Goal: Task Accomplishment & Management: Manage account settings

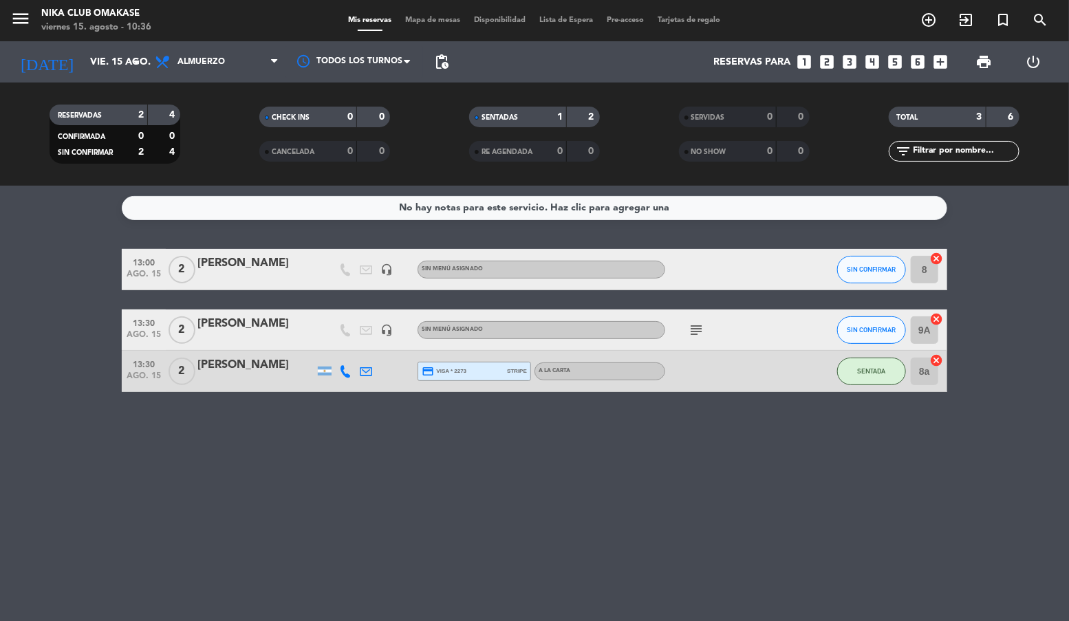
click at [29, 21] on icon "menu" at bounding box center [20, 18] width 21 height 21
click at [29, 21] on img at bounding box center [50, 26] width 58 height 10
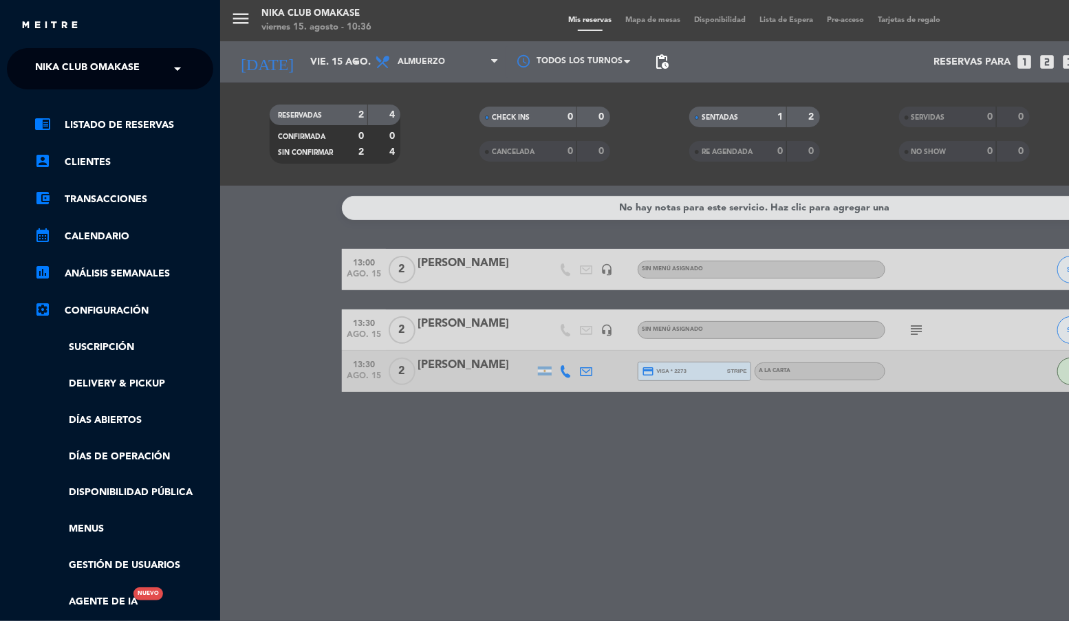
click at [107, 87] on div "× Nika Club Omakase × chrome_reader_mode Listado de Reservas account_box Client…" at bounding box center [110, 358] width 206 height 621
click at [94, 74] on span "Nika Club Omakase" at bounding box center [87, 68] width 105 height 29
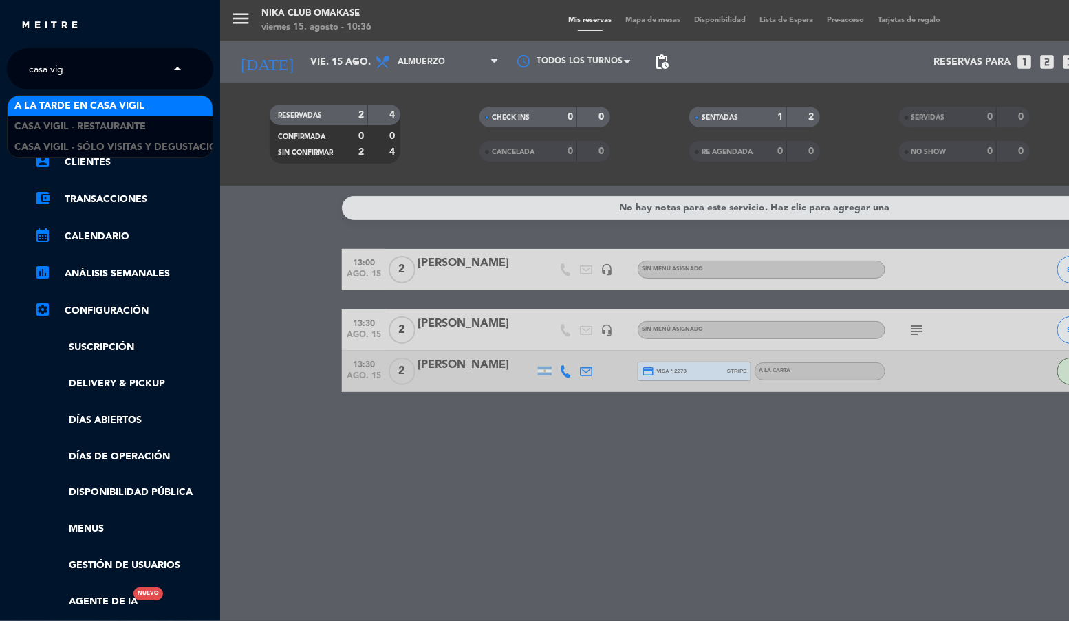
type input "casa vigi"
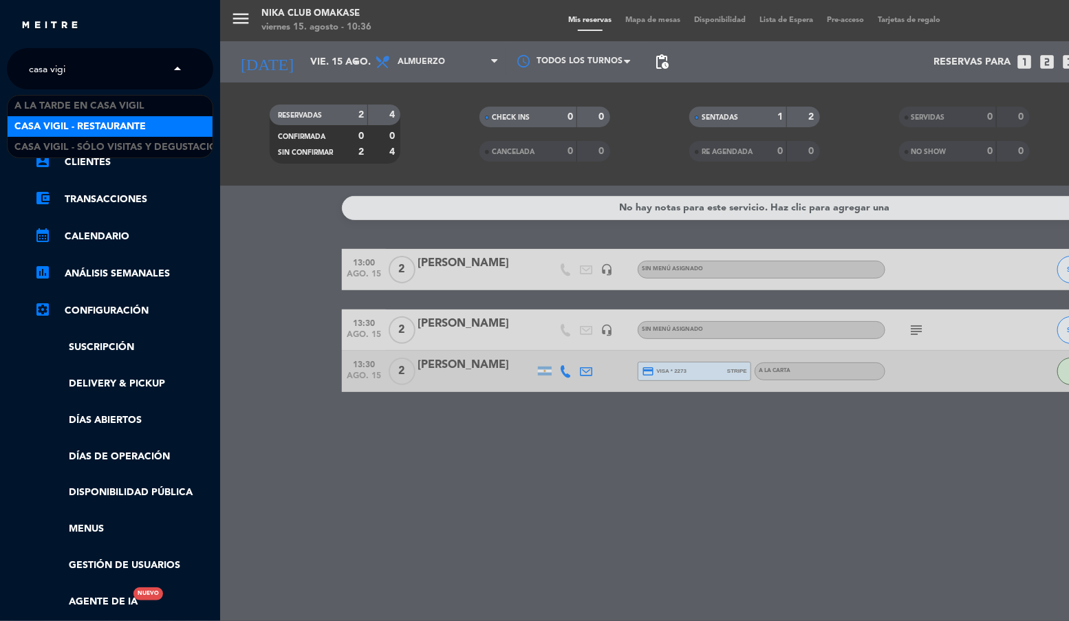
scroll to position [1, 0]
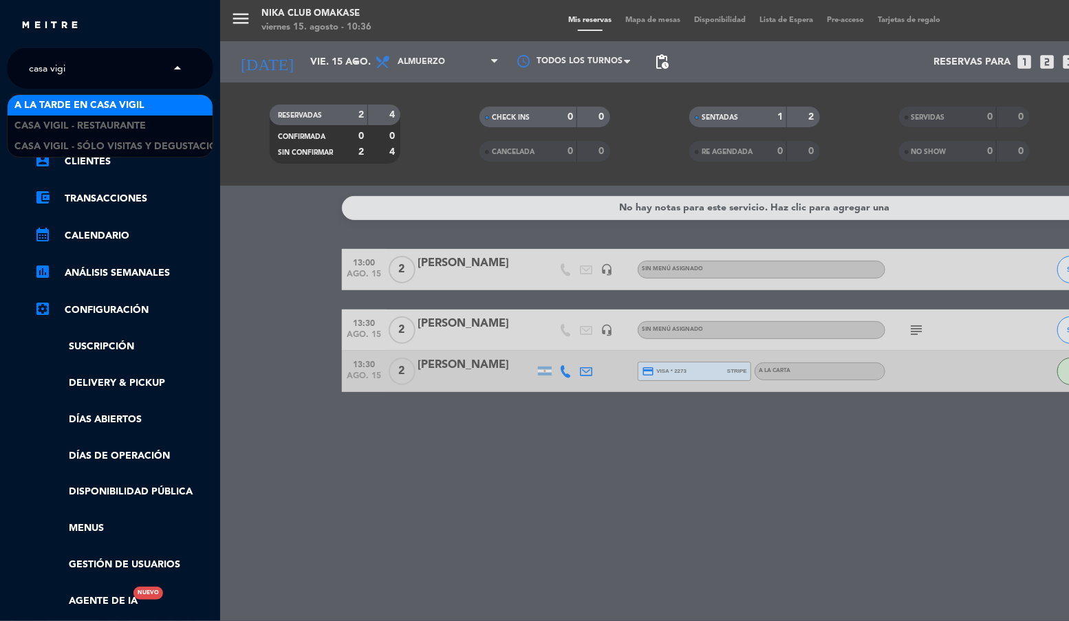
click at [74, 102] on span "A la tarde en Casa Vigil" at bounding box center [79, 106] width 130 height 16
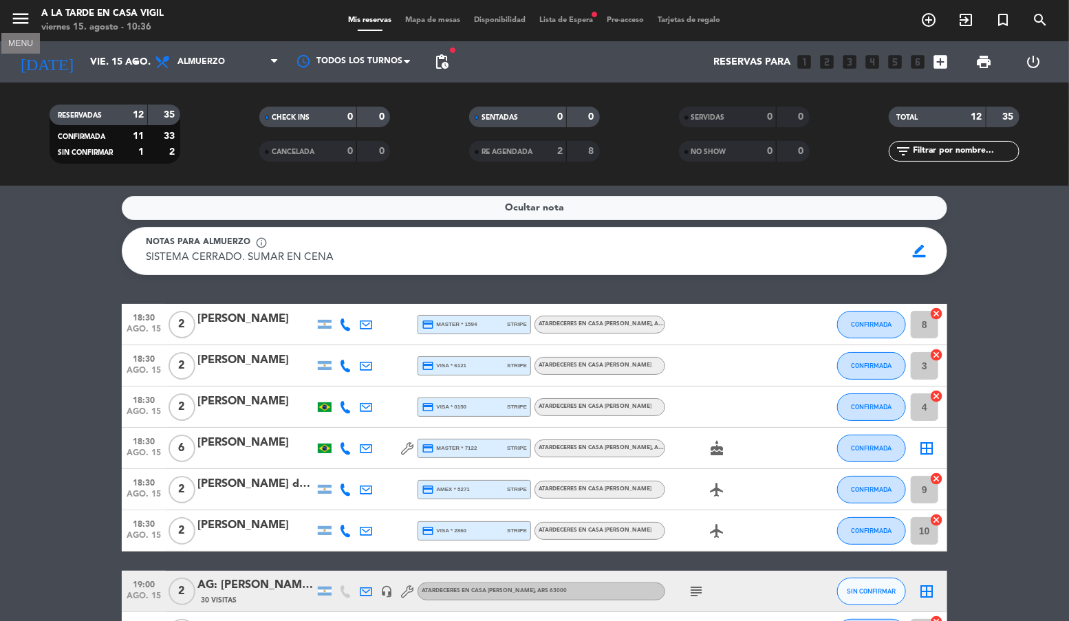
click at [21, 20] on icon "menu" at bounding box center [20, 18] width 21 height 21
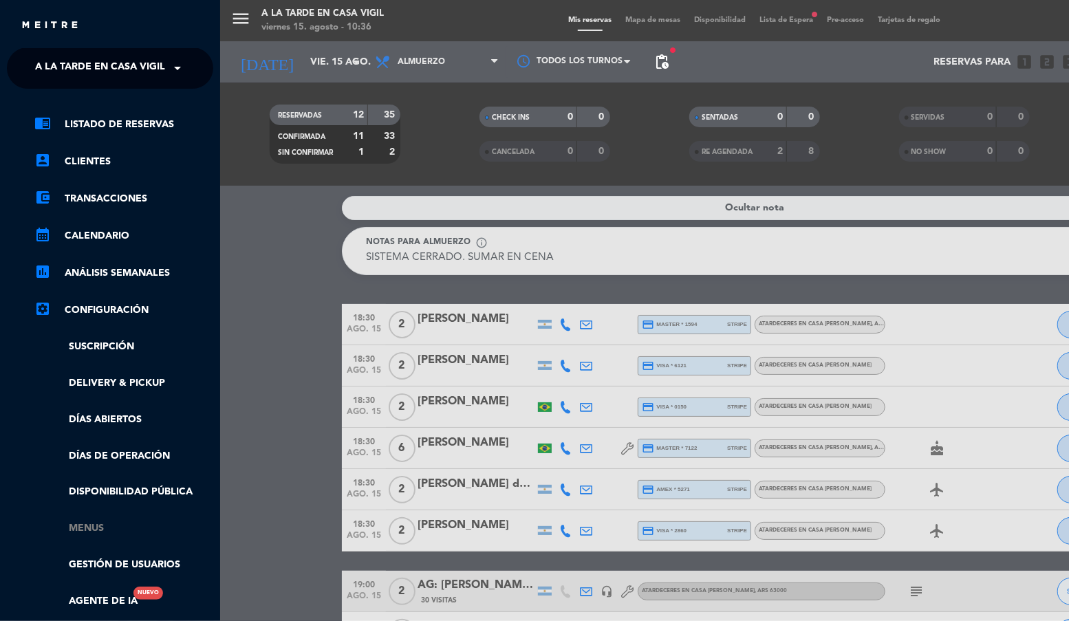
click at [84, 534] on link "Menus" at bounding box center [123, 529] width 179 height 16
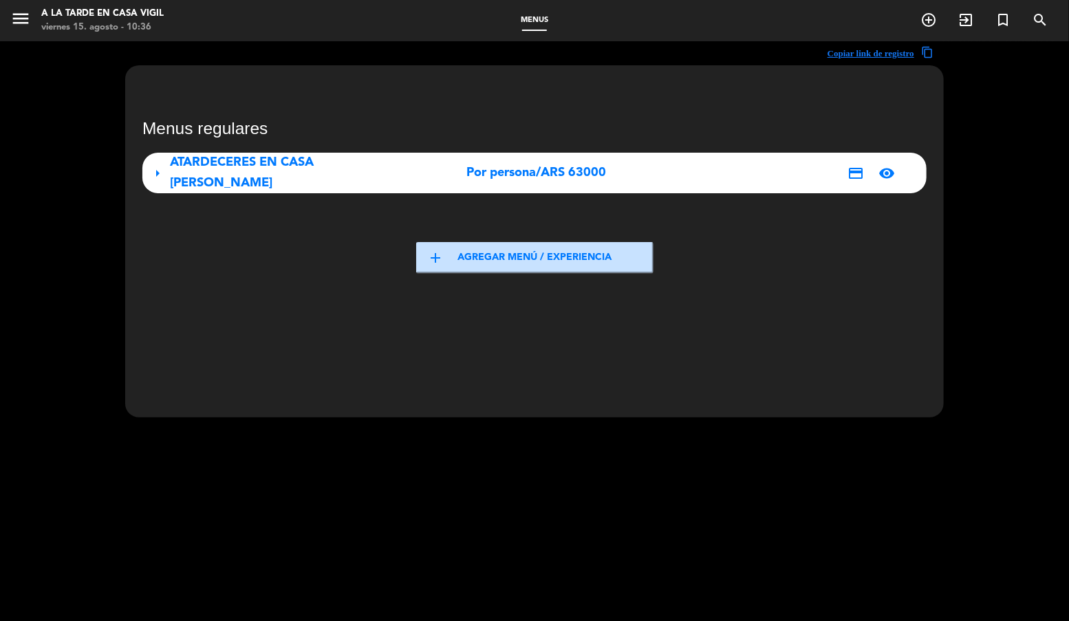
click at [384, 164] on div "ATARDECERES EN CASA [PERSON_NAME]" at bounding box center [292, 173] width 244 height 41
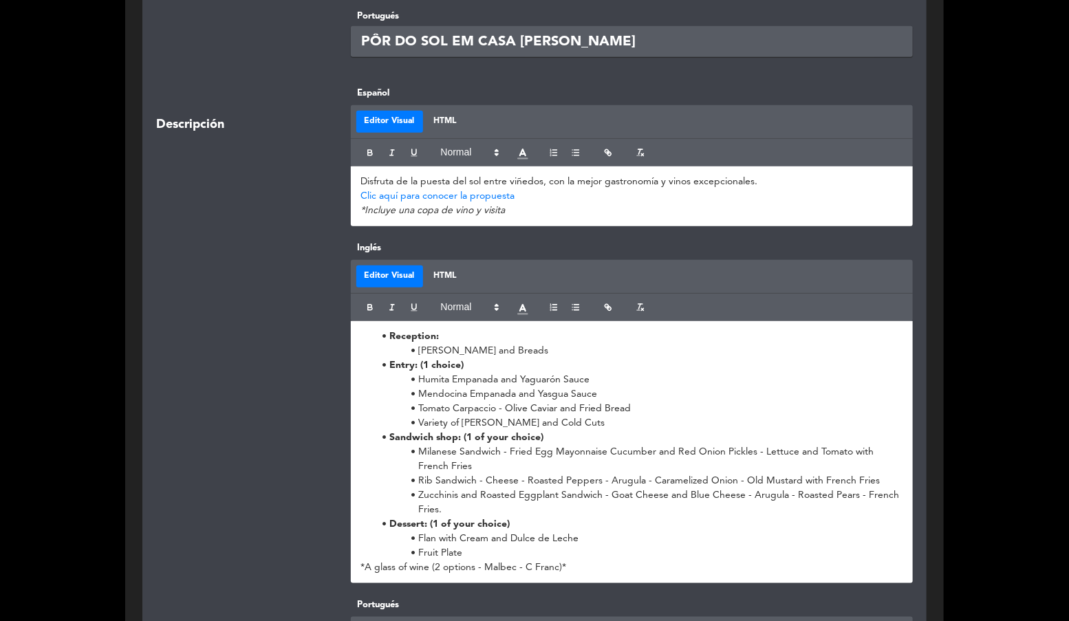
scroll to position [326, 0]
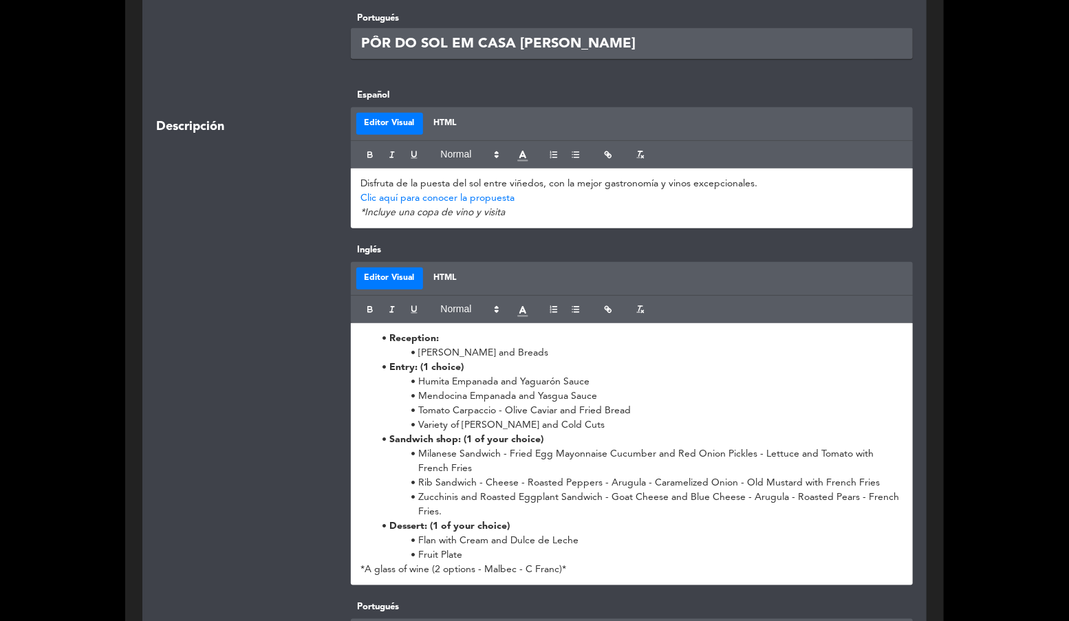
click at [544, 202] on p "Clic aquí para conocer la propuesta" at bounding box center [632, 198] width 542 height 14
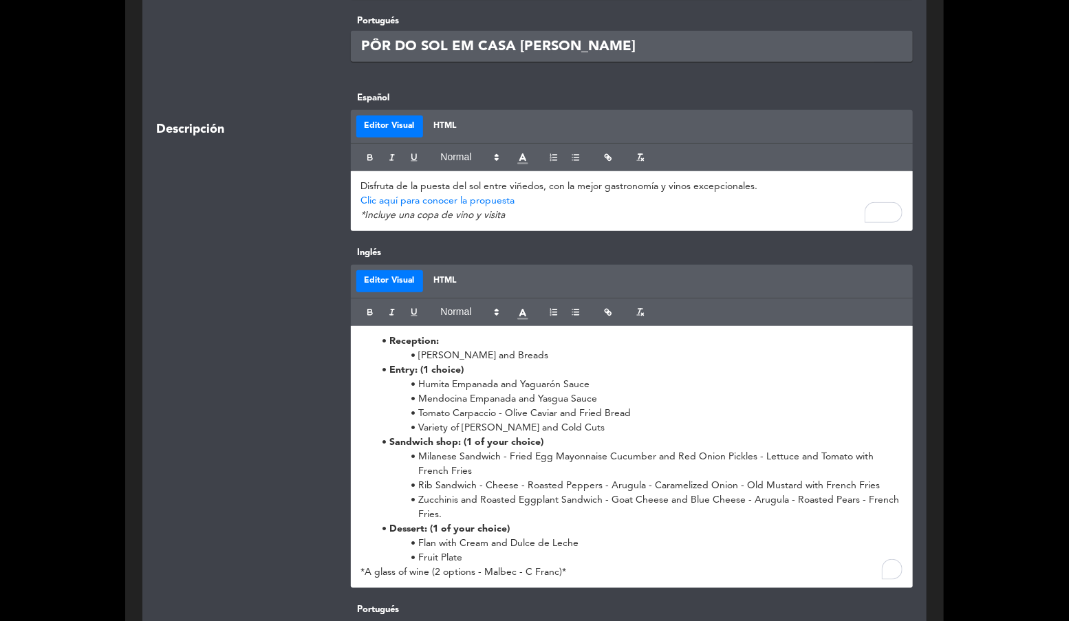
click at [563, 422] on li "⁠Variety of [PERSON_NAME] and Cold Cuts" at bounding box center [640, 428] width 528 height 14
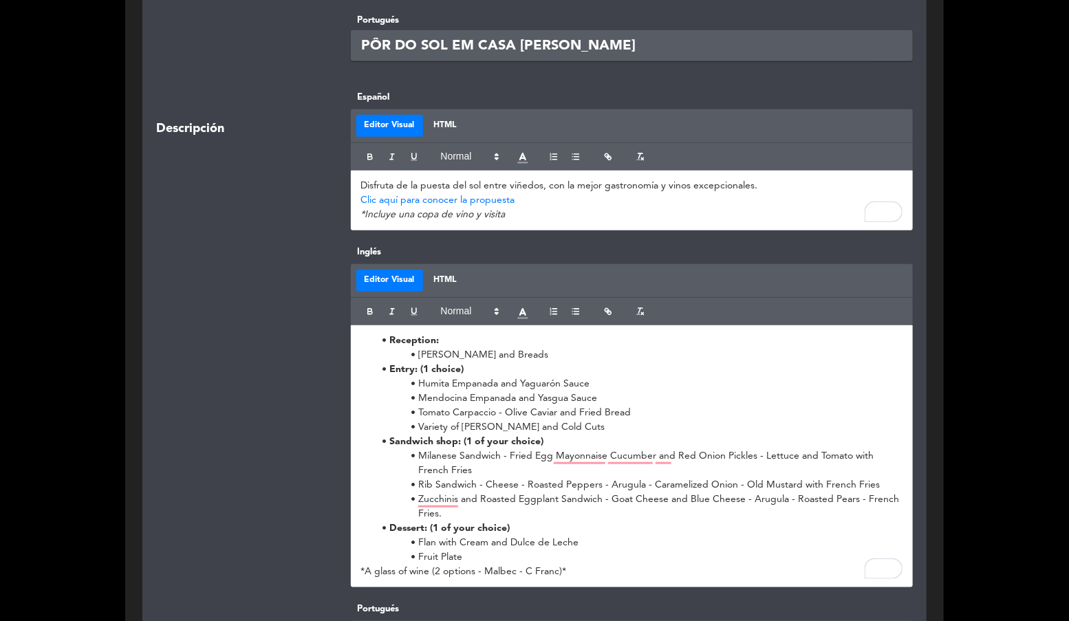
click at [568, 220] on p "*Incluye una copa de vino y visita" at bounding box center [632, 215] width 542 height 14
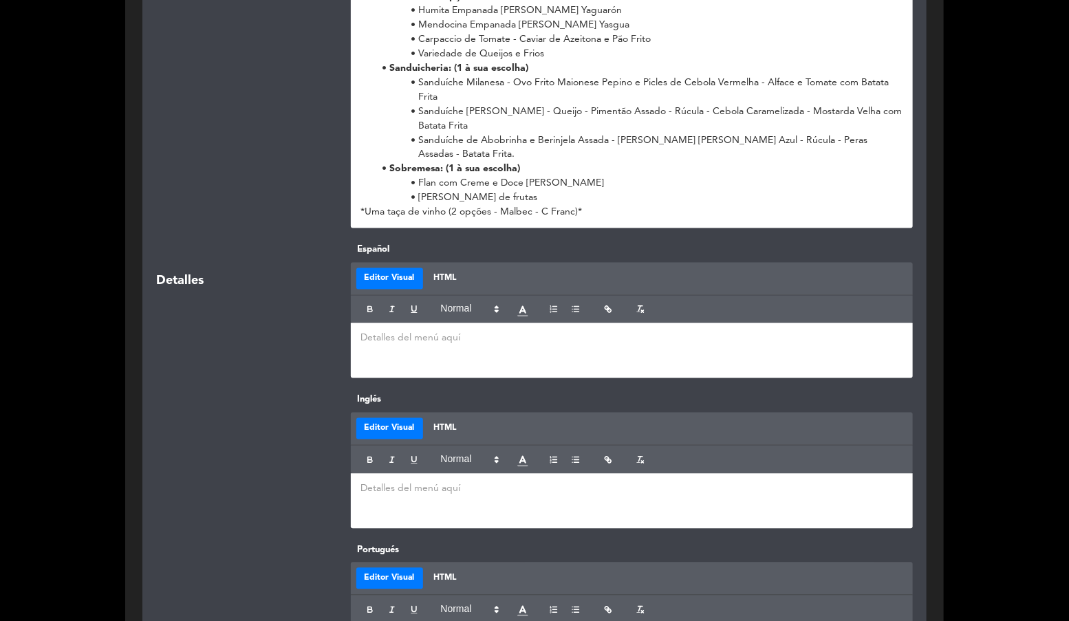
scroll to position [1032, 0]
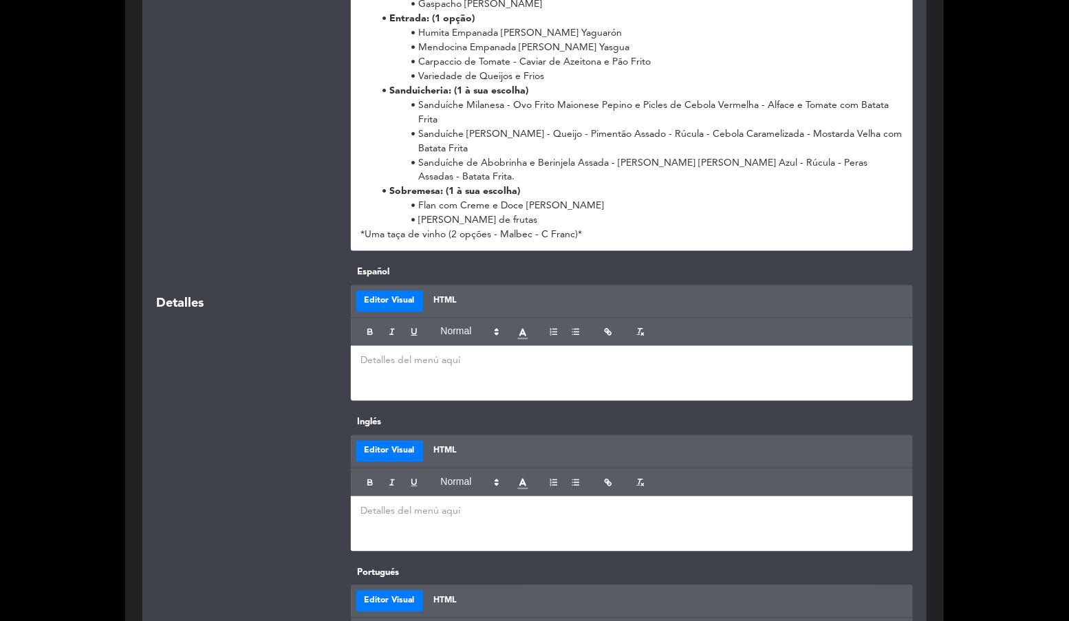
click at [399, 366] on p at bounding box center [632, 361] width 542 height 14
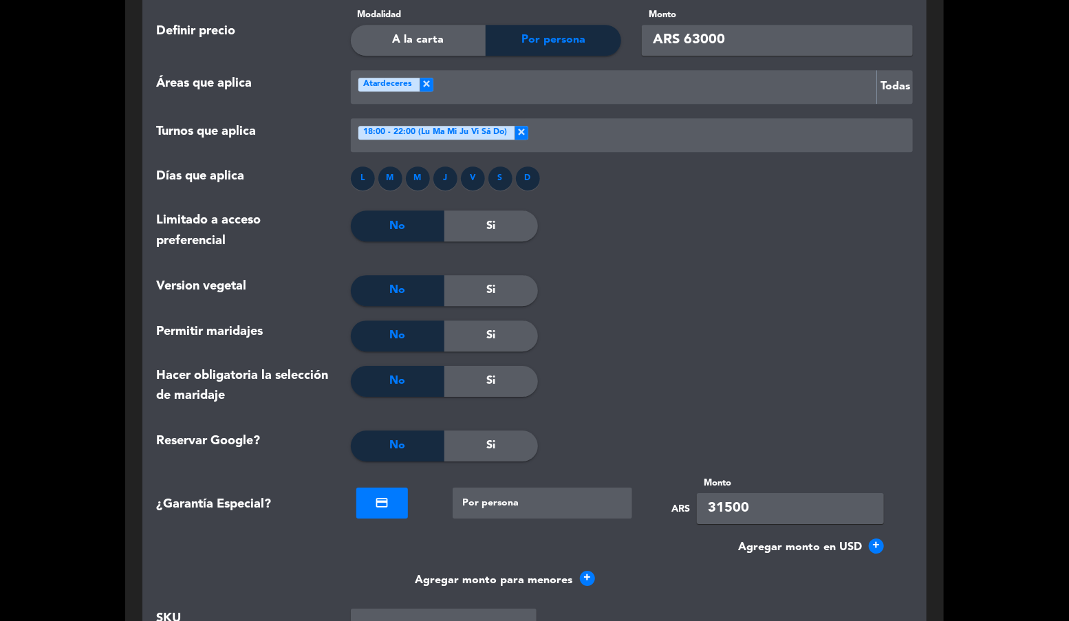
scroll to position [2033, 0]
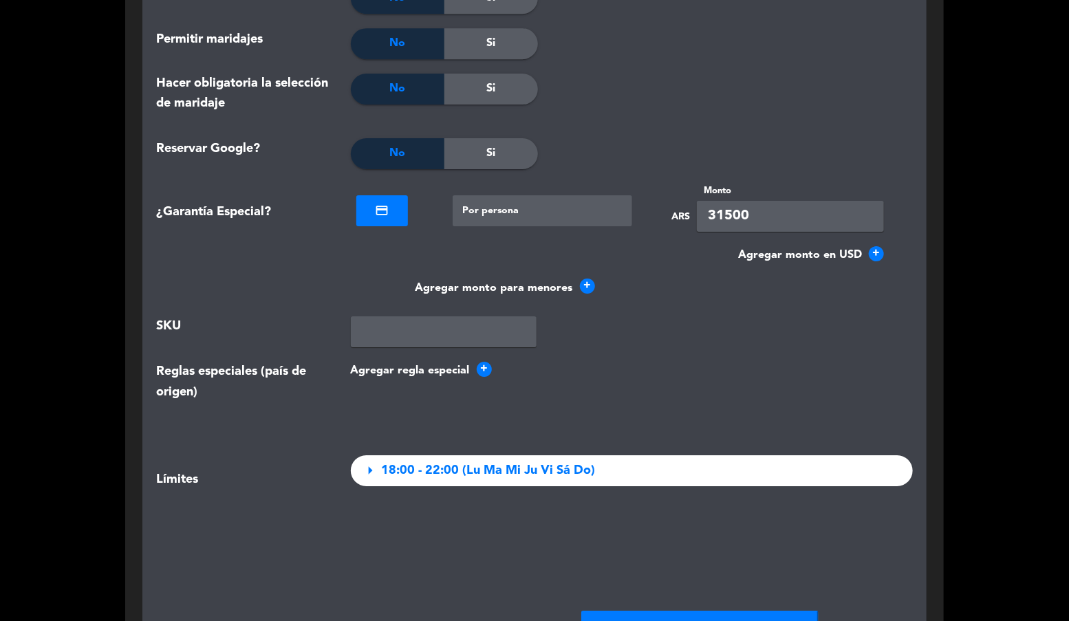
click at [718, 212] on input "31500" at bounding box center [790, 216] width 187 height 31
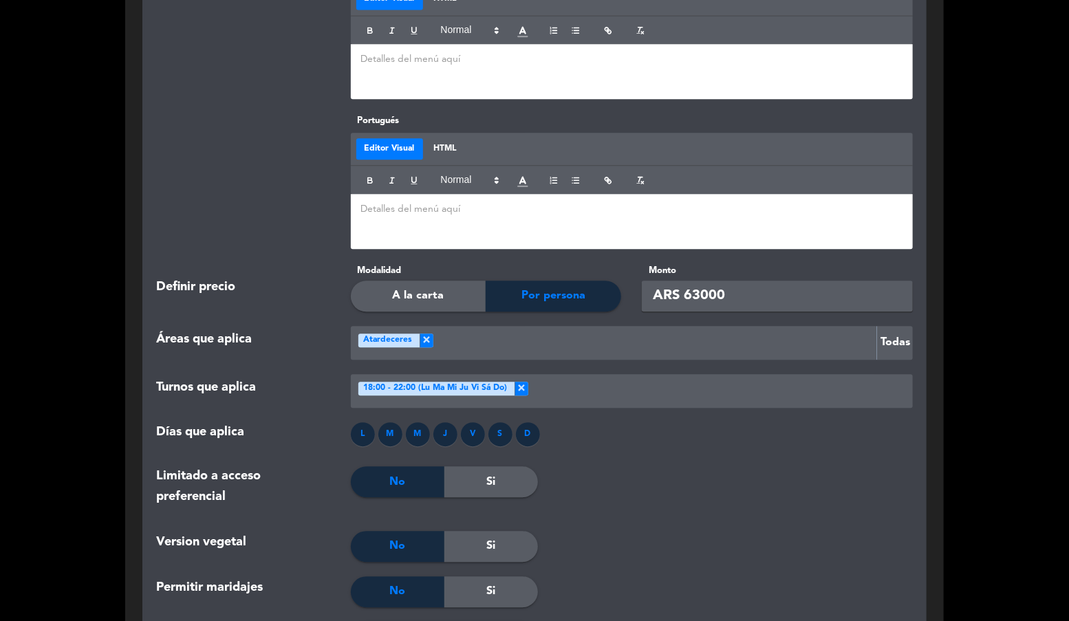
scroll to position [1475, 0]
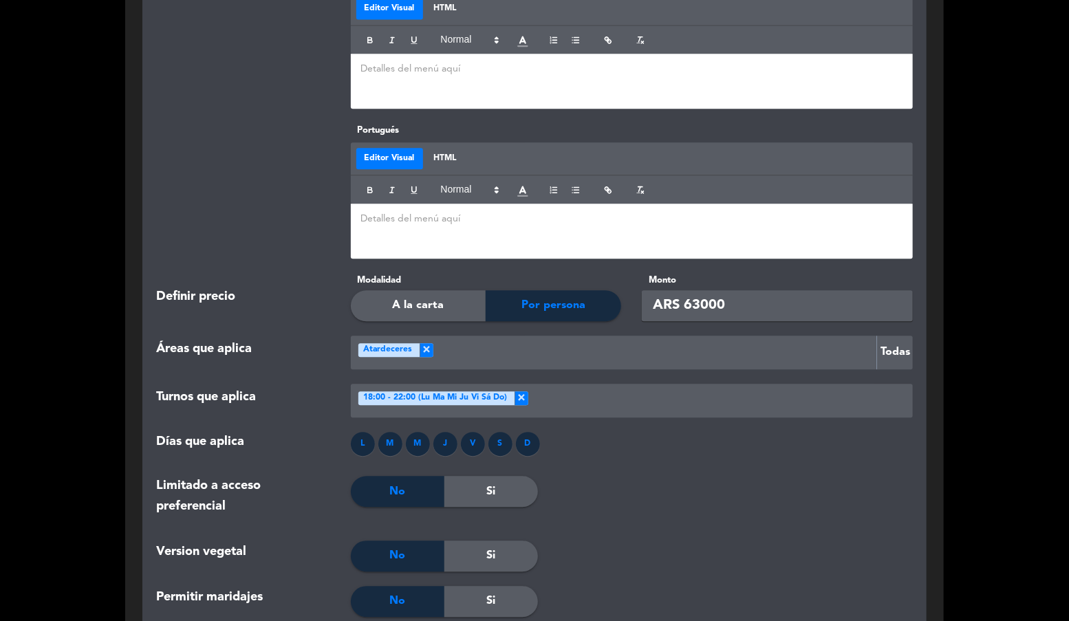
click at [692, 303] on input "ARS 63000" at bounding box center [777, 305] width 271 height 31
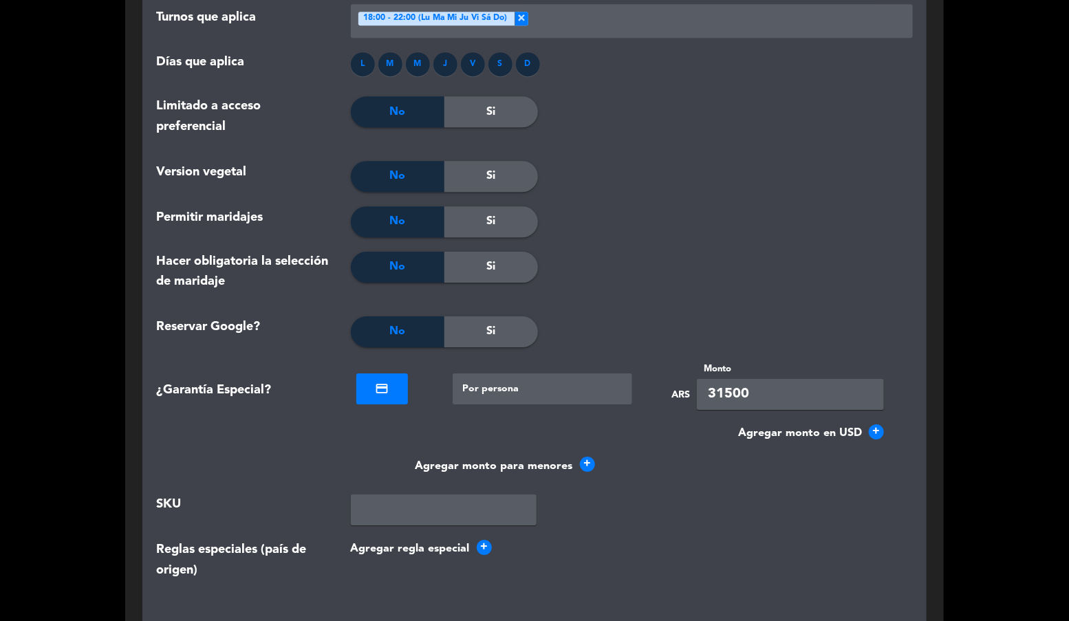
scroll to position [1848, 0]
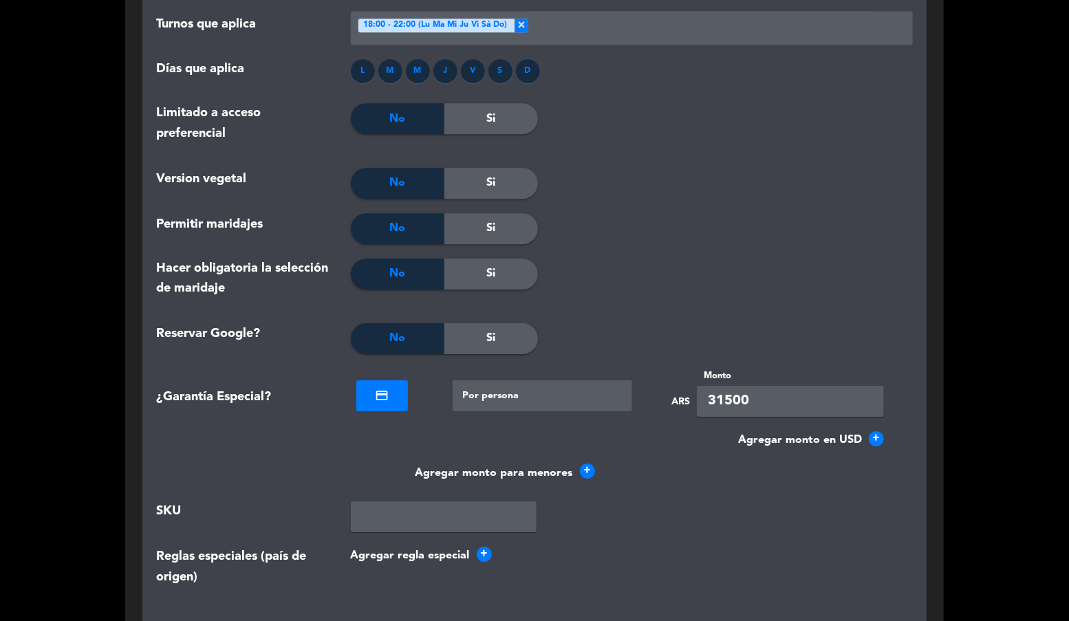
type input "ARS 70000"
click at [725, 417] on input "31500" at bounding box center [790, 401] width 187 height 31
click at [726, 405] on input "31500" at bounding box center [790, 401] width 187 height 31
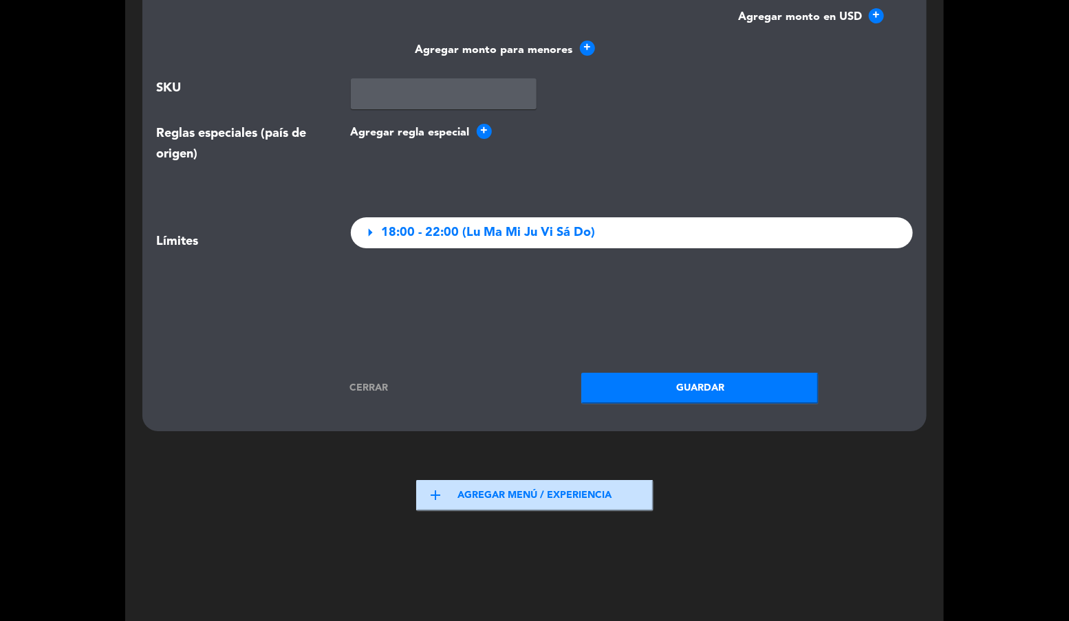
scroll to position [2319, 0]
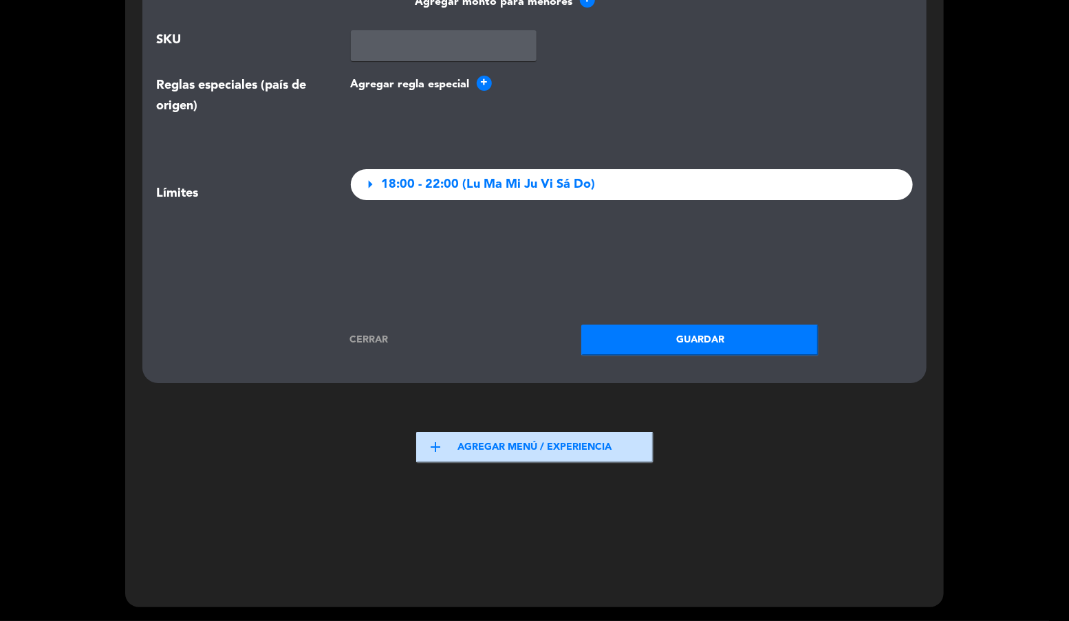
type input "35000"
click at [684, 352] on button "Guardar" at bounding box center [699, 340] width 237 height 31
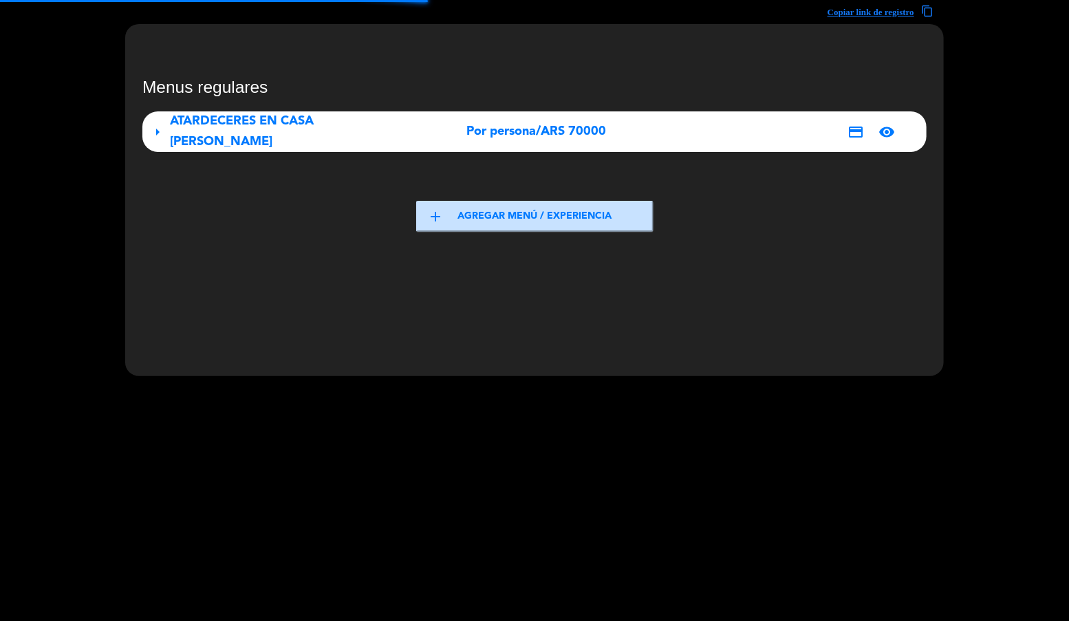
scroll to position [41, 0]
click at [369, 132] on div "ATARDECERES EN CASA [PERSON_NAME]" at bounding box center [292, 131] width 244 height 41
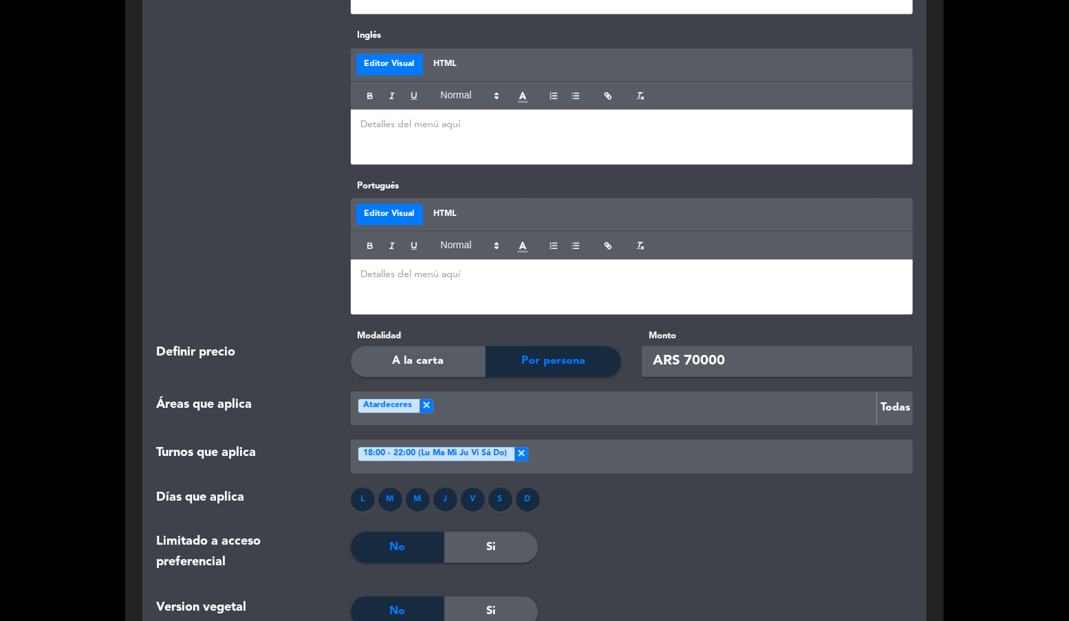
scroll to position [1071, 0]
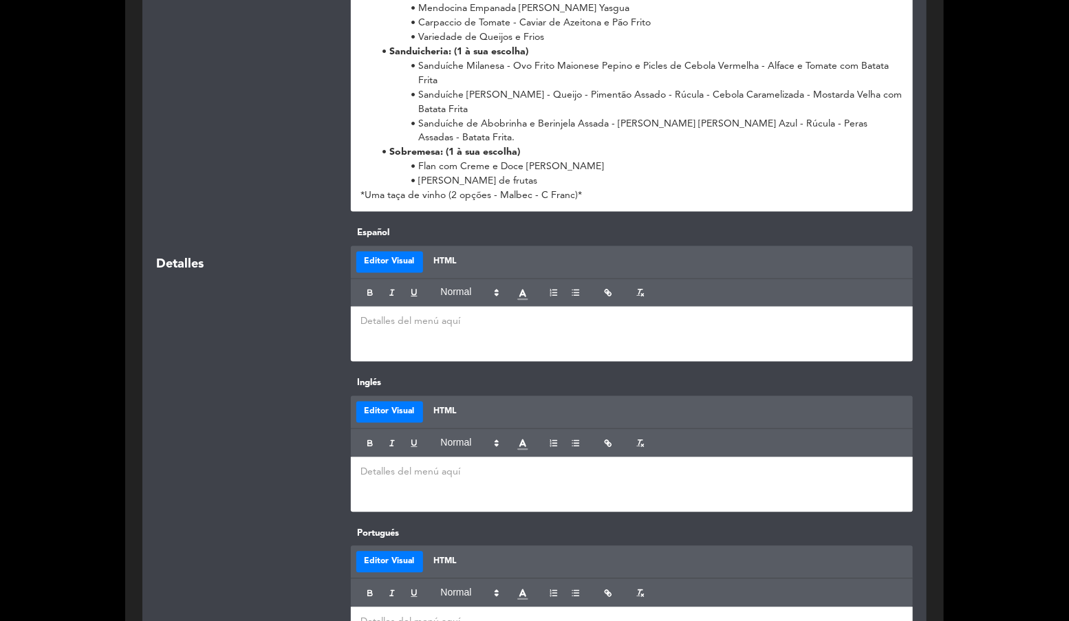
click at [409, 314] on div at bounding box center [632, 334] width 563 height 55
type input "o"
click at [520, 333] on div "Clic aquí para conocer la propuesta" at bounding box center [632, 334] width 563 height 55
paste input "https://drive.google.com/file/d/1gpk5ggl9ggX3mdYfpZU-qzS5EbKDw17a/view?usp=shar…"
type input "https://drive.google.com/file/d/1gpk5ggl9ggX3mdYfpZU-qzS5EbKDw17a/view?usp=shar…"
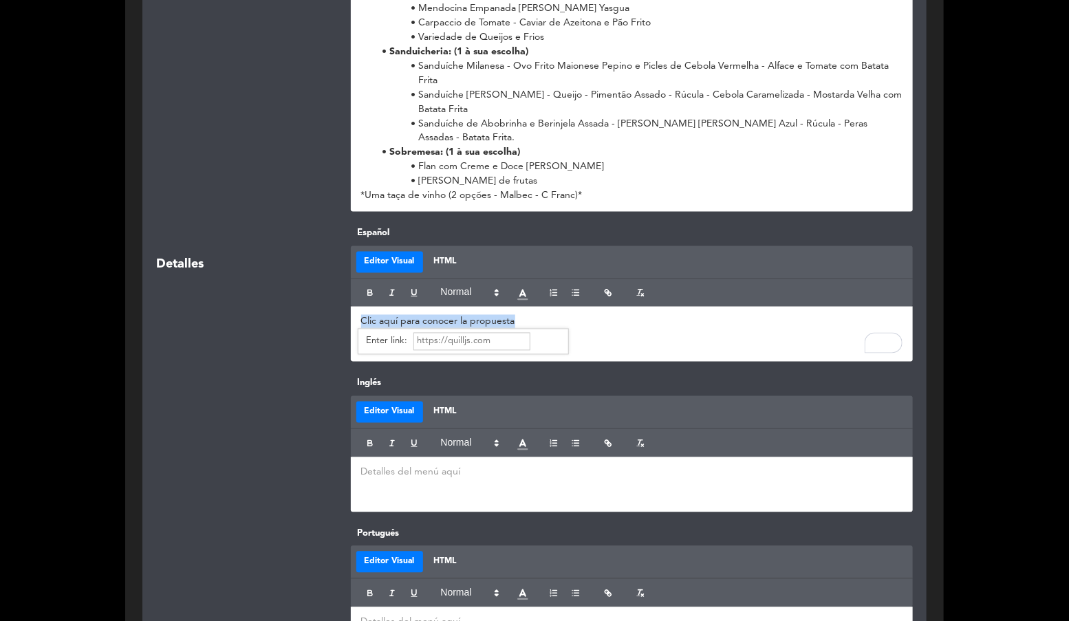
scroll to position [0, 0]
click at [537, 469] on p at bounding box center [632, 473] width 542 height 14
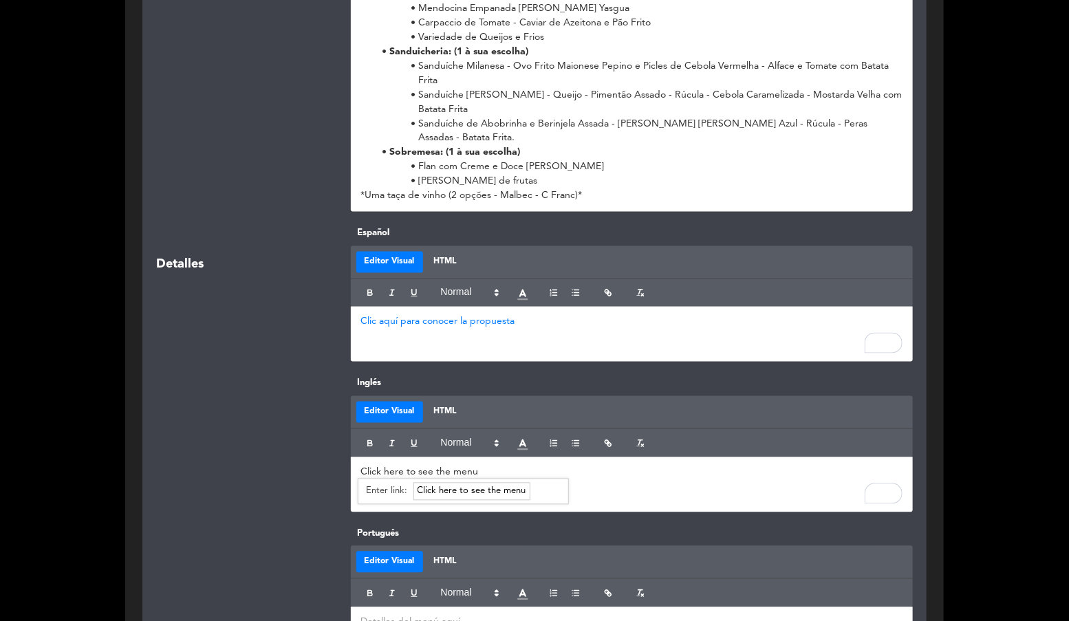
paste input "https://drive.google.com/file/d/17VWU6OoXEs2ywem3LKNDiurnIhUv49FU/view?usp=shar…"
type input "https://drive.google.com/file/d/17VWU6OoXEs2ywem3LKNDiurnIhUv49FU/view?usp=shar…"
click at [507, 493] on div "Click here to see the menu" at bounding box center [632, 485] width 563 height 55
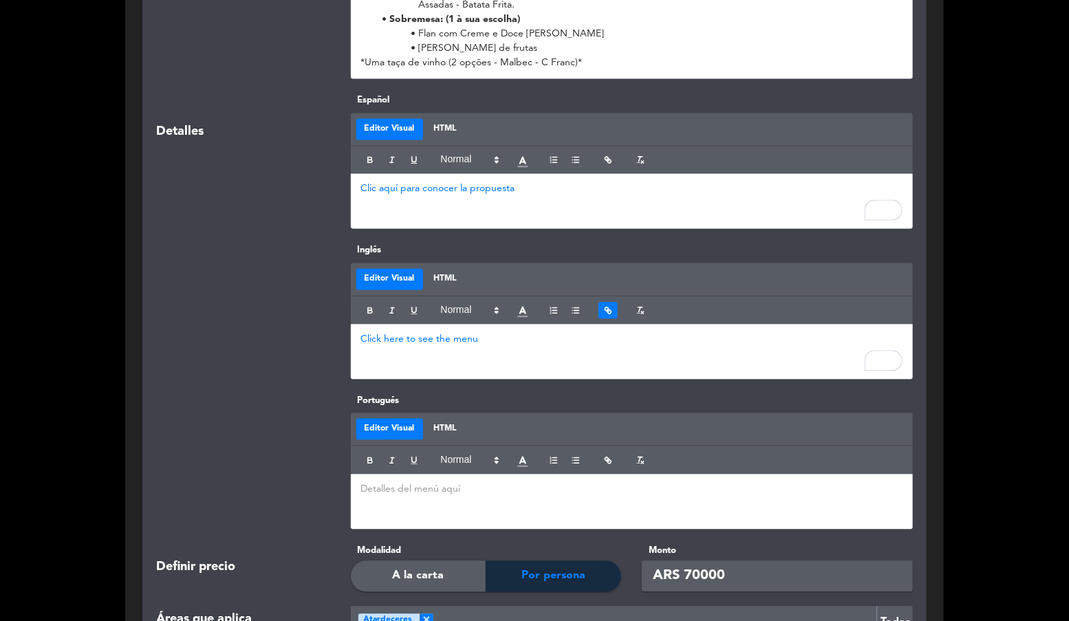
click at [419, 497] on p at bounding box center [632, 489] width 542 height 14
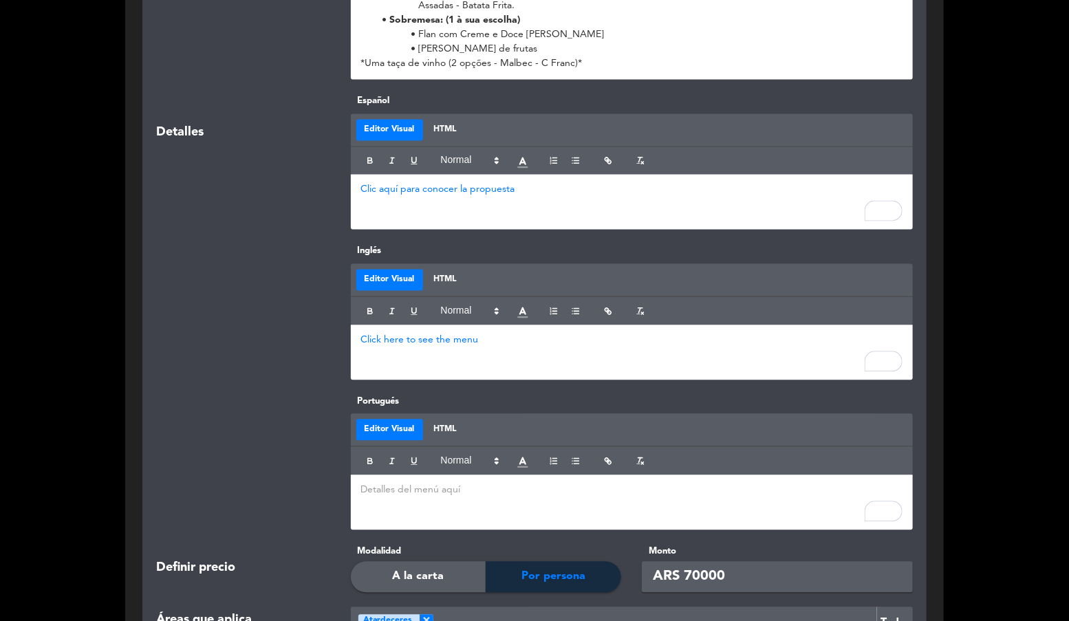
click at [387, 508] on div "To enrich screen reader interactions, please activate Accessibility in Grammarl…" at bounding box center [632, 502] width 563 height 55
paste input "https://drive.google.com/file/d/1va17jYPTe4nbqMfnBQZoUSvWozGvYuSB/view?usp=driv…"
click at [218, 479] on div at bounding box center [243, 462] width 195 height 136
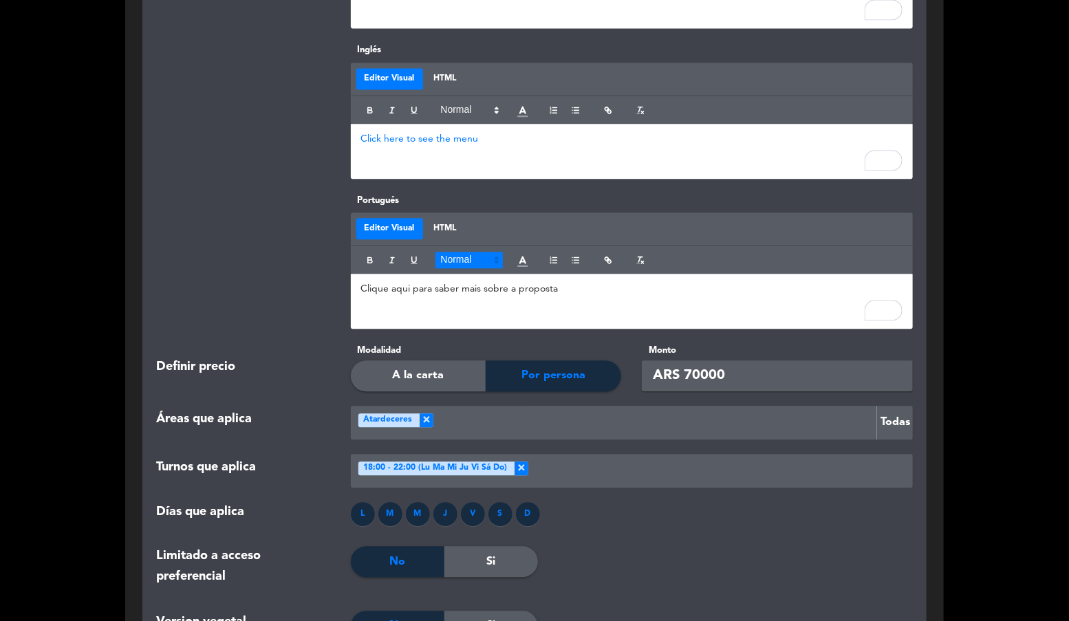
scroll to position [1284, 0]
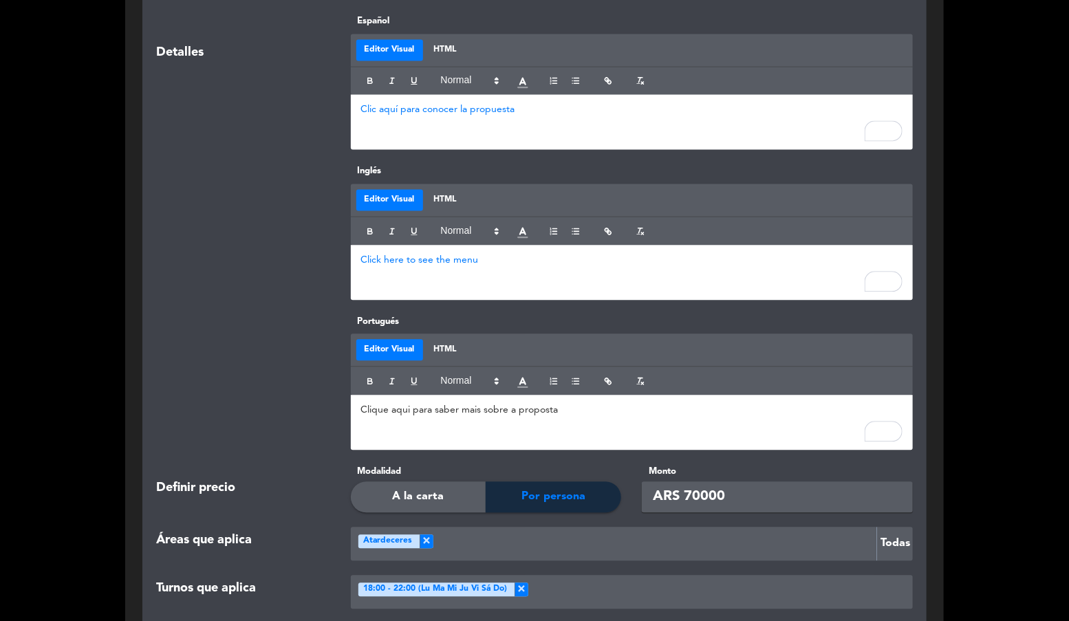
click at [580, 411] on p "Clique aqui para saber mais sobre a proposta" at bounding box center [632, 410] width 542 height 14
paste input "https://drive.google.com/file/d/1va17jYPTe4nbqMfnBQZoUSvWozGvYuSB/view?usp=driv…"
type input "https://drive.google.com/file/d/1va17jYPTe4nbqMfnBQZoUSvWozGvYuSB/view?usp=driv…"
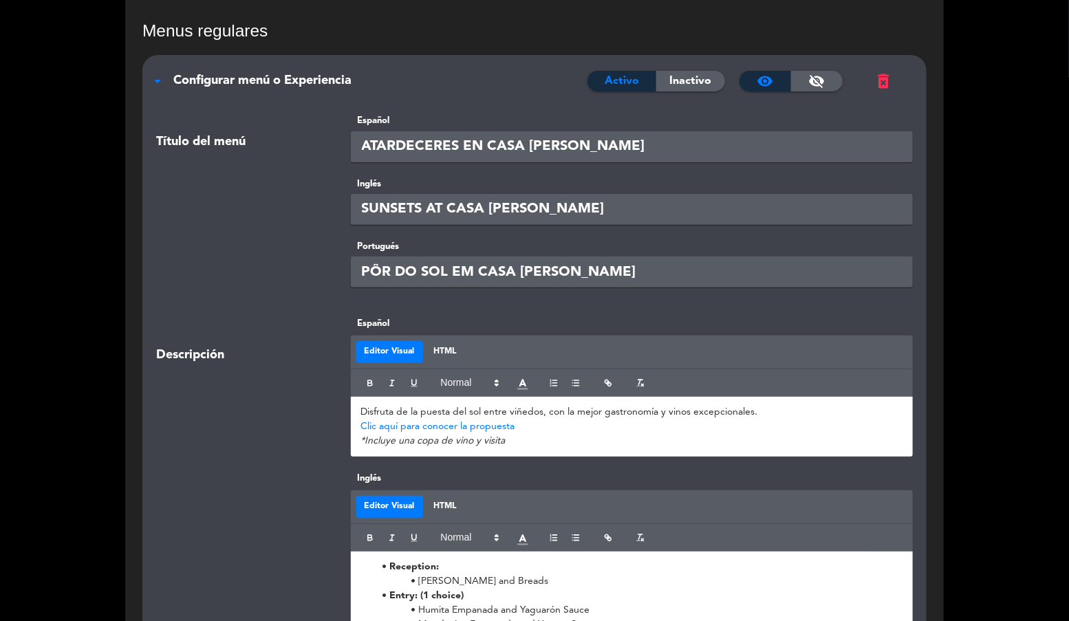
scroll to position [461, 0]
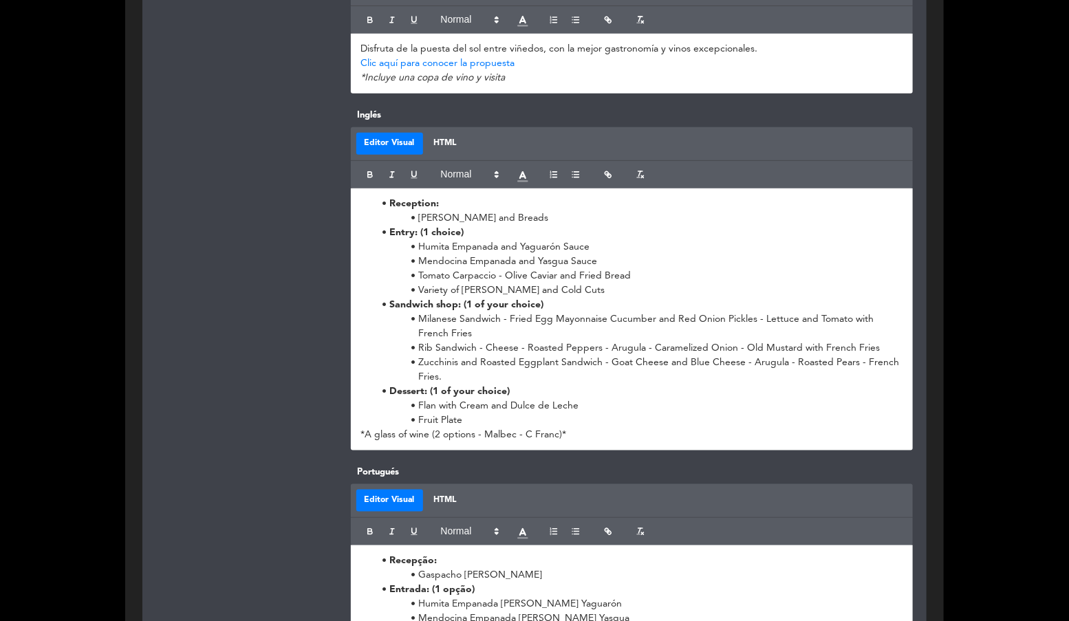
click at [555, 297] on li "⁠Variety of Cheeses and Cold Cuts" at bounding box center [640, 290] width 528 height 14
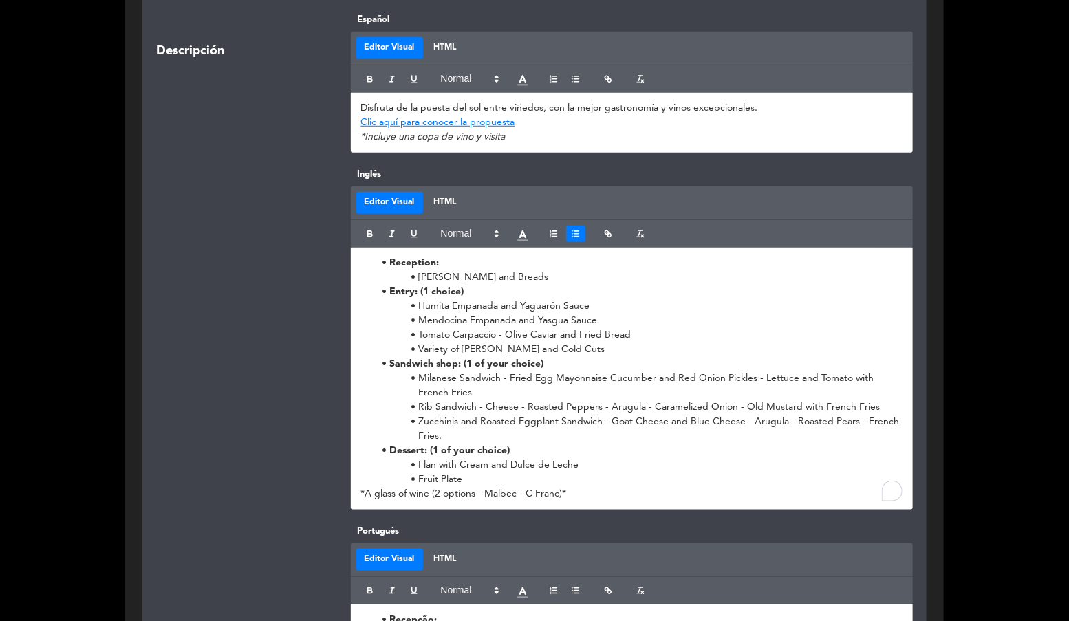
scroll to position [429, 0]
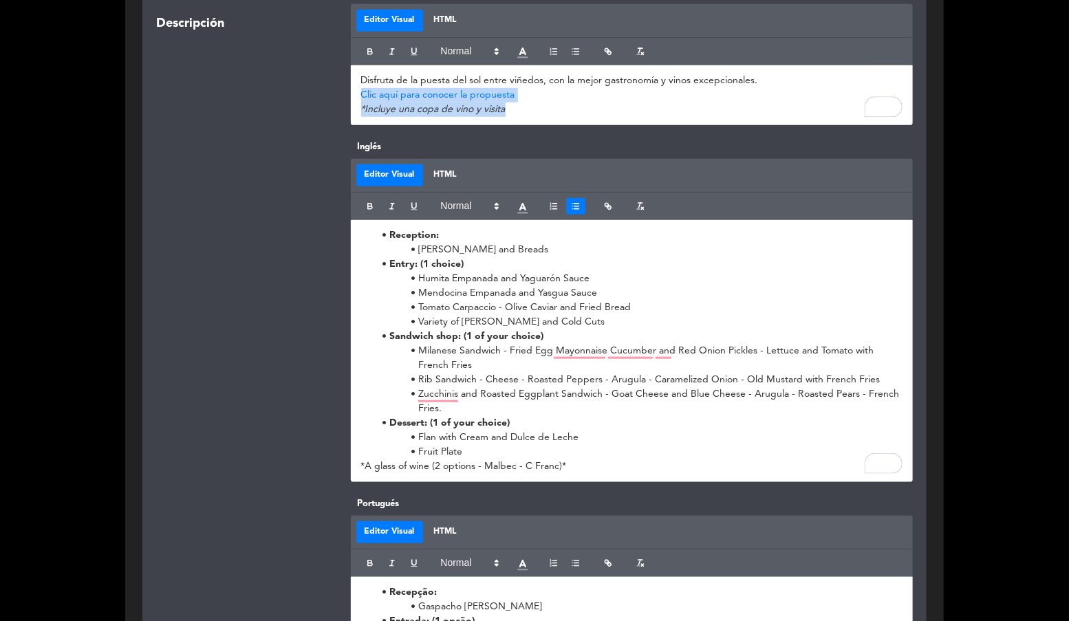
drag, startPoint x: 571, startPoint y: 110, endPoint x: 345, endPoint y: 98, distance: 226.0
click at [345, 98] on div "Español Editor Visual HTML Disfruta de la puesta del sol entre viñedos, con la …" at bounding box center [632, 55] width 583 height 140
click at [568, 106] on p "*Incluye una copa de vino y visita" at bounding box center [632, 110] width 542 height 14
click at [563, 96] on p "Clic aquí para conocer la propuesta" at bounding box center [632, 95] width 542 height 14
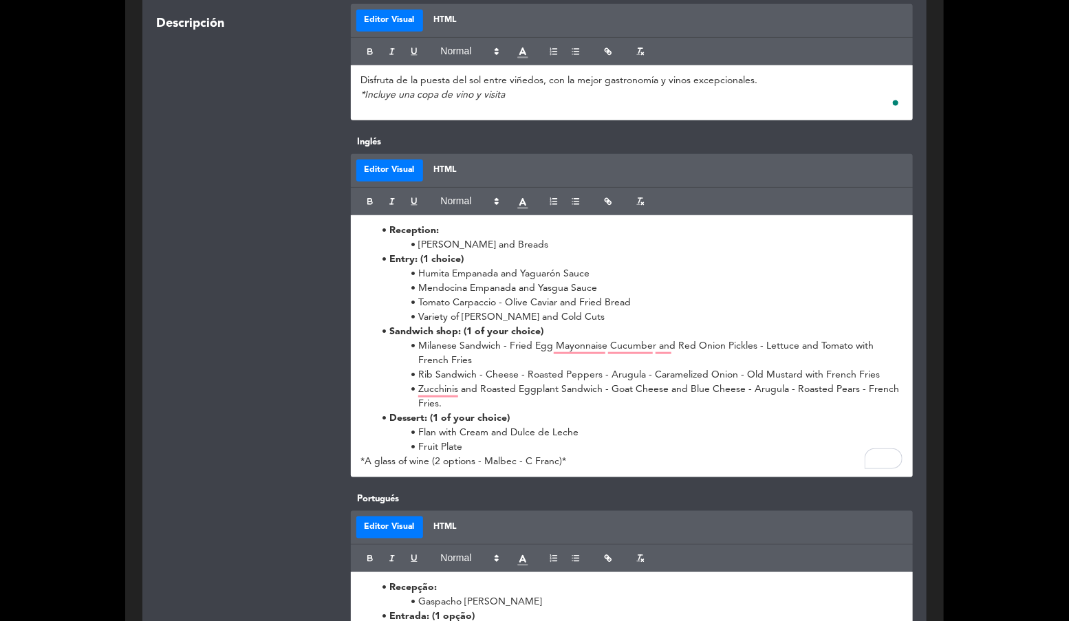
scroll to position [425, 0]
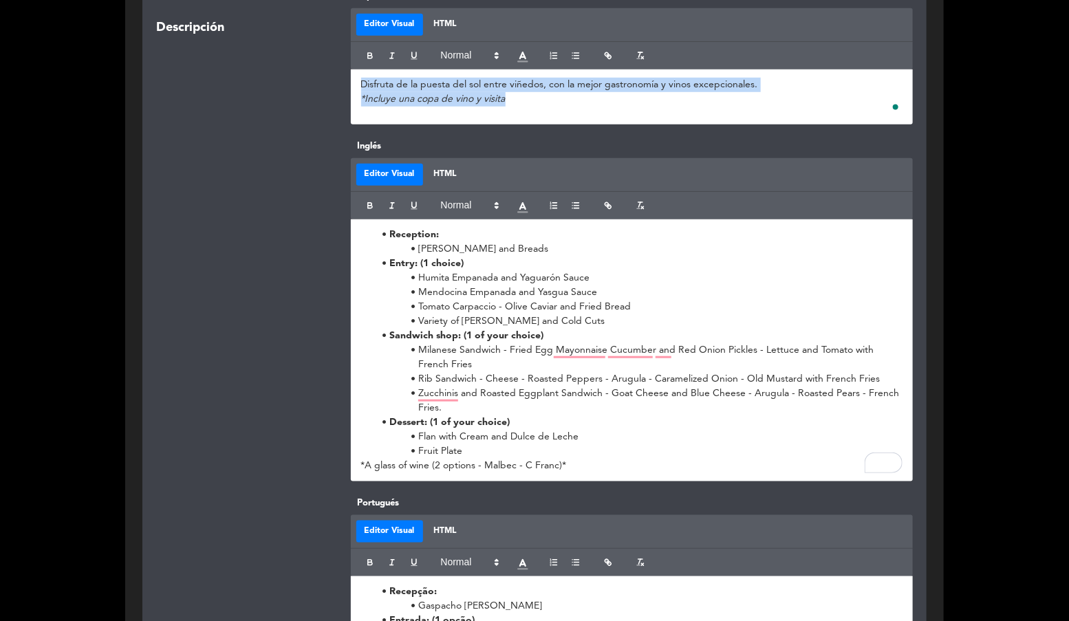
drag, startPoint x: 549, startPoint y: 101, endPoint x: 294, endPoint y: 50, distance: 260.3
click at [294, 50] on div "Descripción Español Editor Visual HTML Disfruta de la puesta del sol entre viñe…" at bounding box center [534, 64] width 777 height 150
copy div "Disfruta de la puesta del sol entre viñedos, con la mejor gastronomía y vinos e…"
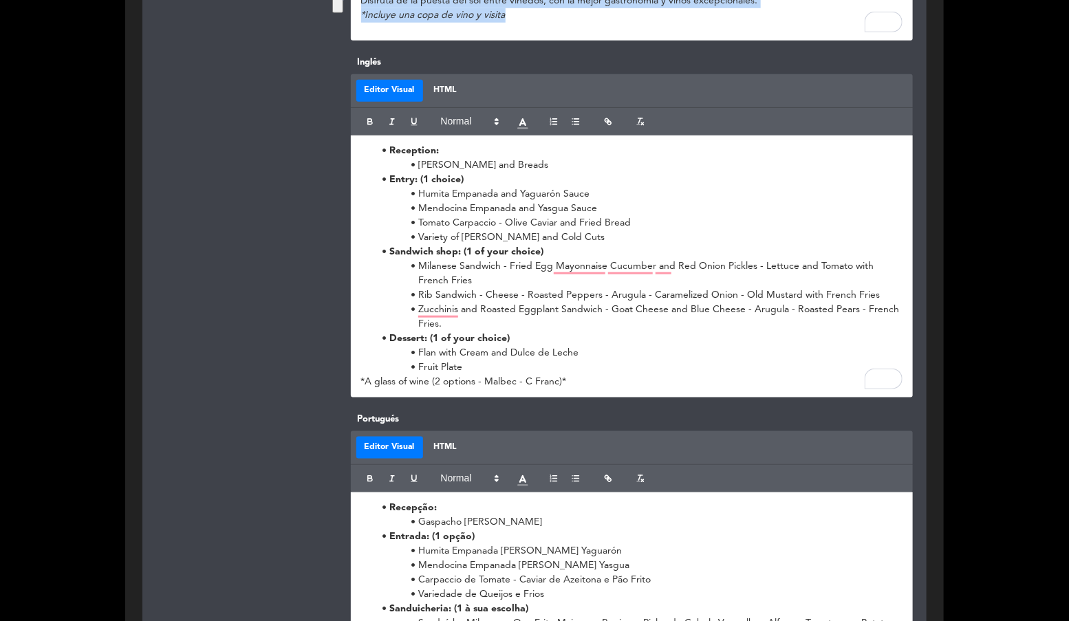
scroll to position [696, 0]
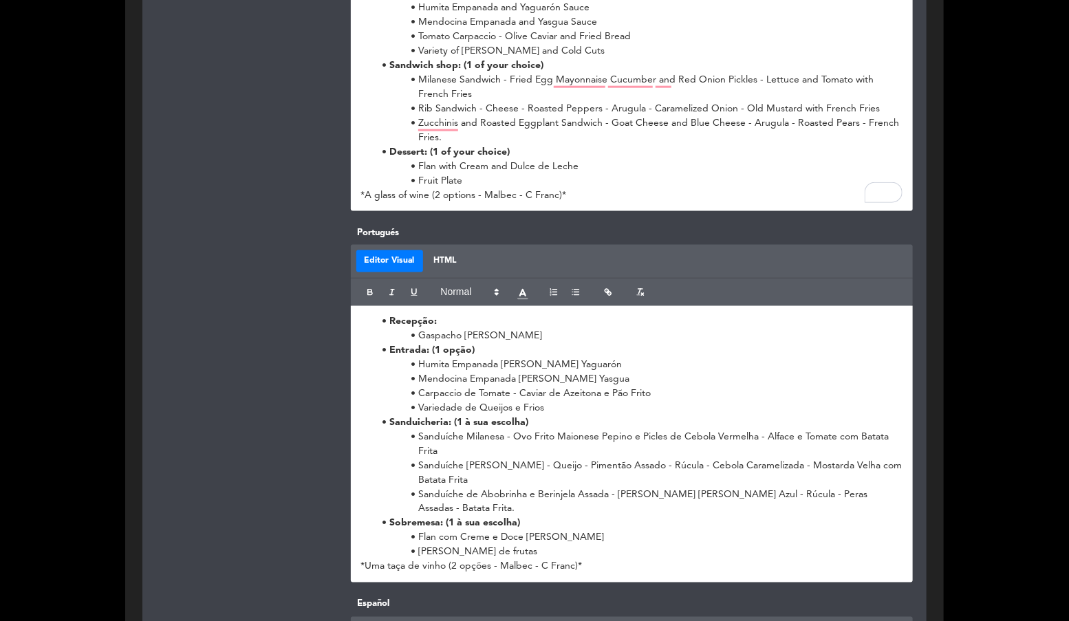
click at [453, 375] on li "⁠Mendocina Empanada [PERSON_NAME] Yasgua" at bounding box center [640, 379] width 528 height 14
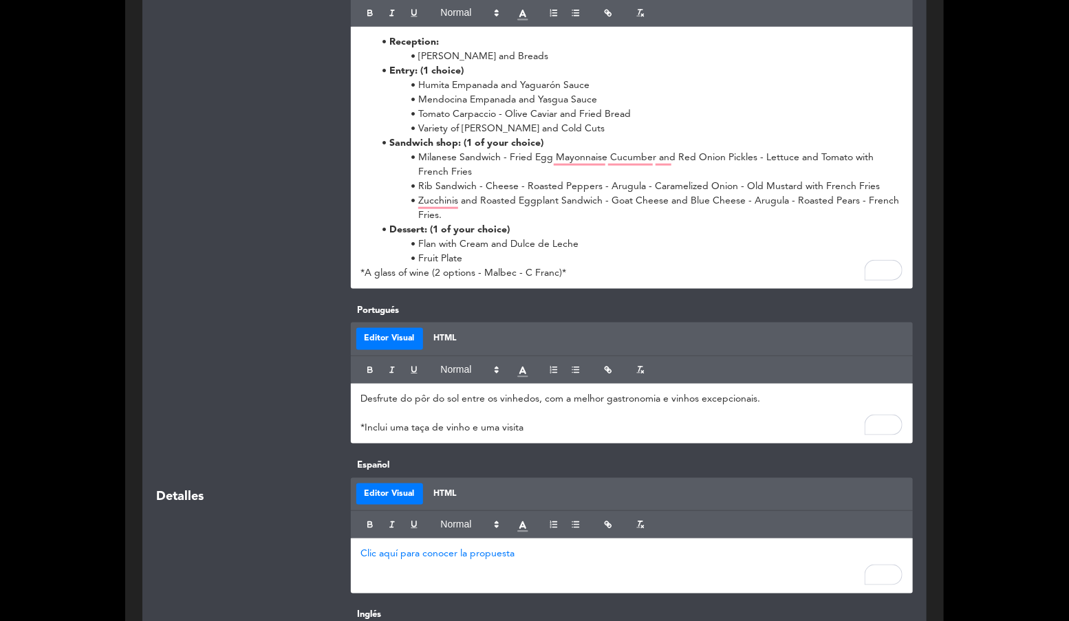
scroll to position [588, 0]
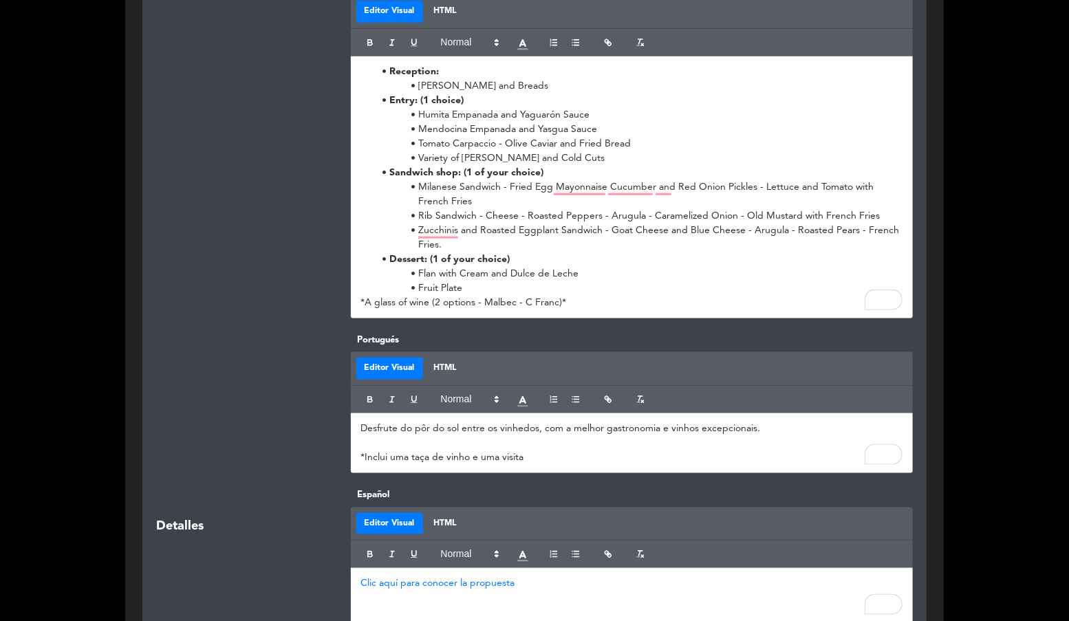
click at [533, 261] on li "Dessert: (1 of your choice)" at bounding box center [640, 259] width 528 height 14
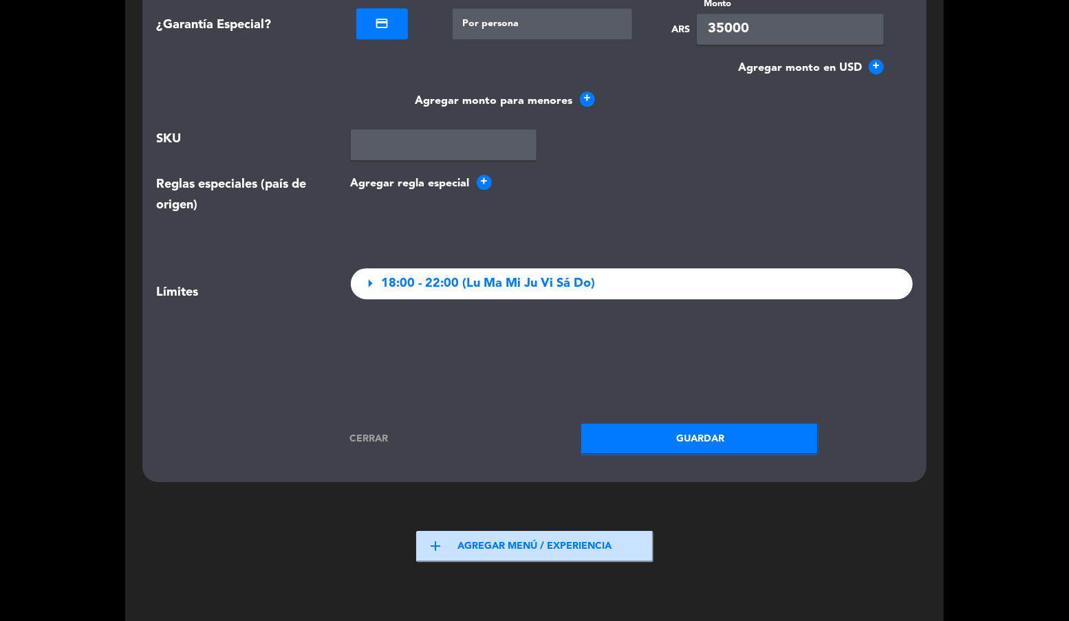
scroll to position [1895, 0]
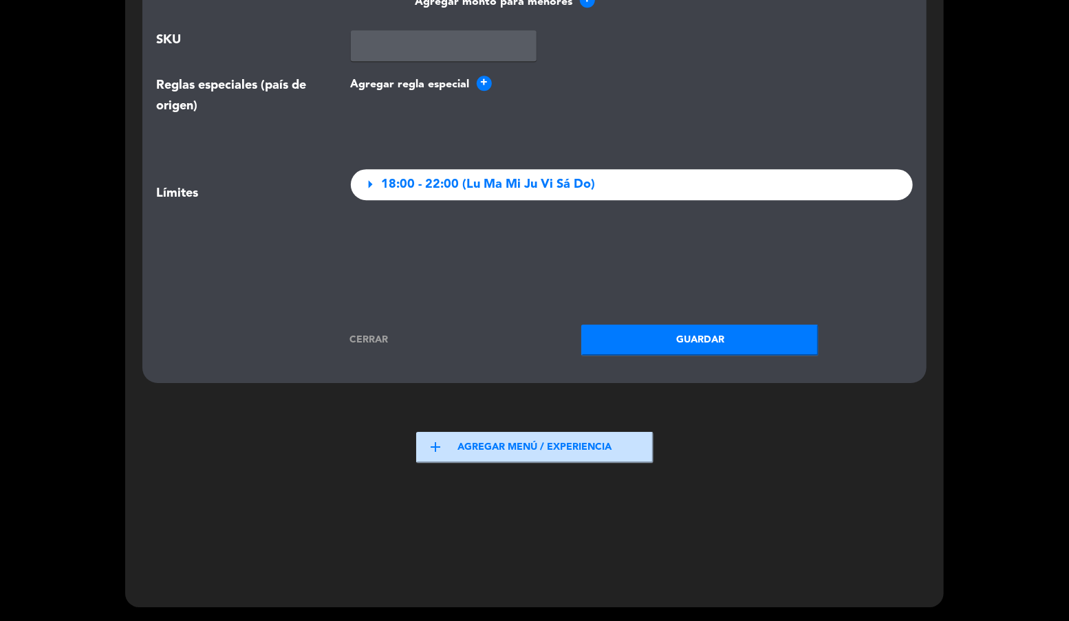
click at [680, 347] on button "Guardar" at bounding box center [699, 340] width 237 height 31
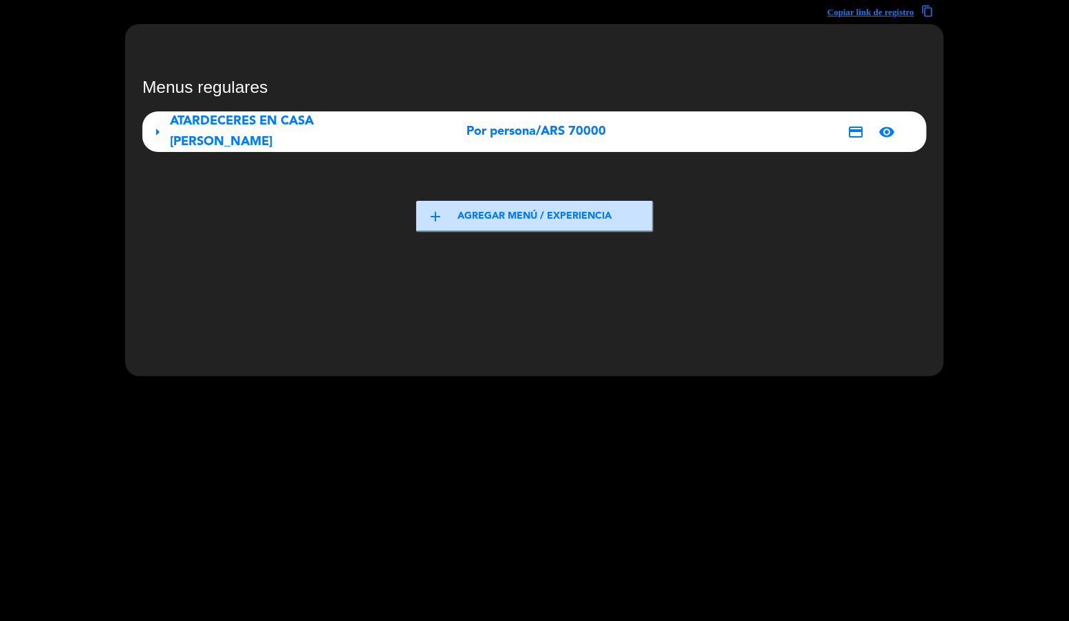
scroll to position [0, 0]
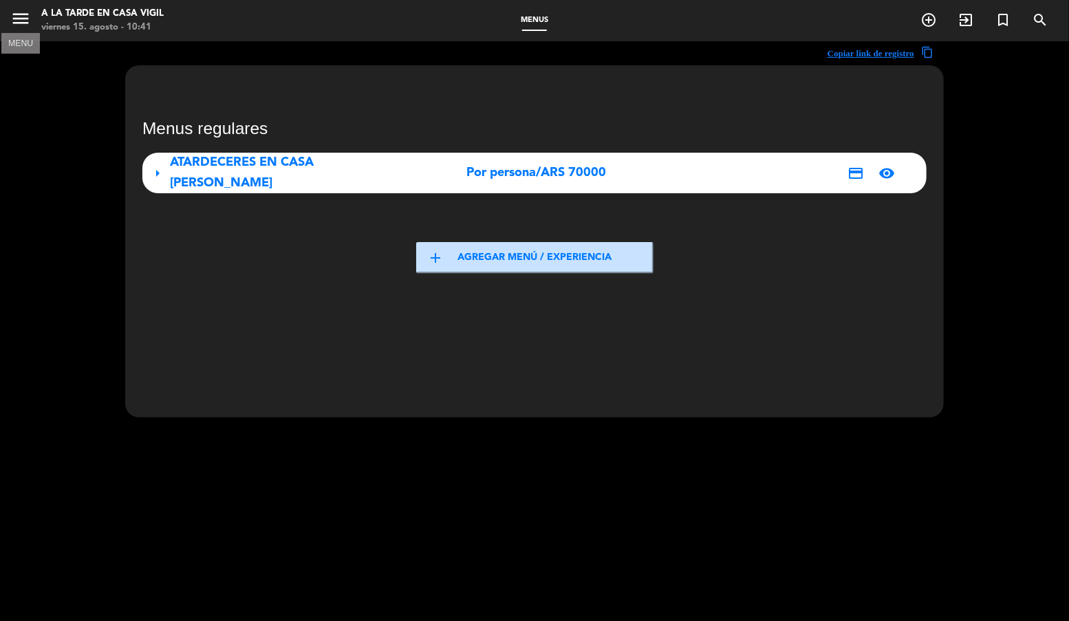
click at [18, 21] on icon "menu" at bounding box center [20, 18] width 21 height 21
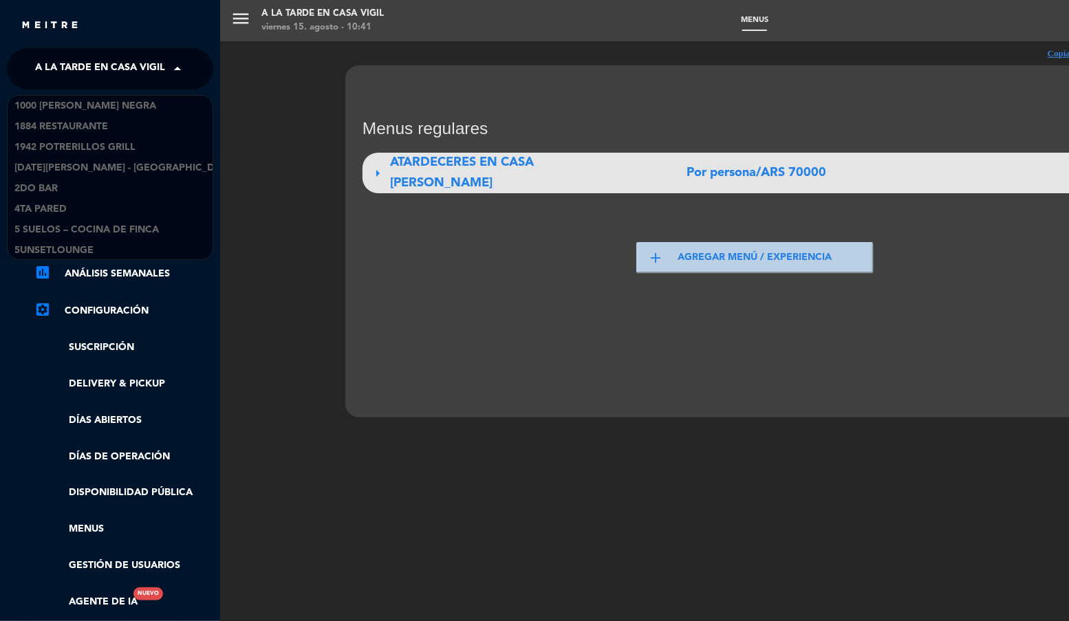
click at [80, 80] on span "A la tarde en Casa Vigil" at bounding box center [100, 68] width 130 height 29
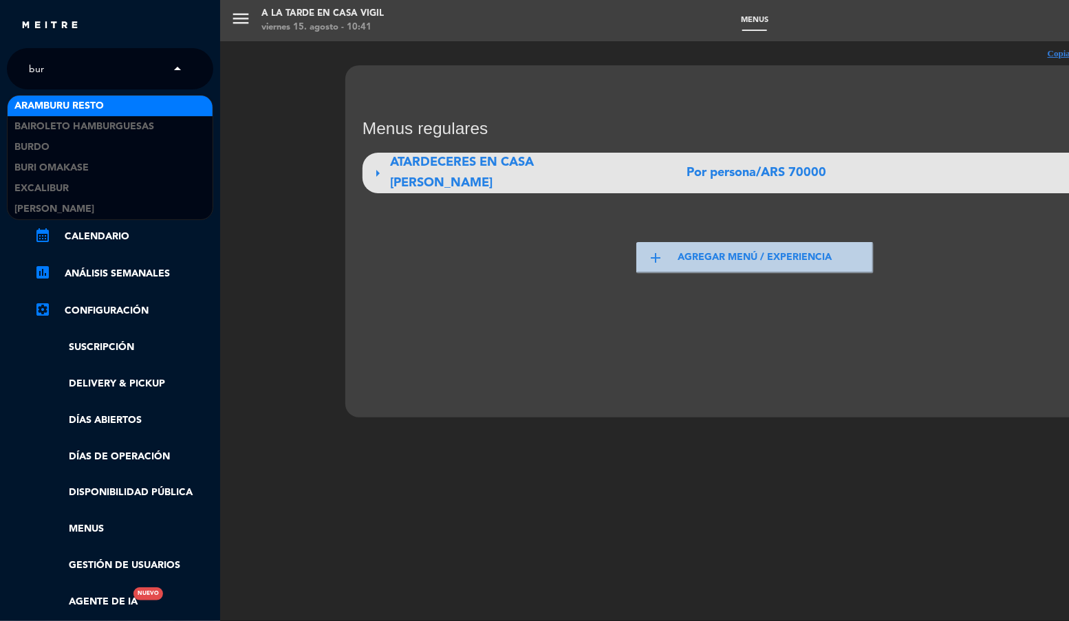
type input "buri"
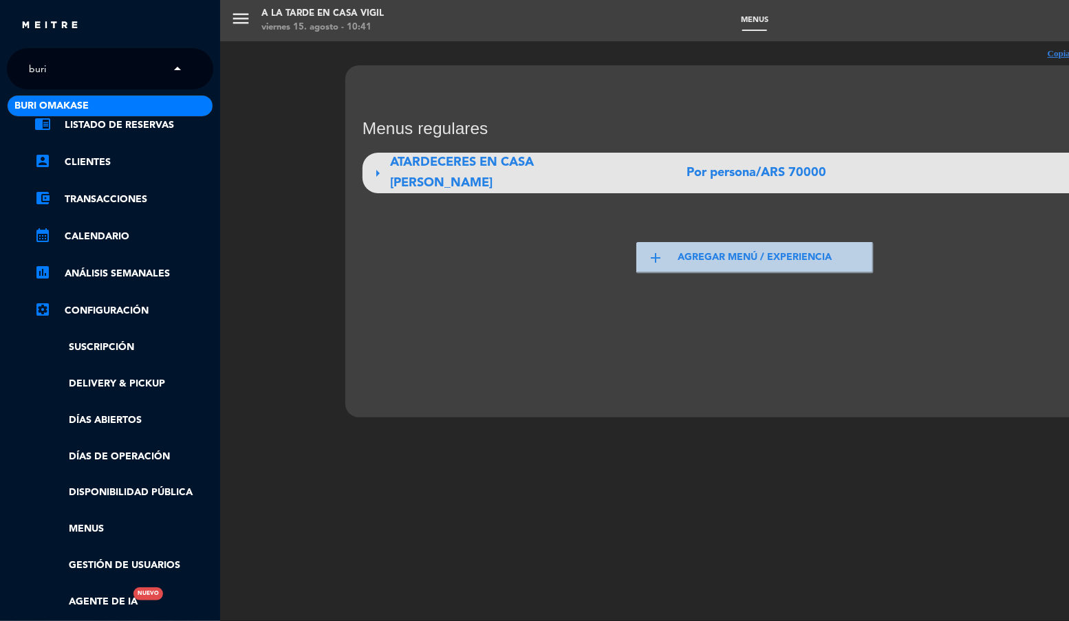
click at [76, 103] on span "Buri Omakase" at bounding box center [51, 106] width 74 height 16
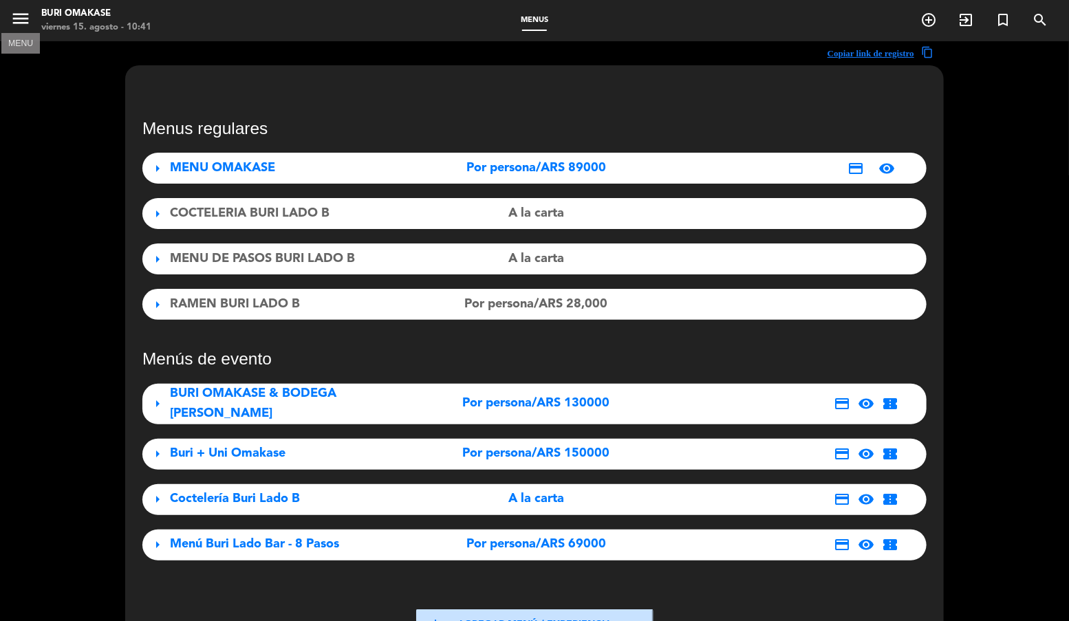
click at [23, 17] on icon "menu" at bounding box center [20, 18] width 21 height 21
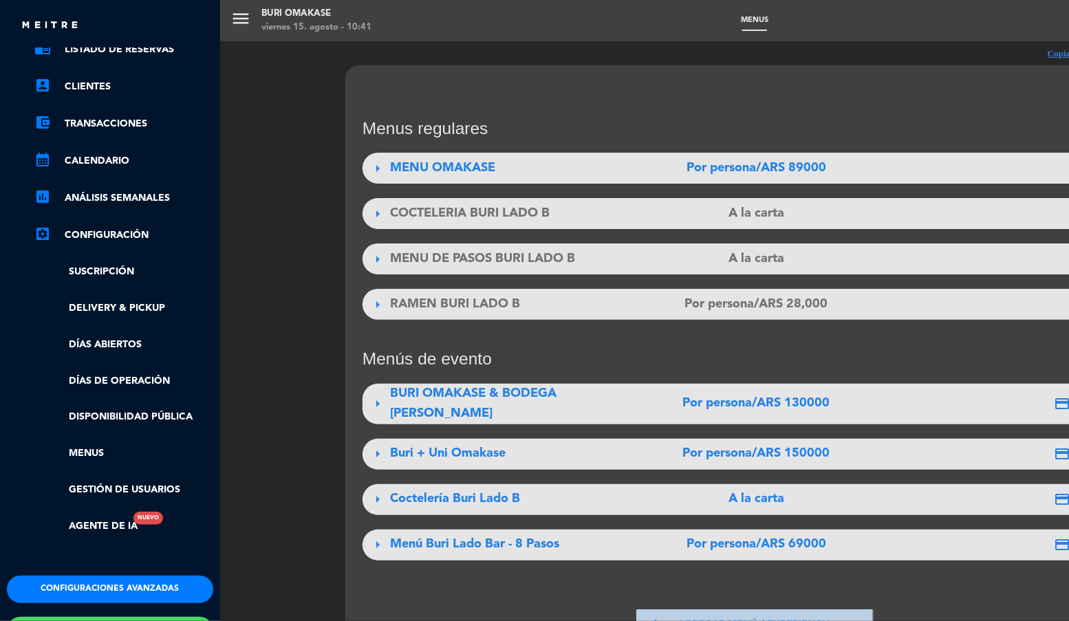
scroll to position [166, 0]
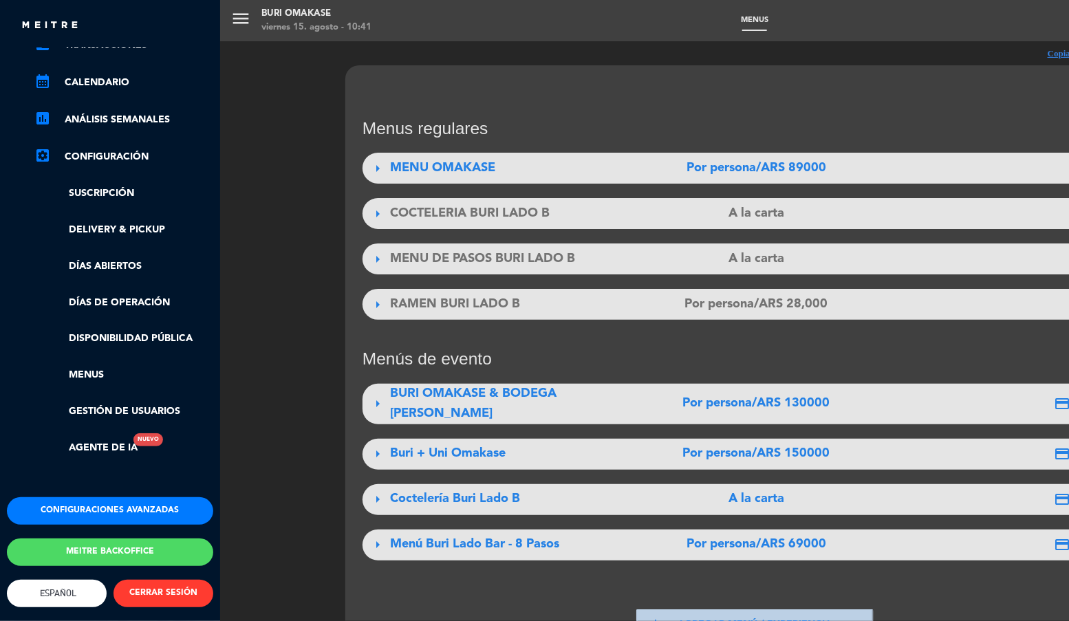
click at [119, 498] on button "Configuraciones avanzadas" at bounding box center [110, 511] width 206 height 28
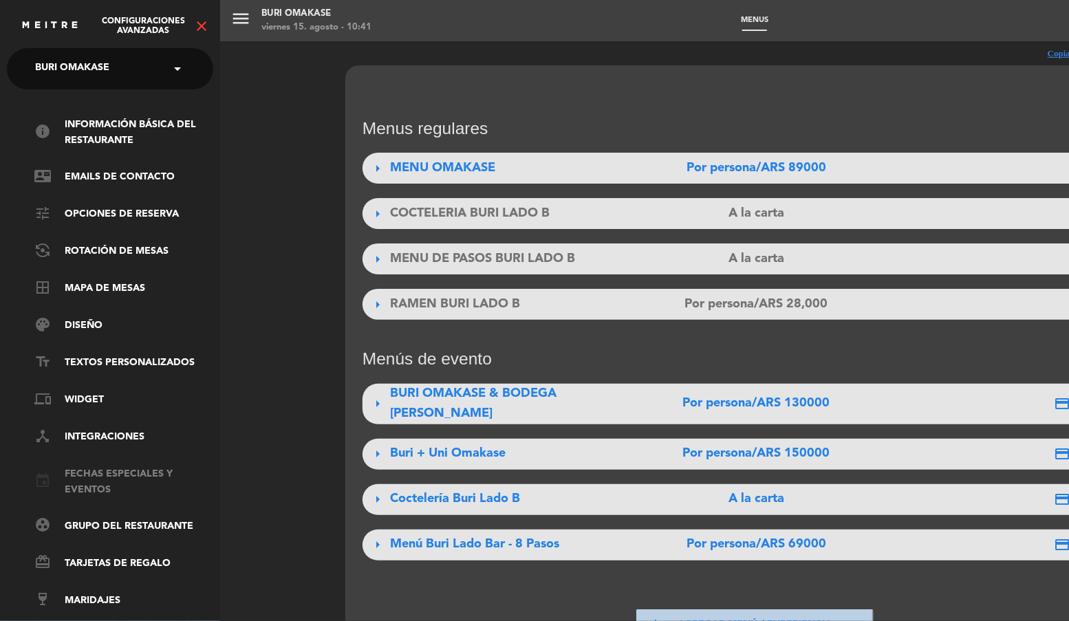
scroll to position [0, 0]
click at [100, 484] on link "event Fechas especiales y eventos" at bounding box center [123, 482] width 179 height 32
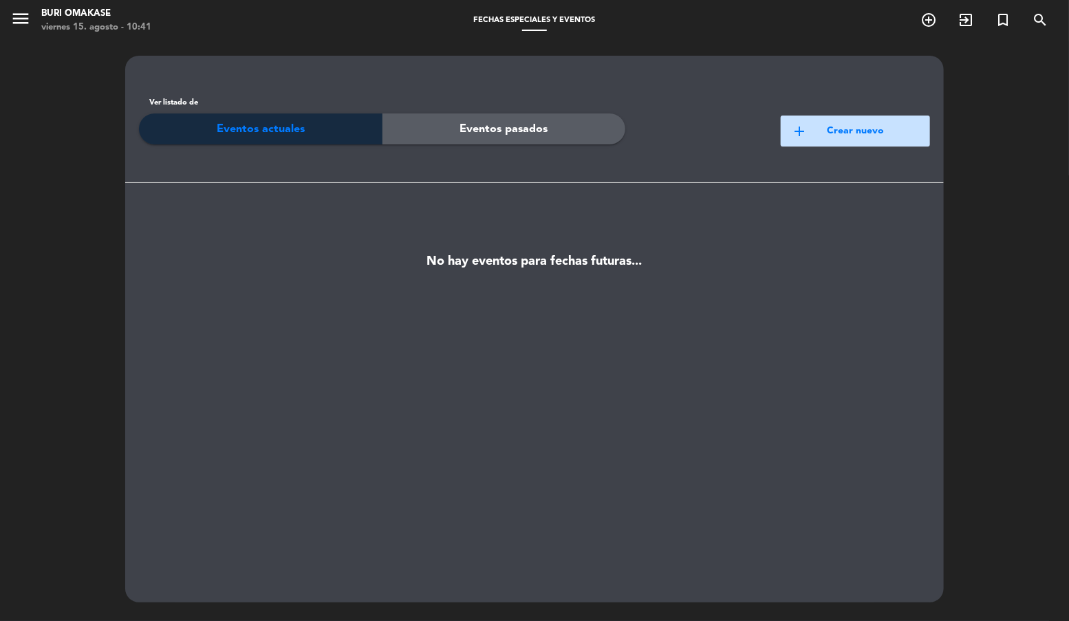
click at [851, 129] on button "add Crear nuevo" at bounding box center [855, 131] width 149 height 31
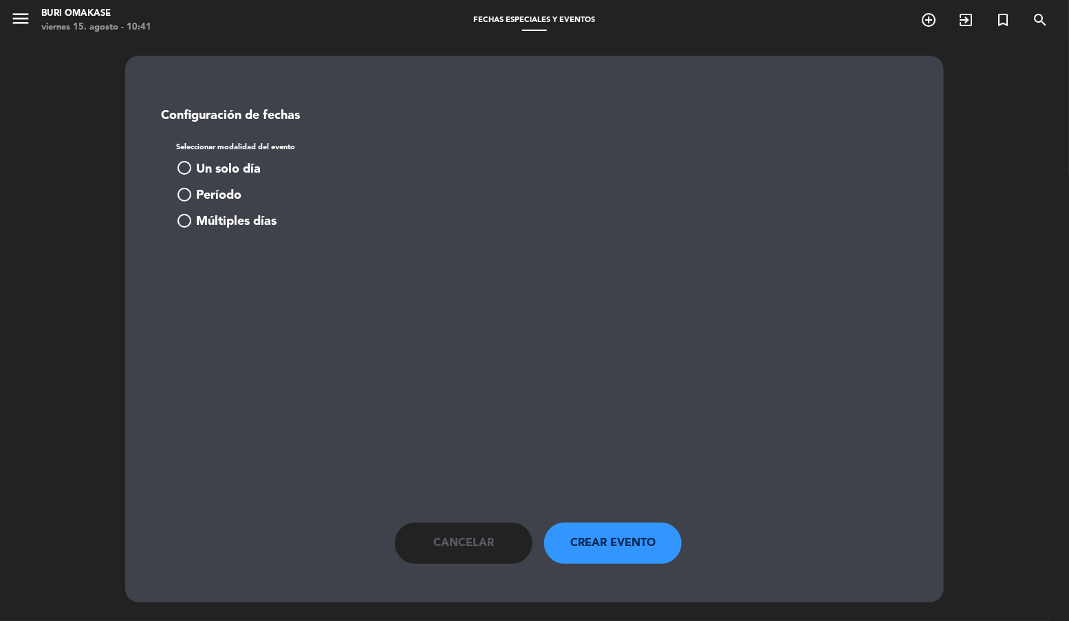
click at [222, 198] on span "Período" at bounding box center [218, 196] width 45 height 20
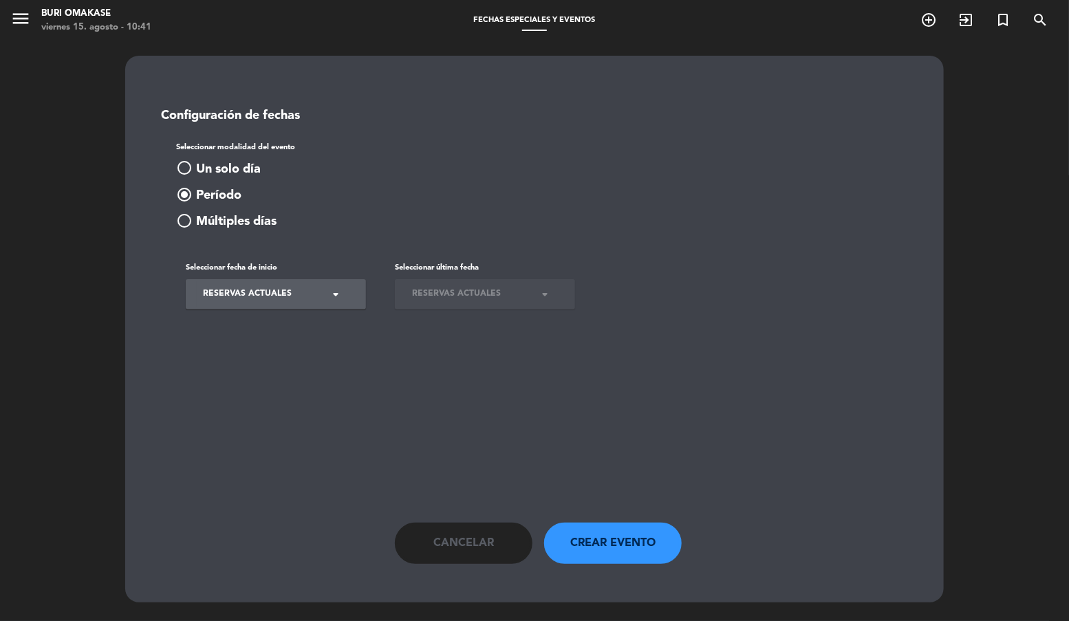
click at [251, 295] on span "Reservas actuales" at bounding box center [247, 295] width 89 height 14
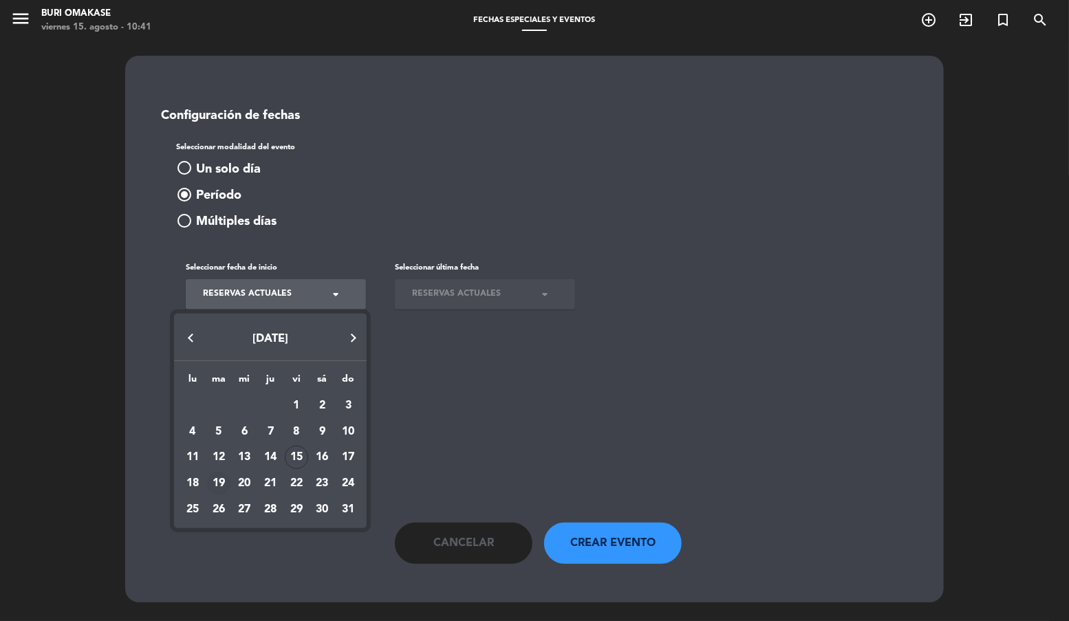
click at [217, 484] on div "19" at bounding box center [218, 483] width 23 height 23
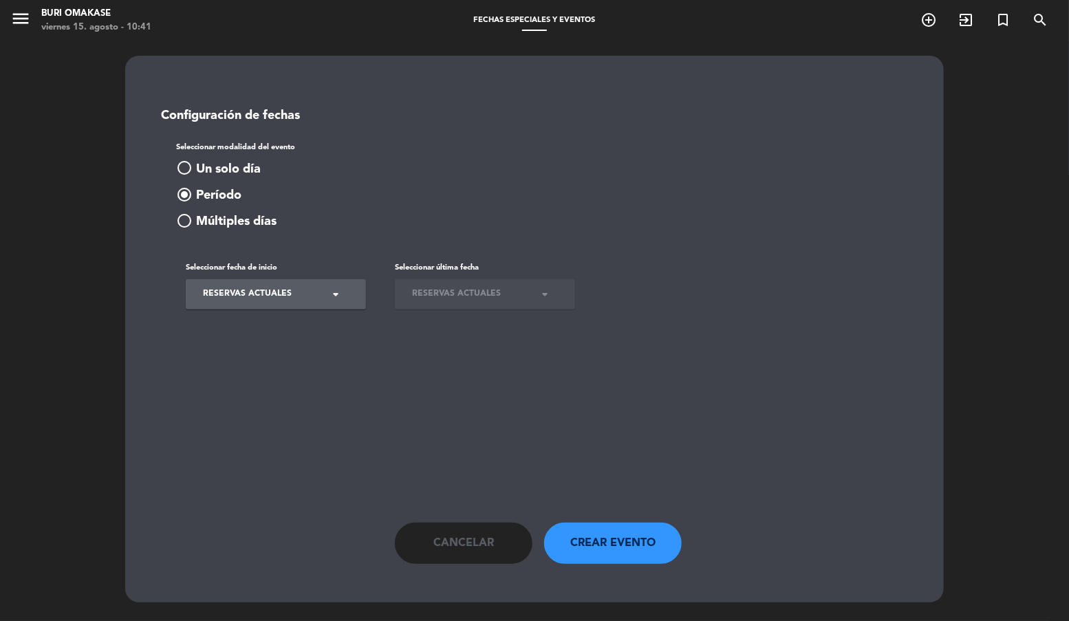
type input "mar. 19 ago."
click at [447, 297] on span "Reservas actuales" at bounding box center [456, 295] width 89 height 14
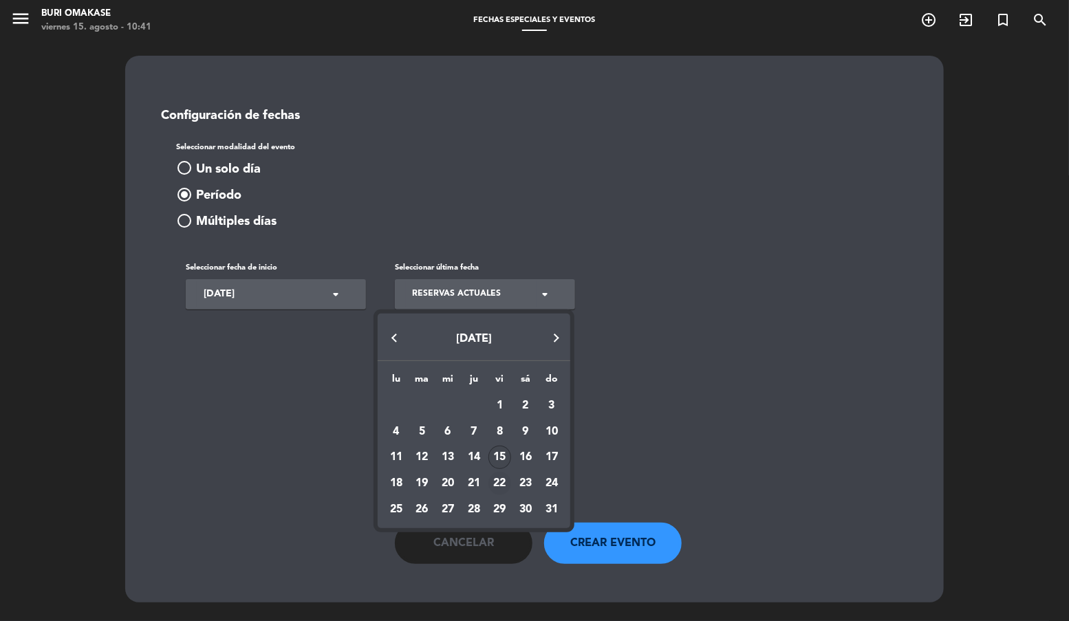
click at [499, 482] on div "22" at bounding box center [499, 483] width 23 height 23
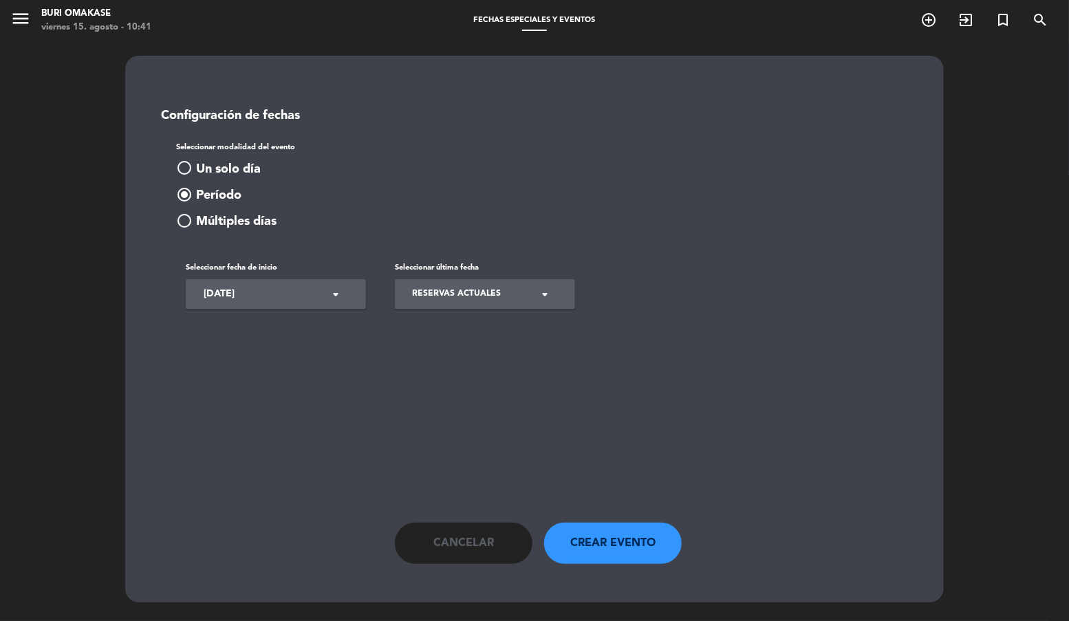
type input "vie. 22 ago."
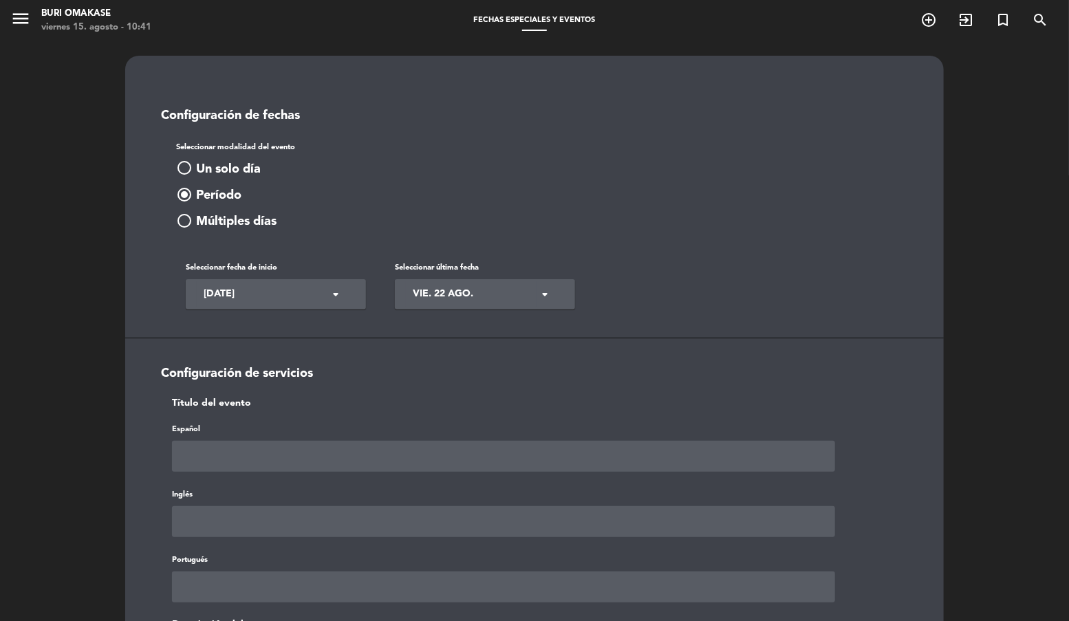
scroll to position [83, 0]
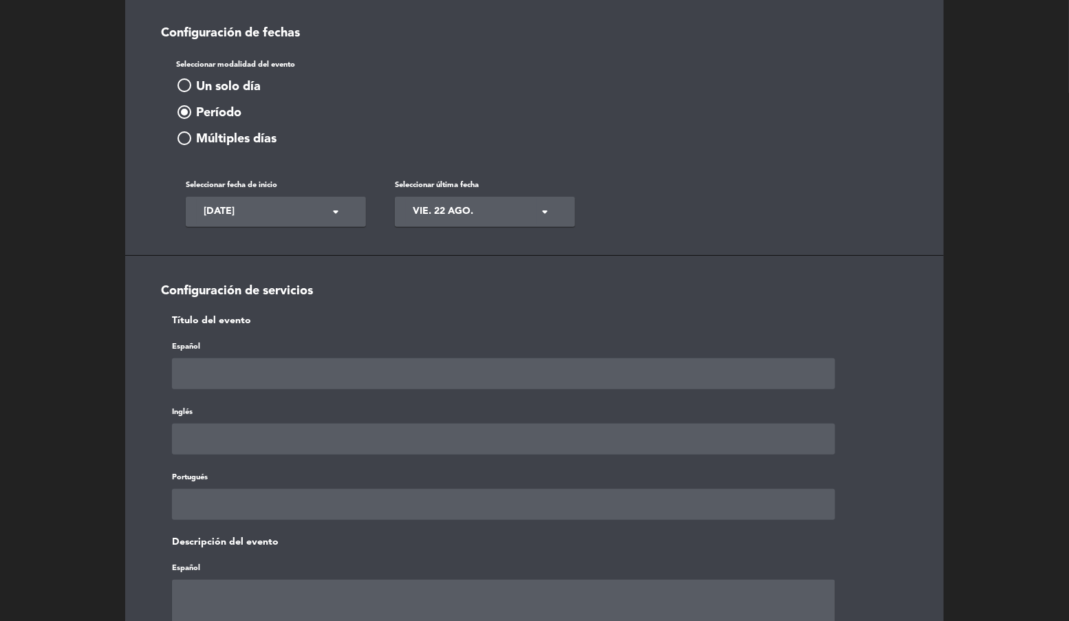
click at [283, 380] on input "text" at bounding box center [503, 373] width 663 height 31
type input "Residencia BURI - Sensei Juan Matsuoka (Del 19/08 al 22/08)"
paste input "Residencia BURI - Sensei Juan Matsuoka (Del 19/08 al 22/08)"
type input "Residencia BURI - Sensei Juan Matsuoka (Del 19/08 al 22/08)"
paste input "Residencia BURI - Sensei Juan Matsuoka (Del 19/08 al 22/08)"
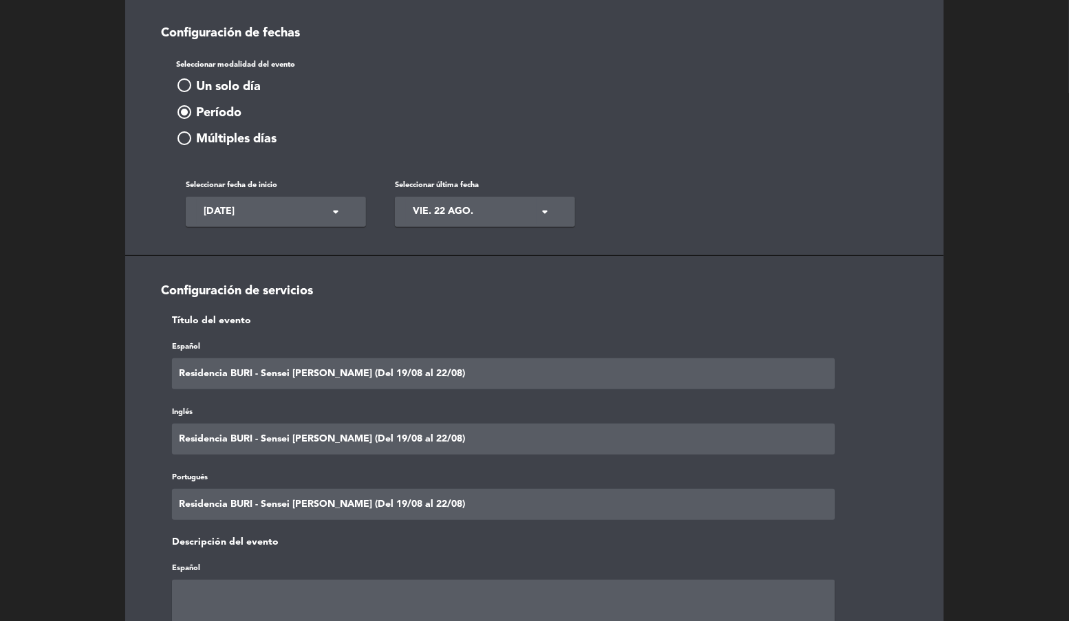
type input "Residencia BURI - Sensei Juan Matsuoka (Del 19/08 al 22/08)"
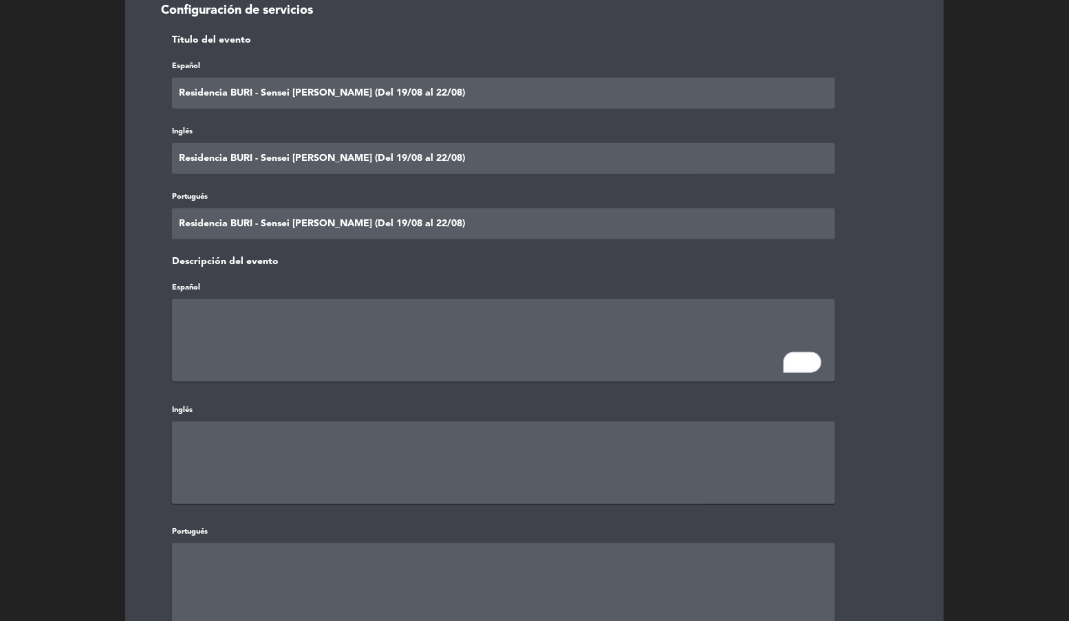
scroll to position [400, 0]
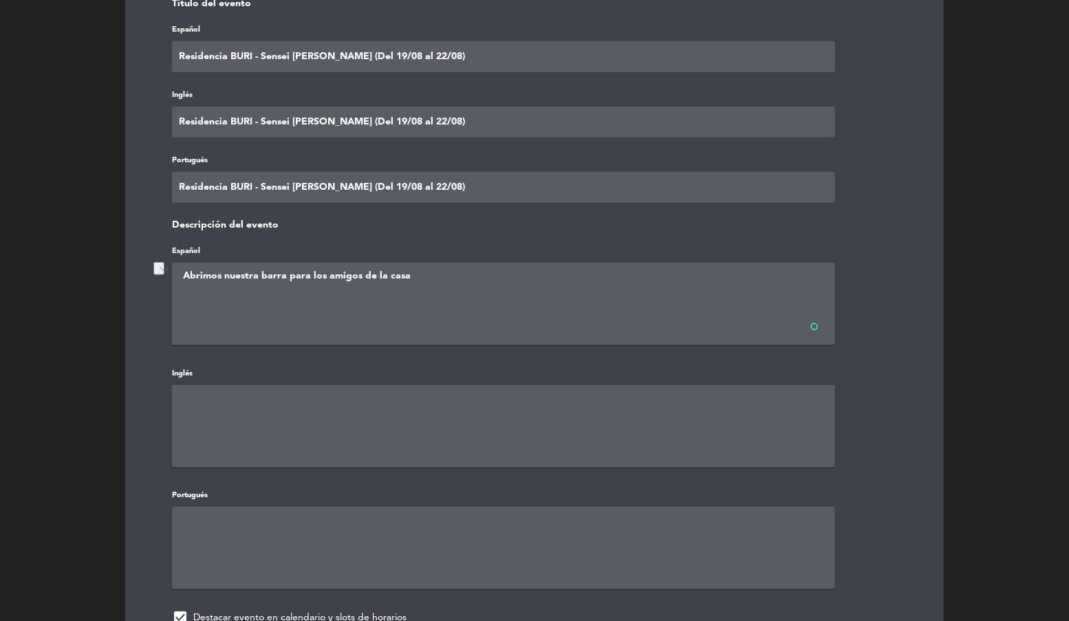
type textarea "Abrimos nuestra barra para los amigos de la casa"
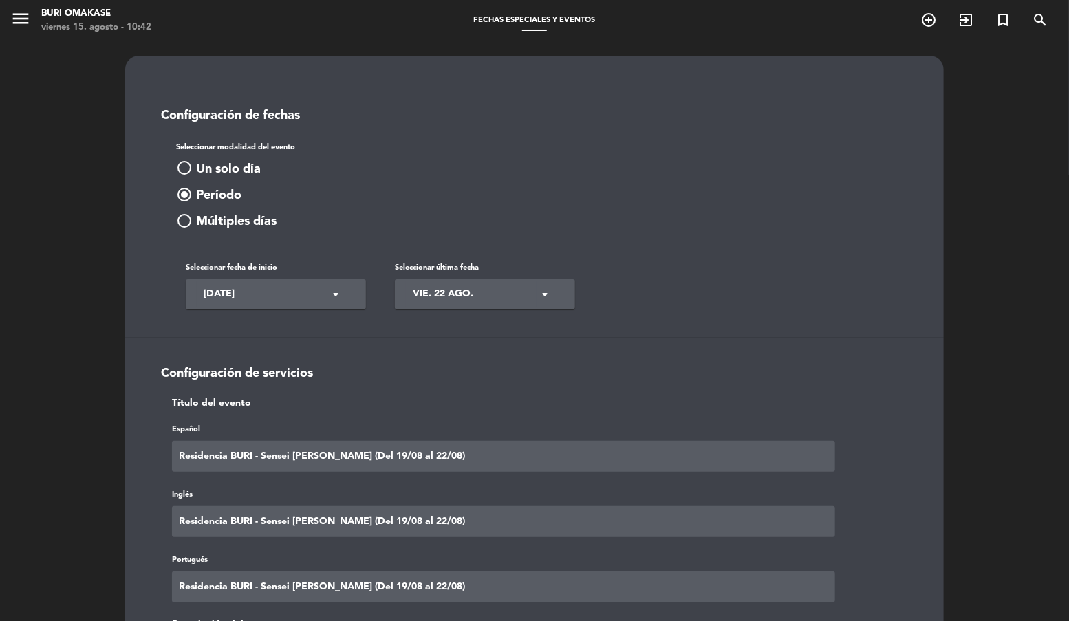
scroll to position [841, 0]
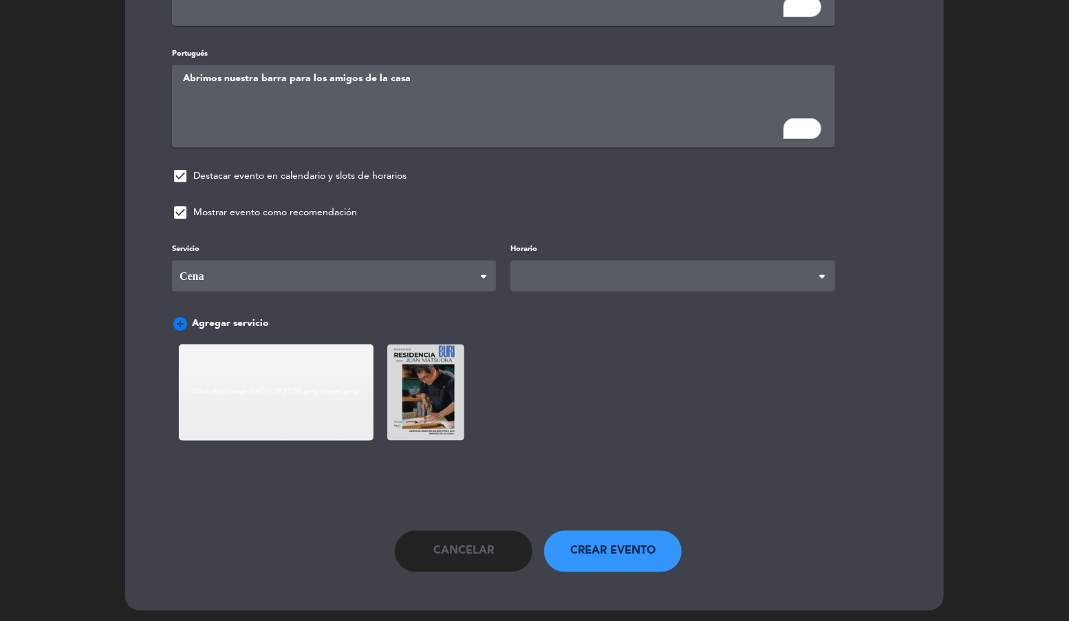
click at [533, 261] on span at bounding box center [673, 276] width 324 height 31
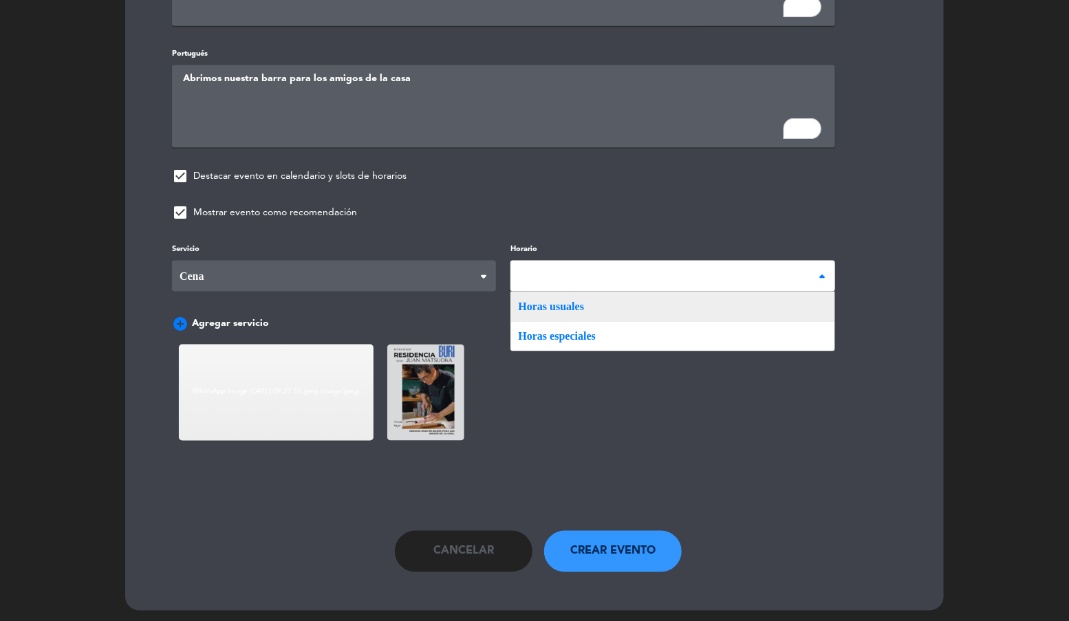
click at [548, 296] on div "Servicio Desayuno Brunch Almuerzo Cena Cena Desayuno Brunch Almuerzo Cena Horar…" at bounding box center [534, 289] width 766 height 97
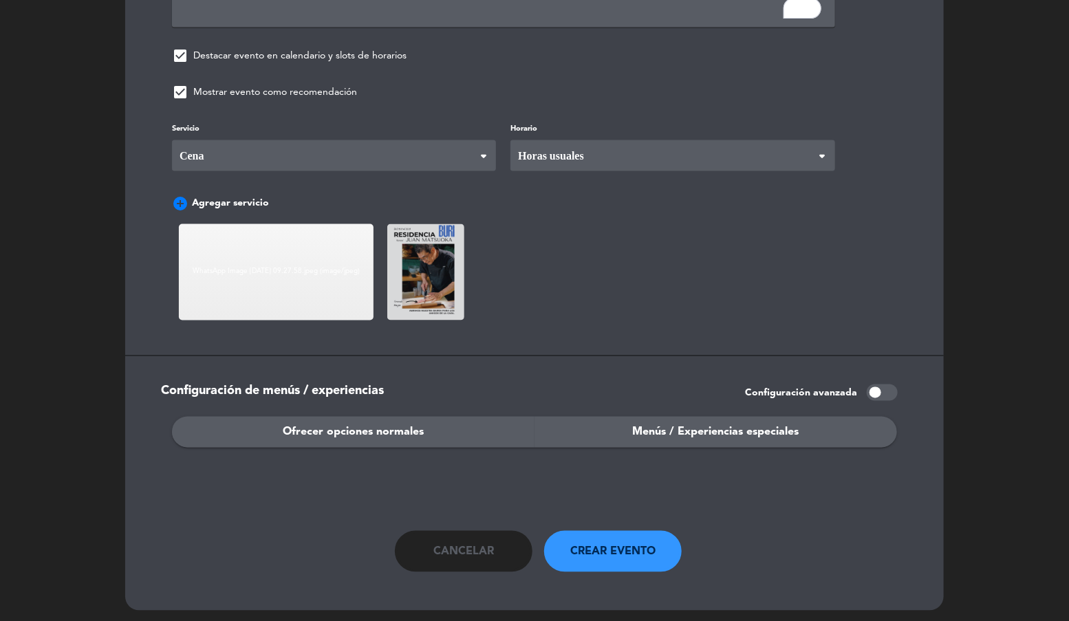
click at [378, 427] on span "Ofrecer opciones normales" at bounding box center [353, 433] width 141 height 18
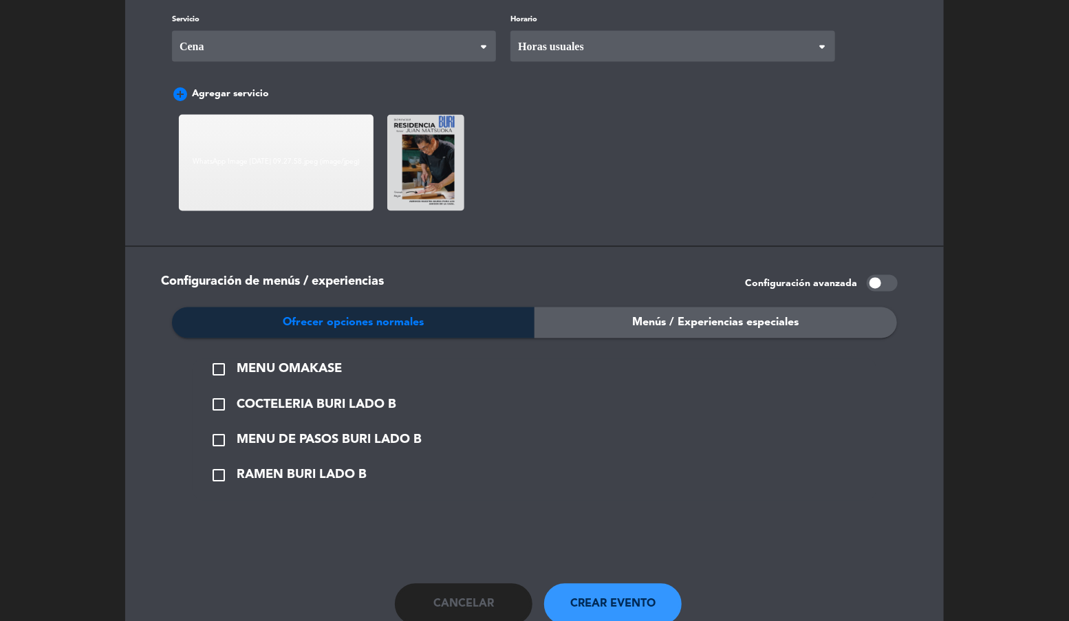
scroll to position [1124, 0]
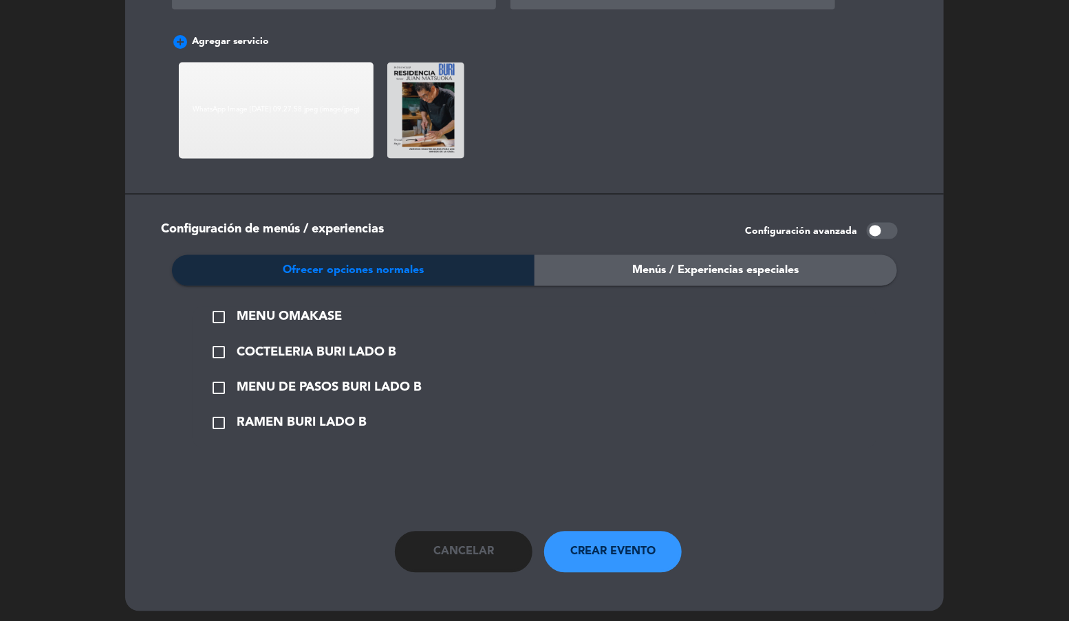
click at [211, 345] on span "check_box_outline_blank" at bounding box center [219, 353] width 17 height 17
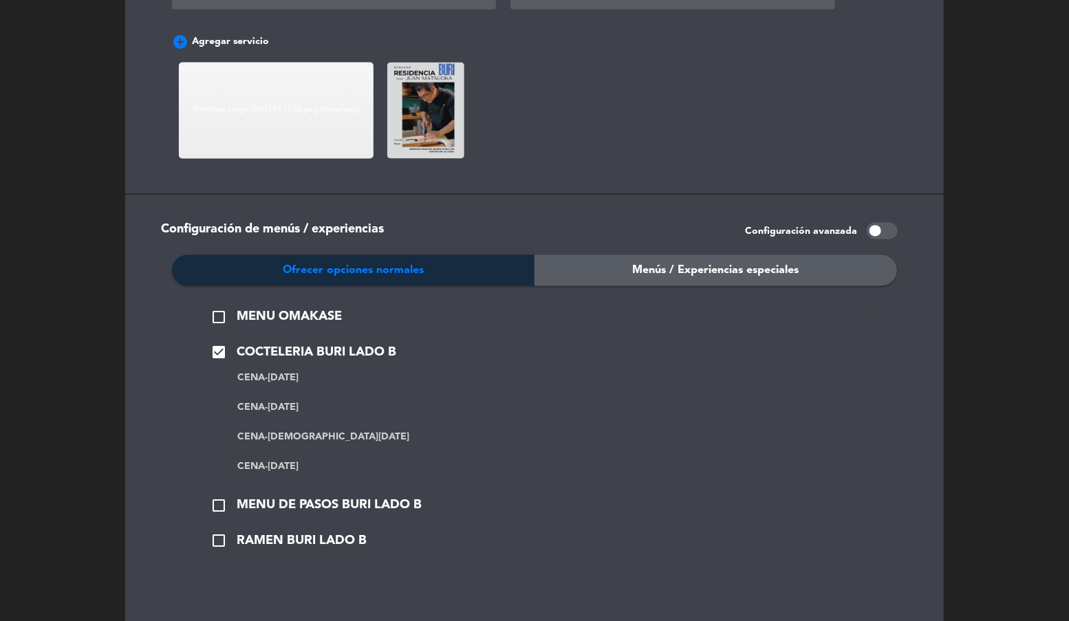
click at [208, 501] on button "check_box_outline_blank MENU DE PASOS BURI LADO B" at bounding box center [315, 505] width 219 height 21
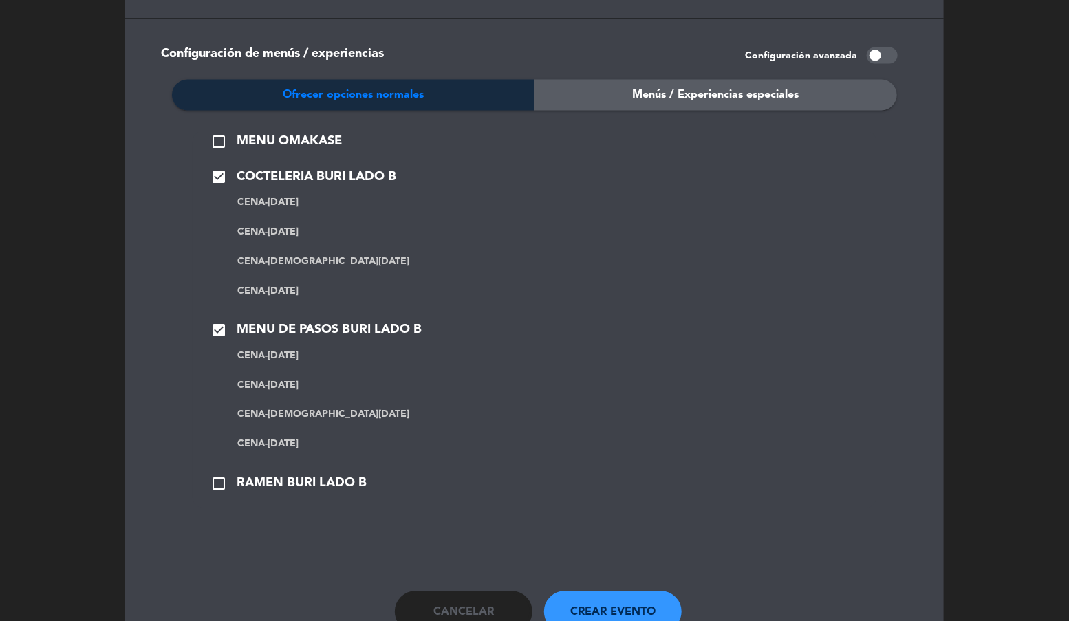
scroll to position [1360, 0]
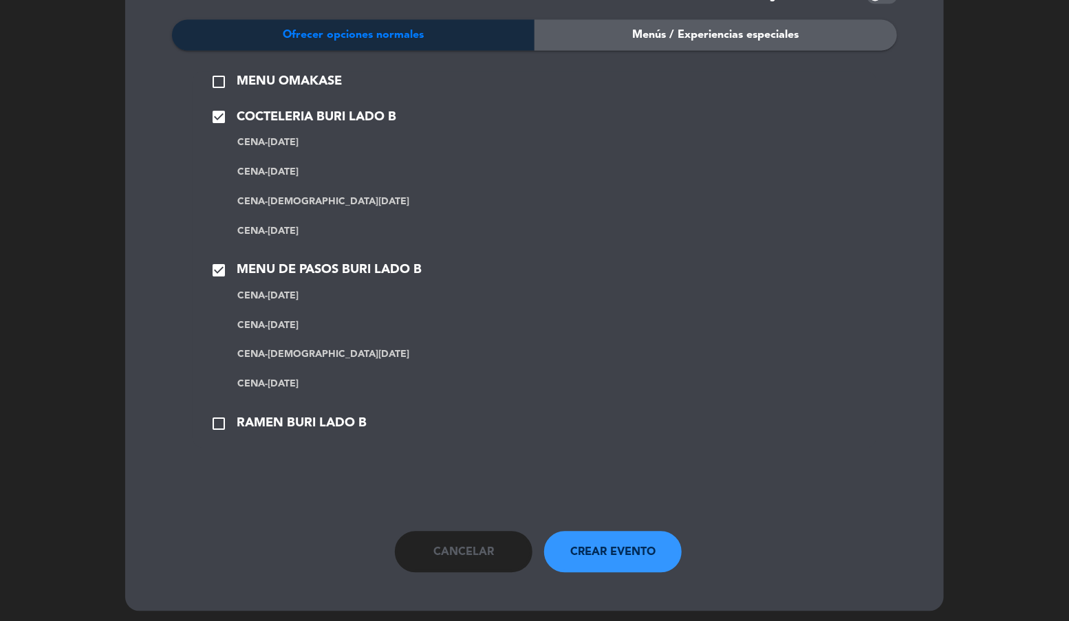
click at [213, 416] on span "check_box_outline_blank" at bounding box center [219, 424] width 17 height 17
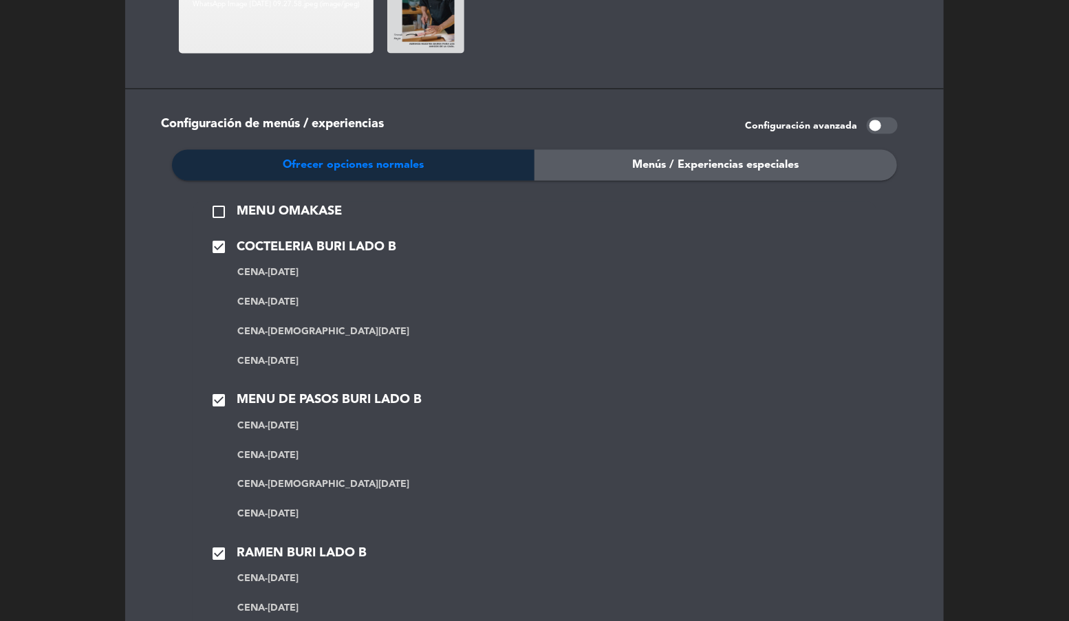
scroll to position [1174, 0]
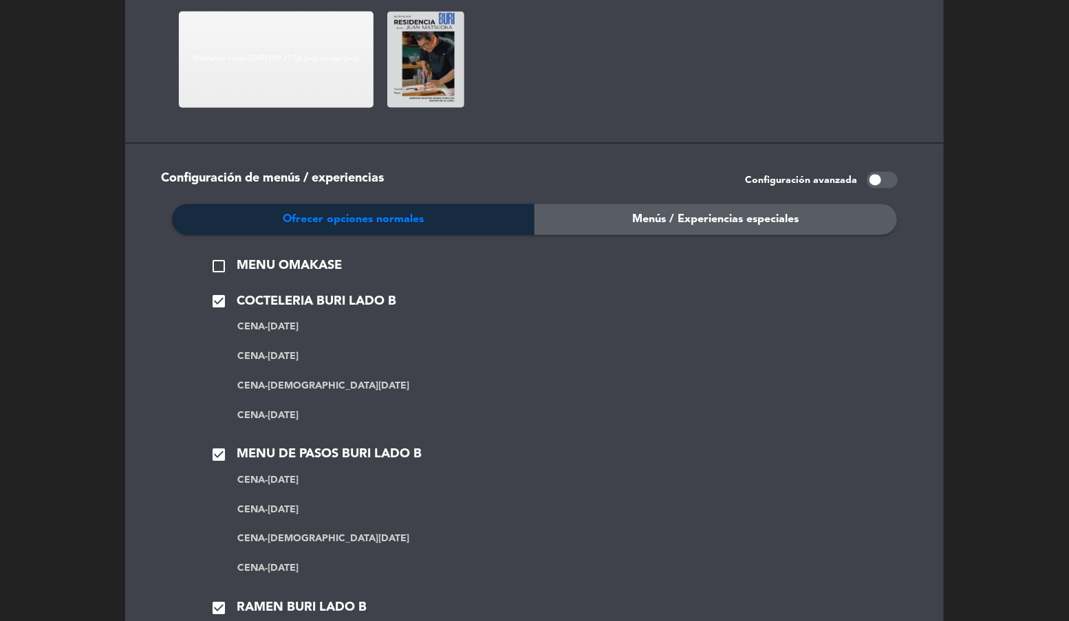
click at [645, 211] on span "Menús / Experiencias especiales" at bounding box center [716, 220] width 166 height 18
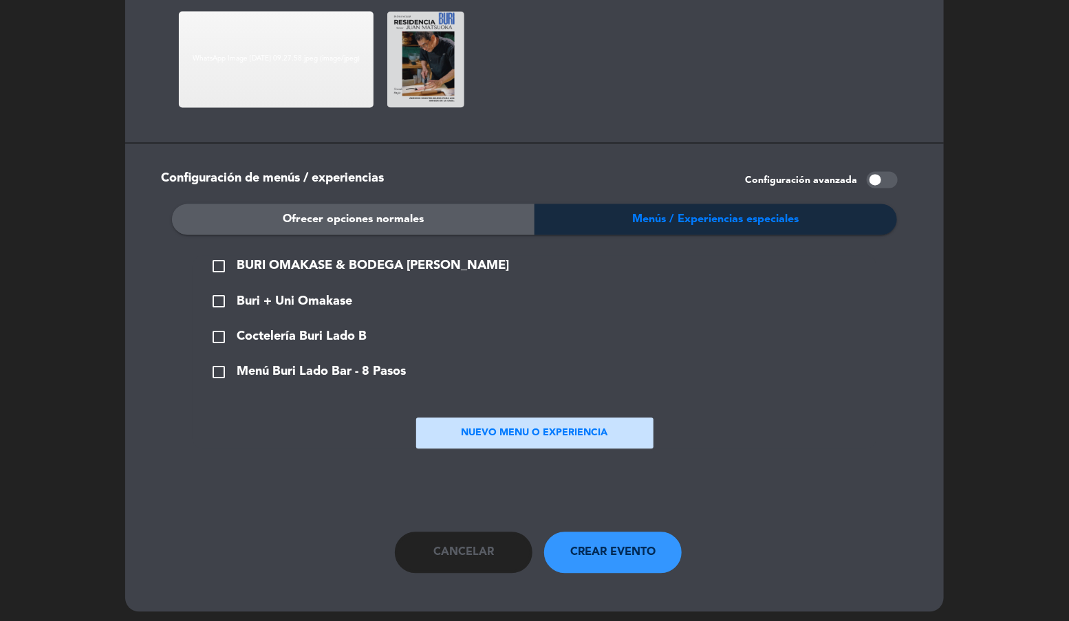
click at [488, 419] on button "NUEVO MENU O EXPERIENCIA" at bounding box center [534, 433] width 237 height 31
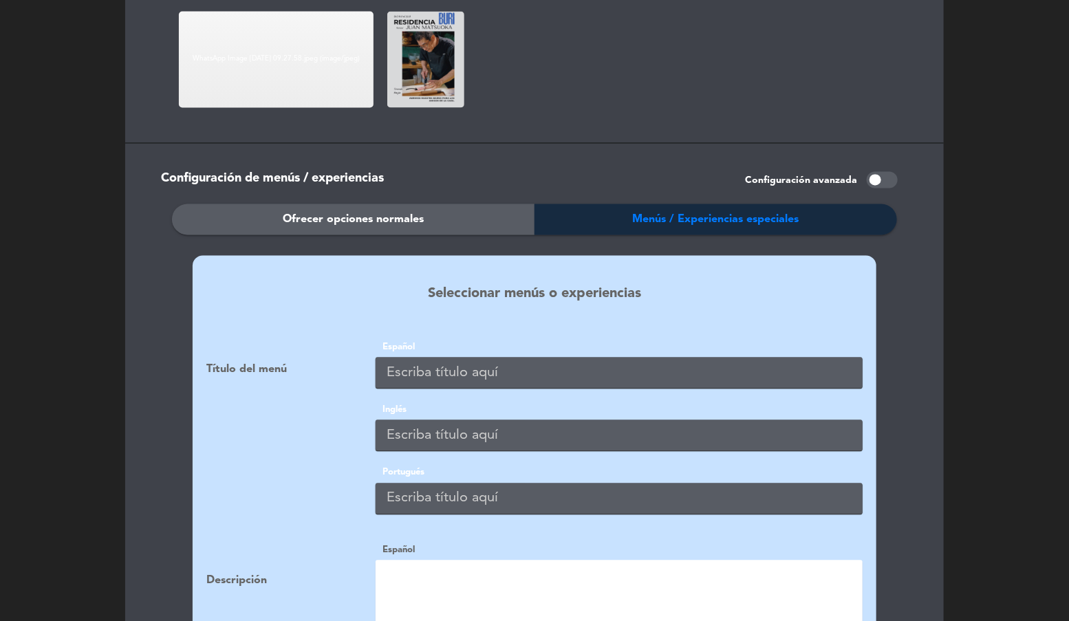
click at [458, 371] on input "text" at bounding box center [619, 373] width 487 height 31
type input "P"
type input "Residencia Buri - Sensei Juan Matsuoka"
paste input "Residencia Buri - Sensei Juan Matsuoka"
type input "Residencia Buri - Sensei Juan Matsuoka"
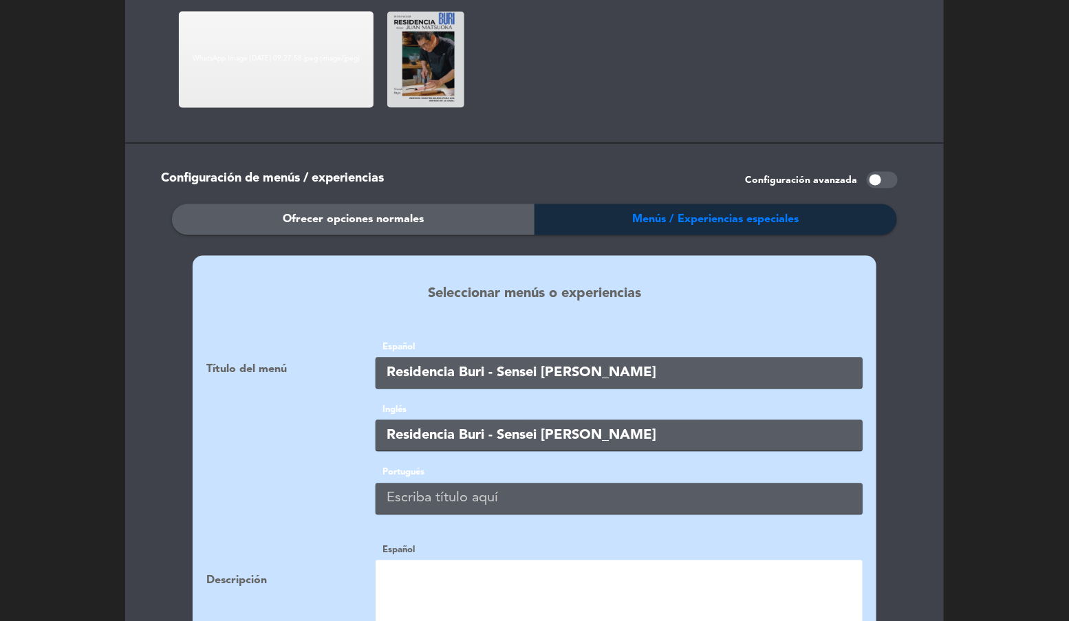
paste input "Residencia Buri - Sensei Juan Matsuoka"
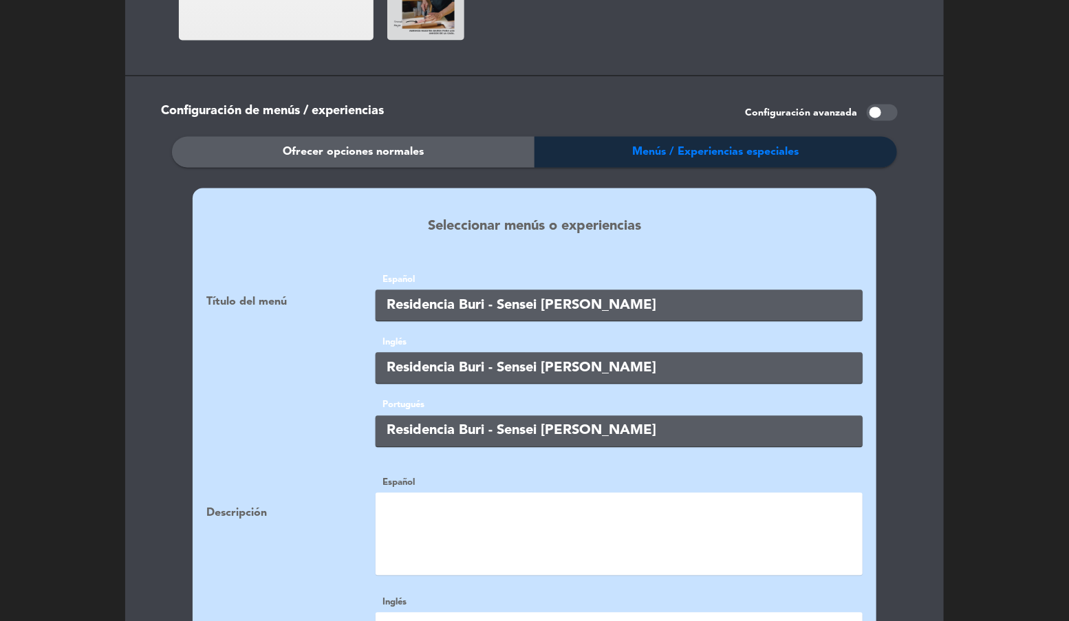
type input "Residencia Buri - Sensei Juan Matsuoka"
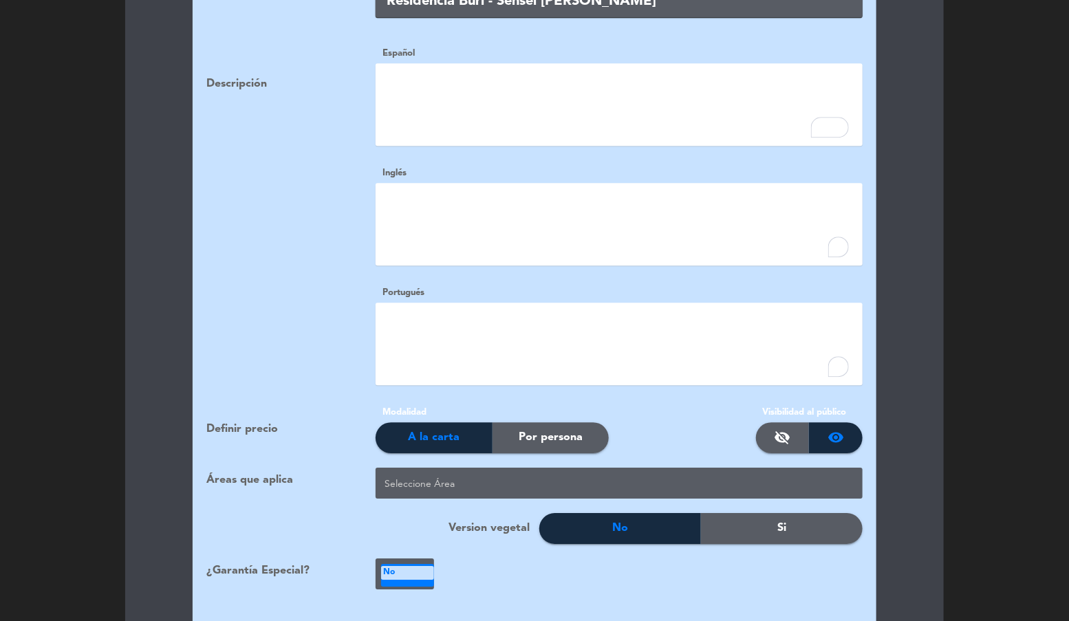
scroll to position [1783, 0]
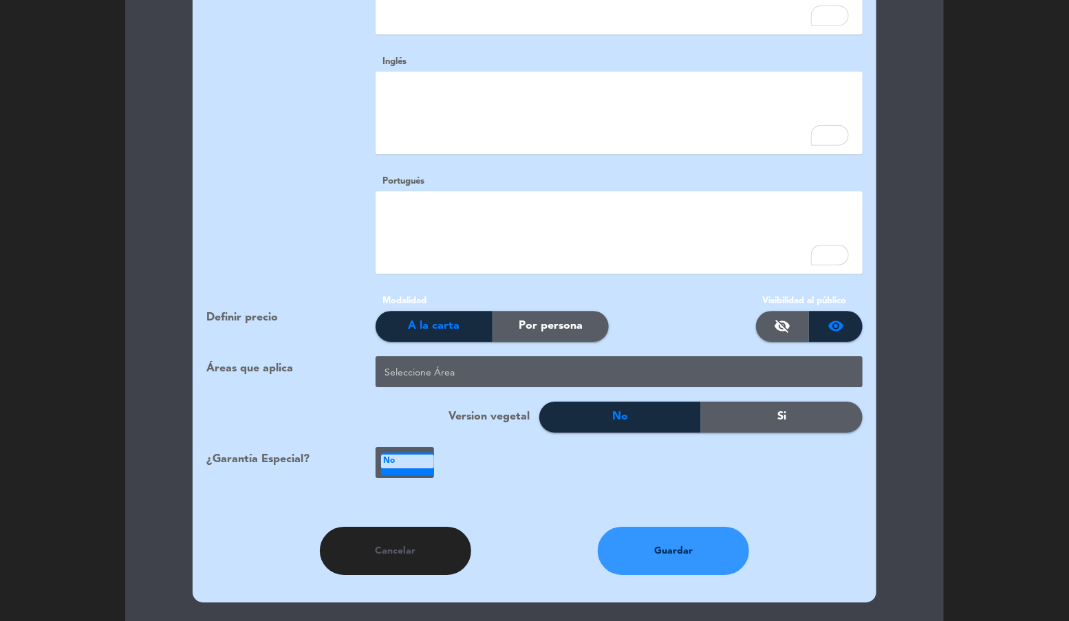
click at [555, 317] on span "Por persona" at bounding box center [551, 326] width 64 height 18
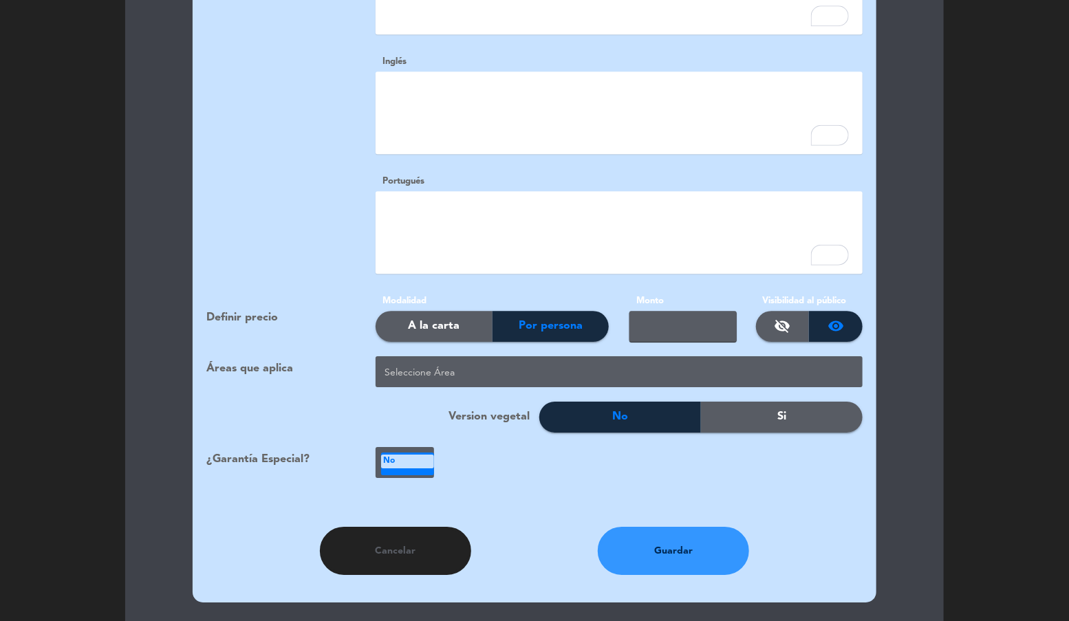
click at [688, 322] on input "text" at bounding box center [683, 326] width 107 height 31
type input "89000"
click at [668, 362] on div at bounding box center [622, 373] width 482 height 23
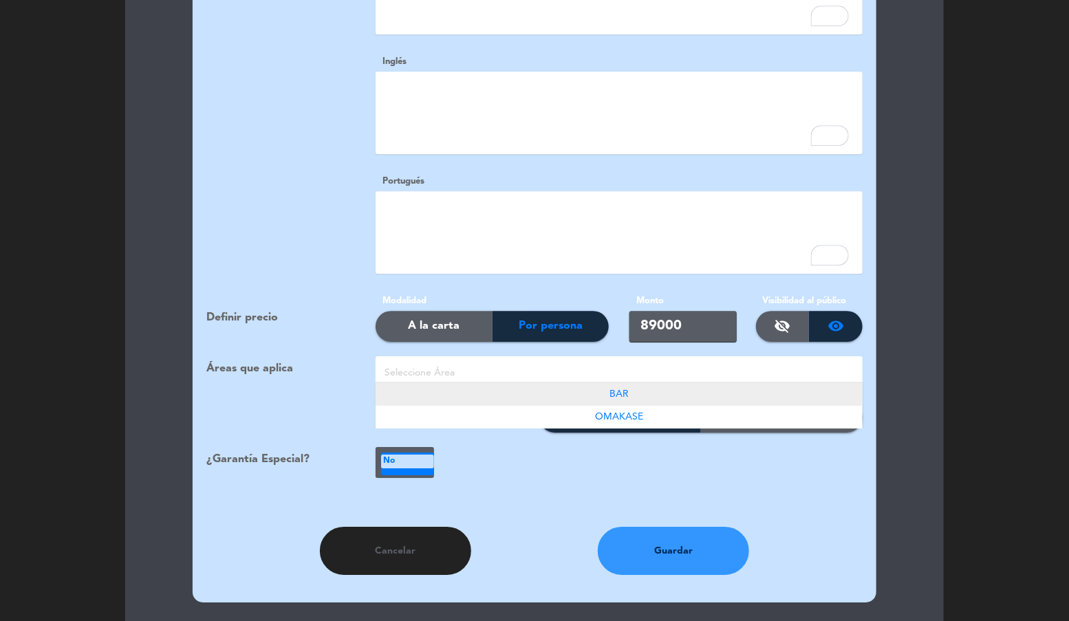
click at [658, 383] on div "BAR" at bounding box center [619, 394] width 487 height 23
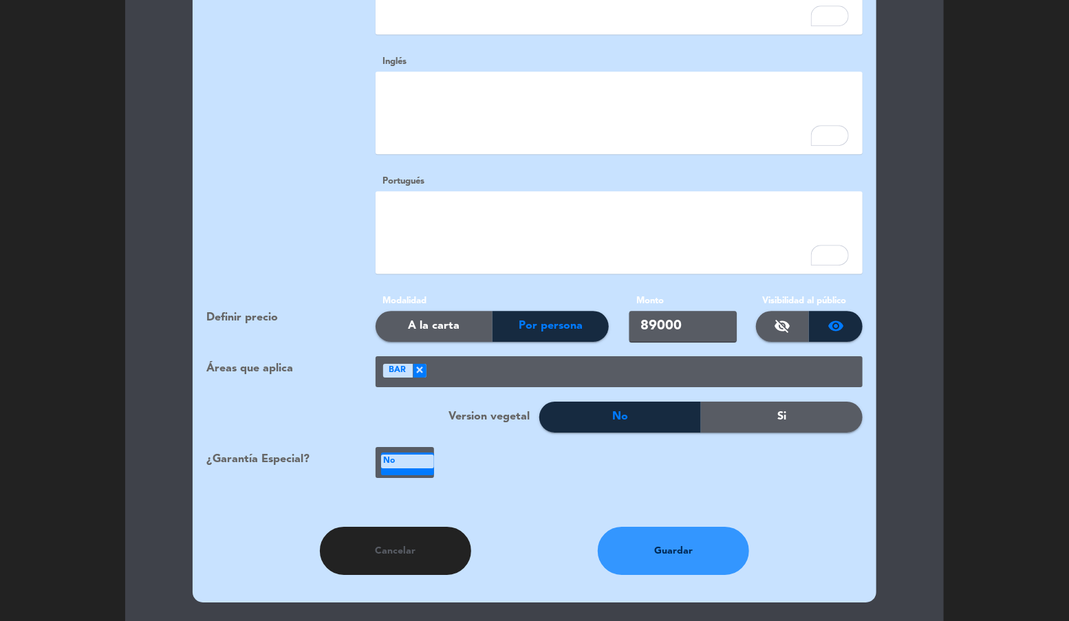
click at [651, 374] on ng-select "Seleccione Área × BAR ×" at bounding box center [619, 371] width 487 height 31
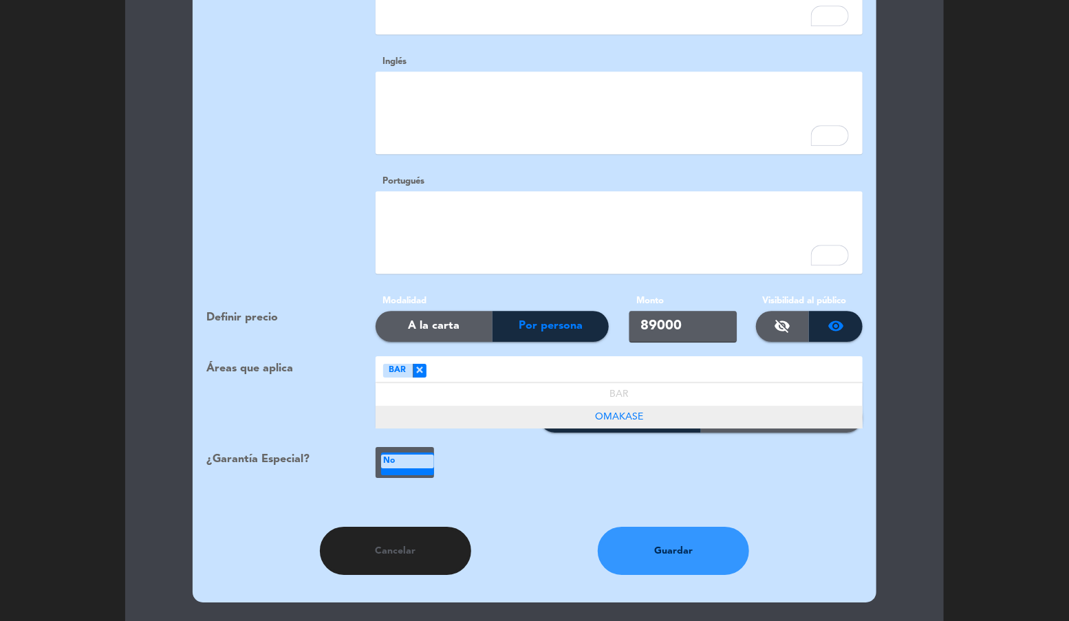
click at [610, 413] on span "OMAKASE" at bounding box center [619, 417] width 48 height 10
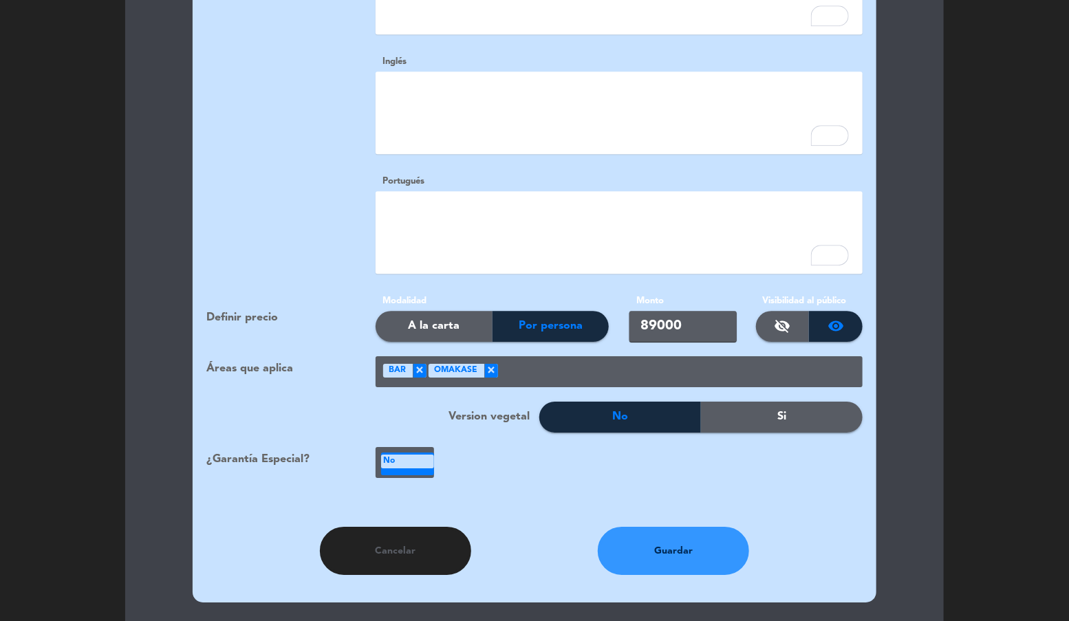
click at [402, 464] on div at bounding box center [407, 464] width 53 height 23
click at [415, 477] on div "credit_card" at bounding box center [405, 488] width 58 height 29
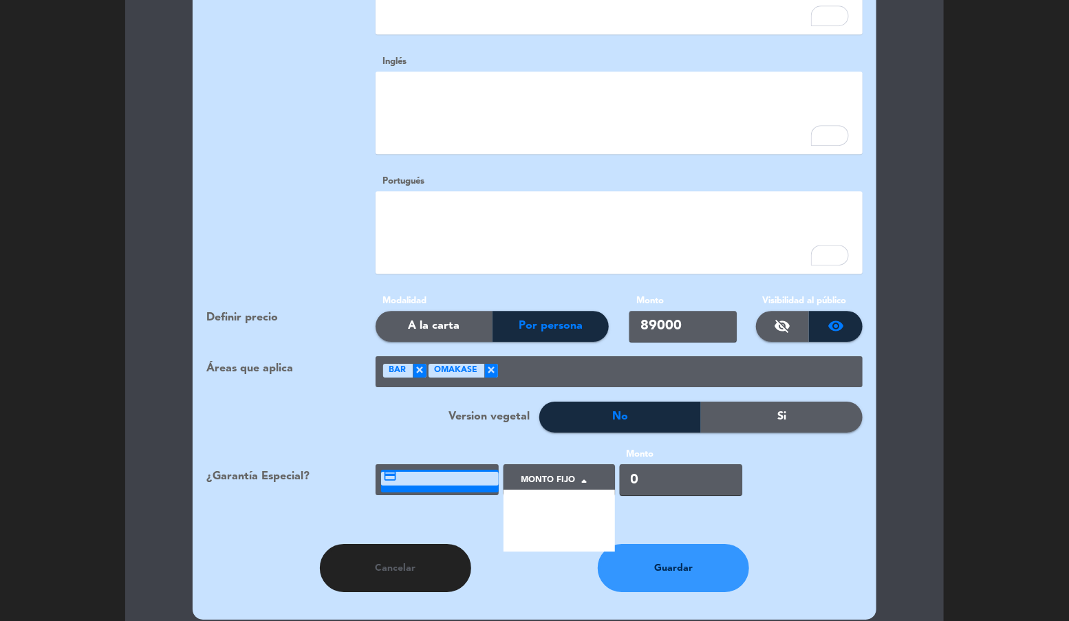
click at [576, 470] on span at bounding box center [584, 480] width 17 height 20
click at [550, 521] on div "Por persona" at bounding box center [559, 536] width 111 height 31
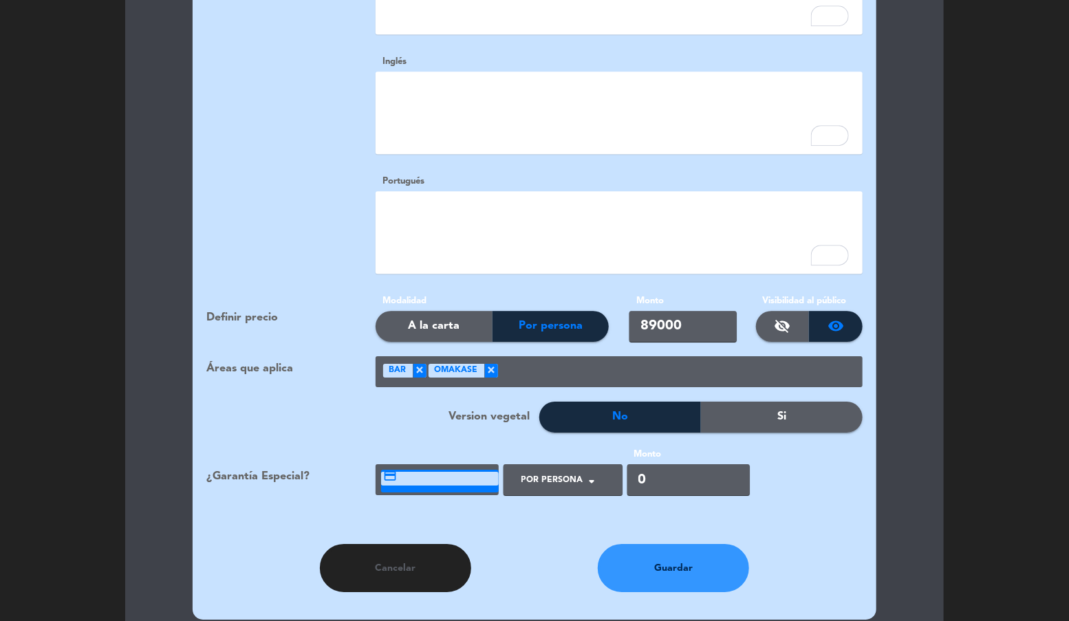
click at [638, 469] on input "0" at bounding box center [688, 479] width 123 height 31
click at [629, 471] on input "0" at bounding box center [688, 479] width 123 height 31
type input "89000"
click at [677, 546] on button "Guardar" at bounding box center [673, 568] width 151 height 48
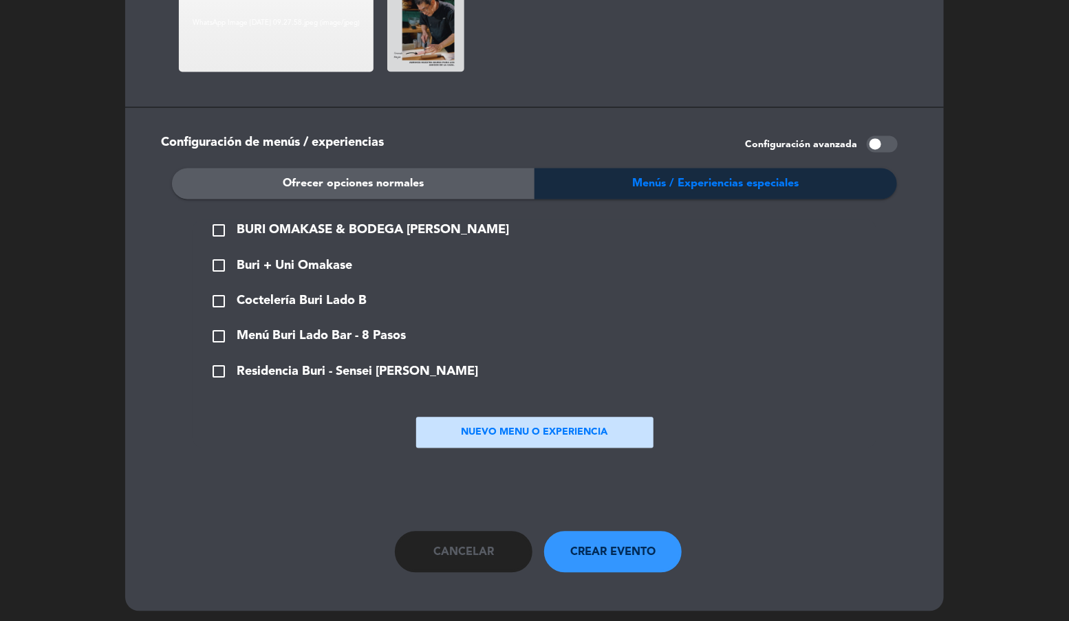
click at [215, 371] on span "check_box_outline_blank" at bounding box center [219, 371] width 17 height 17
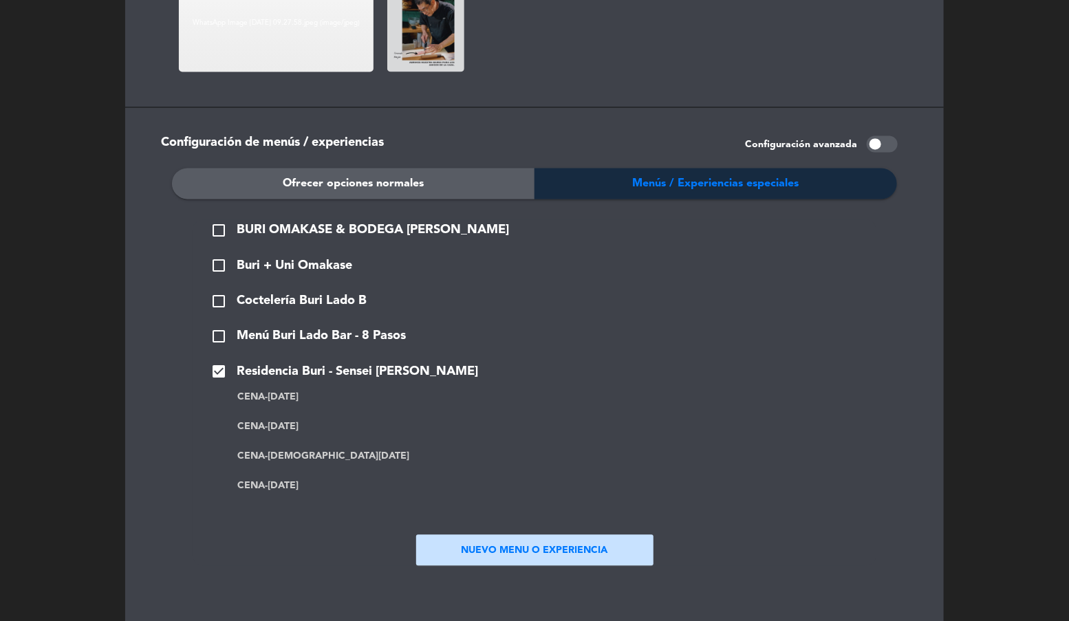
scroll to position [1329, 0]
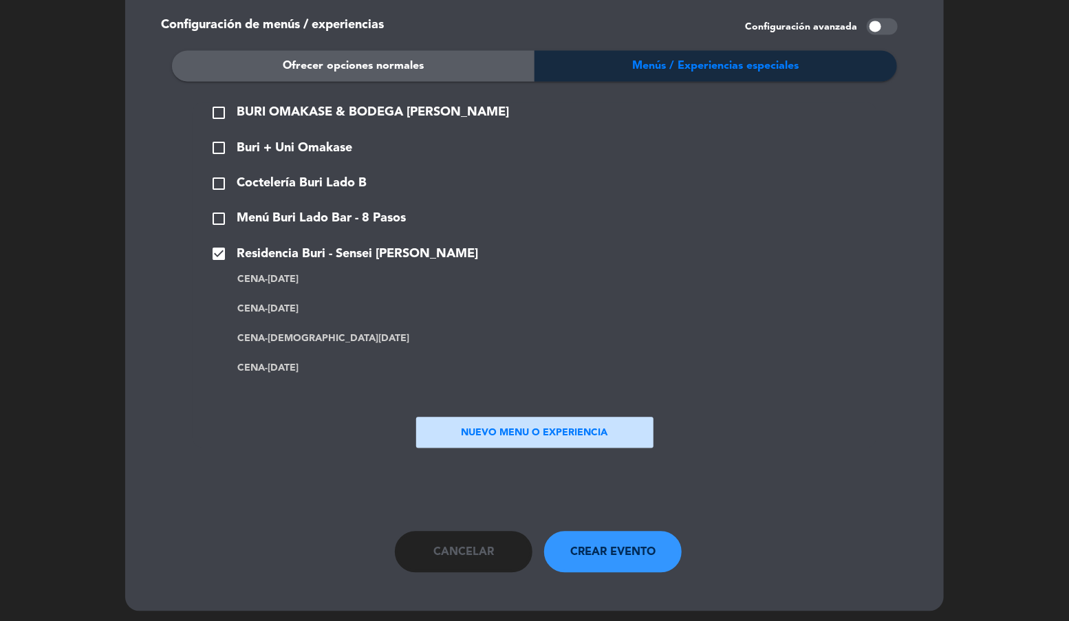
click at [593, 550] on span "Crear evento" at bounding box center [613, 553] width 85 height 18
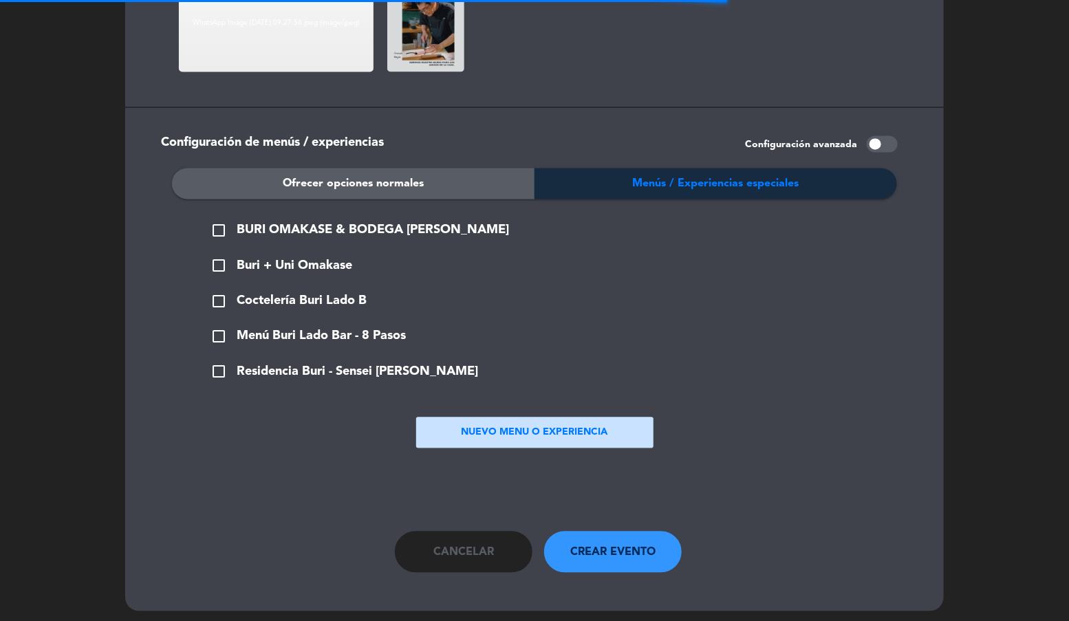
scroll to position [0, 0]
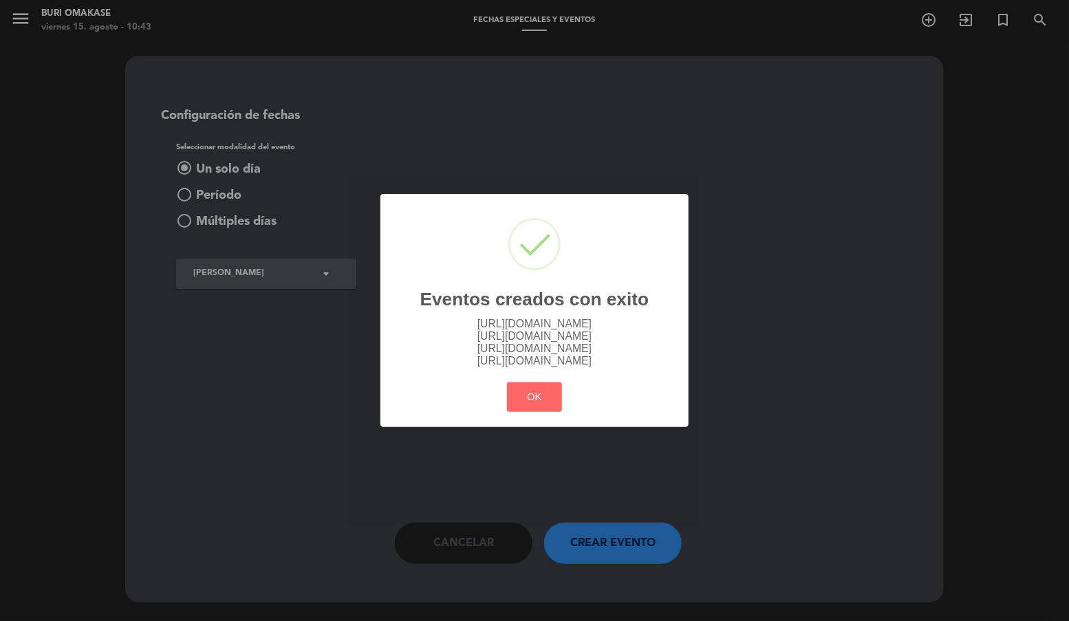
drag, startPoint x: 550, startPoint y: 393, endPoint x: 733, endPoint y: 89, distance: 354.7
click at [550, 392] on button "OK" at bounding box center [535, 398] width 56 height 30
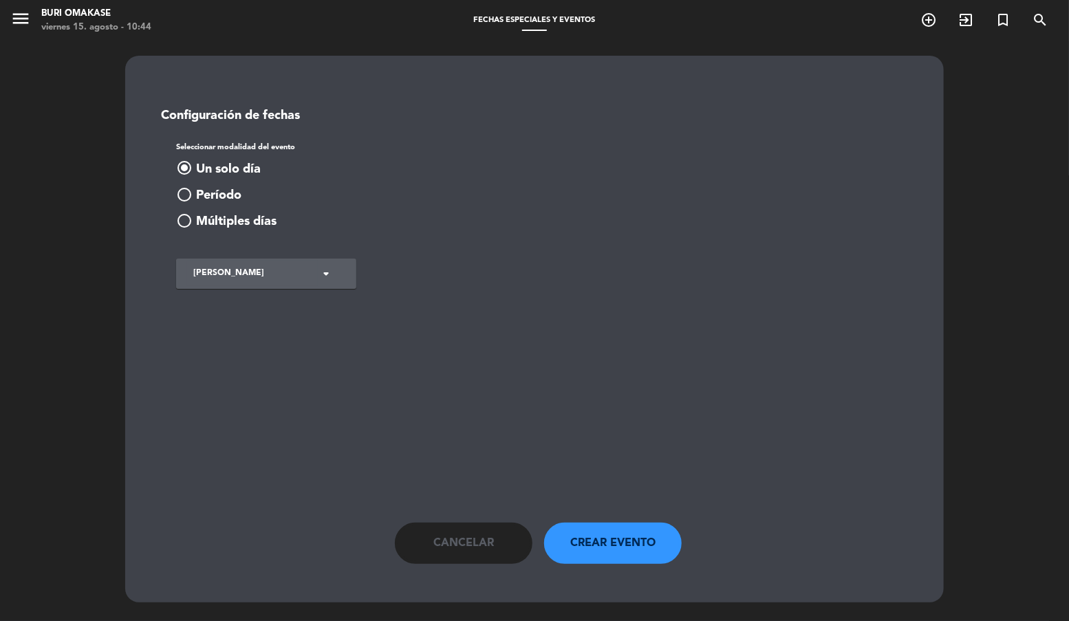
click at [440, 530] on button "Cancelar" at bounding box center [464, 543] width 138 height 41
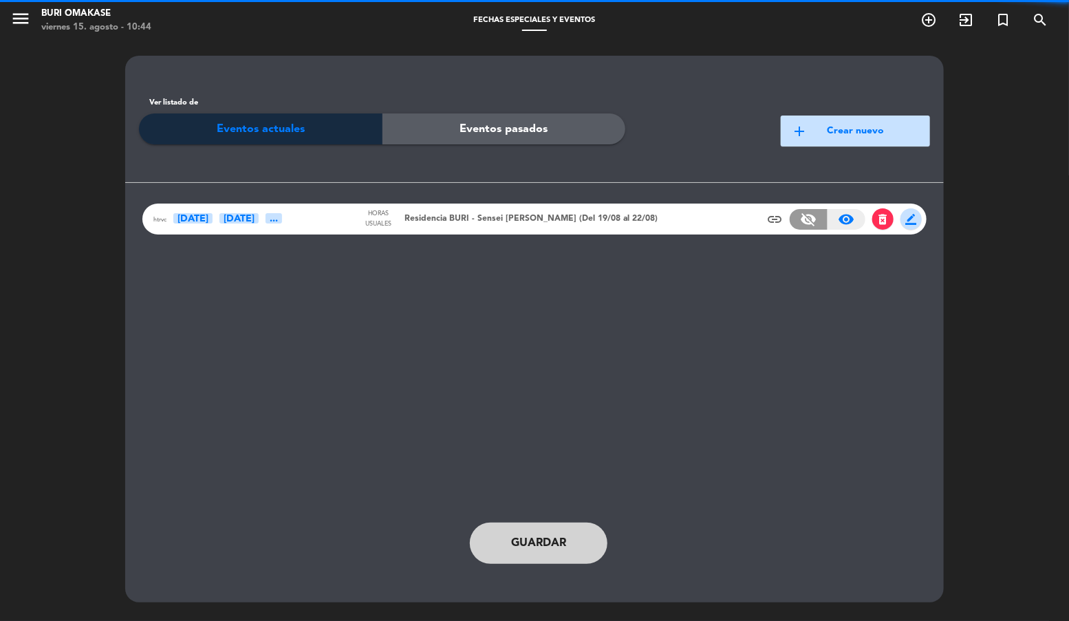
click at [910, 226] on span "border_color" at bounding box center [911, 218] width 21 height 21
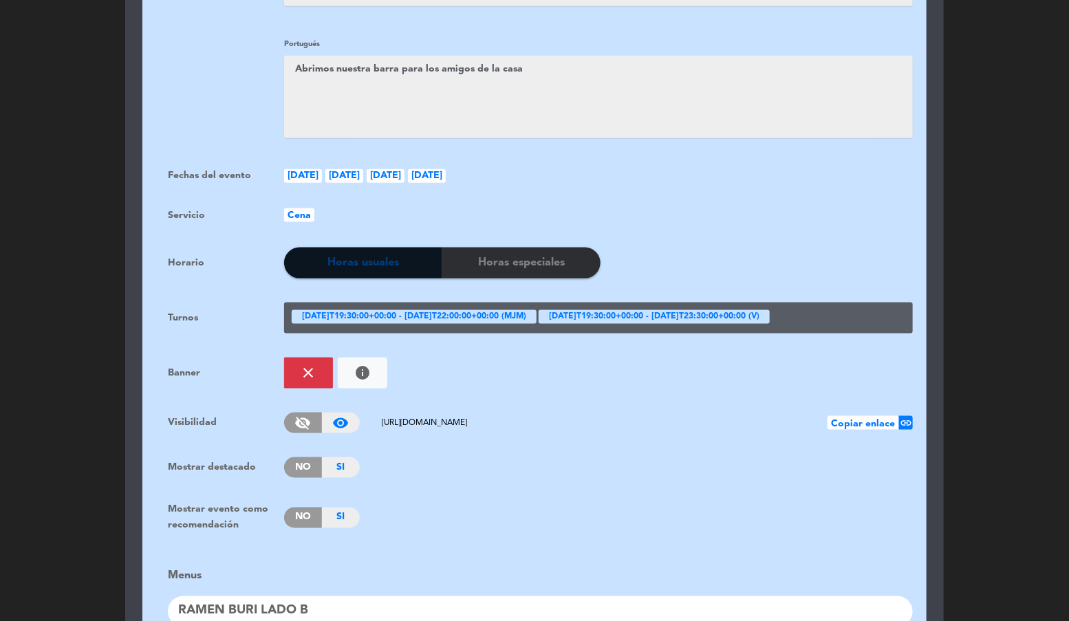
scroll to position [1021, 0]
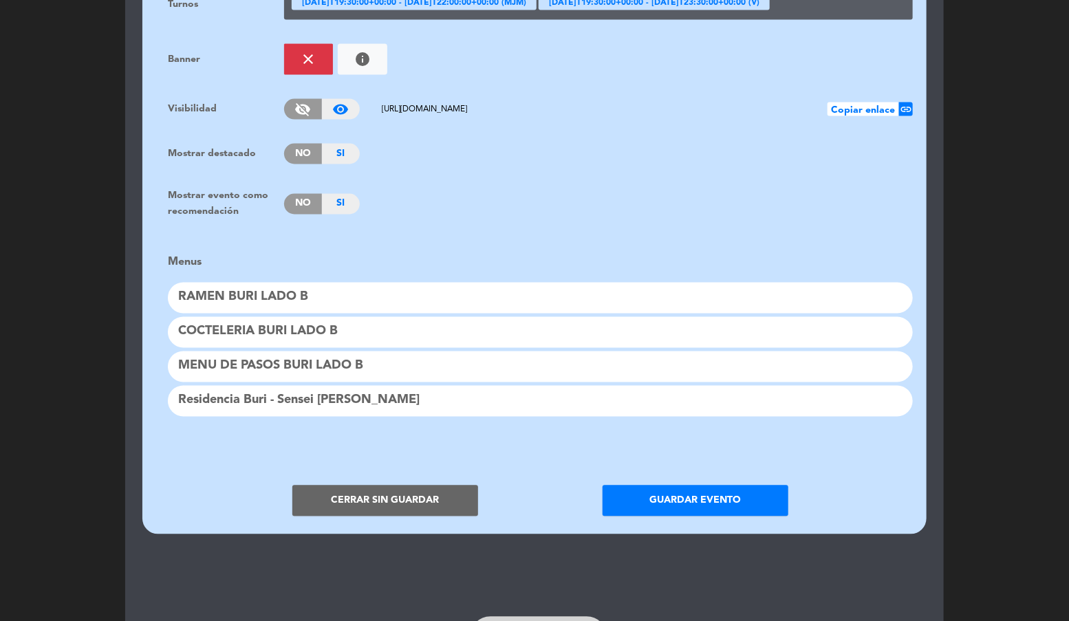
click at [299, 197] on span "No" at bounding box center [303, 204] width 38 height 21
click at [691, 492] on button "Guardar evento" at bounding box center [696, 501] width 186 height 31
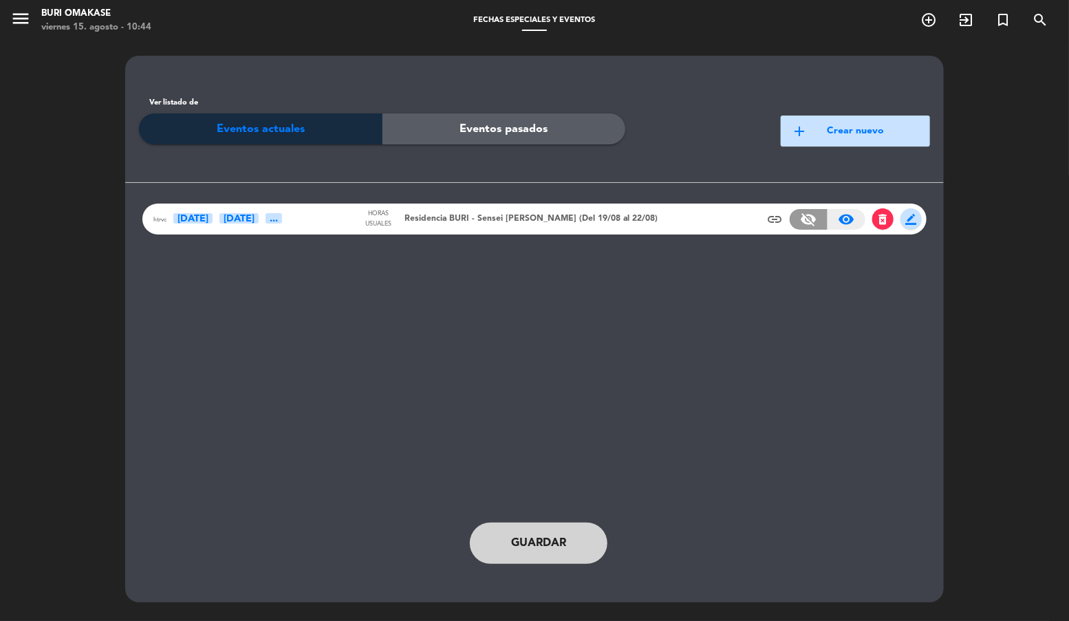
click at [559, 533] on button "Guardar" at bounding box center [539, 543] width 138 height 41
drag, startPoint x: 12, startPoint y: 15, endPoint x: 54, endPoint y: 58, distance: 59.4
click at [12, 15] on icon "menu" at bounding box center [20, 18] width 21 height 21
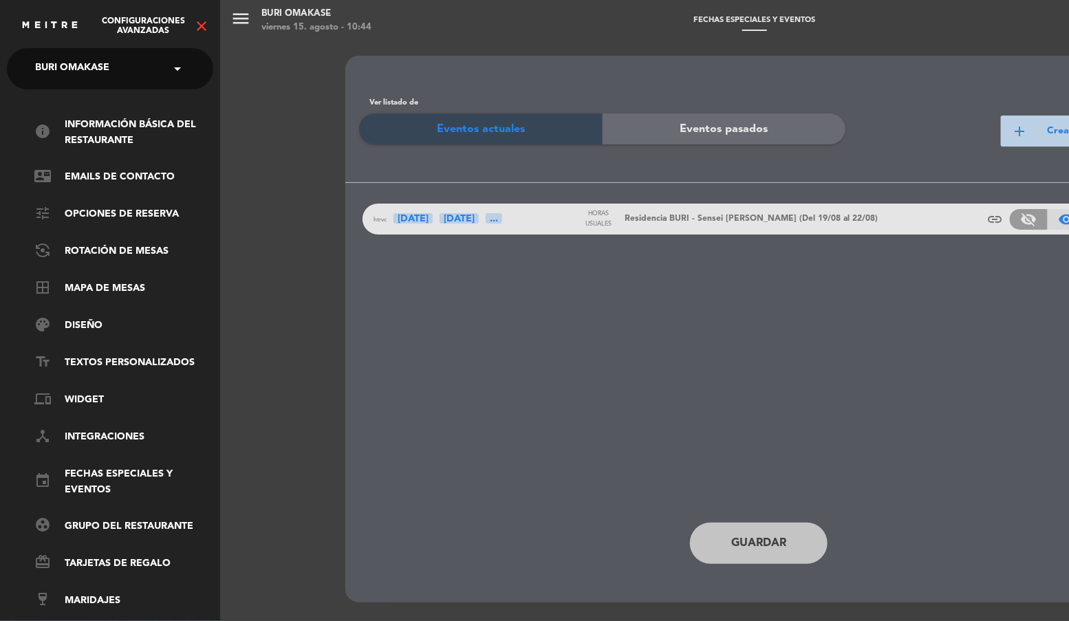
click at [199, 32] on icon "close" at bounding box center [201, 26] width 17 height 17
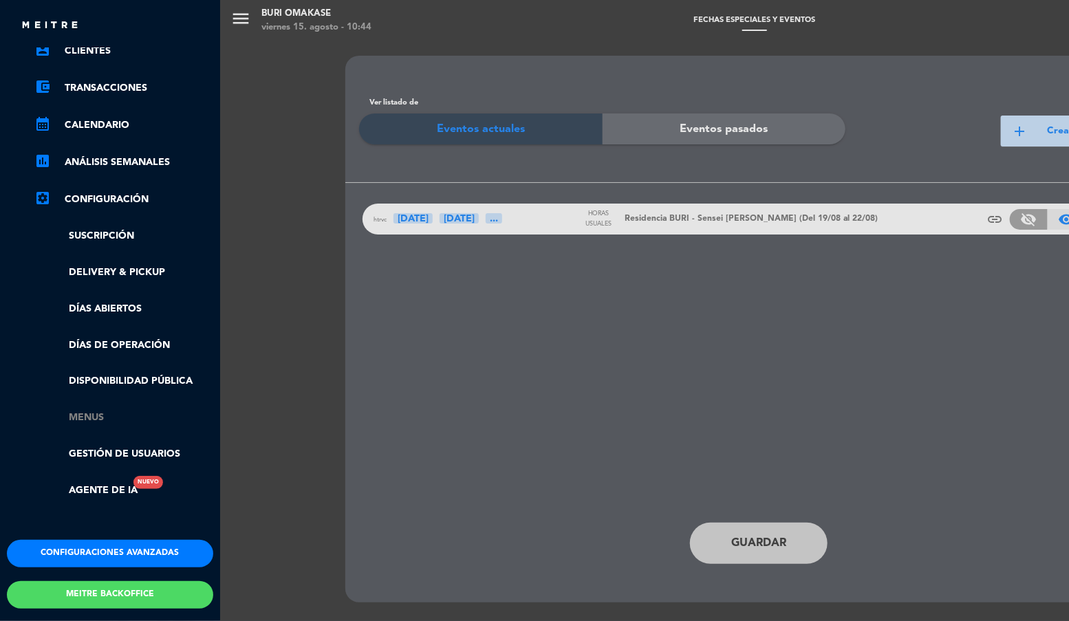
scroll to position [166, 0]
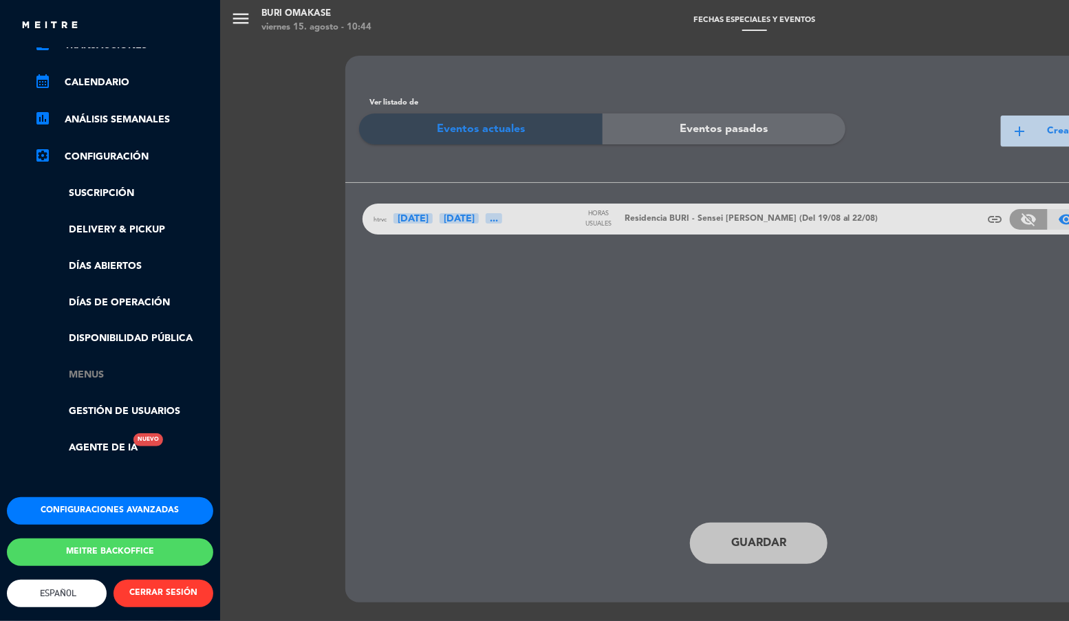
click at [88, 367] on link "Menus" at bounding box center [123, 375] width 179 height 16
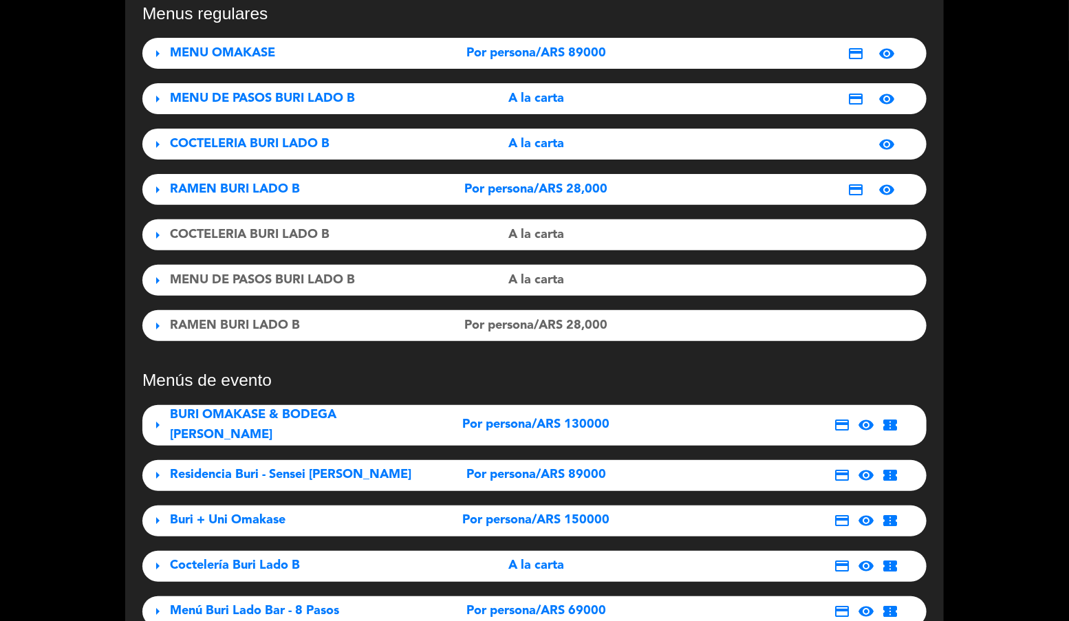
scroll to position [114, 0]
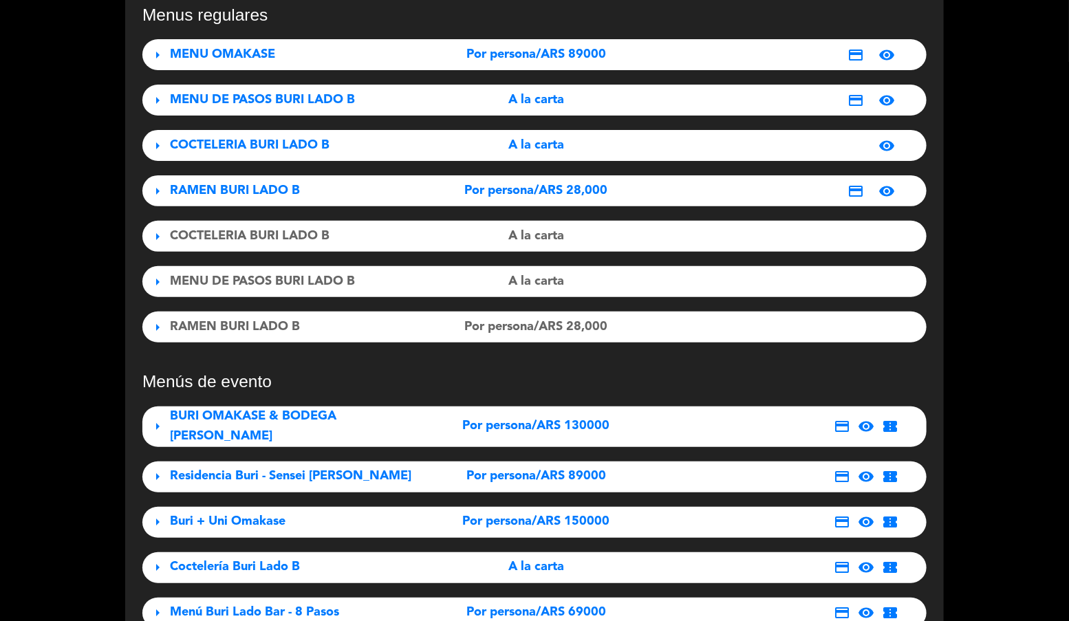
click at [890, 103] on span "visibility" at bounding box center [887, 100] width 17 height 17
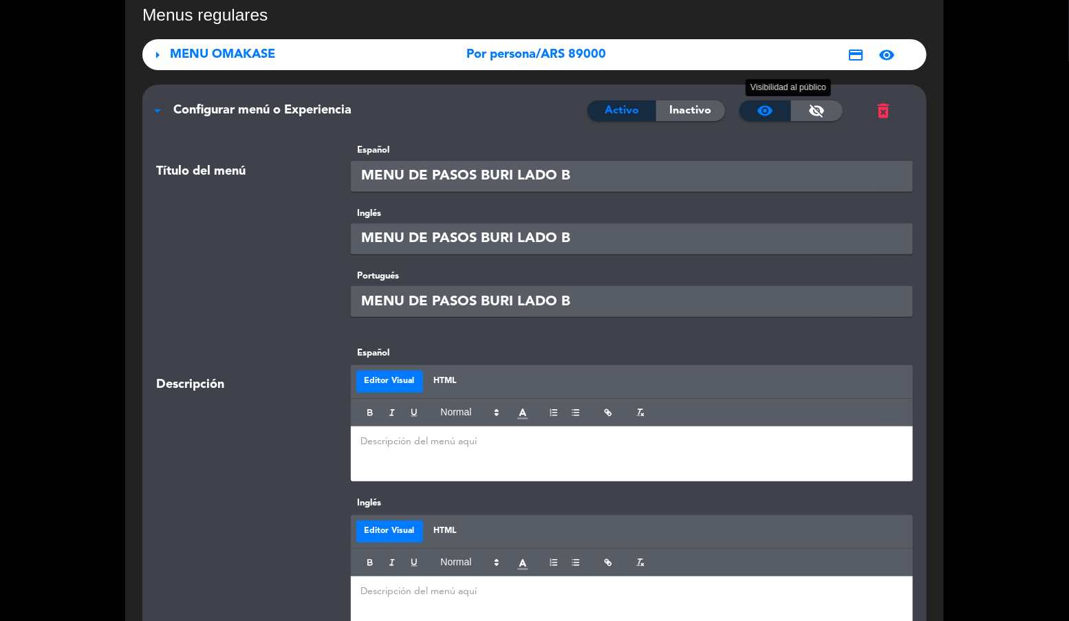
drag, startPoint x: 810, startPoint y: 111, endPoint x: 791, endPoint y: 211, distance: 101.5
click at [810, 111] on span "visibility_off" at bounding box center [817, 111] width 17 height 17
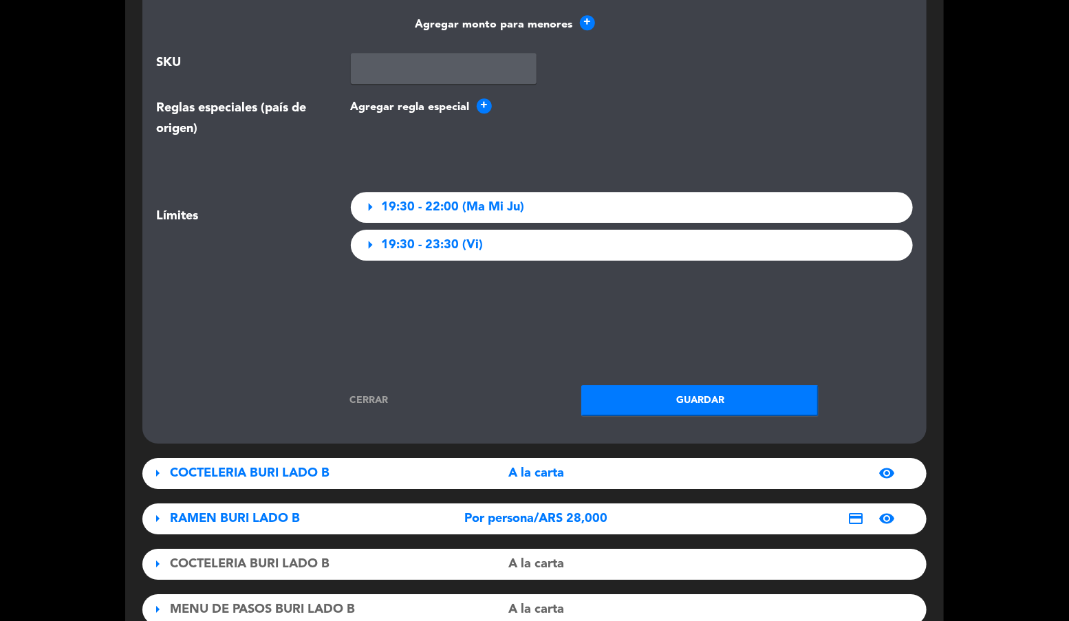
scroll to position [2018, 0]
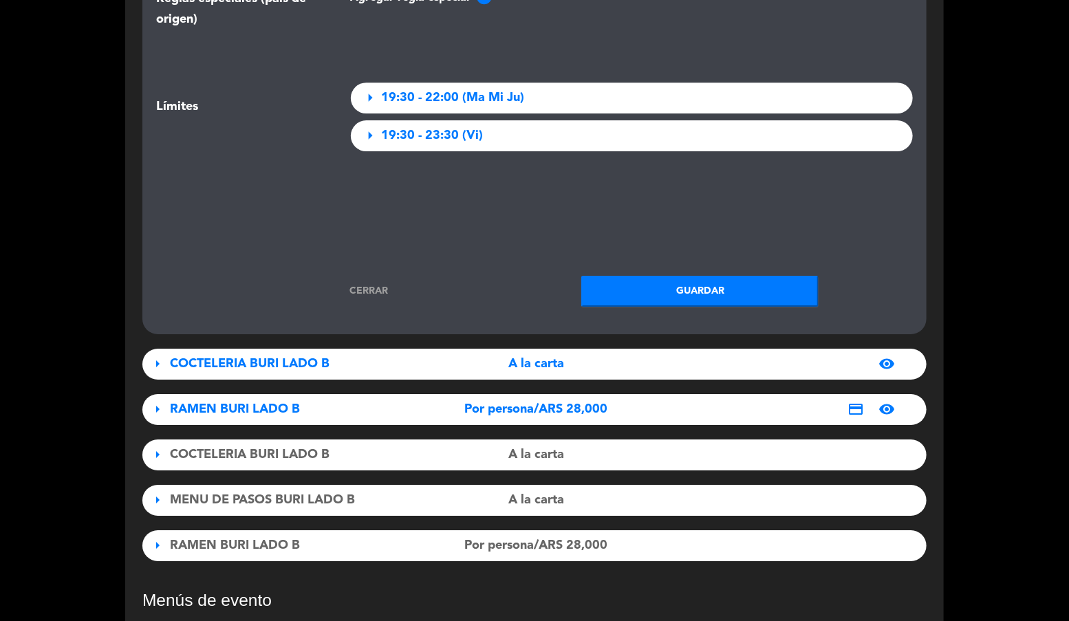
click at [645, 286] on button "Guardar" at bounding box center [699, 291] width 237 height 31
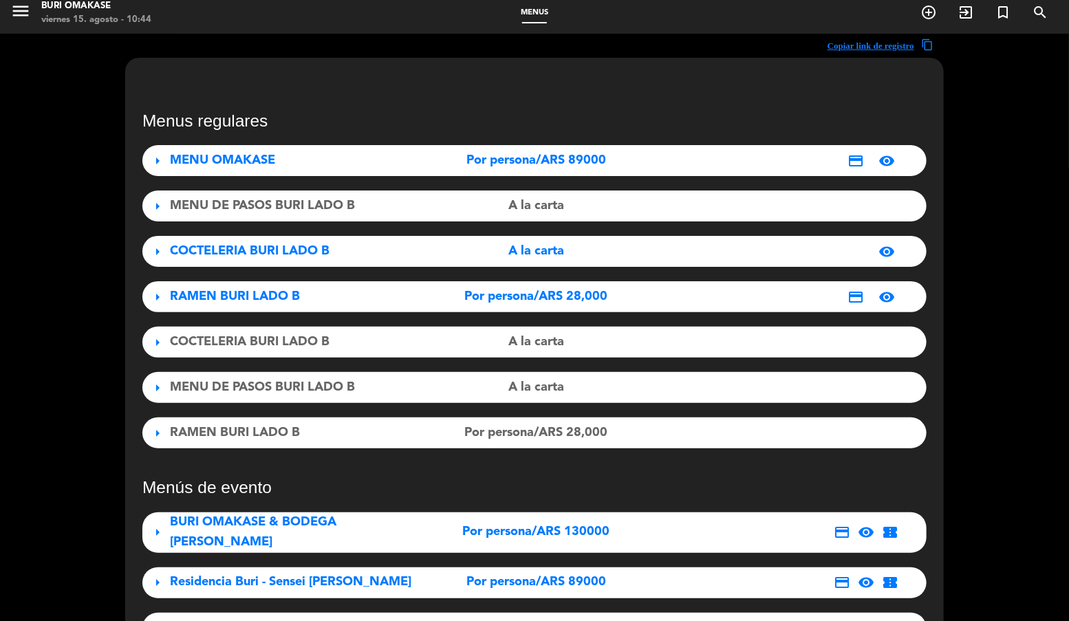
scroll to position [0, 0]
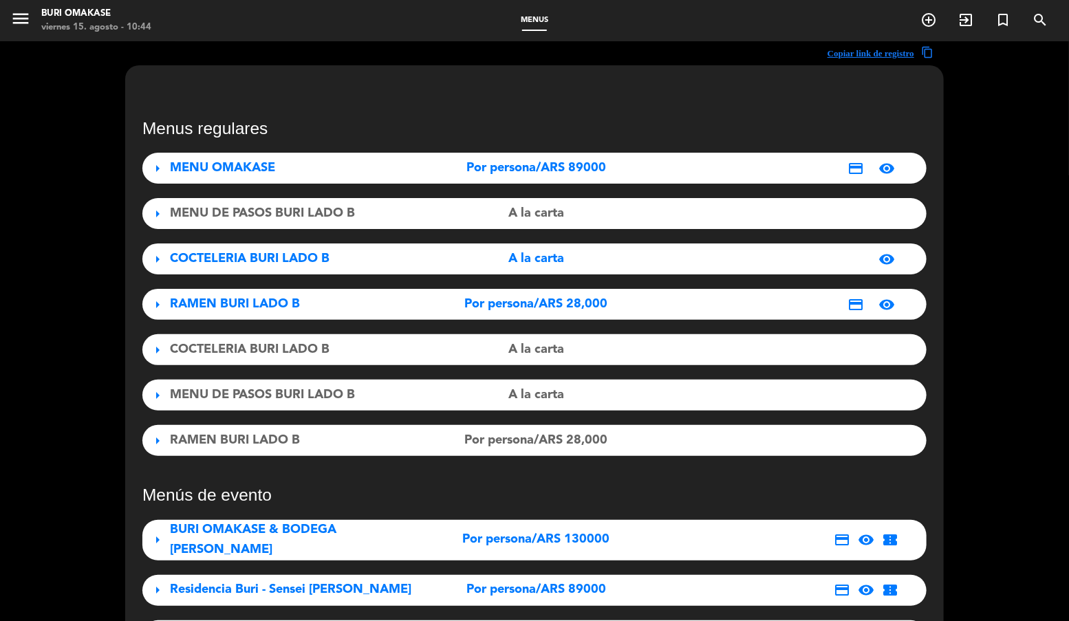
click at [320, 259] on span "COCTELERIA BURI LADO B" at bounding box center [250, 258] width 160 height 12
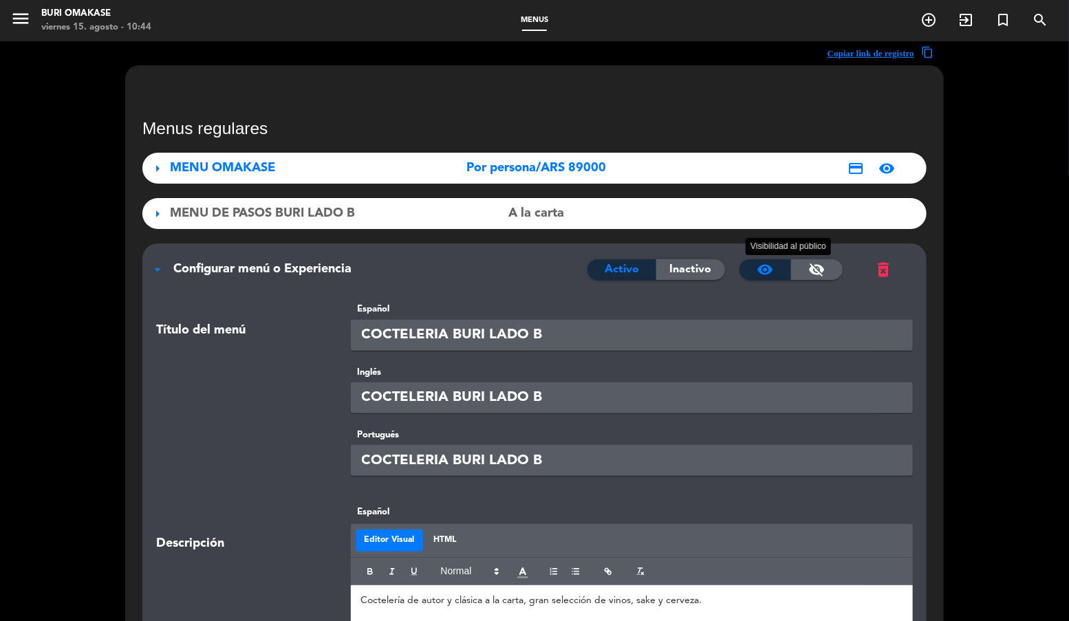
click at [836, 271] on div "visibility_off" at bounding box center [817, 269] width 52 height 21
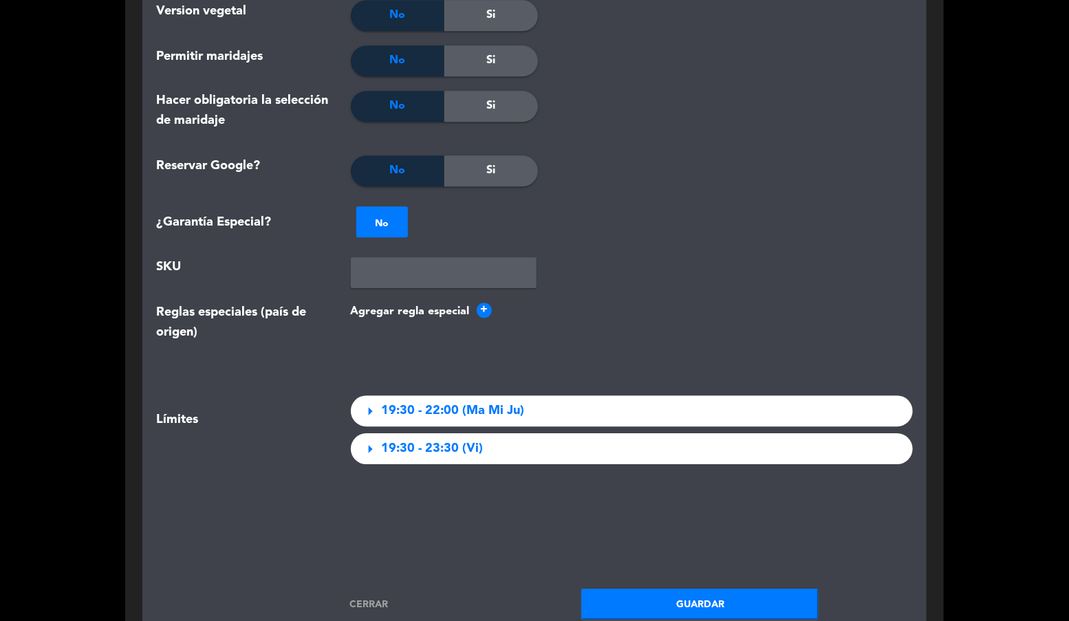
scroll to position [2130, 0]
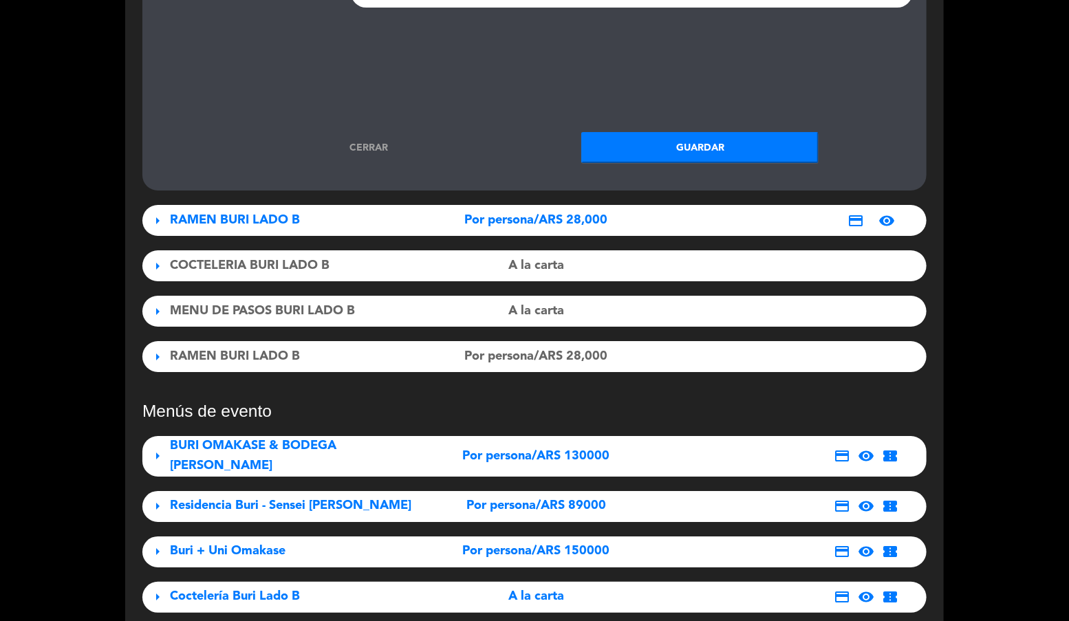
drag, startPoint x: 718, startPoint y: 150, endPoint x: 707, endPoint y: 156, distance: 12.6
click at [718, 150] on button "Guardar" at bounding box center [699, 147] width 237 height 31
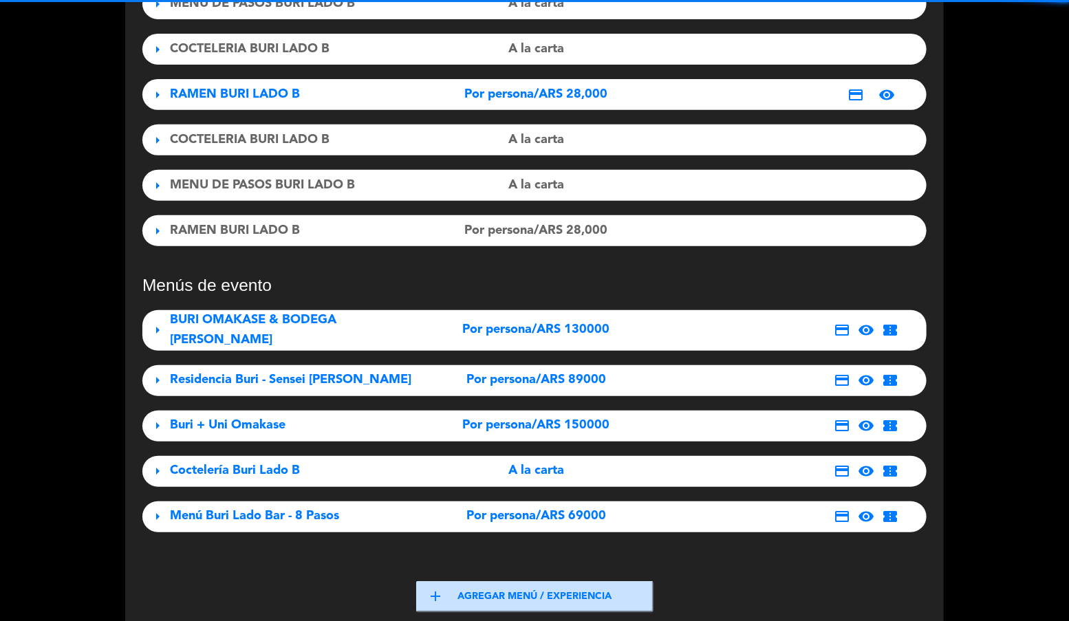
scroll to position [0, 0]
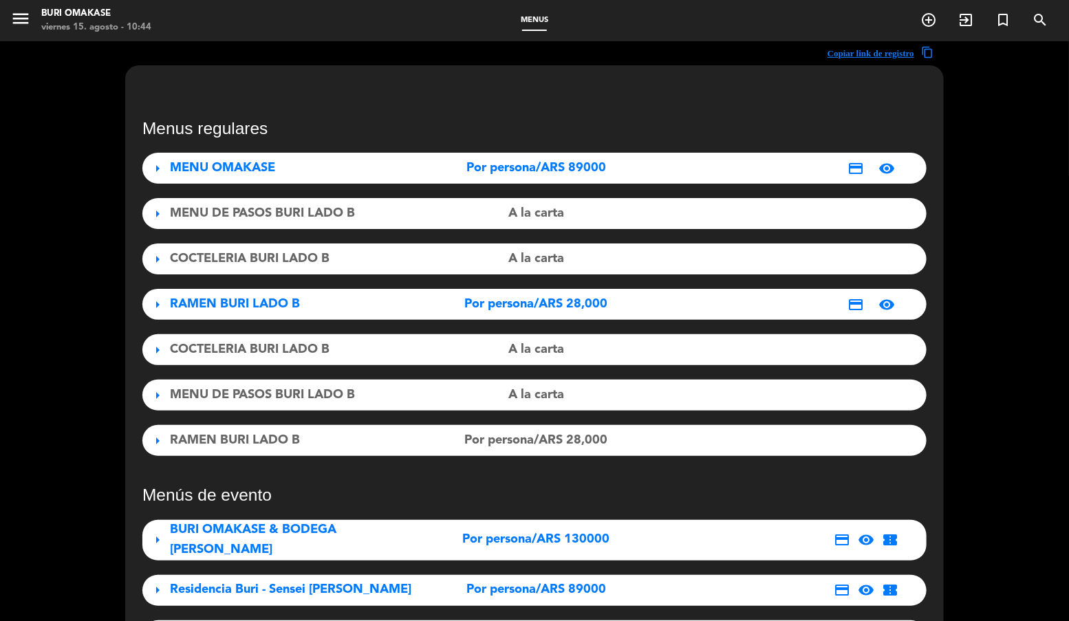
drag, startPoint x: 264, startPoint y: 304, endPoint x: 727, endPoint y: 276, distance: 463.9
click at [264, 304] on span "RAMEN BURI LADO B" at bounding box center [235, 304] width 130 height 12
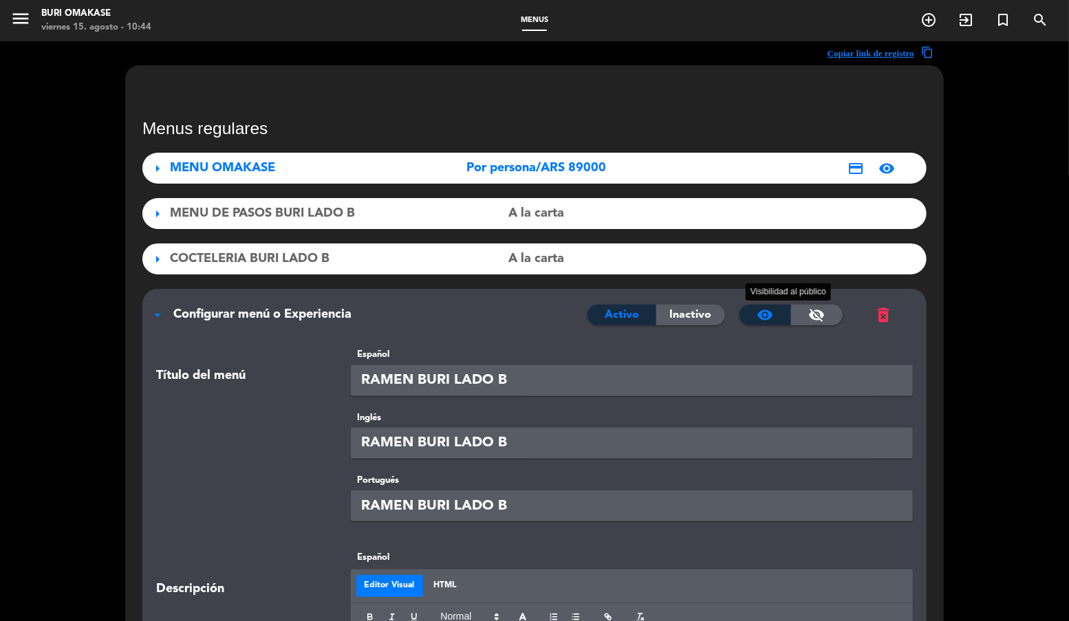
drag, startPoint x: 822, startPoint y: 320, endPoint x: 815, endPoint y: 316, distance: 8.6
click at [822, 320] on span "visibility_off" at bounding box center [817, 315] width 17 height 17
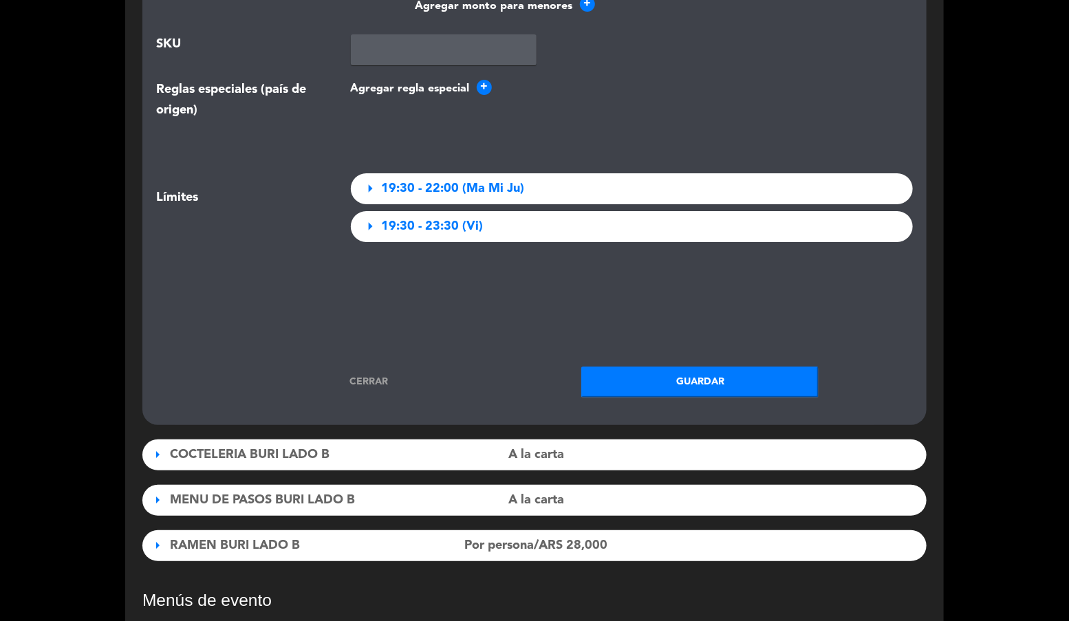
scroll to position [2355, 0]
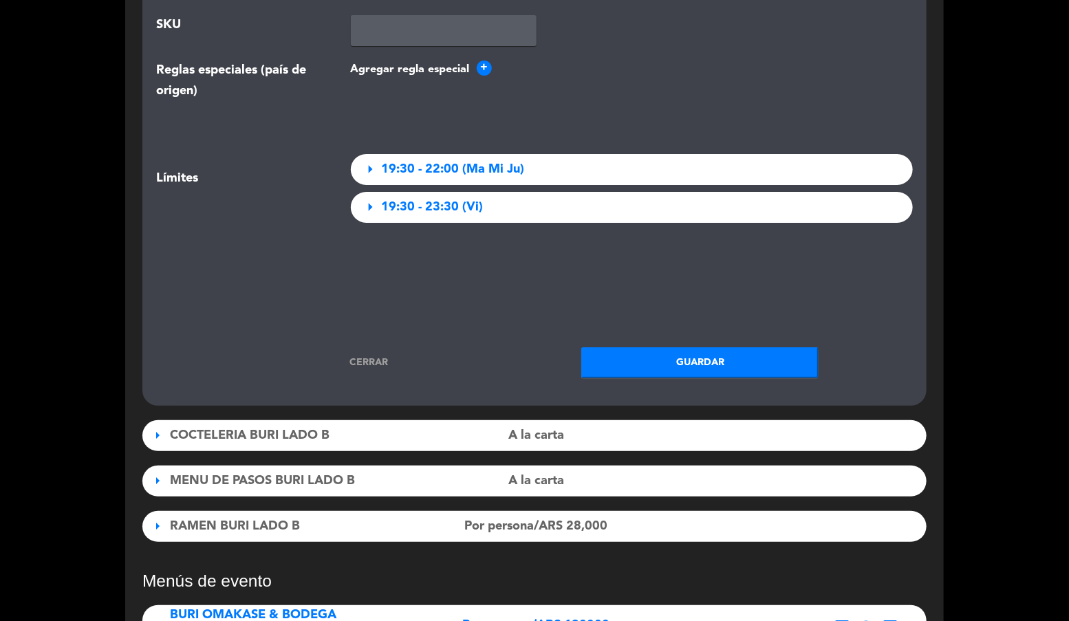
click at [715, 358] on button "Guardar" at bounding box center [699, 362] width 237 height 31
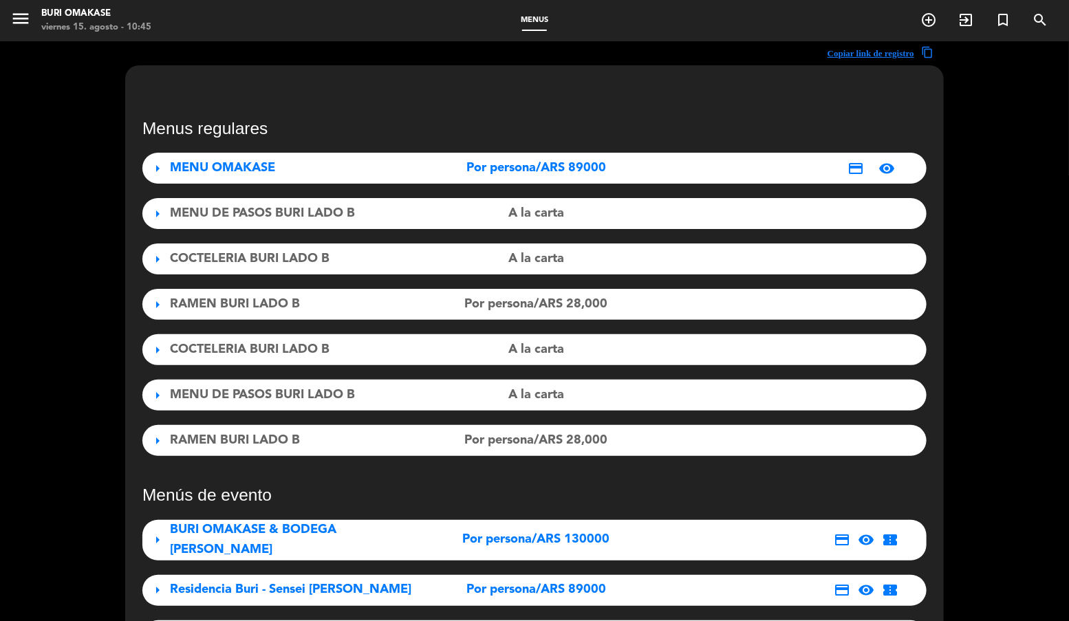
scroll to position [312, 0]
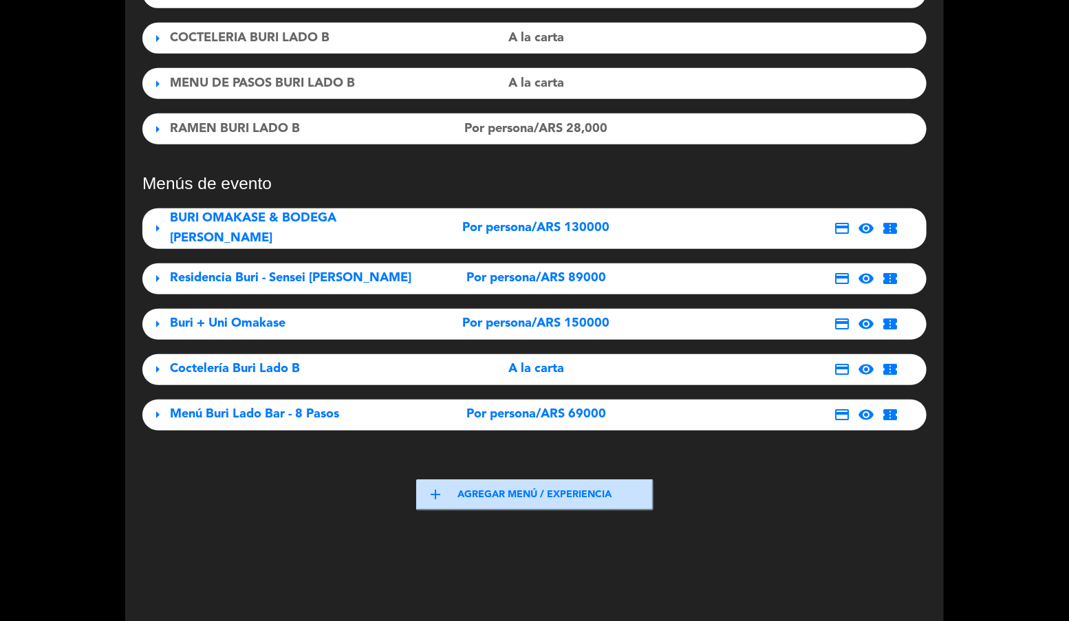
click at [259, 272] on span "Residencia Buri - Sensei Juan Matsuoka" at bounding box center [290, 278] width 241 height 12
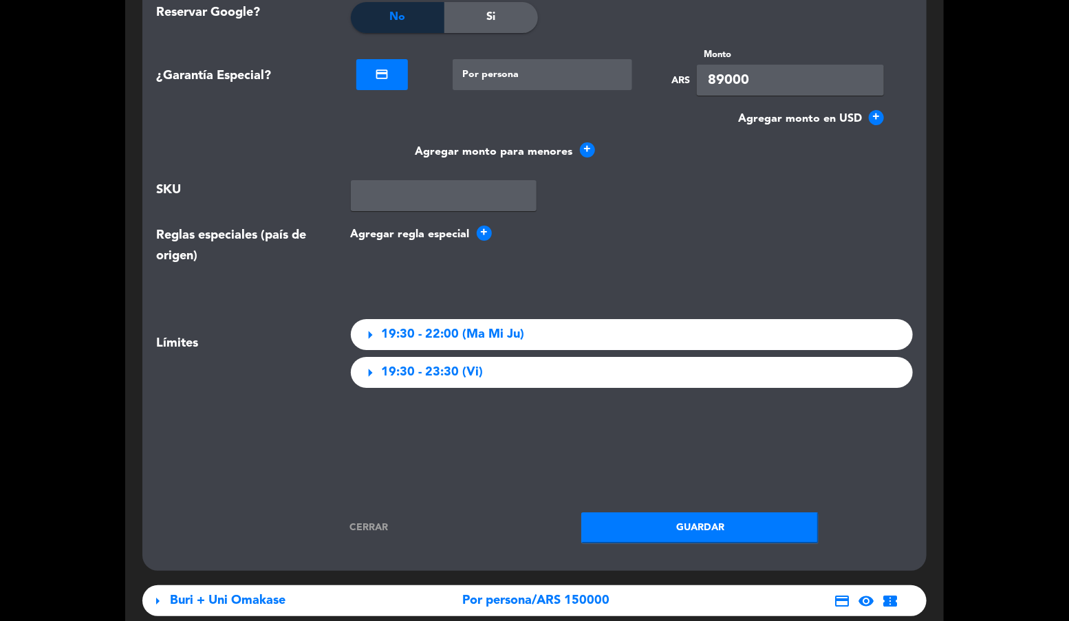
scroll to position [2160, 0]
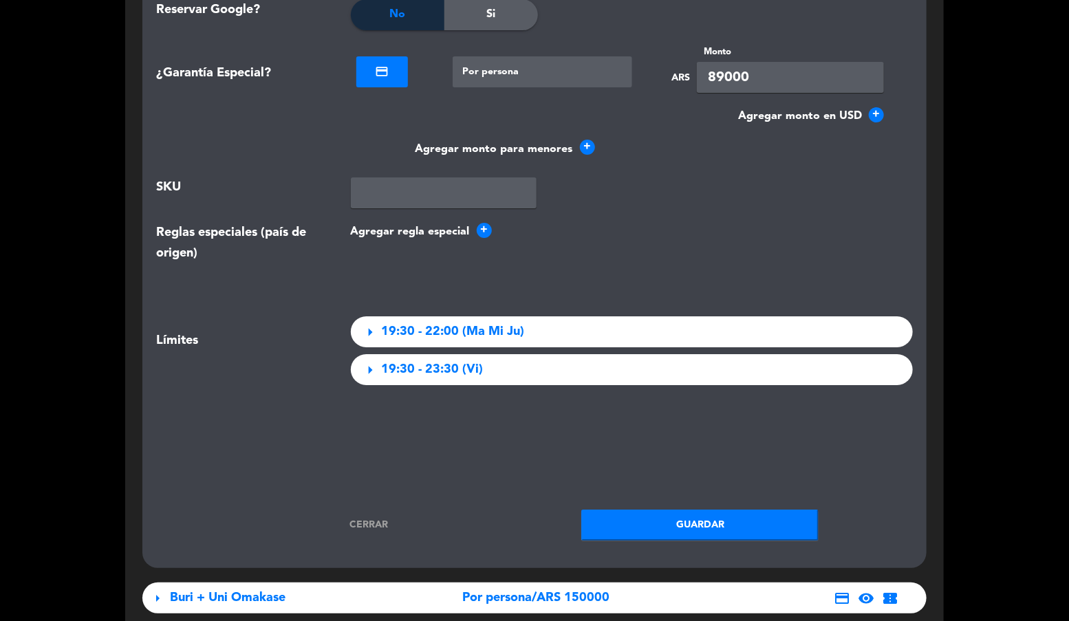
click at [495, 327] on span "19:30 - 22:00 (Ma Mi Ju)" at bounding box center [453, 332] width 143 height 20
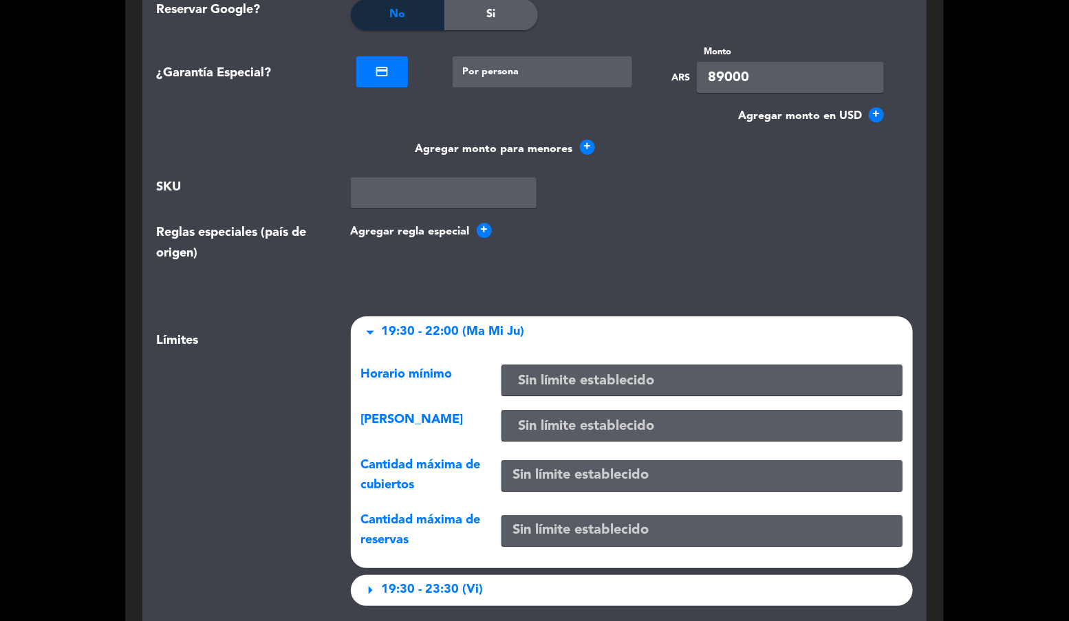
click at [561, 381] on input "text" at bounding box center [702, 381] width 390 height 23
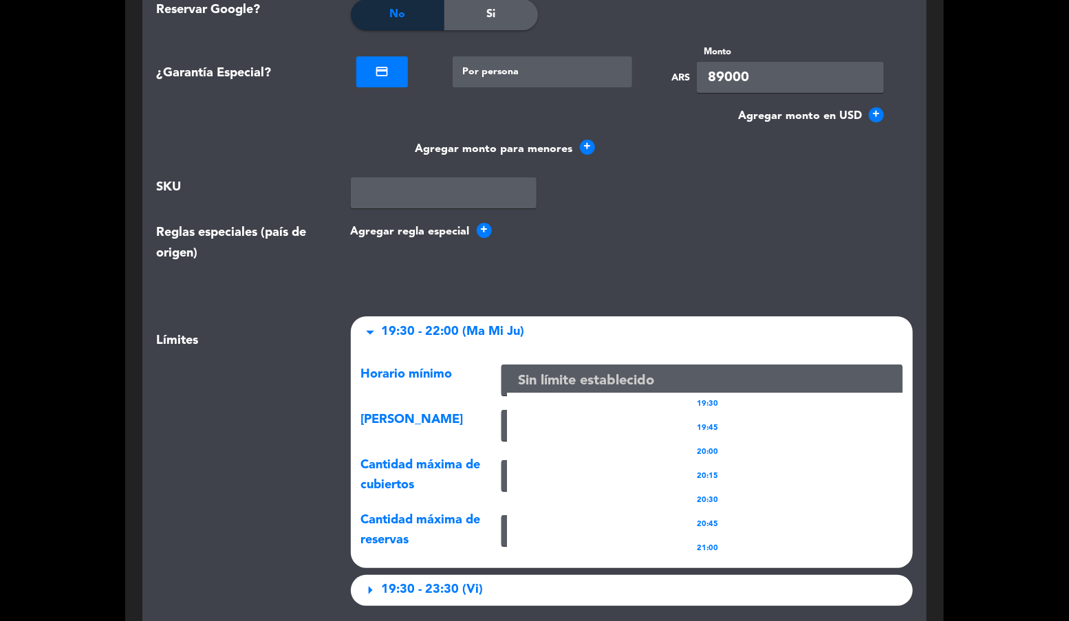
click at [560, 376] on input "text" at bounding box center [702, 381] width 390 height 23
click at [646, 239] on div "Agregar regla especial +" at bounding box center [632, 248] width 583 height 50
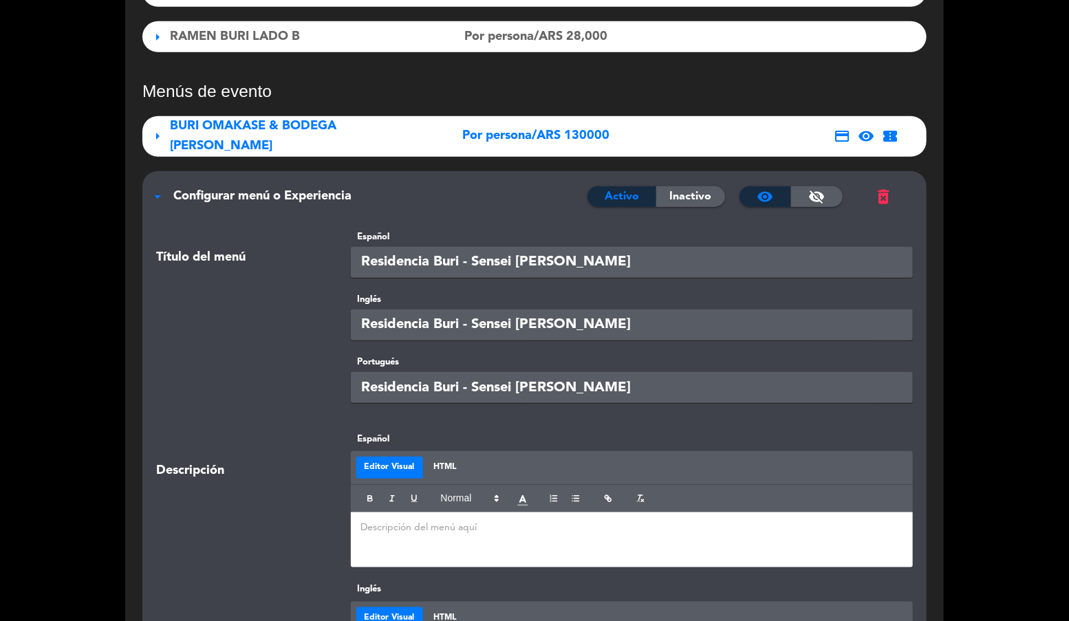
scroll to position [0, 0]
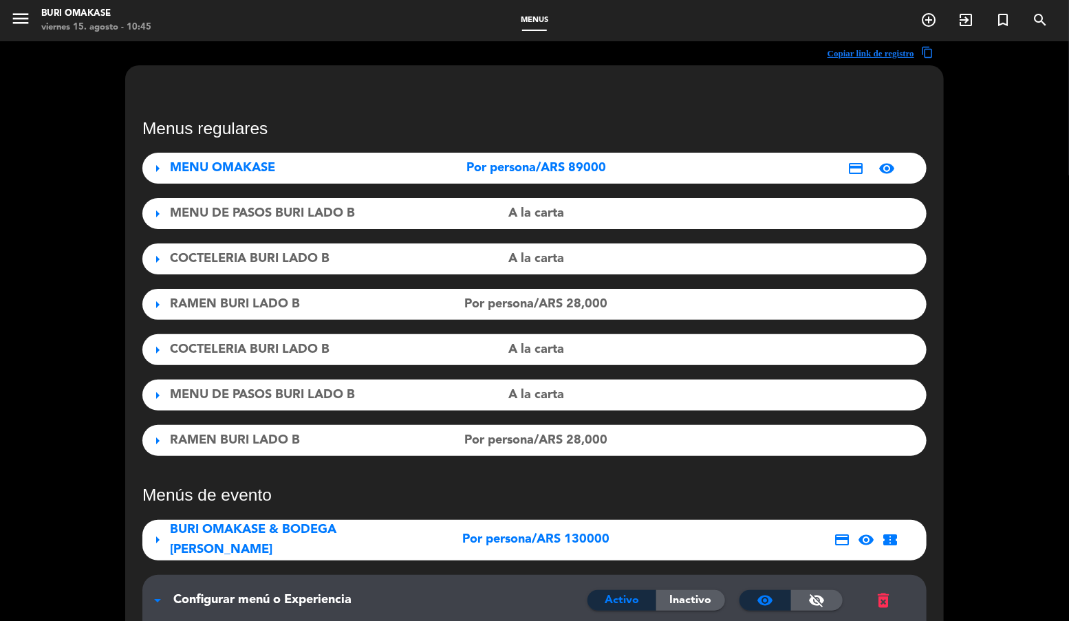
click at [299, 173] on div "MENU OMAKASE" at bounding box center [292, 168] width 244 height 20
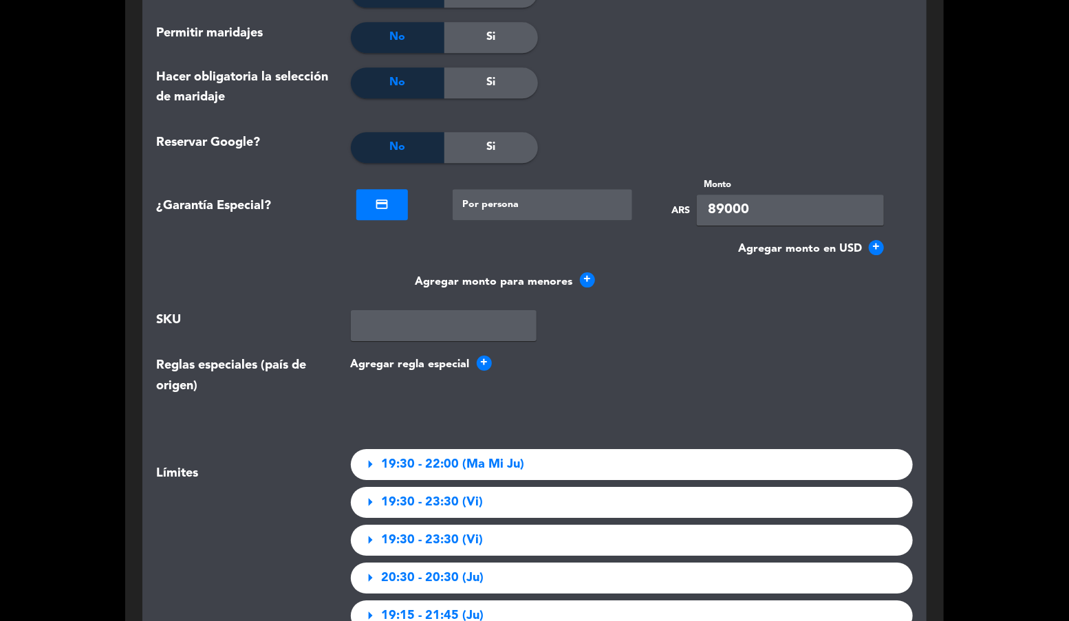
scroll to position [2138, 0]
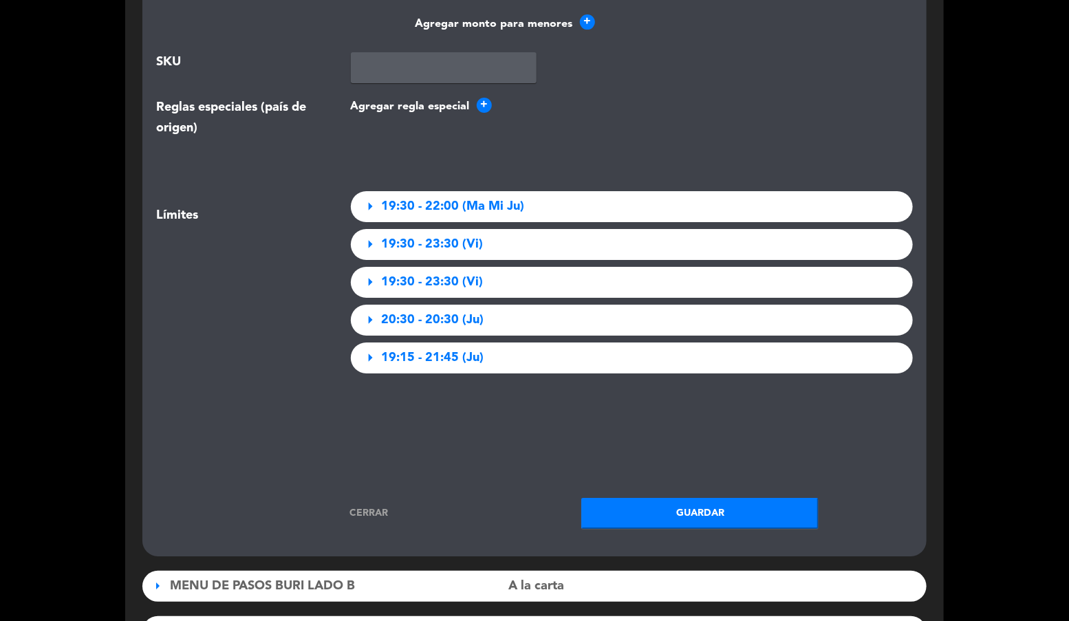
click at [478, 206] on span "19:30 - 22:00 (Ma Mi Ju)" at bounding box center [453, 207] width 143 height 20
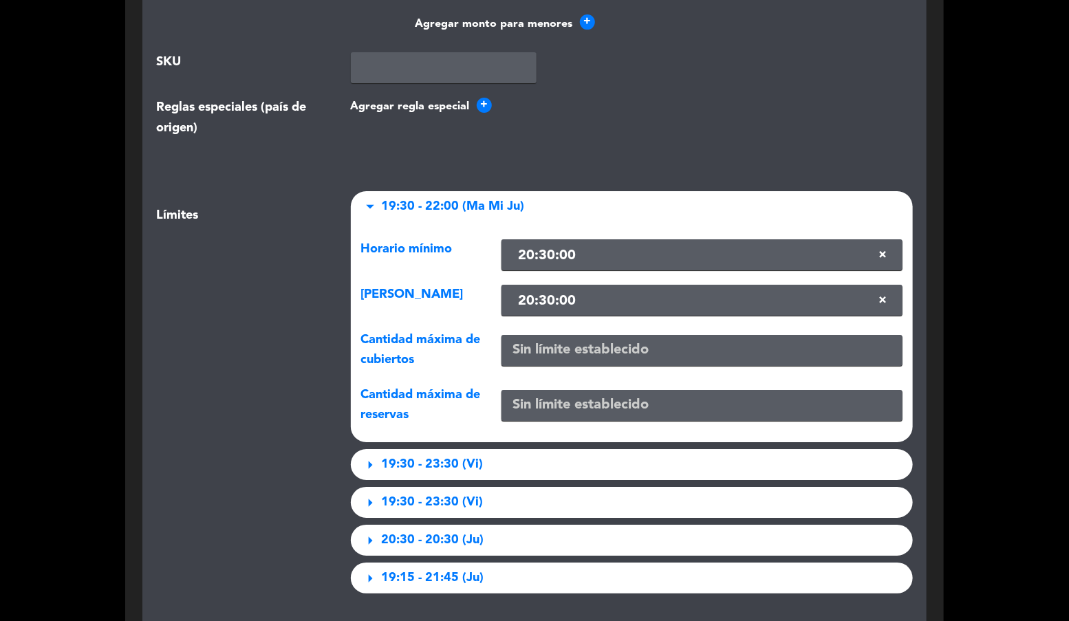
click at [478, 206] on span "19:30 - 22:00 (Ma Mi Ju)" at bounding box center [453, 207] width 143 height 20
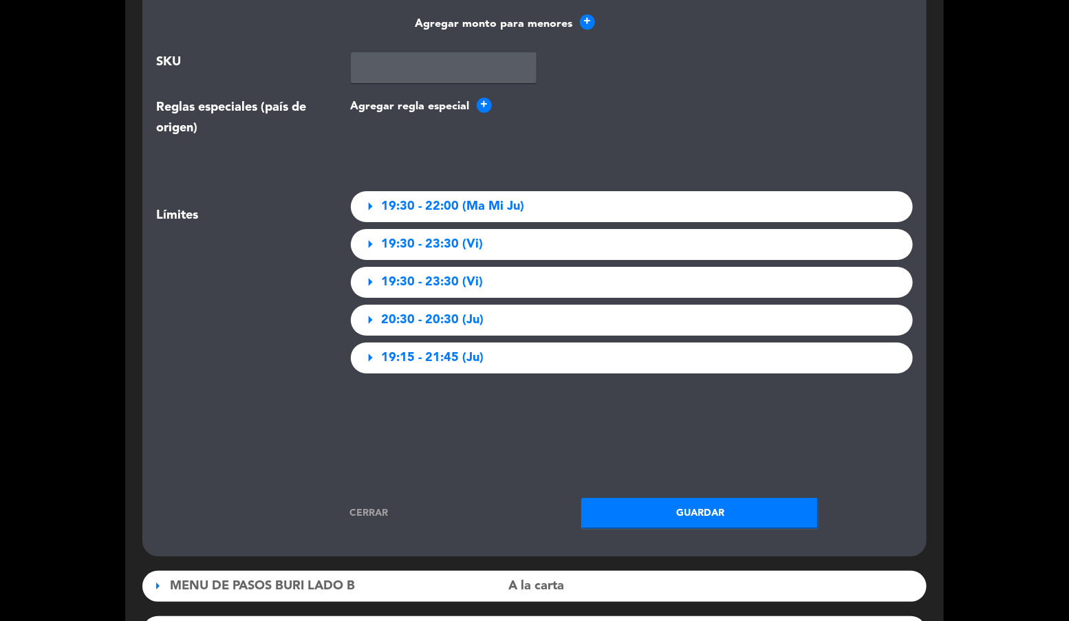
click at [453, 244] on span "19:30 - 23:30 (Vi)" at bounding box center [433, 245] width 102 height 20
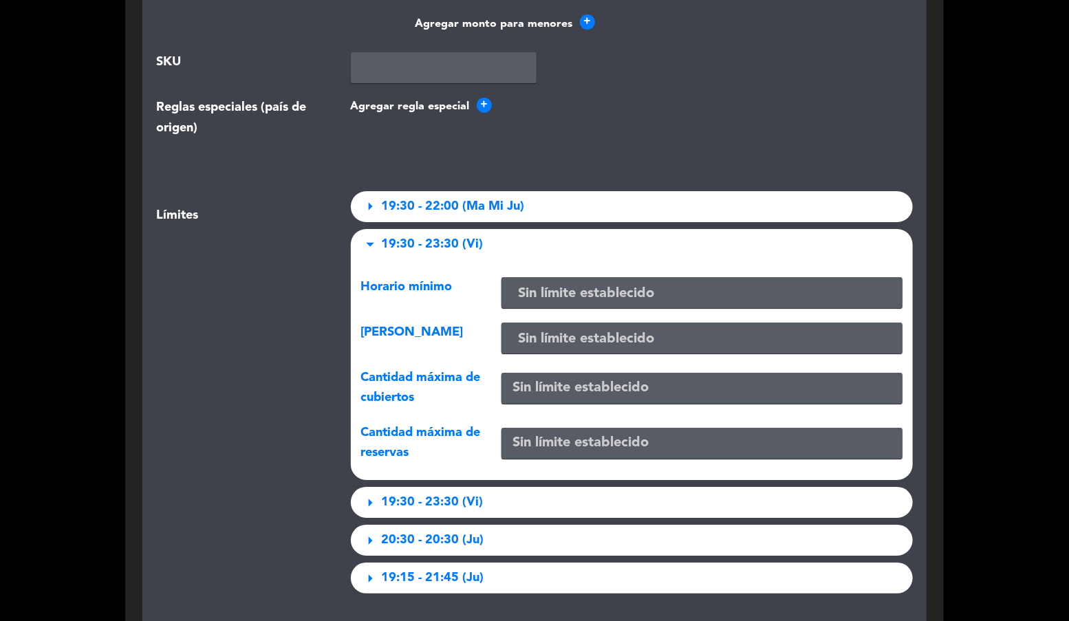
click at [453, 244] on span "19:30 - 23:30 (Vi)" at bounding box center [433, 245] width 102 height 20
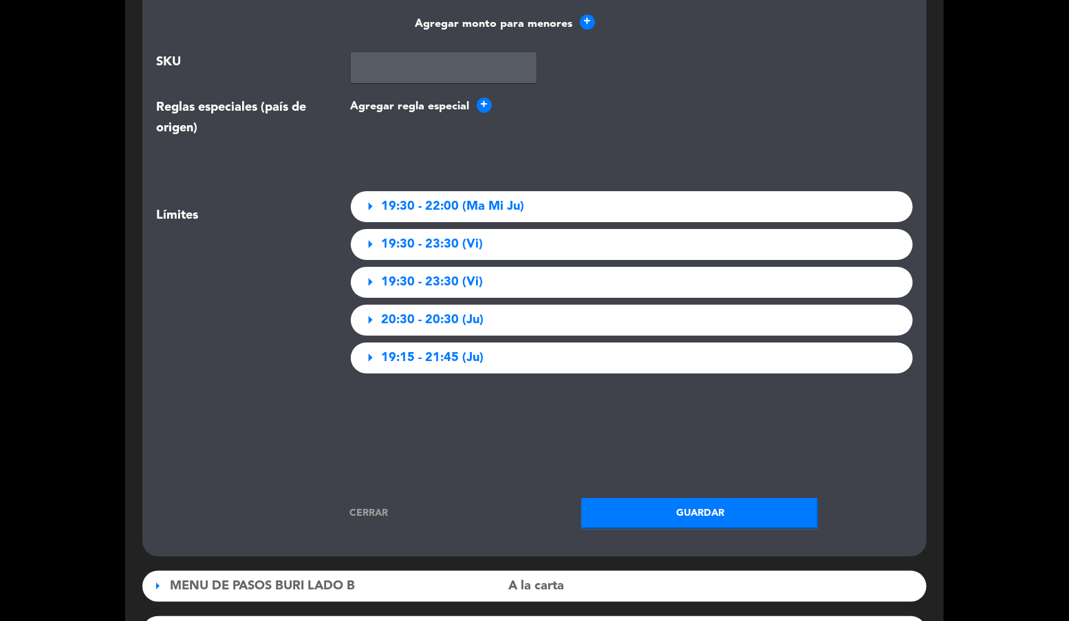
click at [433, 281] on span "19:30 - 23:30 (Vi)" at bounding box center [433, 282] width 102 height 20
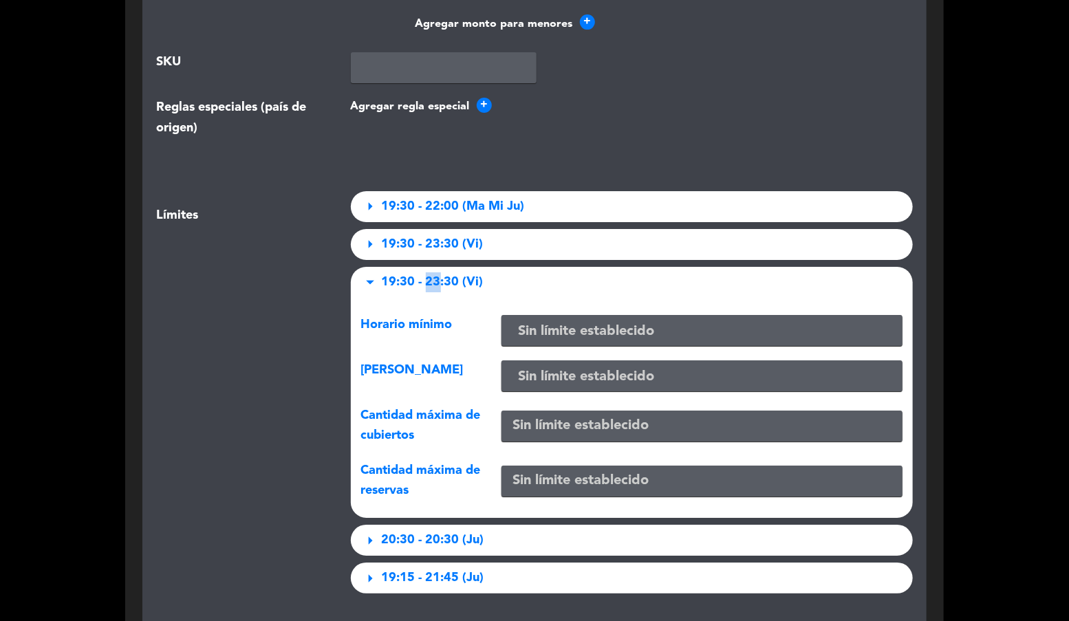
click at [433, 281] on span "19:30 - 23:30 (Vi)" at bounding box center [433, 282] width 102 height 20
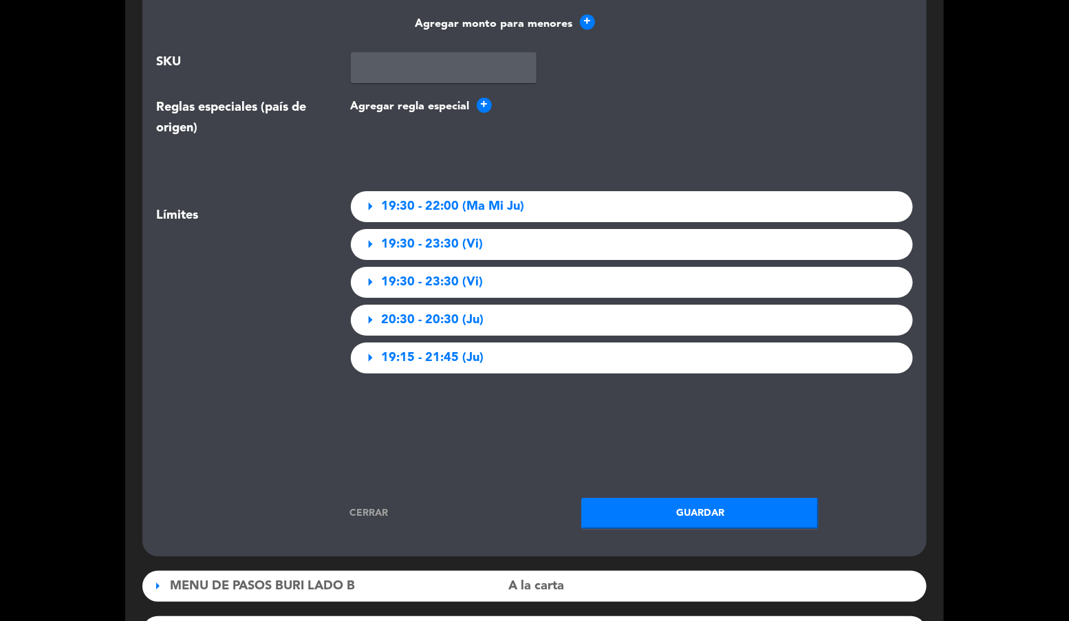
click at [452, 194] on div "arrow_right 19:30 - 22:00 (Ma Mi Ju)" at bounding box center [632, 206] width 563 height 31
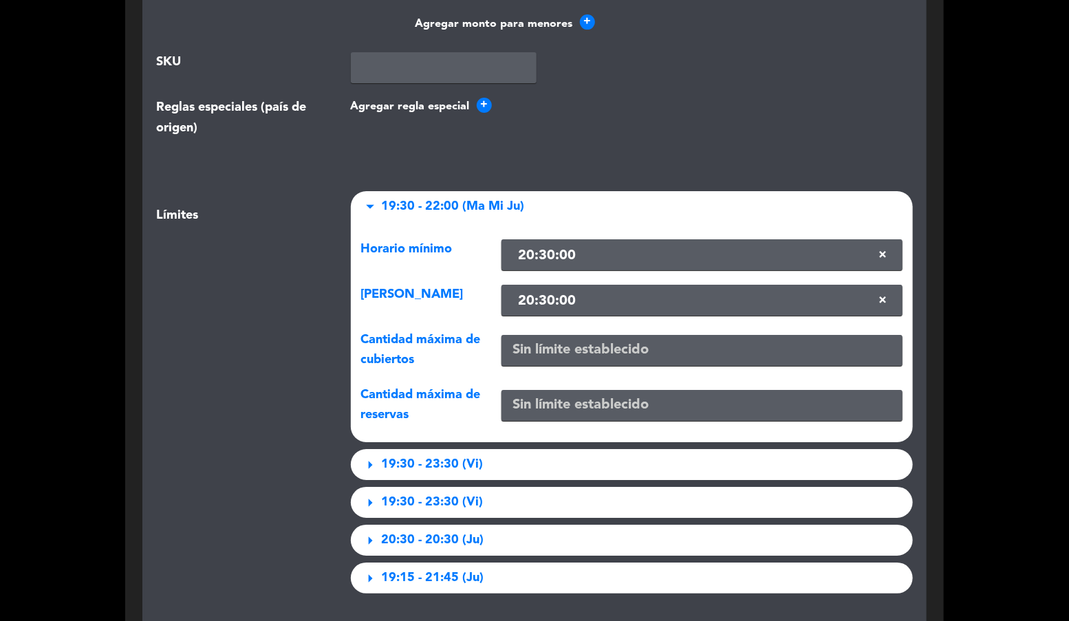
click at [452, 195] on div "arrow_drop_down 19:30 - 22:00 (Ma Mi Ju)" at bounding box center [632, 206] width 563 height 31
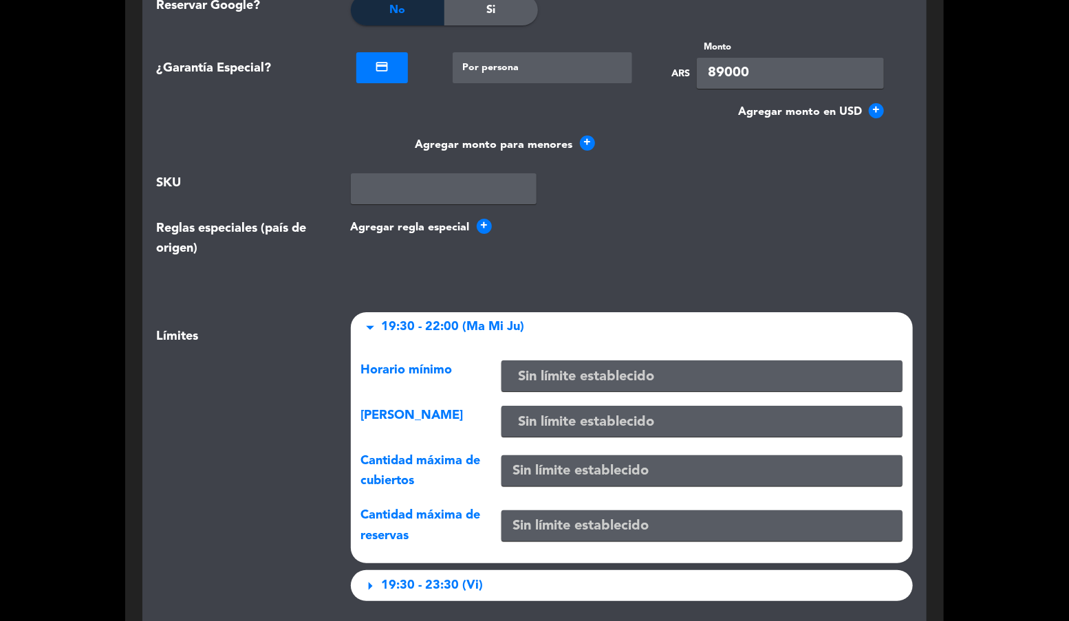
scroll to position [4739, 0]
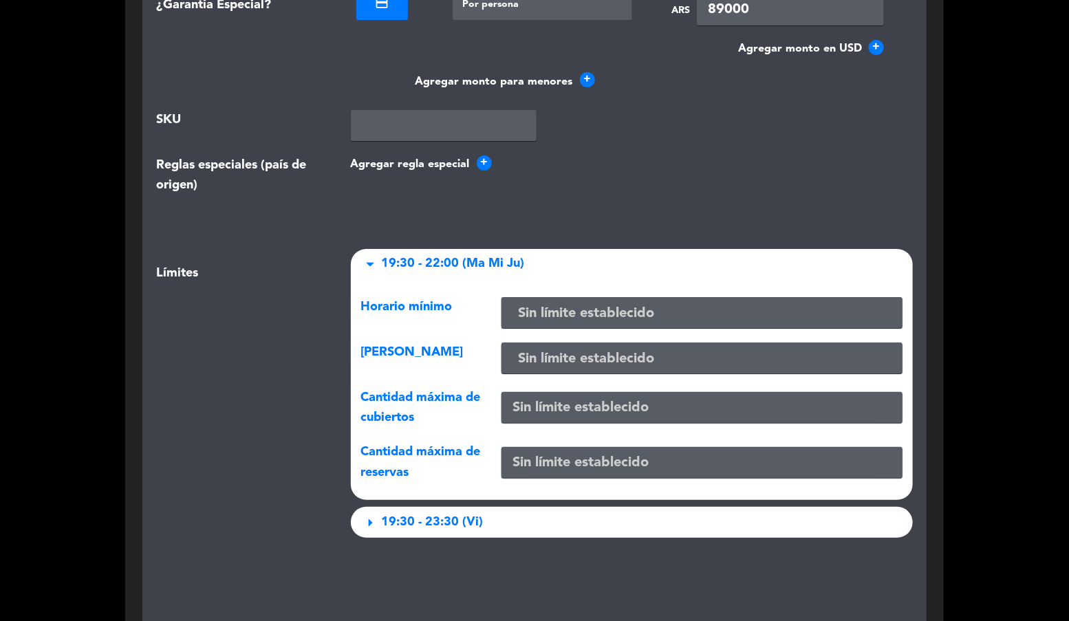
click at [541, 283] on div "Horario mínimo Sin límite establecido Horario máximo Sin límite establecido Can…" at bounding box center [632, 390] width 563 height 221
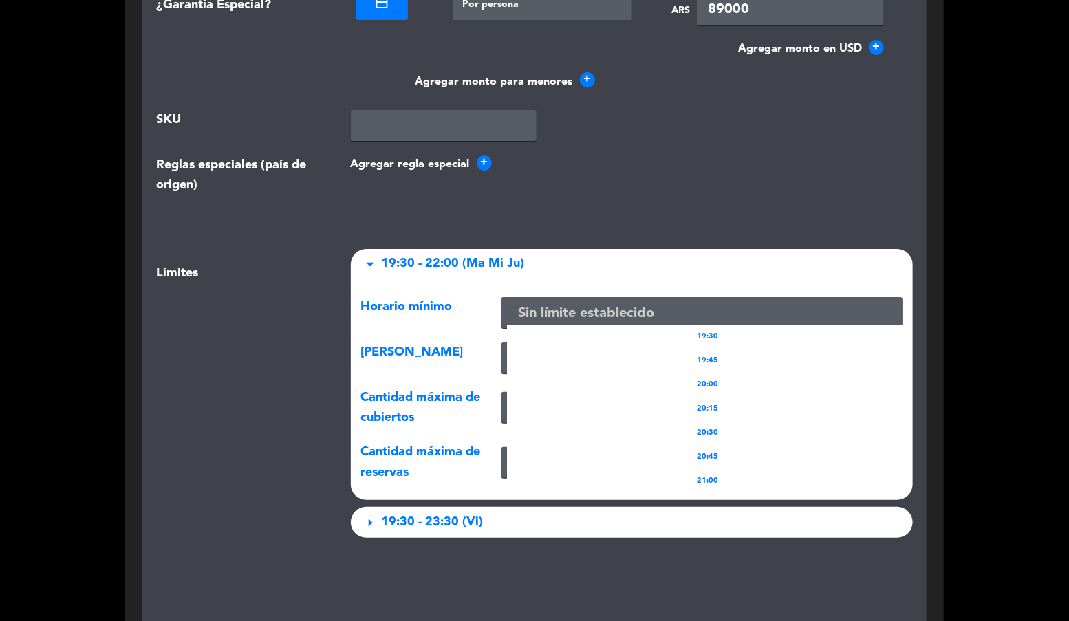
click at [546, 303] on input "text" at bounding box center [702, 314] width 390 height 23
drag, startPoint x: 665, startPoint y: 416, endPoint x: 599, endPoint y: 383, distance: 73.8
click at [665, 421] on div "20:30" at bounding box center [707, 433] width 401 height 24
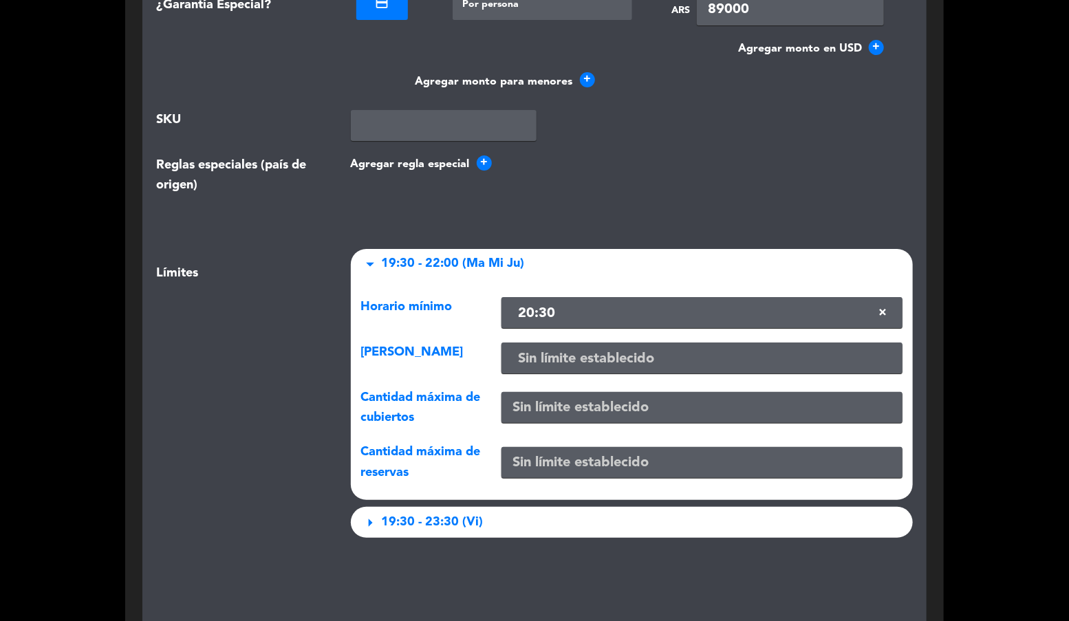
click at [537, 351] on input "text" at bounding box center [702, 359] width 390 height 23
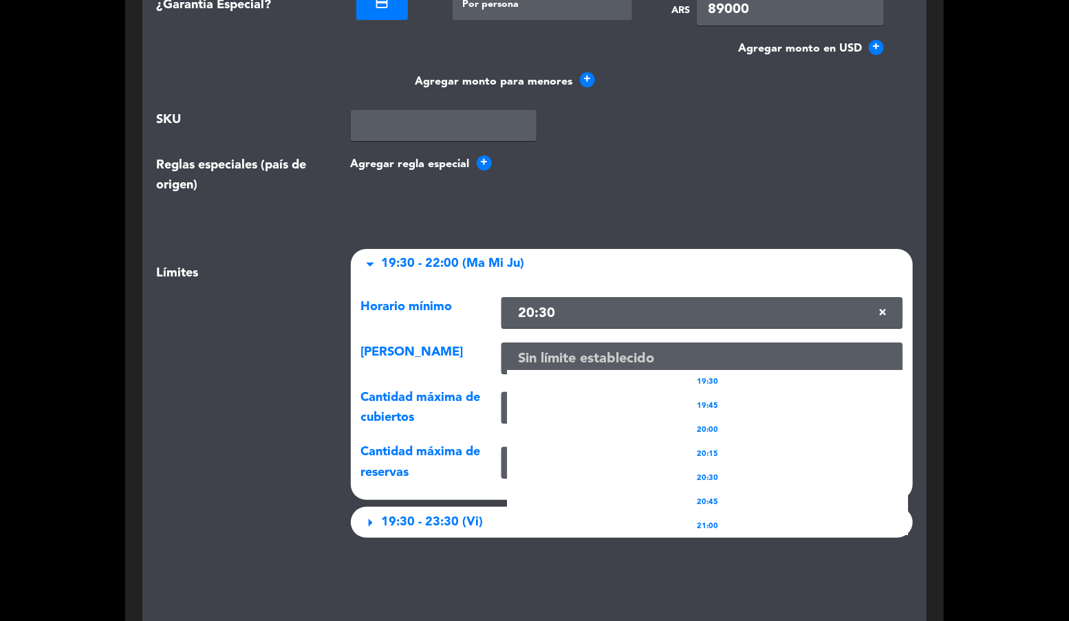
drag, startPoint x: 678, startPoint y: 473, endPoint x: 614, endPoint y: 450, distance: 68.8
click at [678, 473] on div "20:30" at bounding box center [707, 478] width 401 height 24
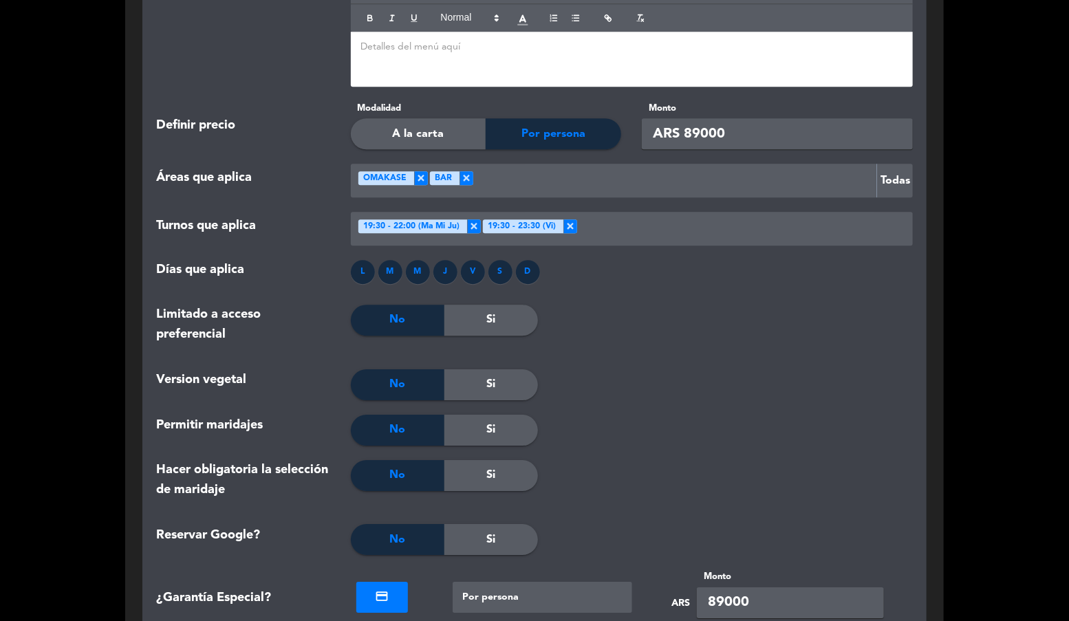
scroll to position [5204, 0]
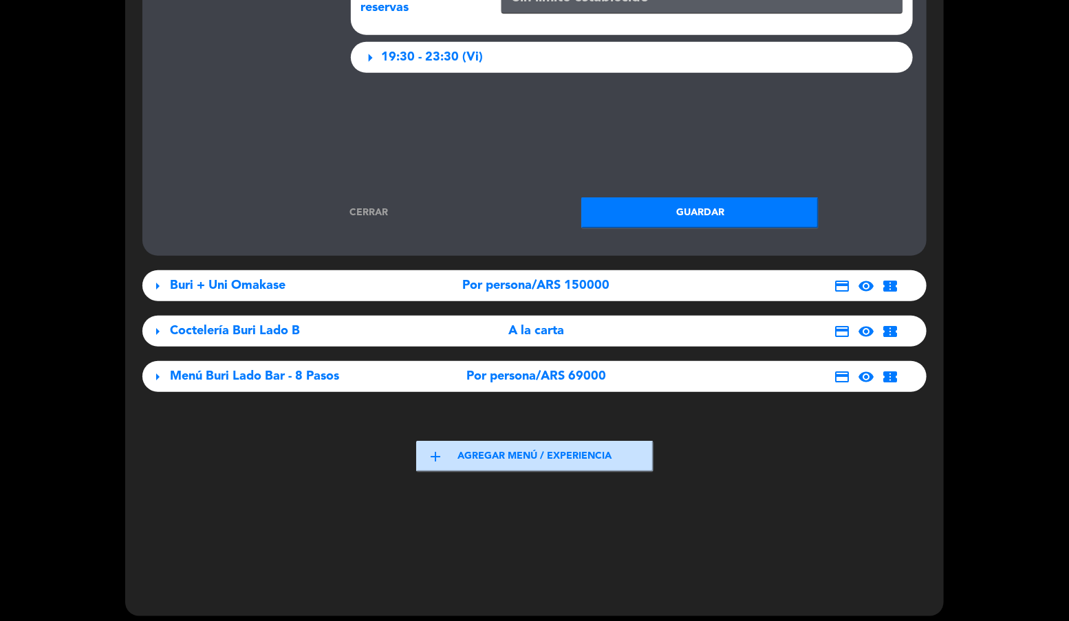
click at [735, 201] on button "Guardar" at bounding box center [699, 212] width 237 height 31
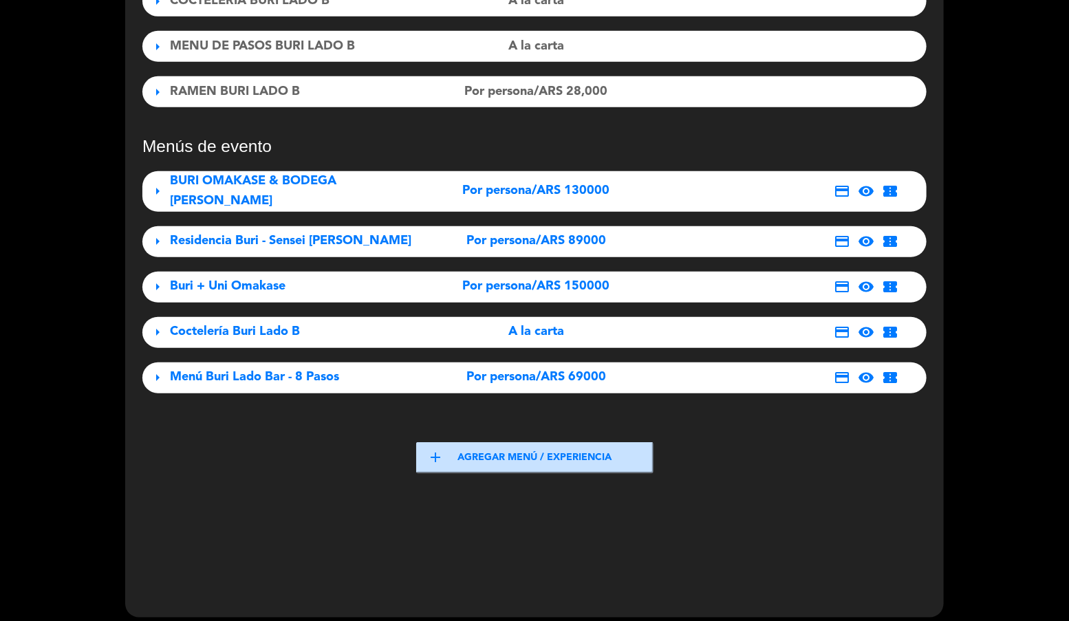
scroll to position [0, 0]
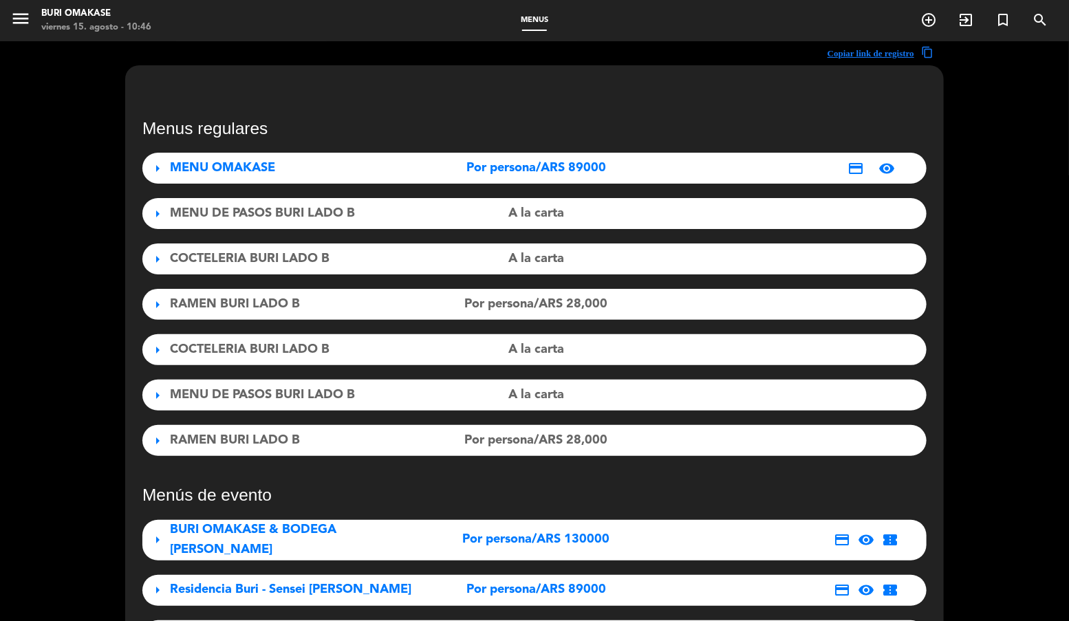
click at [334, 169] on div "MENU OMAKASE" at bounding box center [292, 168] width 244 height 20
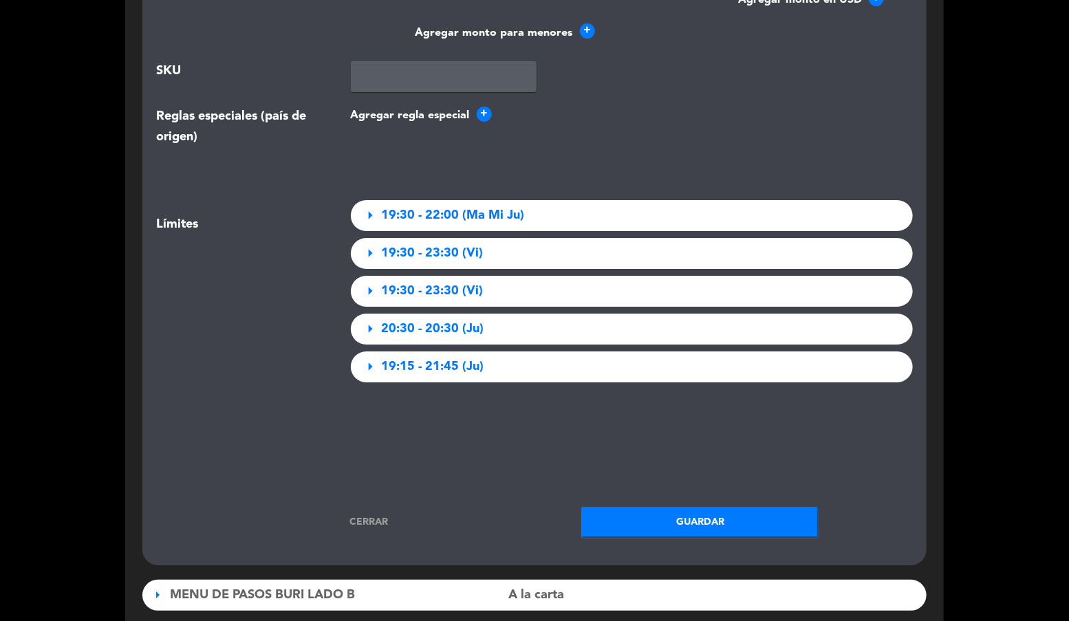
scroll to position [2171, 0]
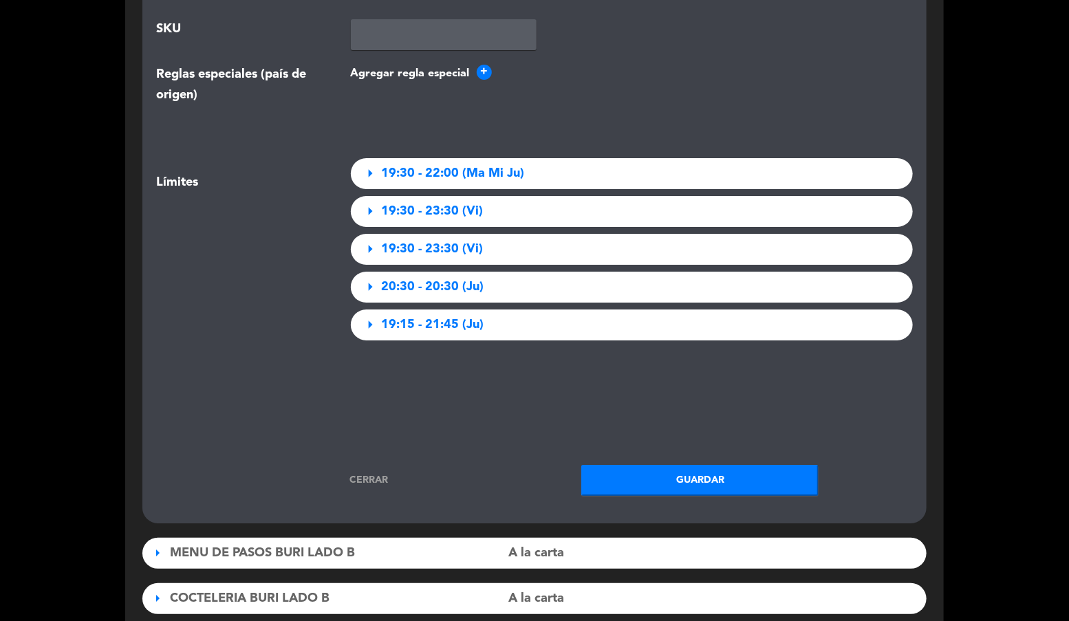
click at [487, 173] on span "19:30 - 22:00 (Ma Mi Ju)" at bounding box center [453, 174] width 143 height 20
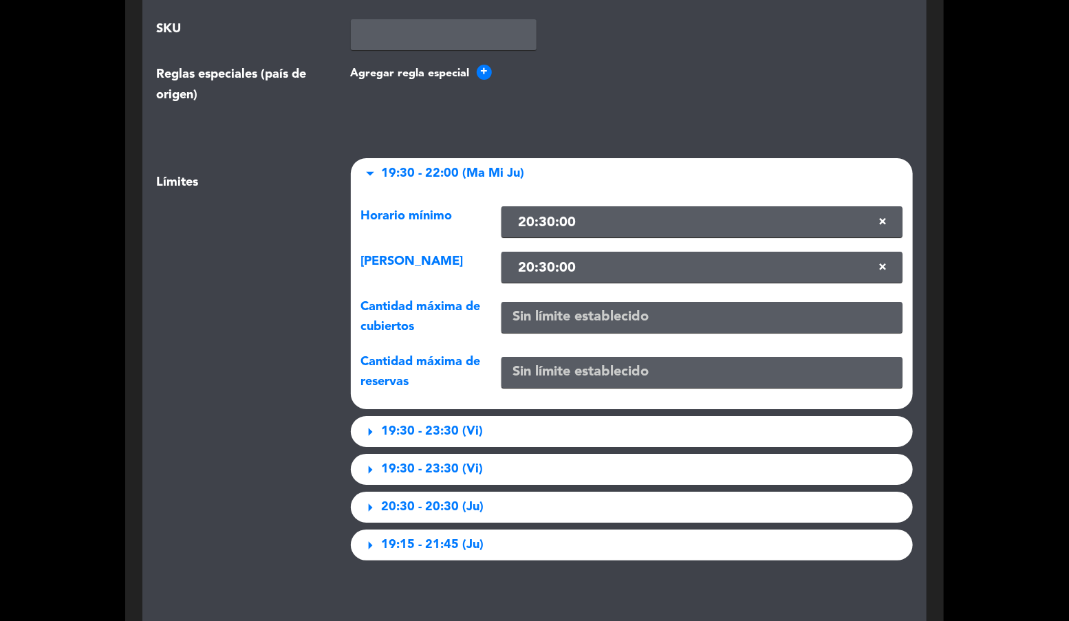
drag, startPoint x: 487, startPoint y: 173, endPoint x: 491, endPoint y: 215, distance: 42.2
click at [487, 173] on span "19:30 - 22:00 (Ma Mi Ju)" at bounding box center [453, 174] width 143 height 20
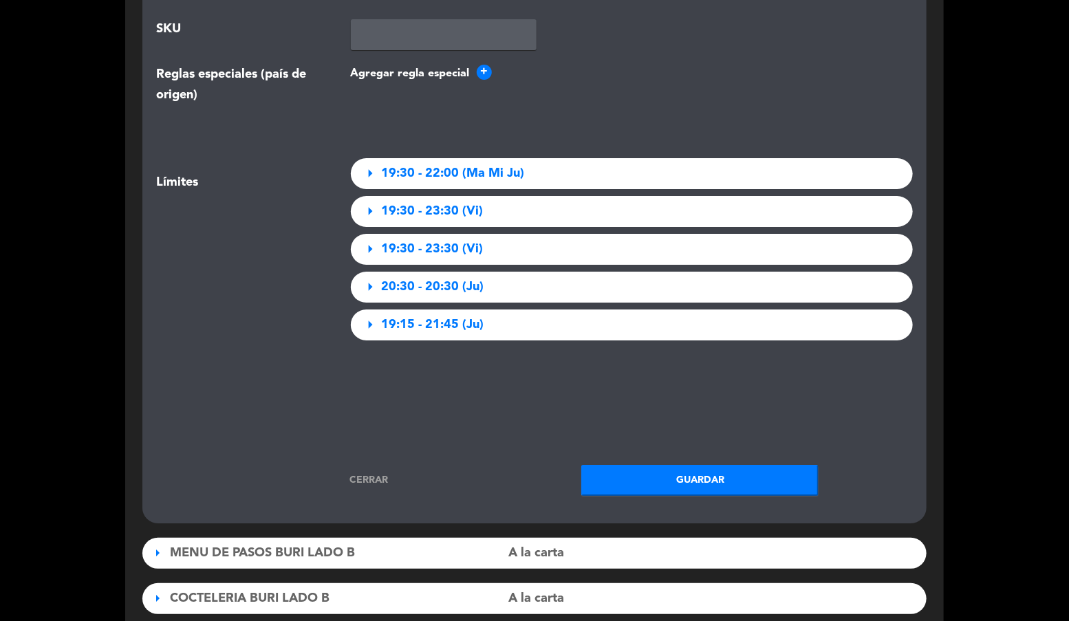
click at [486, 223] on div "arrow_right 19:30 - 23:30 (Vi)" at bounding box center [632, 211] width 563 height 31
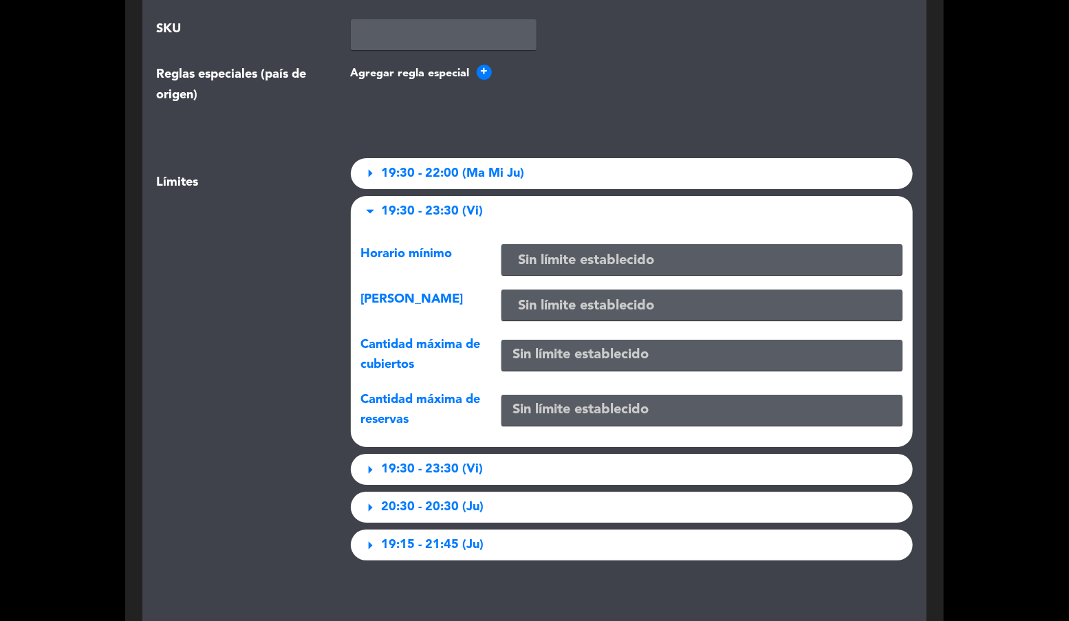
click at [486, 217] on div "arrow_drop_down 19:30 - 23:30 (Vi)" at bounding box center [632, 211] width 563 height 31
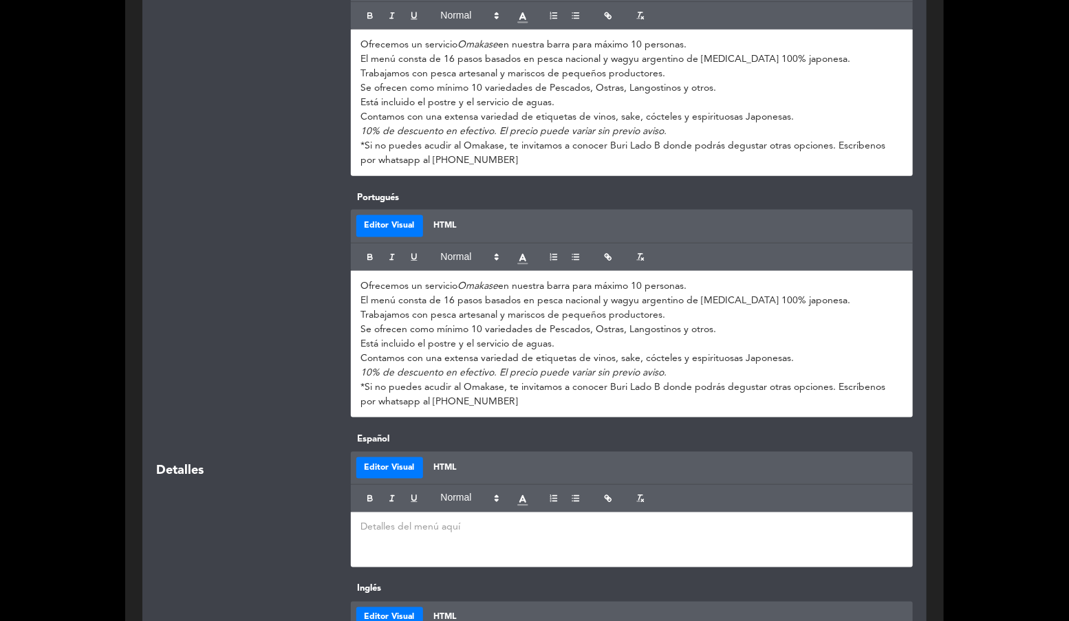
scroll to position [0, 0]
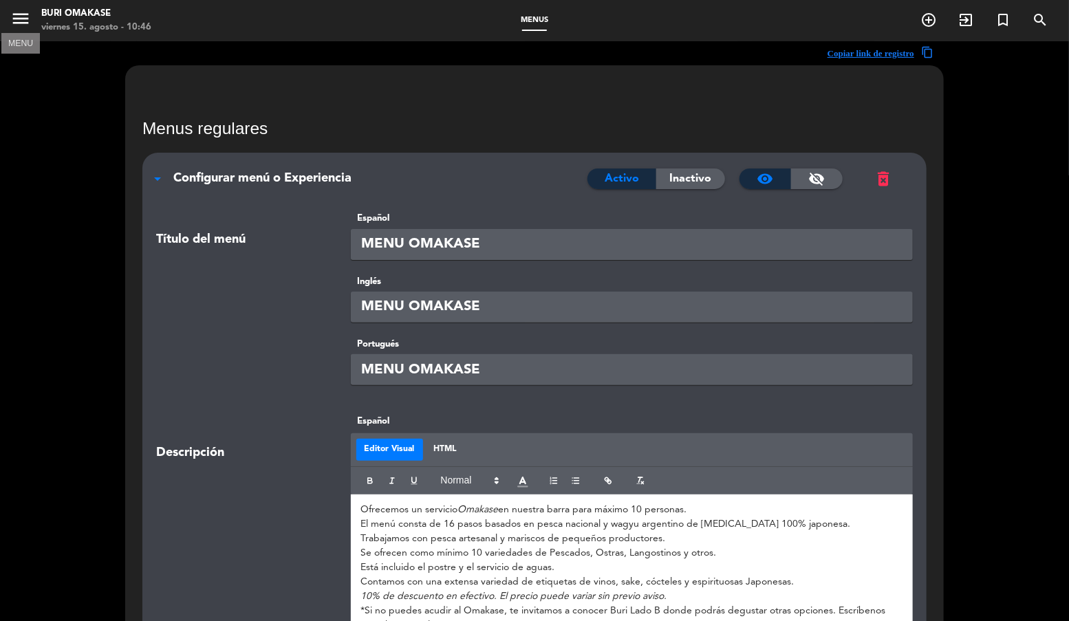
click at [23, 18] on icon "menu" at bounding box center [20, 18] width 21 height 21
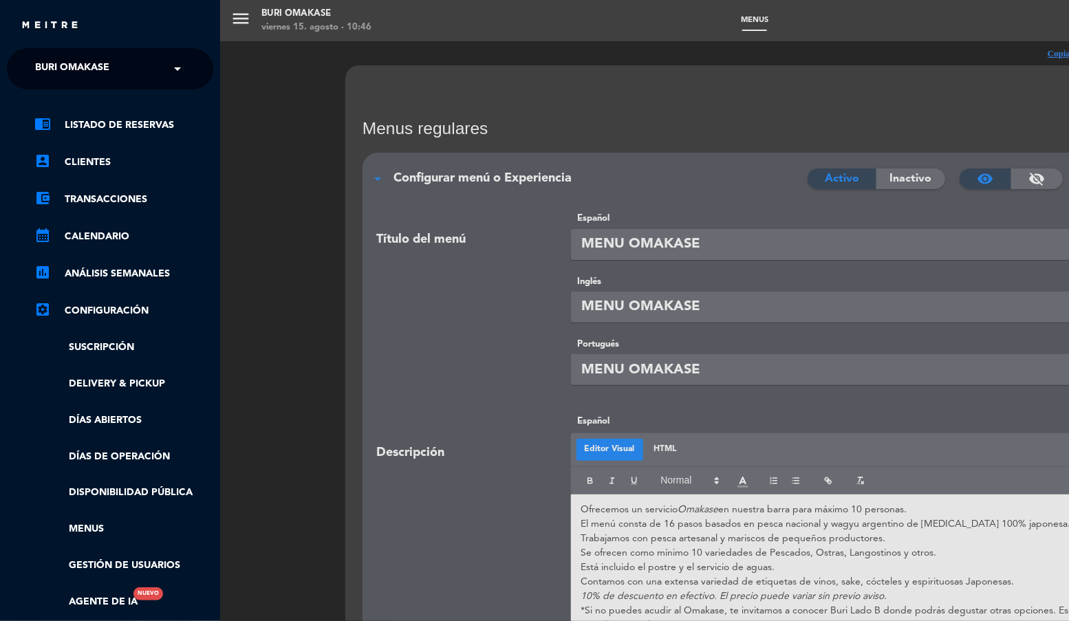
click at [95, 69] on span "Buri Omakase" at bounding box center [72, 68] width 74 height 29
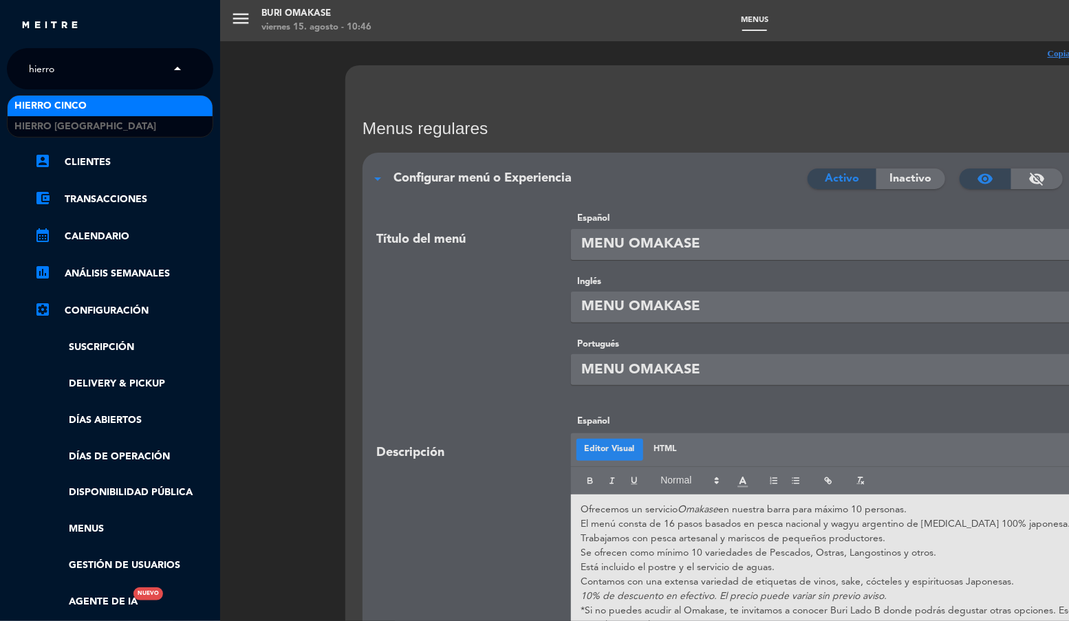
type input "hierro"
click at [79, 98] on span "Hierro Cinco" at bounding box center [50, 106] width 72 height 16
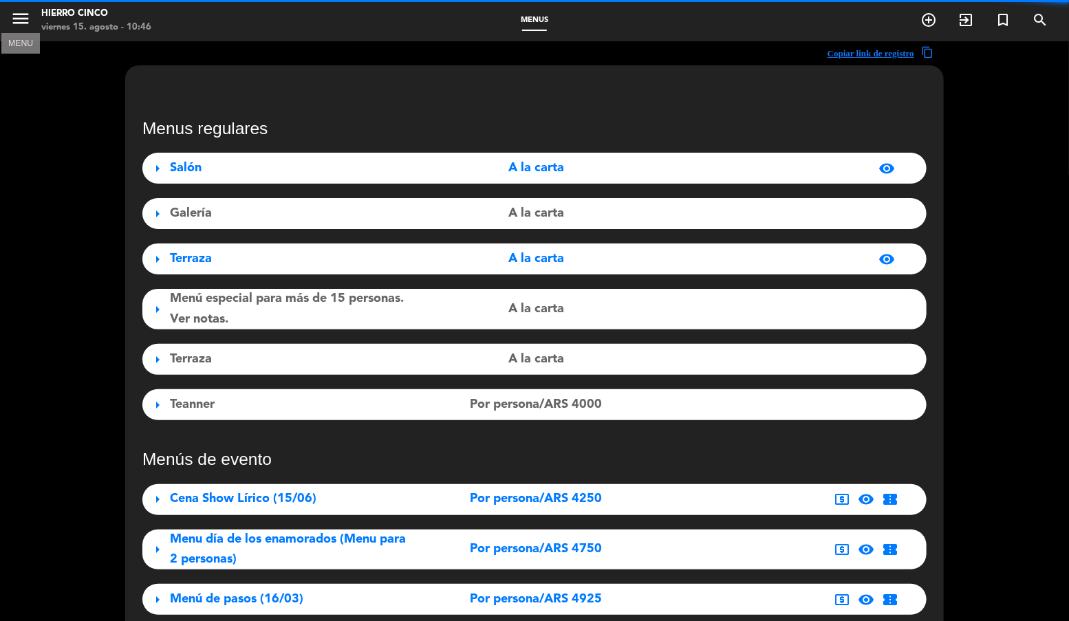
click at [18, 24] on icon "menu" at bounding box center [20, 18] width 21 height 21
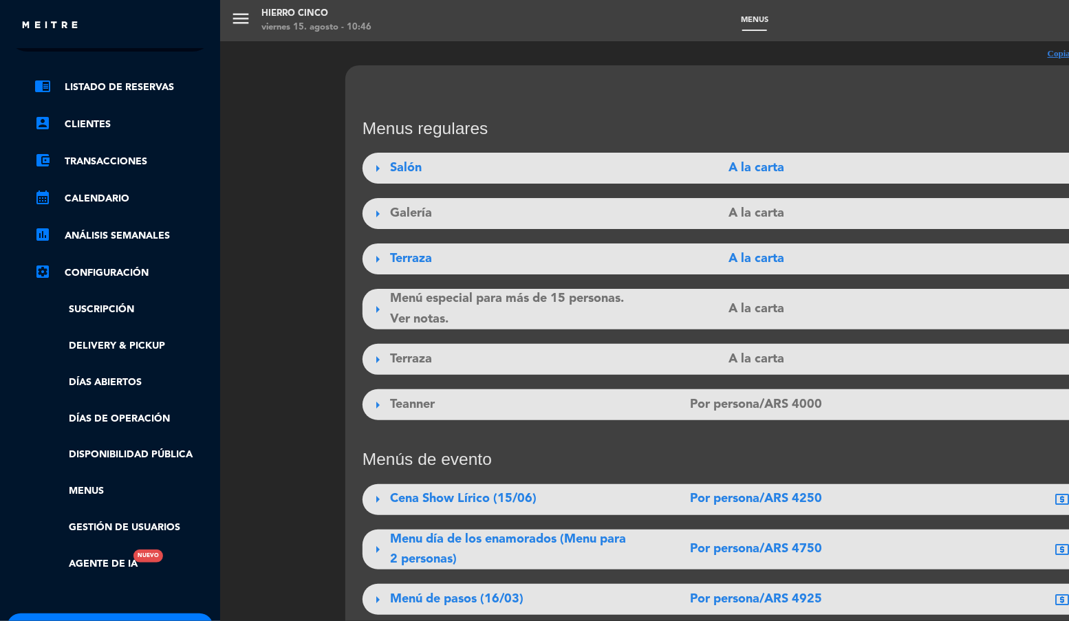
scroll to position [37, 0]
click at [99, 422] on link "Días de Operación" at bounding box center [123, 420] width 179 height 16
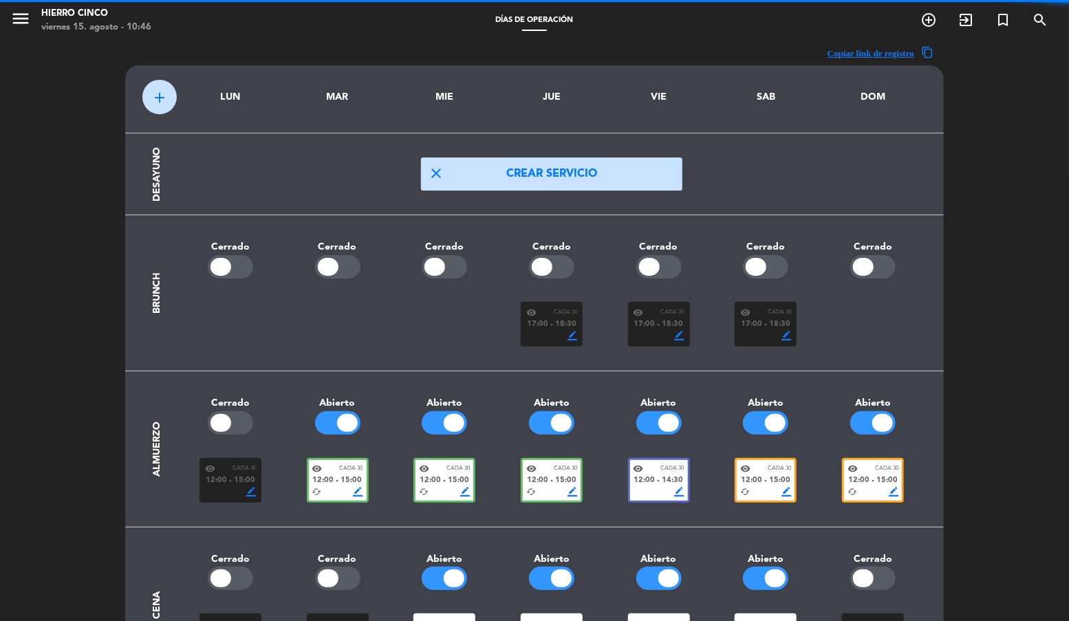
scroll to position [169, 0]
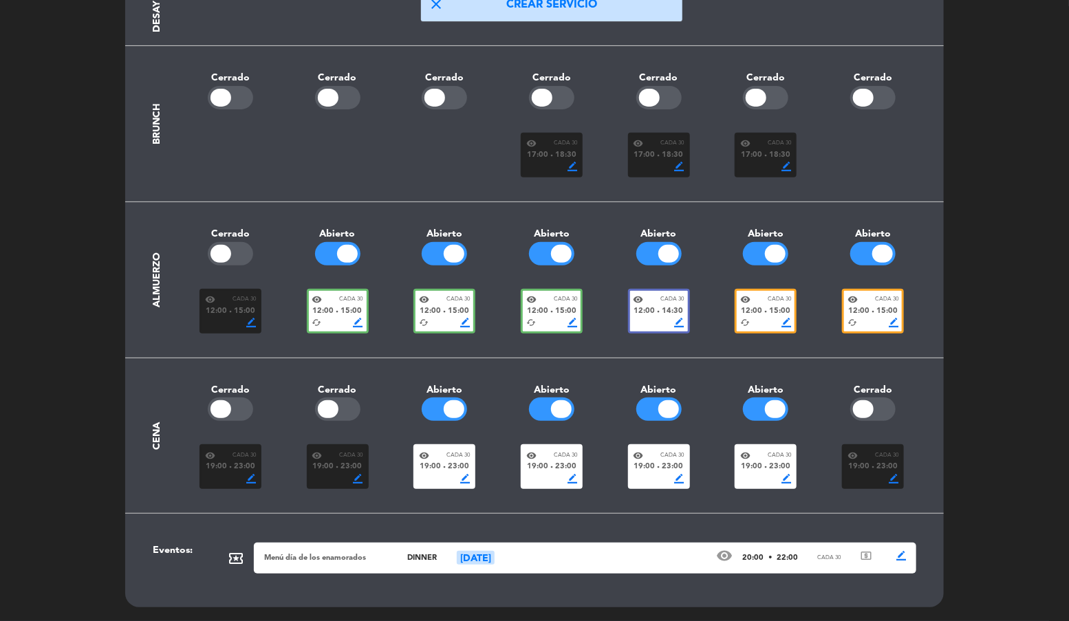
click at [649, 473] on span "19:00" at bounding box center [644, 467] width 21 height 12
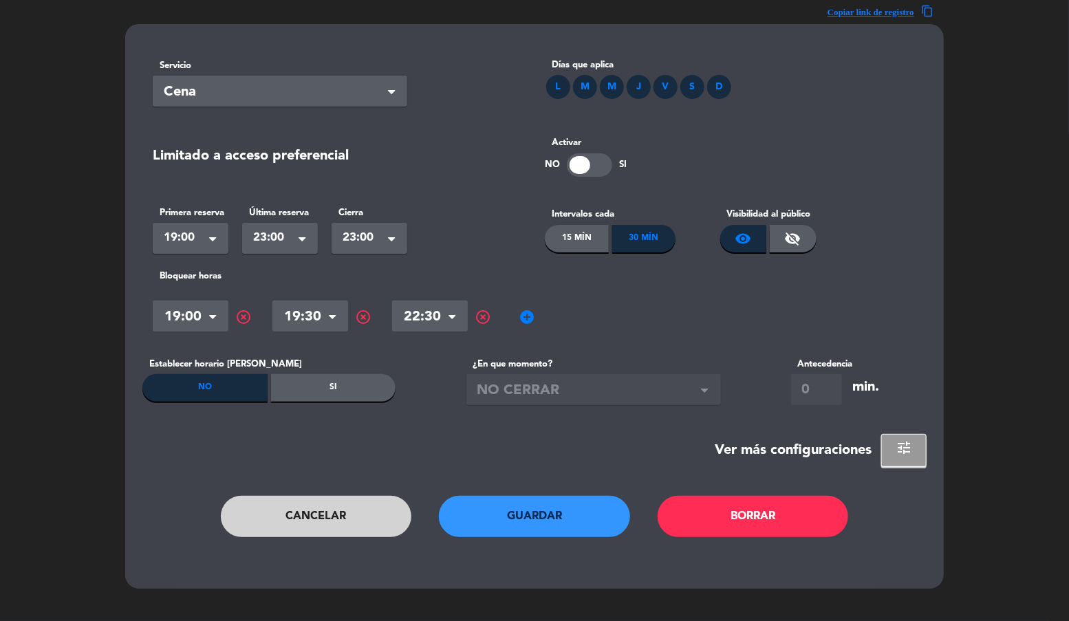
scroll to position [0, 0]
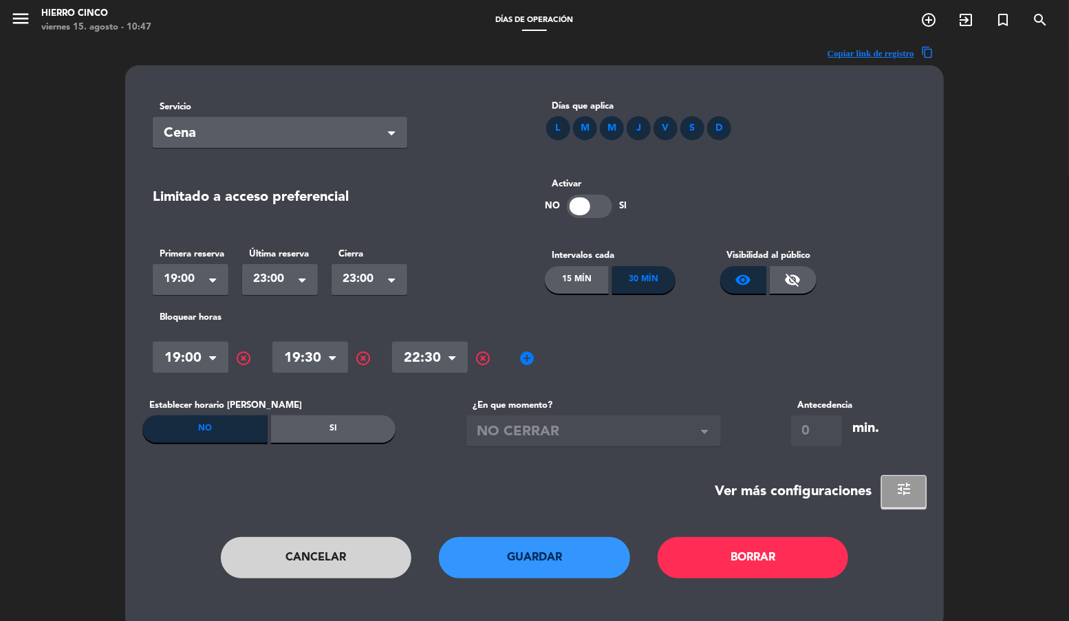
click at [325, 553] on button "Cancelar" at bounding box center [316, 557] width 191 height 41
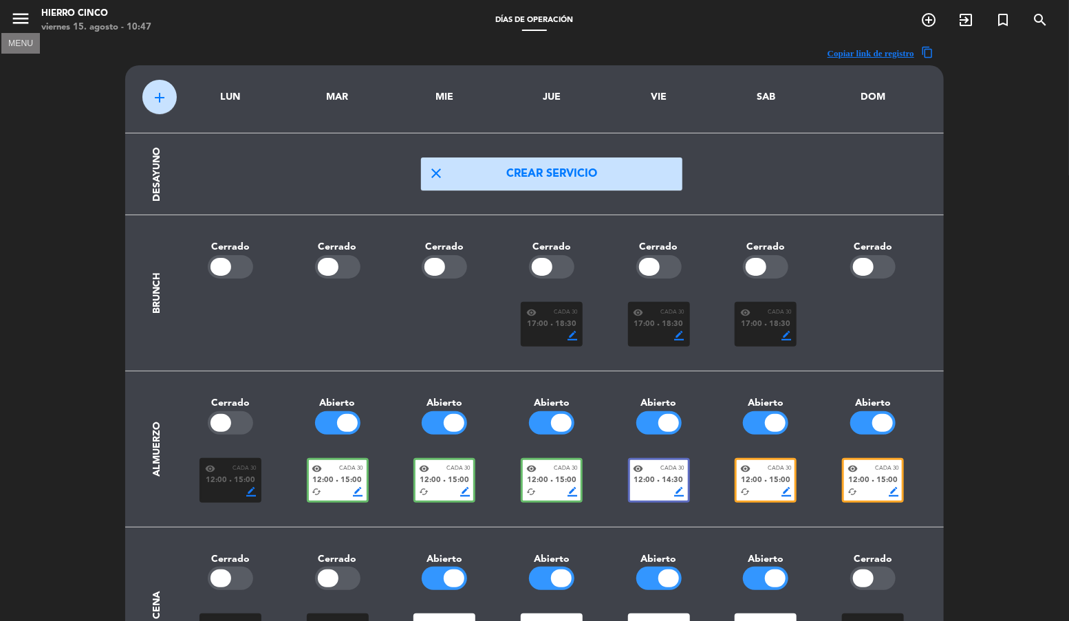
click at [23, 17] on icon "menu" at bounding box center [20, 18] width 21 height 21
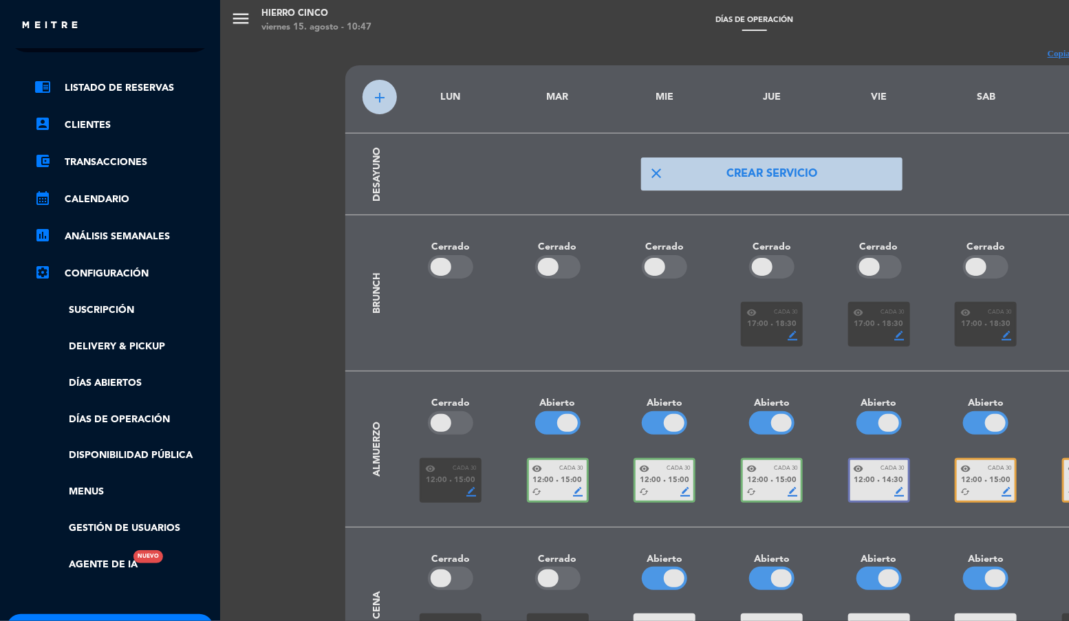
click at [369, 237] on div "menu Hierro Cinco viernes 15. agosto - 10:47 Días de Operación add_circle_outli…" at bounding box center [754, 310] width 1069 height 621
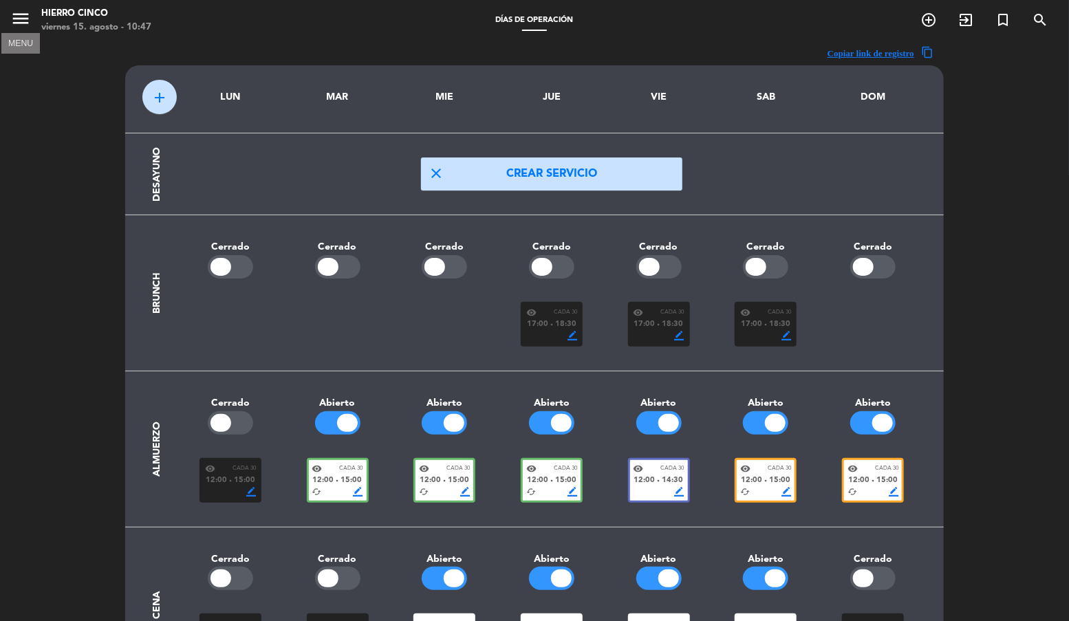
click at [24, 14] on icon "menu" at bounding box center [20, 18] width 21 height 21
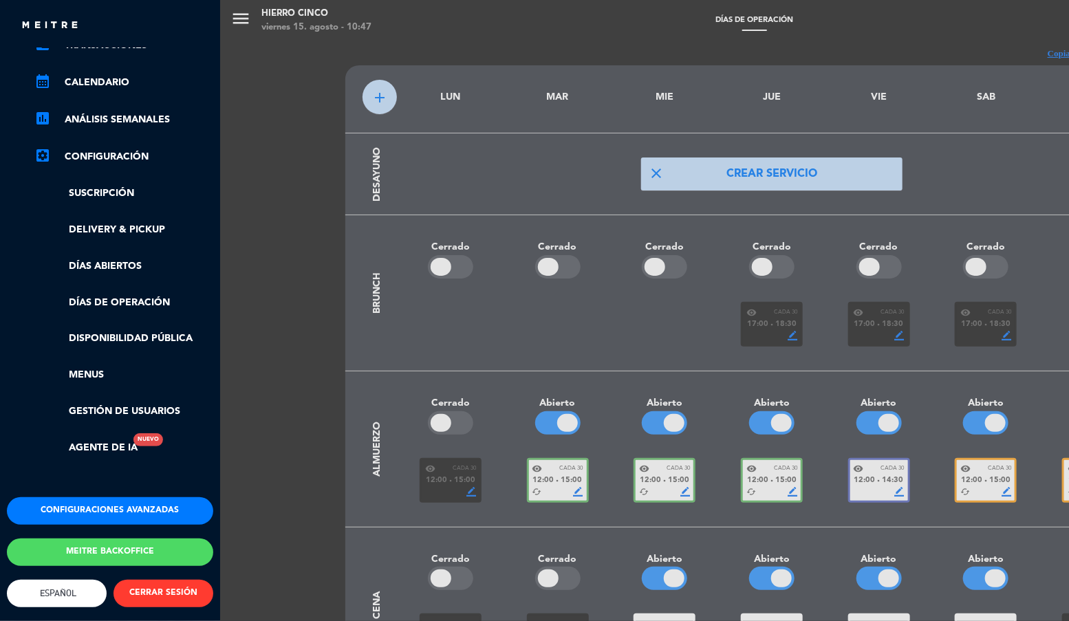
scroll to position [166, 0]
click at [101, 498] on button "Configuraciones avanzadas" at bounding box center [110, 511] width 206 height 28
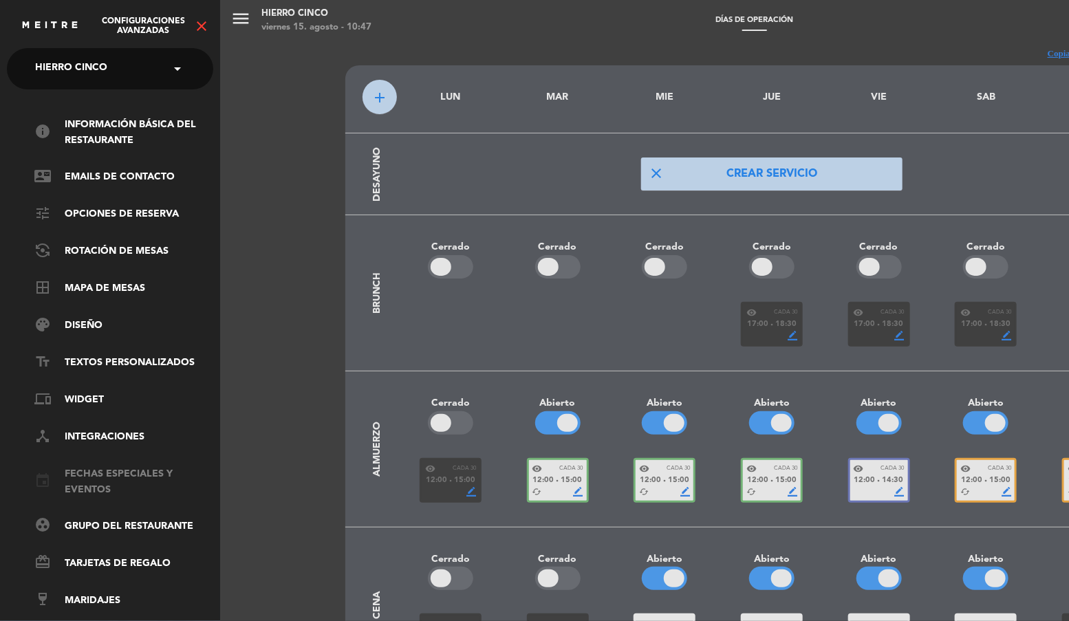
click at [103, 477] on link "event Fechas especiales y eventos" at bounding box center [123, 482] width 179 height 32
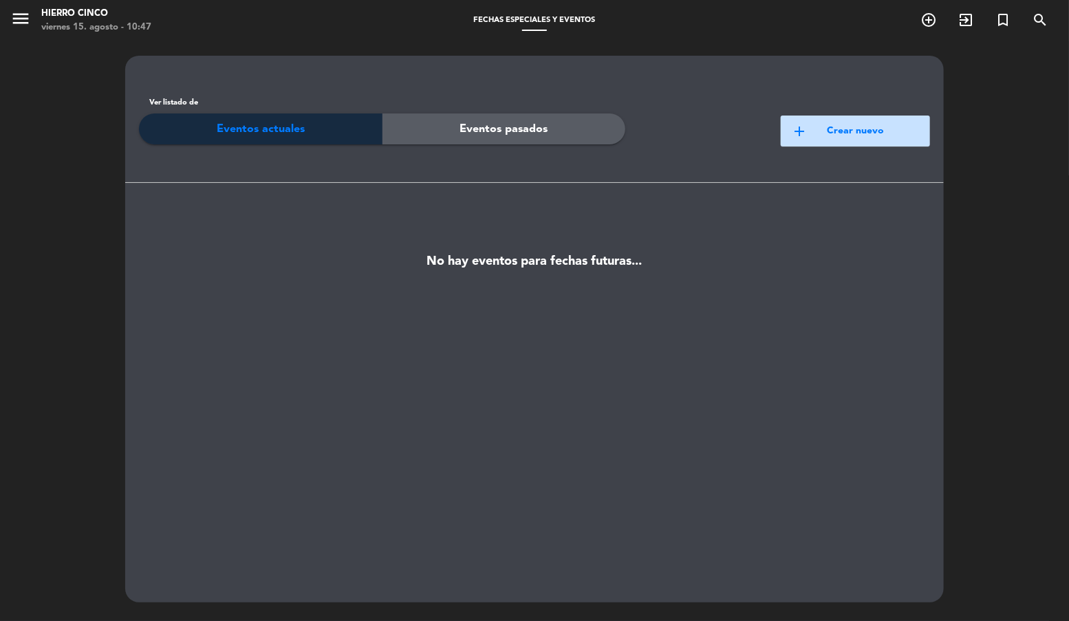
click at [814, 142] on button "add Crear nuevo" at bounding box center [855, 131] width 149 height 31
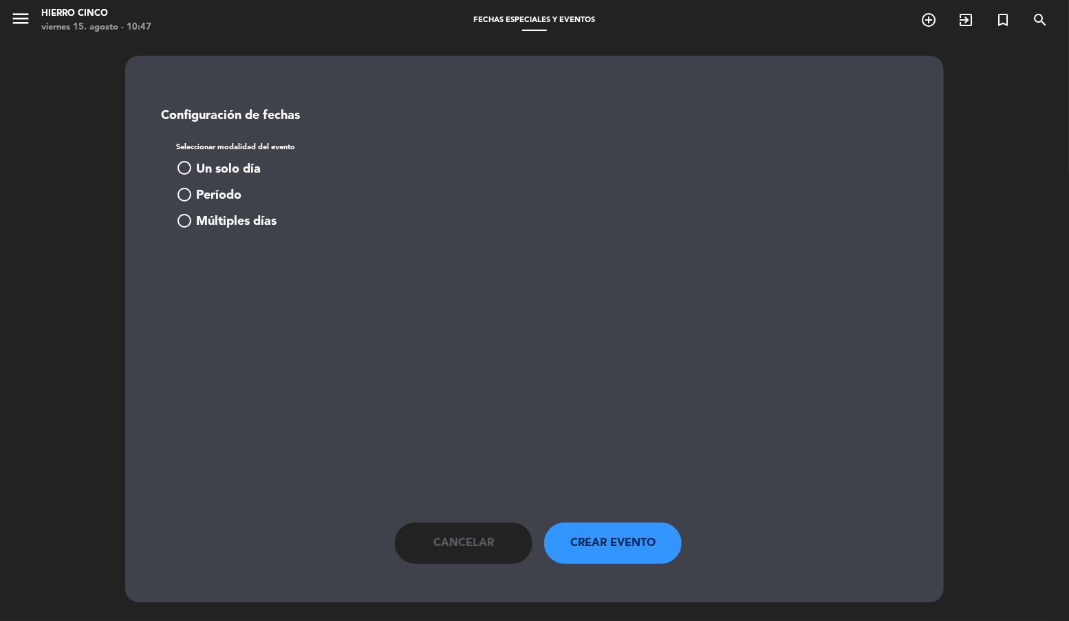
click at [217, 165] on span "Un solo día" at bounding box center [228, 170] width 65 height 20
click at [258, 285] on input at bounding box center [252, 273] width 131 height 25
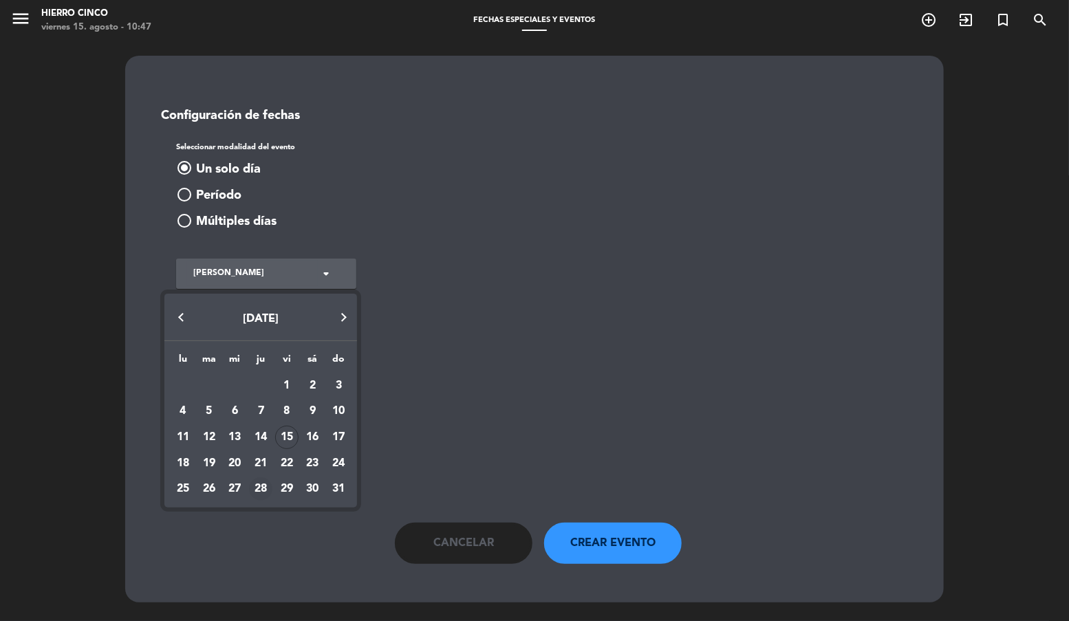
click at [263, 491] on div "28" at bounding box center [260, 488] width 23 height 23
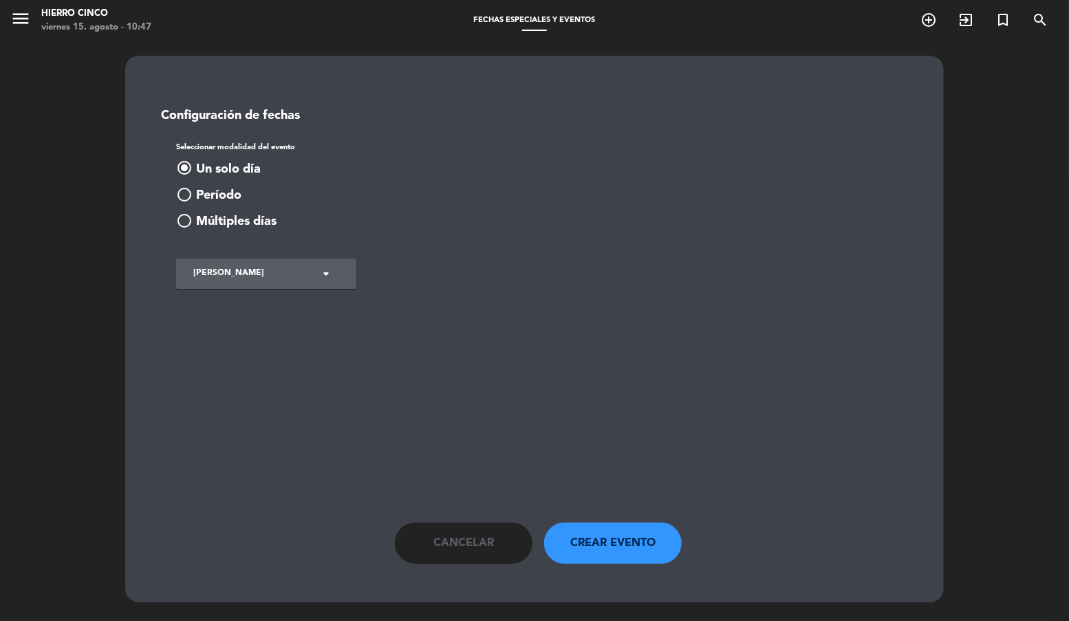
type input "jue. 28 ago."
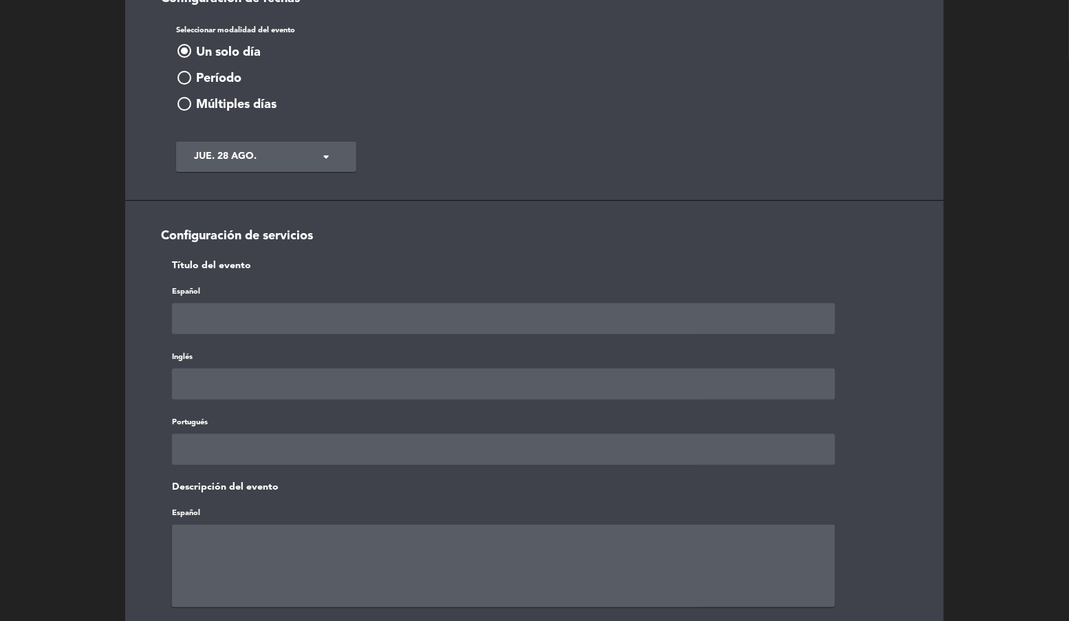
click at [239, 340] on div "Título del evento Español Inglés Portugués Descripción del evento Español Inglé…" at bounding box center [534, 601] width 766 height 687
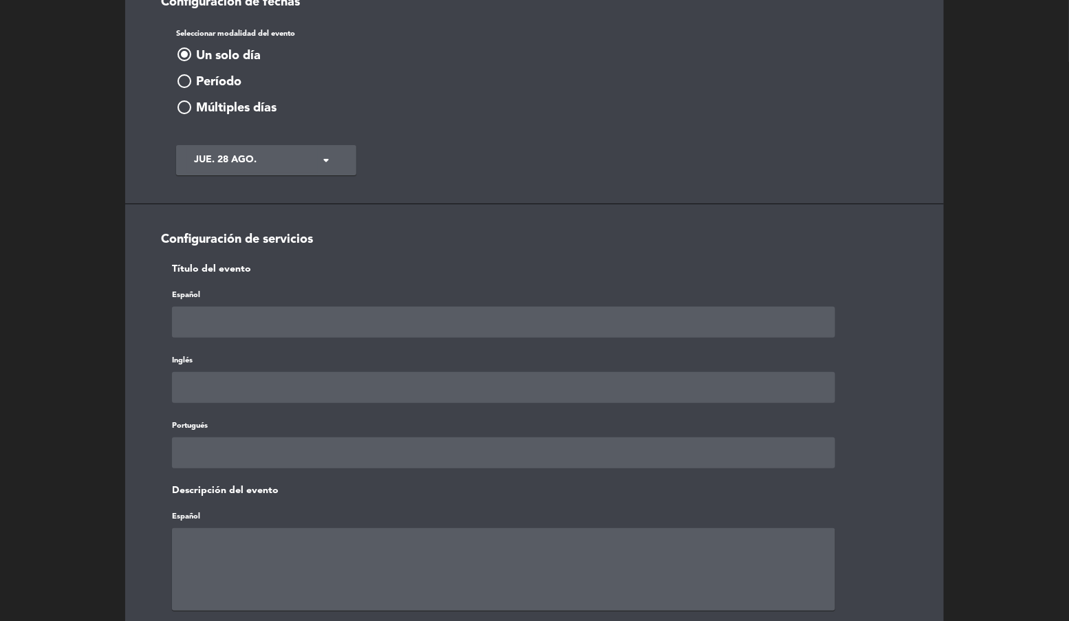
click at [236, 332] on input "text" at bounding box center [503, 322] width 663 height 31
type input "Horario especial"
paste input "Horario especial"
type input "Horario especial"
paste input "Horario especial"
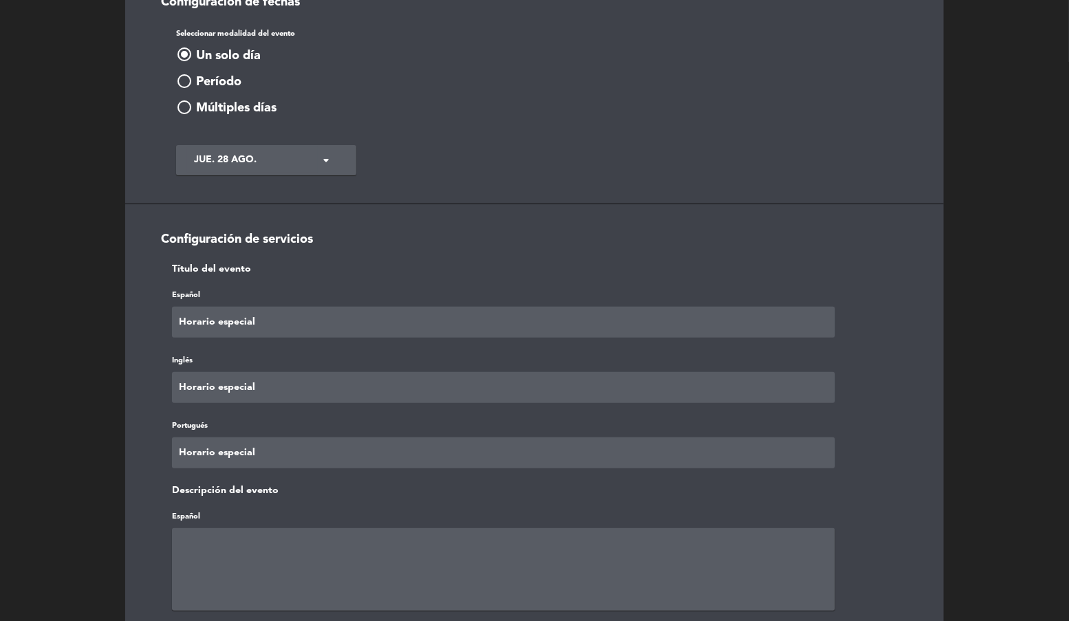
type input "Horario especial"
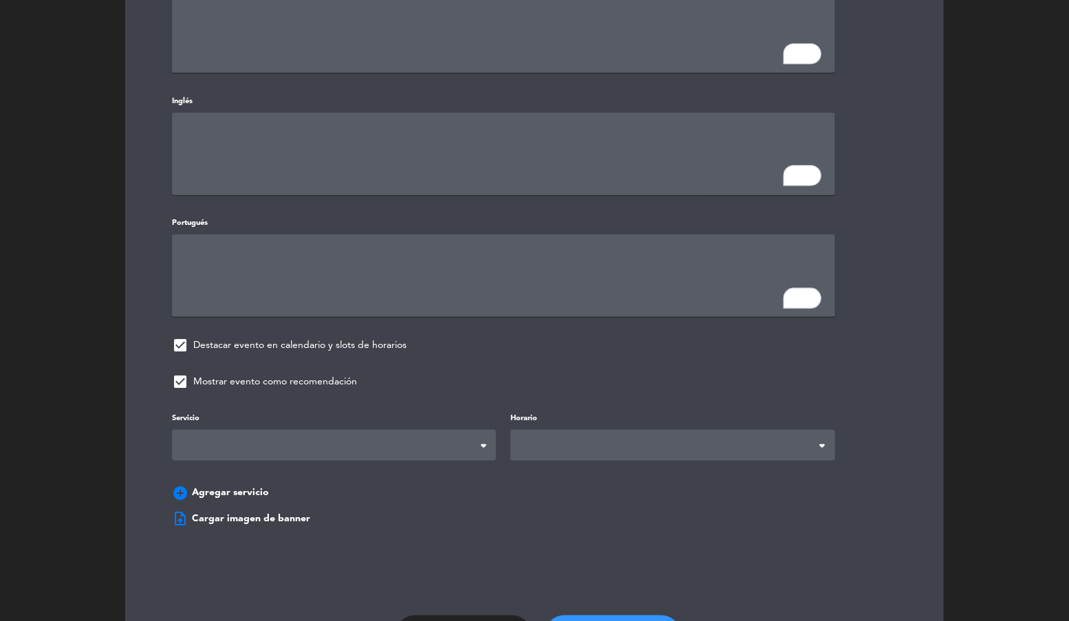
click at [182, 345] on span "check_box" at bounding box center [180, 345] width 17 height 17
click at [186, 376] on span "check_box" at bounding box center [180, 380] width 17 height 17
click at [277, 447] on span at bounding box center [334, 444] width 324 height 31
click at [618, 431] on span at bounding box center [673, 444] width 324 height 31
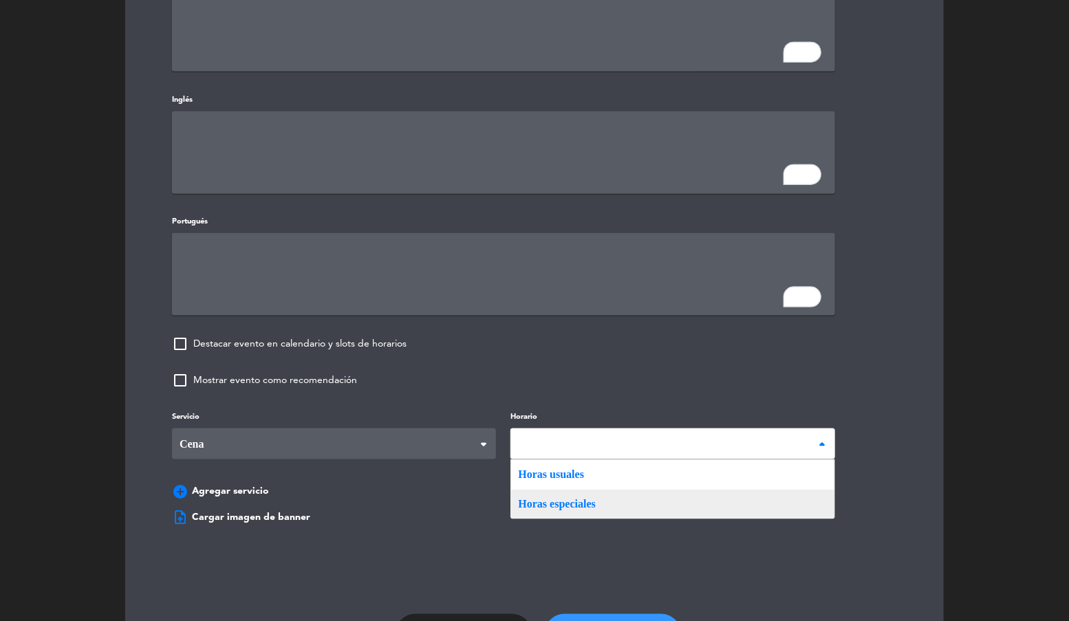
click at [579, 491] on div "Servicio Desayuno Brunch Almuerzo Cena Cena Desayuno Brunch Almuerzo Cena Horar…" at bounding box center [534, 457] width 766 height 97
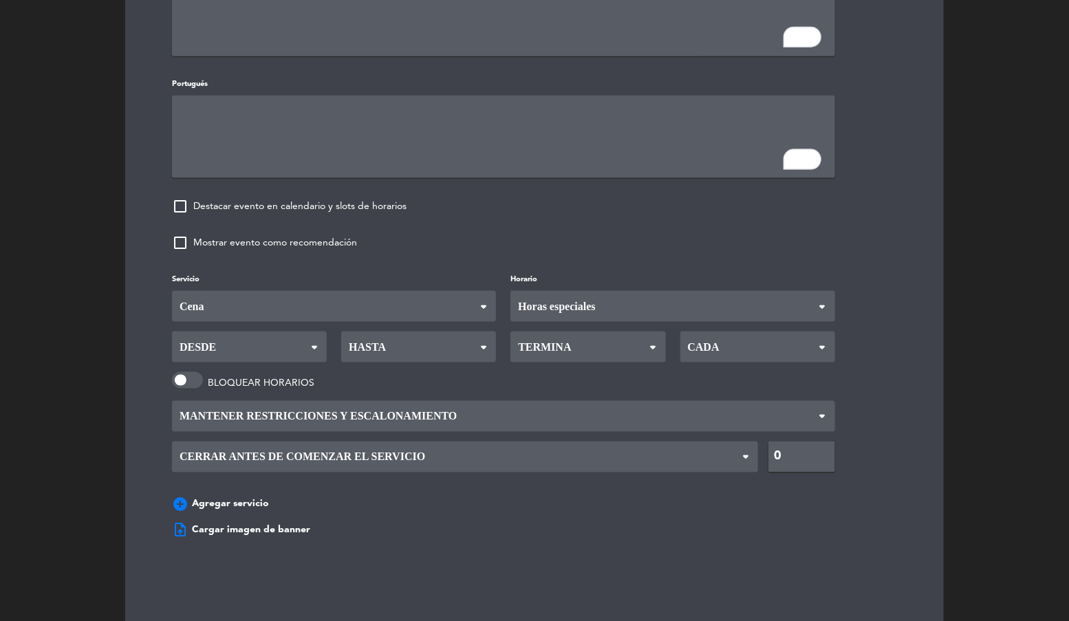
scroll to position [885, 0]
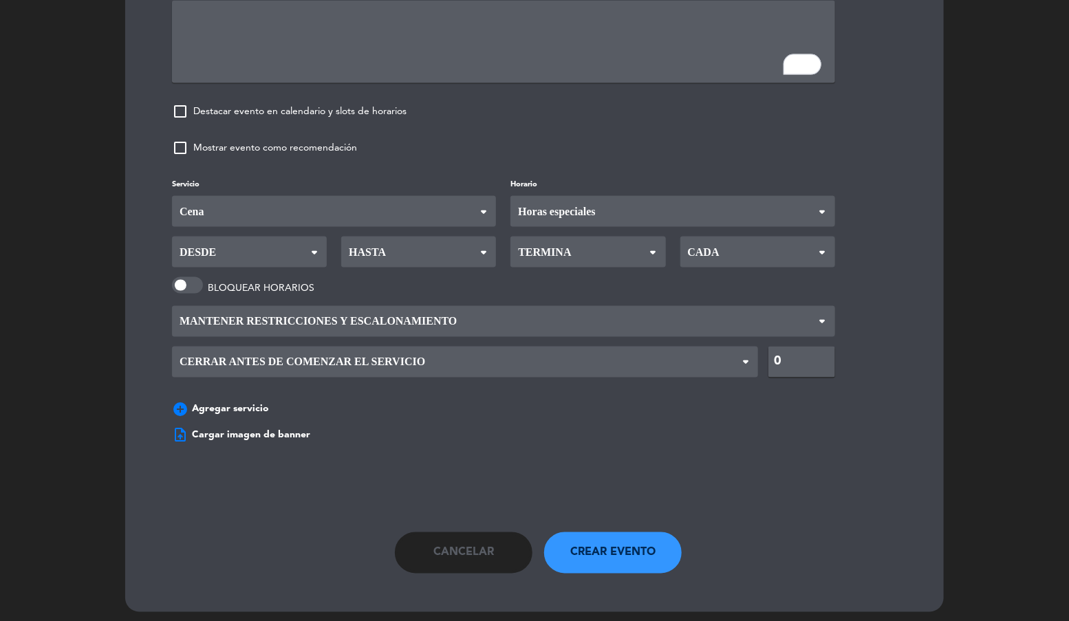
click at [235, 256] on span "Desde" at bounding box center [249, 252] width 155 height 31
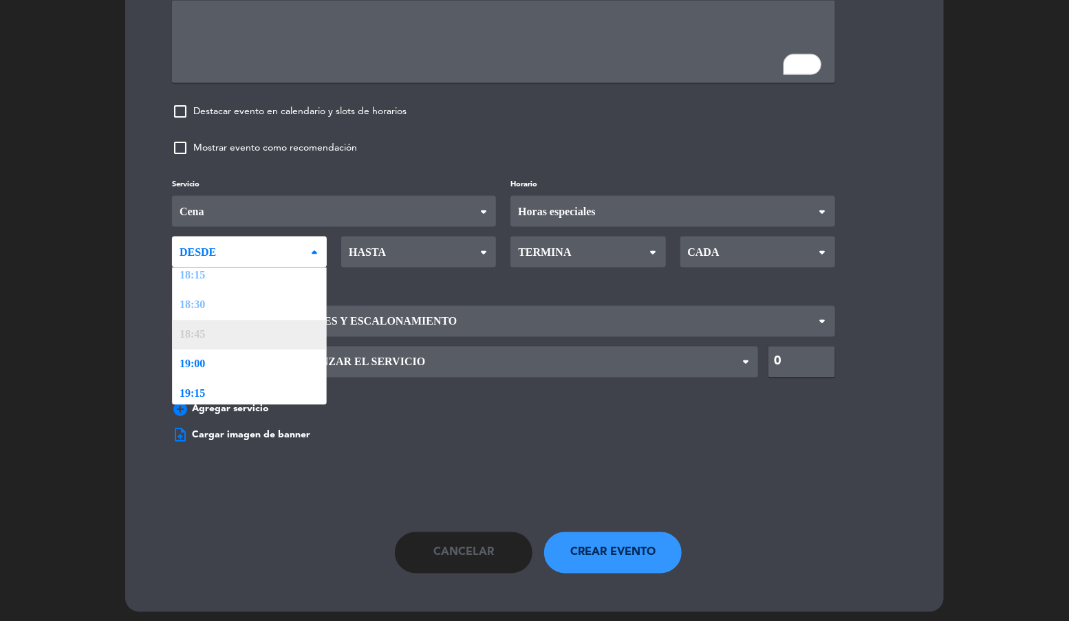
scroll to position [1594, 0]
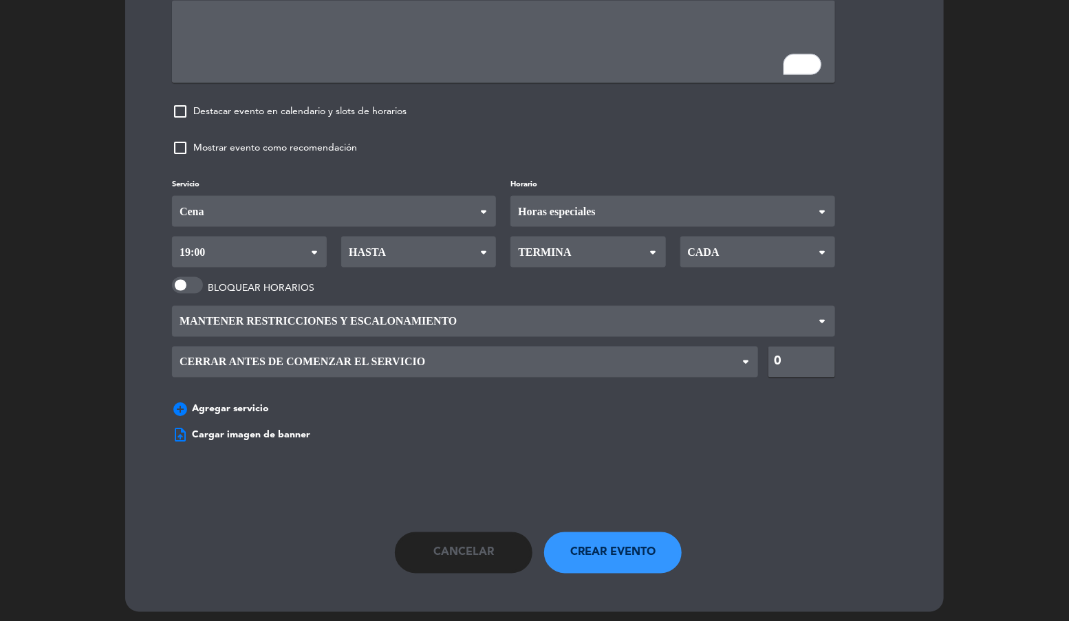
click at [209, 336] on div "Servicio Desayuno Brunch Almuerzo Cena Cena Desayuno Brunch Almuerzo Cena Horar…" at bounding box center [534, 300] width 766 height 248
drag, startPoint x: 407, startPoint y: 236, endPoint x: 402, endPoint y: 250, distance: 14.6
click at [407, 237] on span "Hasta" at bounding box center [418, 252] width 155 height 31
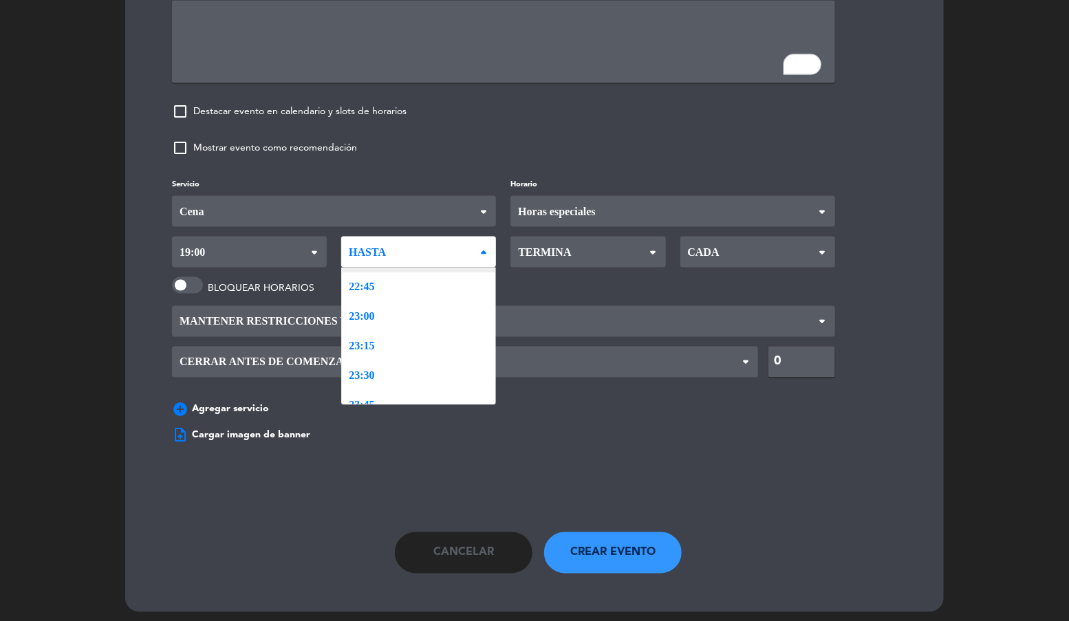
scroll to position [2111, 0]
drag, startPoint x: 372, startPoint y: 295, endPoint x: 392, endPoint y: 289, distance: 20.9
click at [372, 295] on div "Servicio Desayuno Brunch Almuerzo Cena Cena Desayuno Brunch Almuerzo Cena Horar…" at bounding box center [534, 300] width 766 height 248
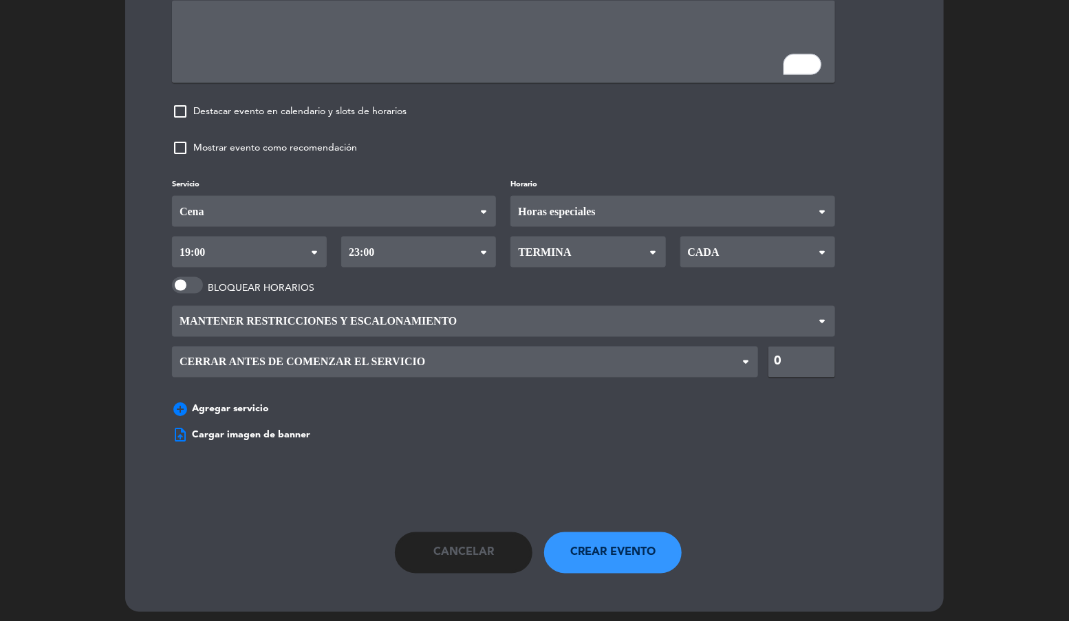
click at [561, 237] on span "Termina" at bounding box center [543, 252] width 56 height 30
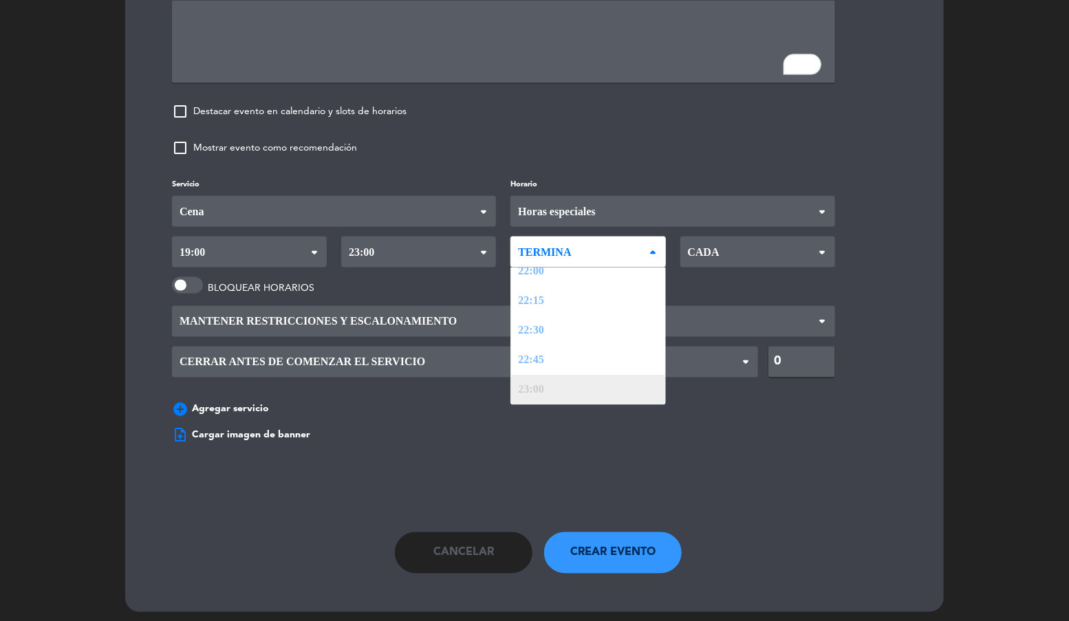
drag, startPoint x: 546, startPoint y: 371, endPoint x: 629, endPoint y: 334, distance: 90.5
click at [550, 369] on div "Servicio Desayuno Brunch Almuerzo Cena Cena Desayuno Brunch Almuerzo Cena Horar…" at bounding box center [534, 300] width 766 height 248
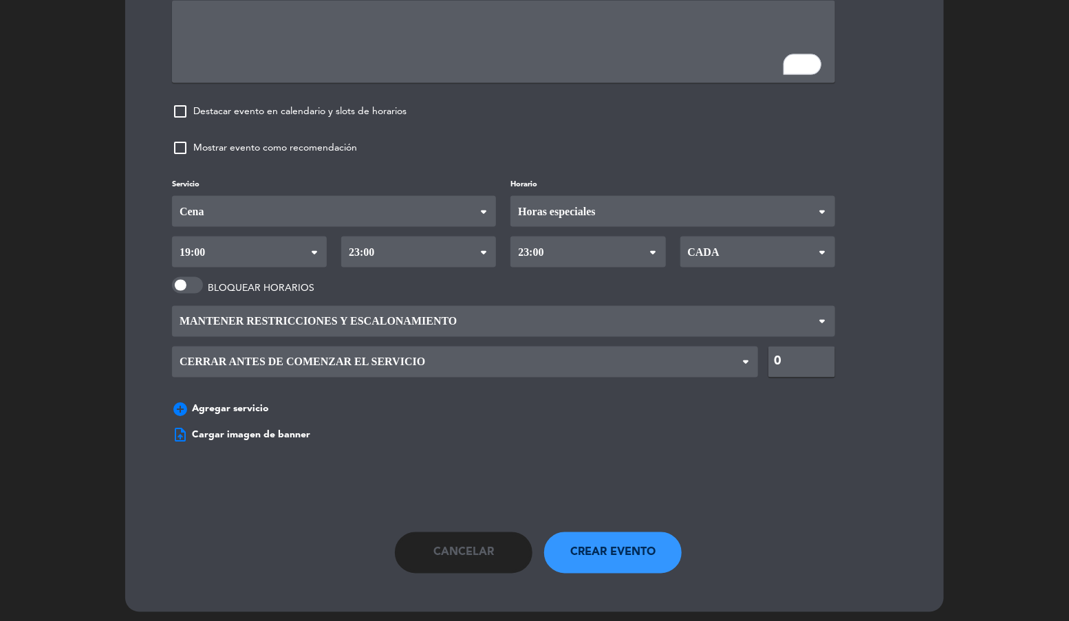
click at [700, 250] on span "Cada" at bounding box center [702, 252] width 35 height 30
click at [698, 281] on div "Servicio Desayuno Brunch Almuerzo Cena Cena Desayuno Brunch Almuerzo Cena Horar…" at bounding box center [534, 300] width 766 height 248
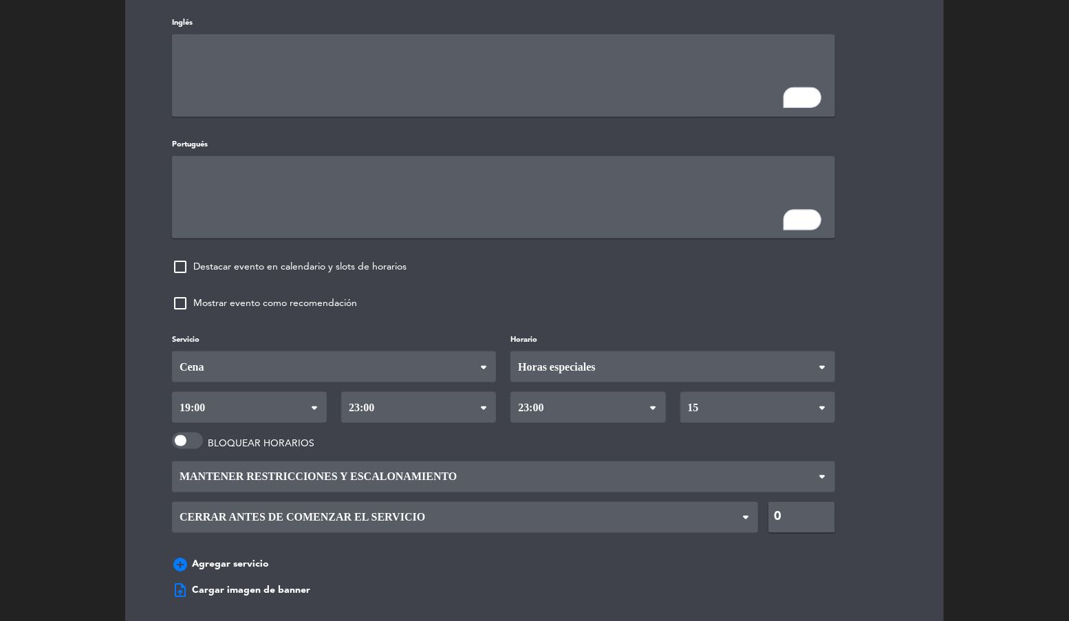
scroll to position [567, 0]
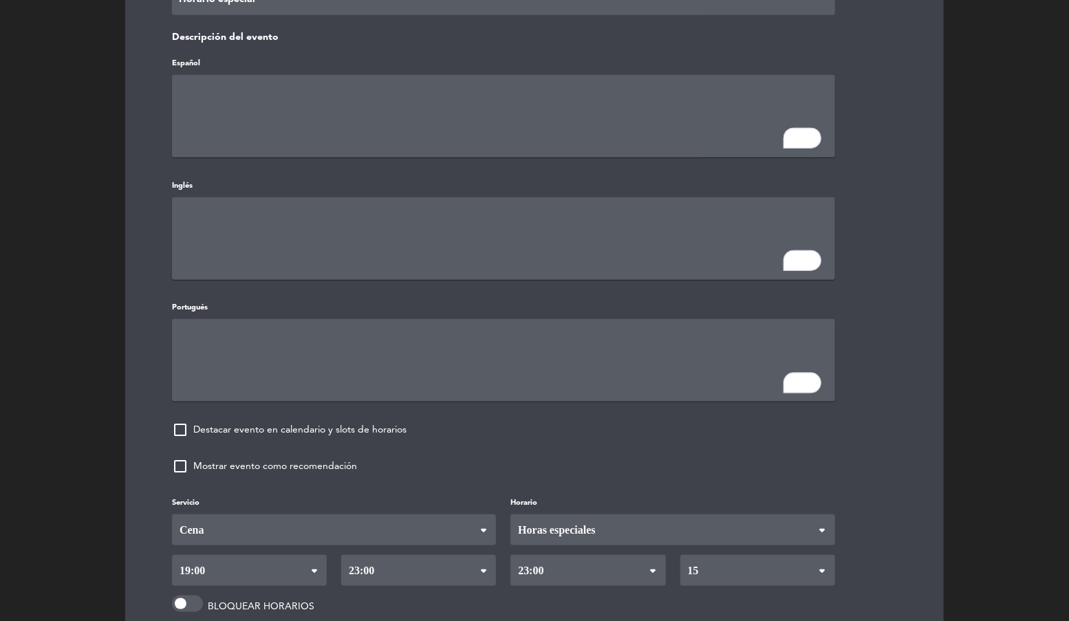
click at [249, 122] on textarea "To enrich screen reader interactions, please activate Accessibility in Grammarl…" at bounding box center [503, 116] width 663 height 83
click button "Open Grammarly." at bounding box center [811, 261] width 18 height 18
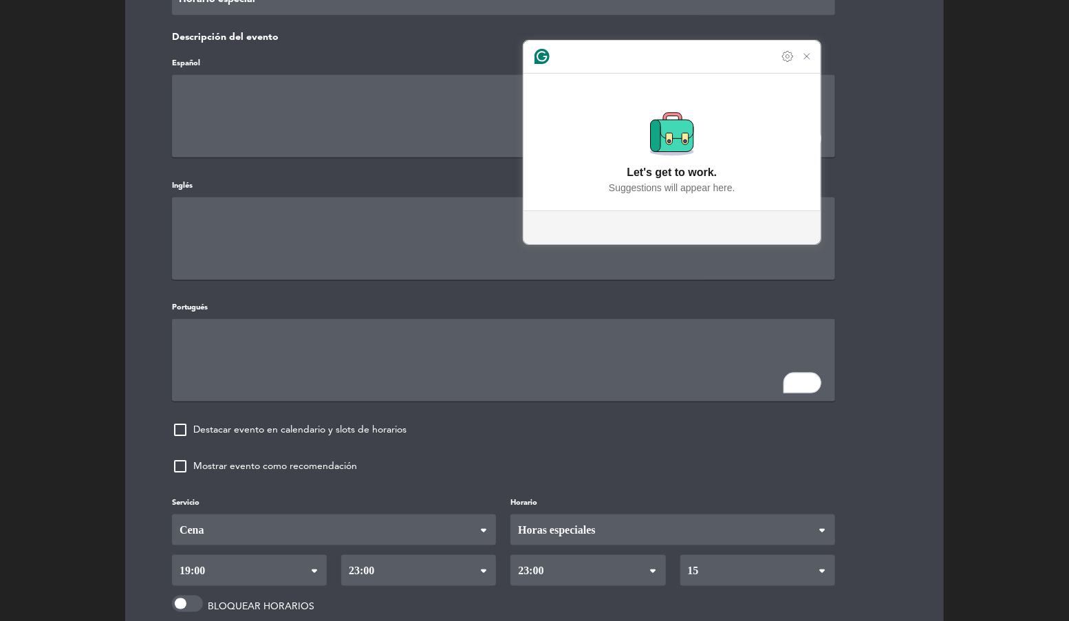
click at [276, 263] on textarea "To enrich screen reader interactions, please activate Accessibility in Grammarl…" at bounding box center [503, 238] width 663 height 83
drag, startPoint x: 294, startPoint y: 358, endPoint x: 356, endPoint y: 297, distance: 86.6
click at [294, 358] on textarea "To enrich screen reader interactions, please activate Accessibility in Grammarl…" at bounding box center [503, 360] width 663 height 83
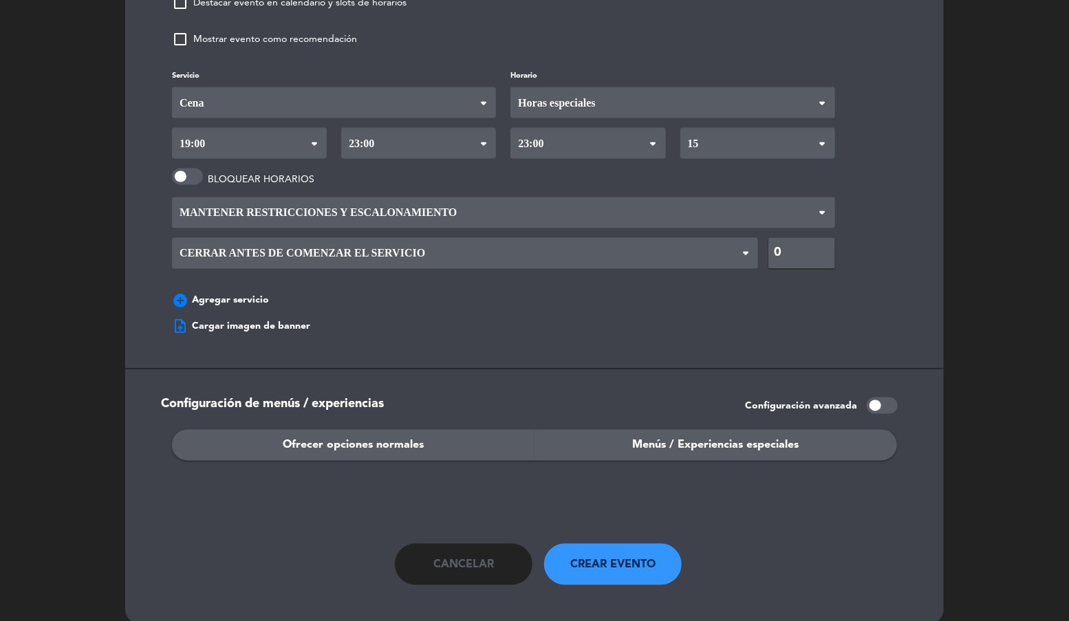
scroll to position [1006, 0]
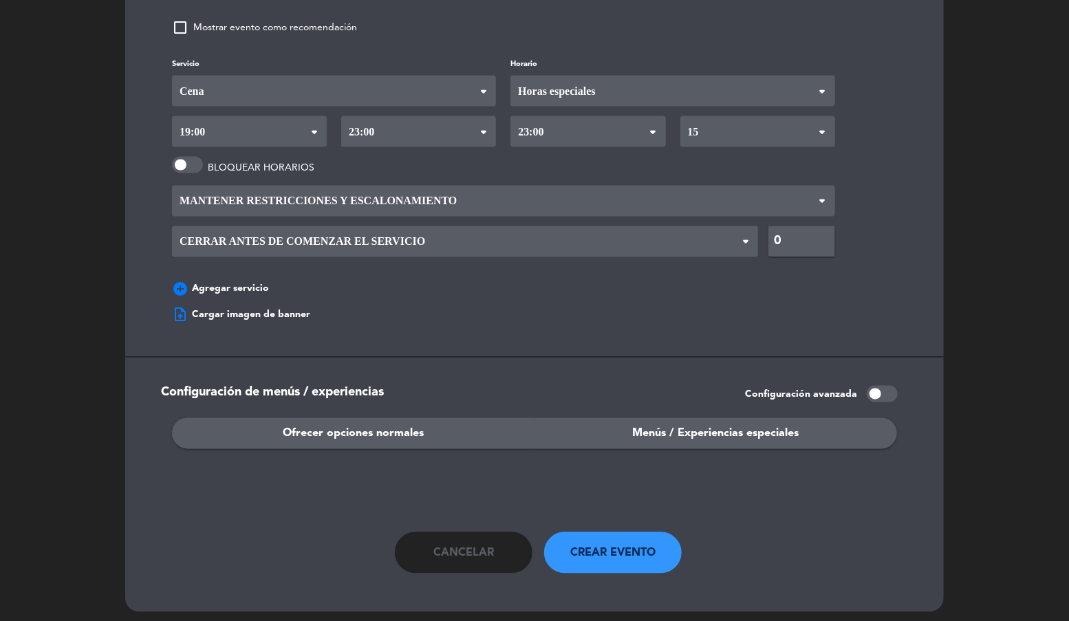
drag, startPoint x: 386, startPoint y: 418, endPoint x: 380, endPoint y: 409, distance: 11.5
click at [386, 425] on span "Ofrecer opciones normales" at bounding box center [353, 434] width 141 height 18
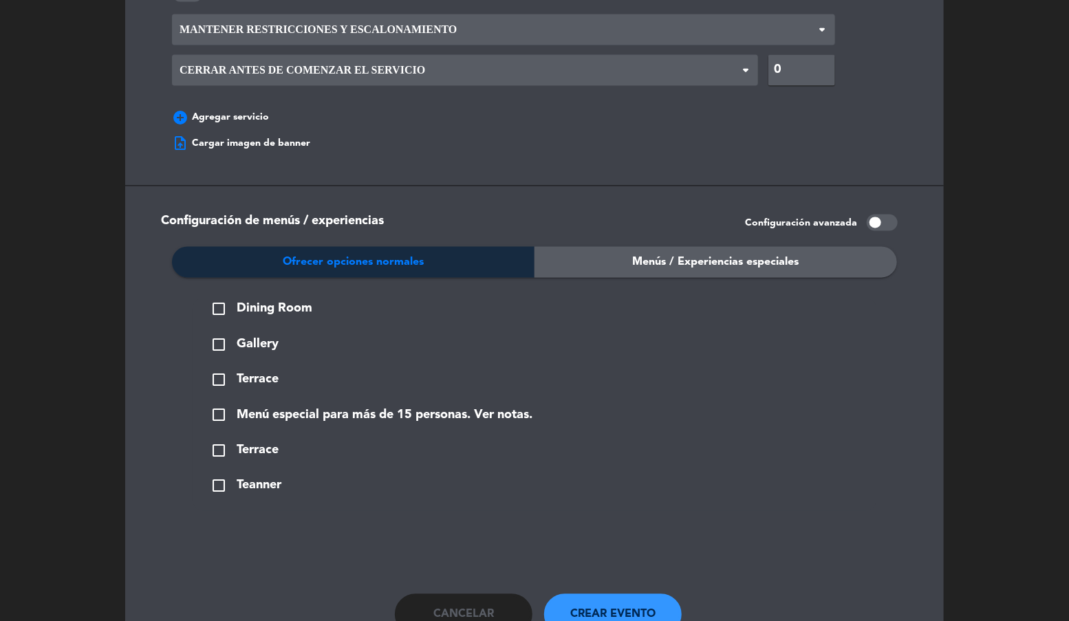
scroll to position [1179, 0]
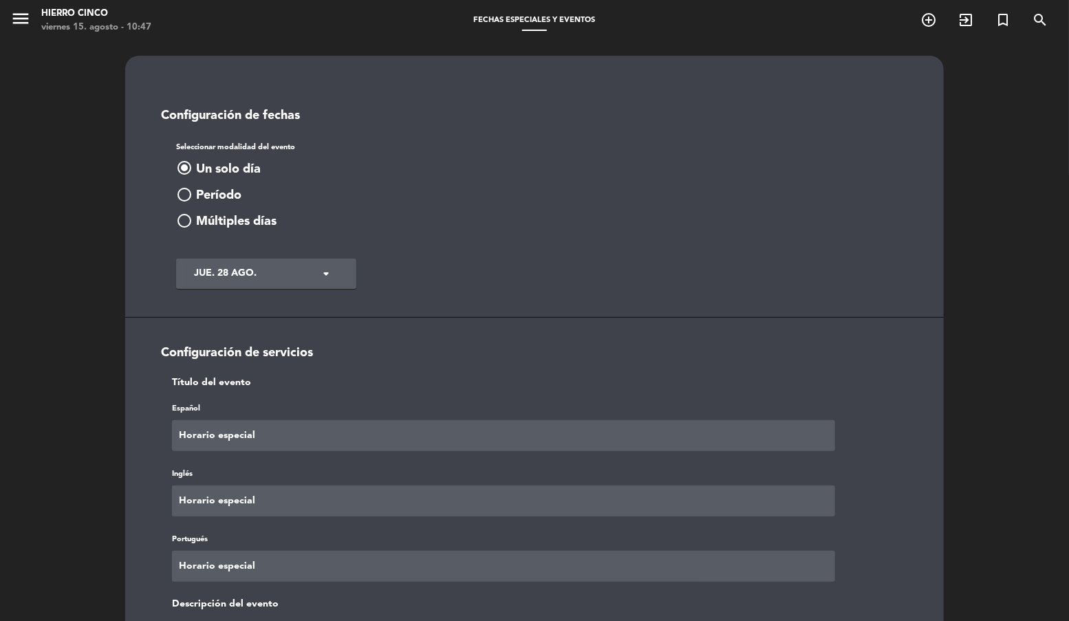
scroll to position [1179, 0]
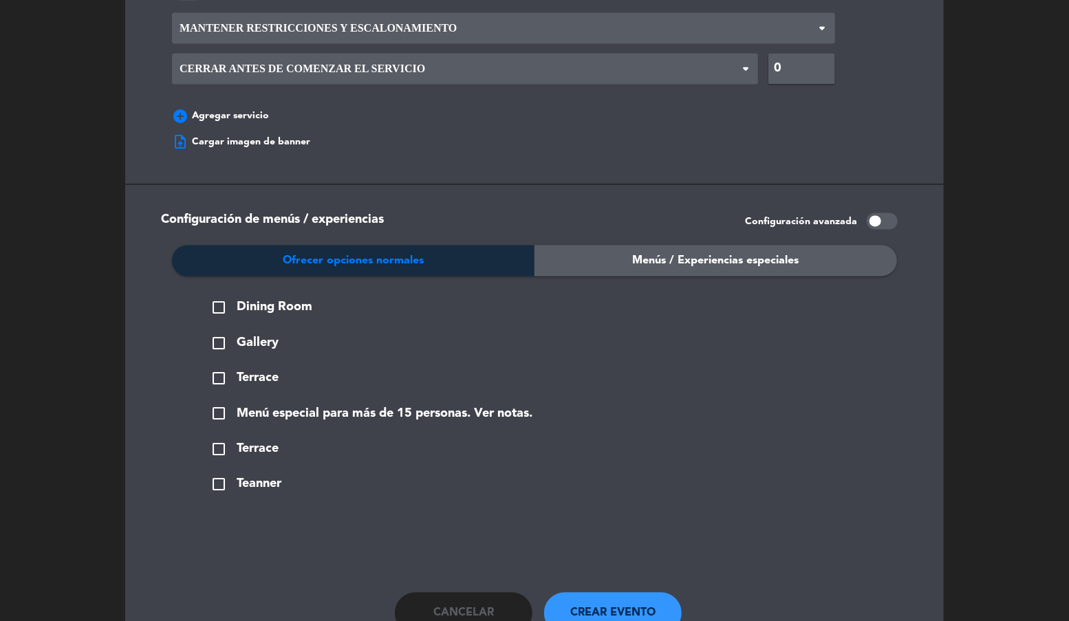
click at [215, 300] on span "check_box_outline_blank" at bounding box center [219, 308] width 17 height 17
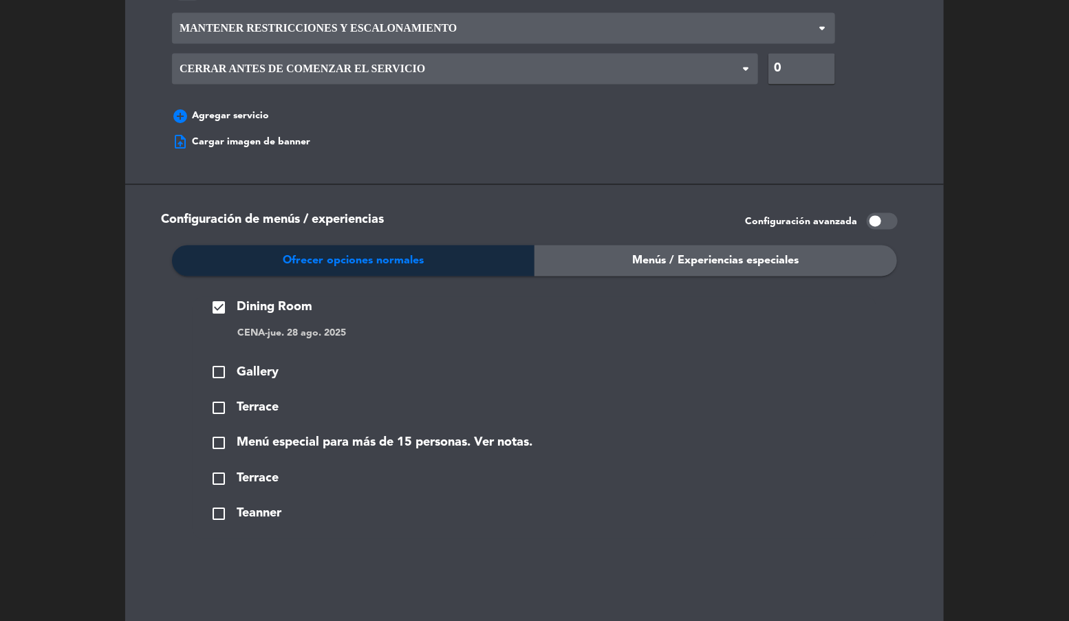
click at [220, 400] on span "check_box_outline_blank" at bounding box center [219, 408] width 17 height 17
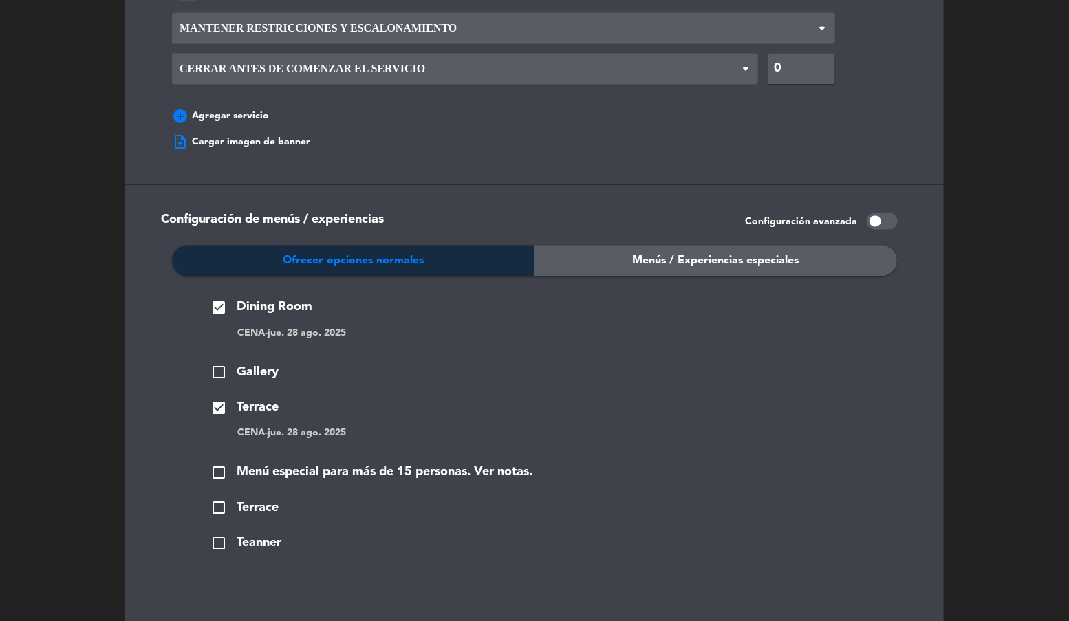
scroll to position [1298, 0]
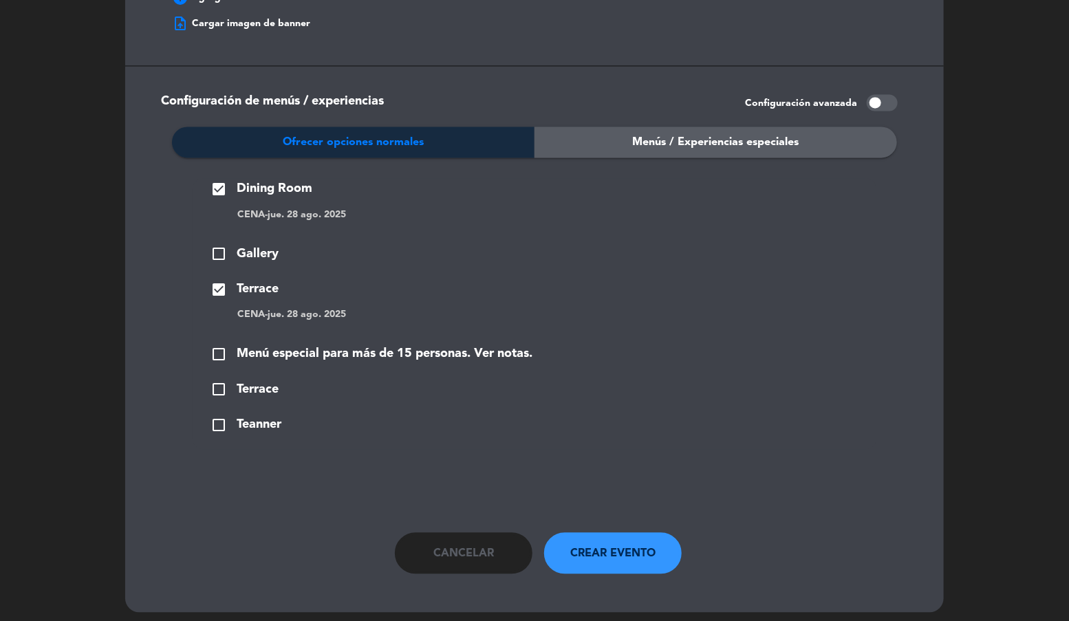
click at [609, 546] on span "Crear evento" at bounding box center [613, 554] width 85 height 18
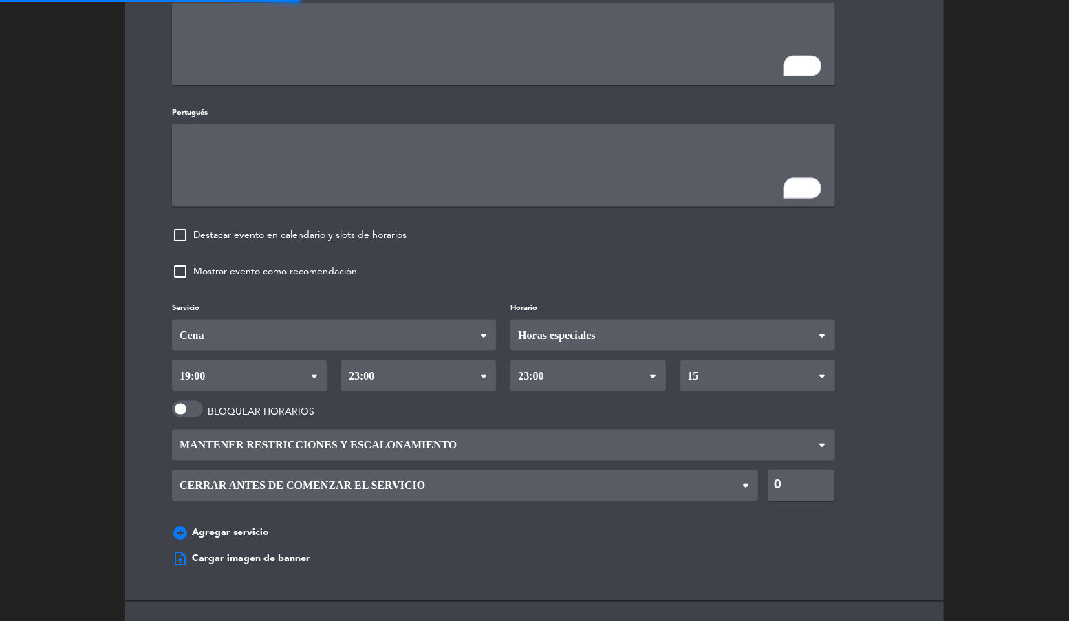
scroll to position [0, 0]
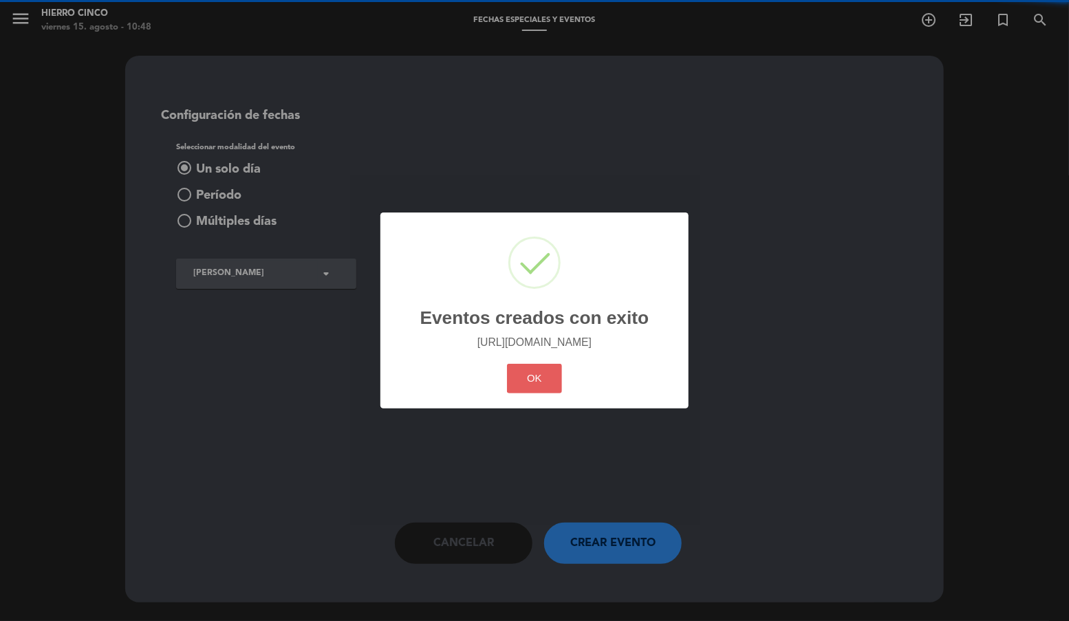
click at [512, 376] on button "OK" at bounding box center [535, 379] width 56 height 30
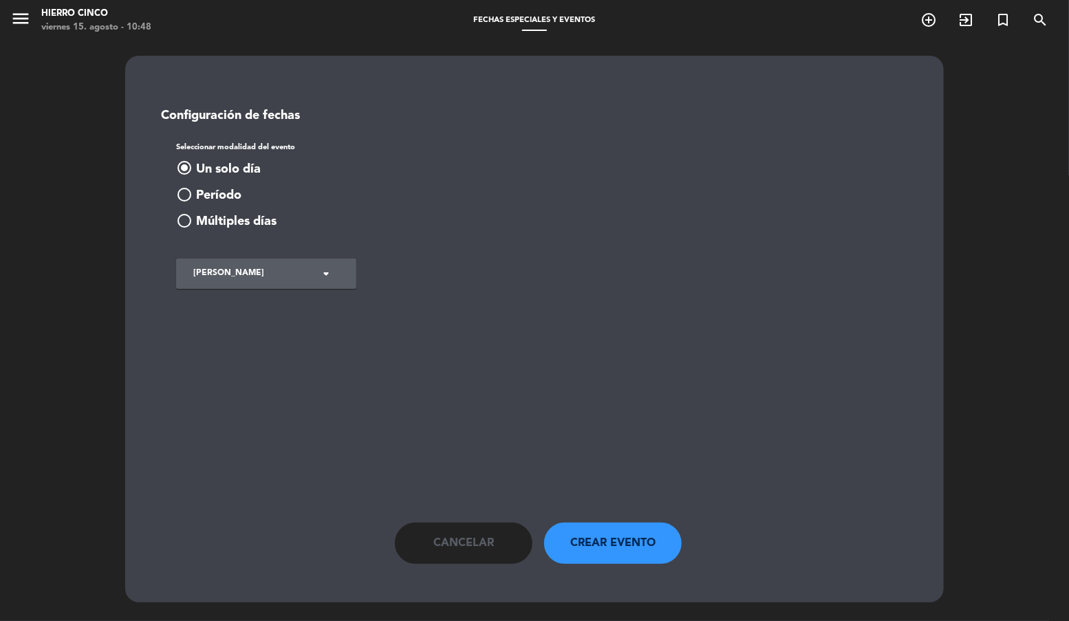
click at [37, 30] on span "menu" at bounding box center [25, 21] width 31 height 32
click at [28, 29] on button "menu" at bounding box center [20, 20] width 21 height 25
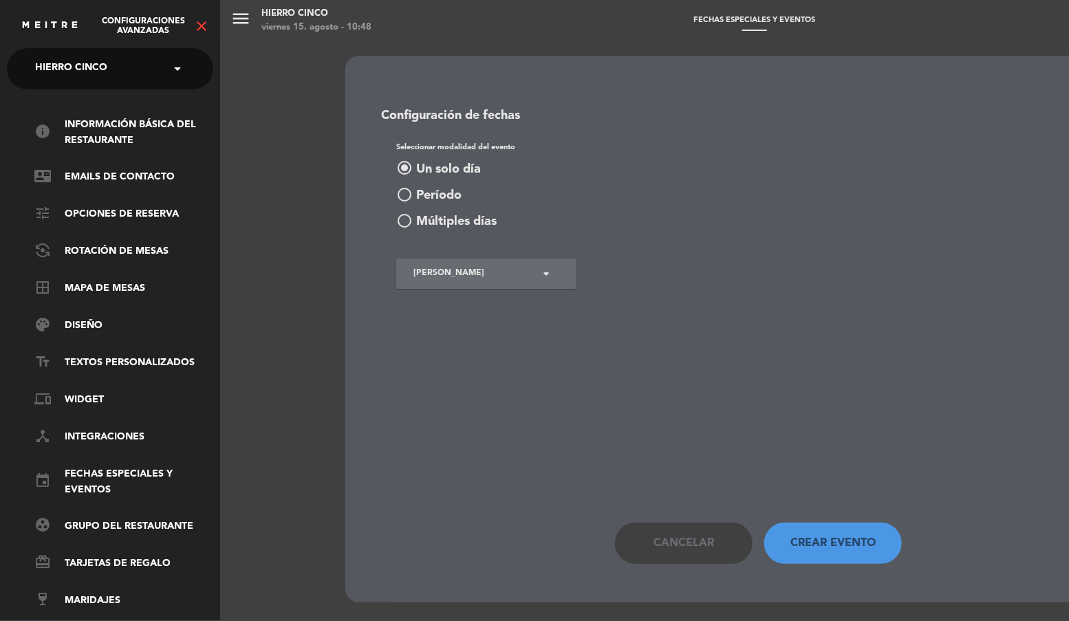
click at [204, 19] on icon "close" at bounding box center [201, 26] width 17 height 17
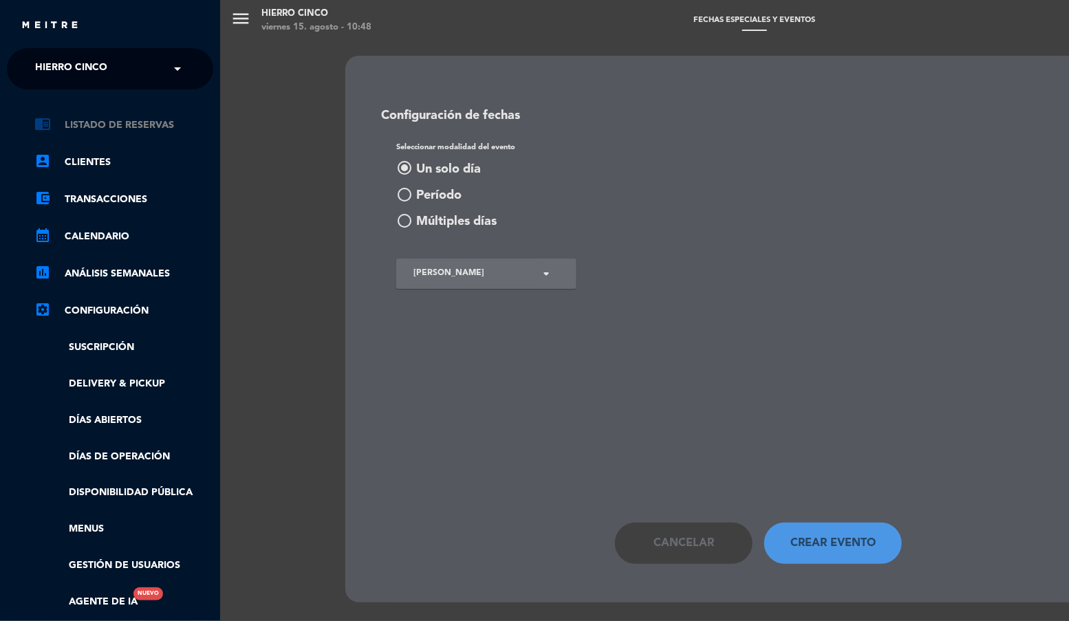
click at [101, 126] on link "chrome_reader_mode Listado de Reservas" at bounding box center [123, 125] width 179 height 17
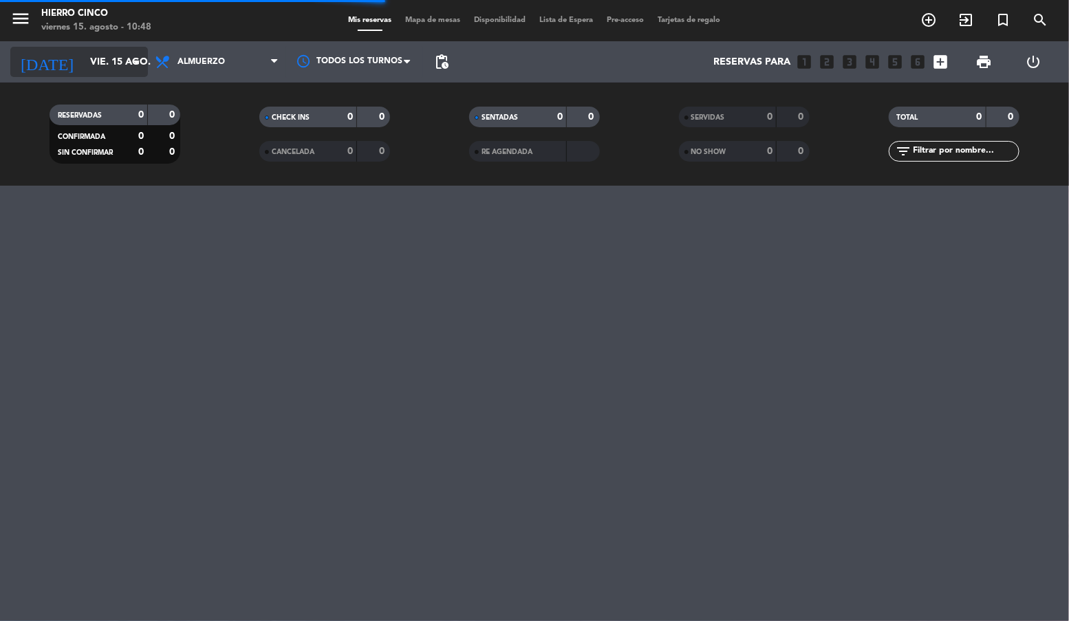
click at [121, 72] on input "vie. 15 ago." at bounding box center [148, 62] width 131 height 25
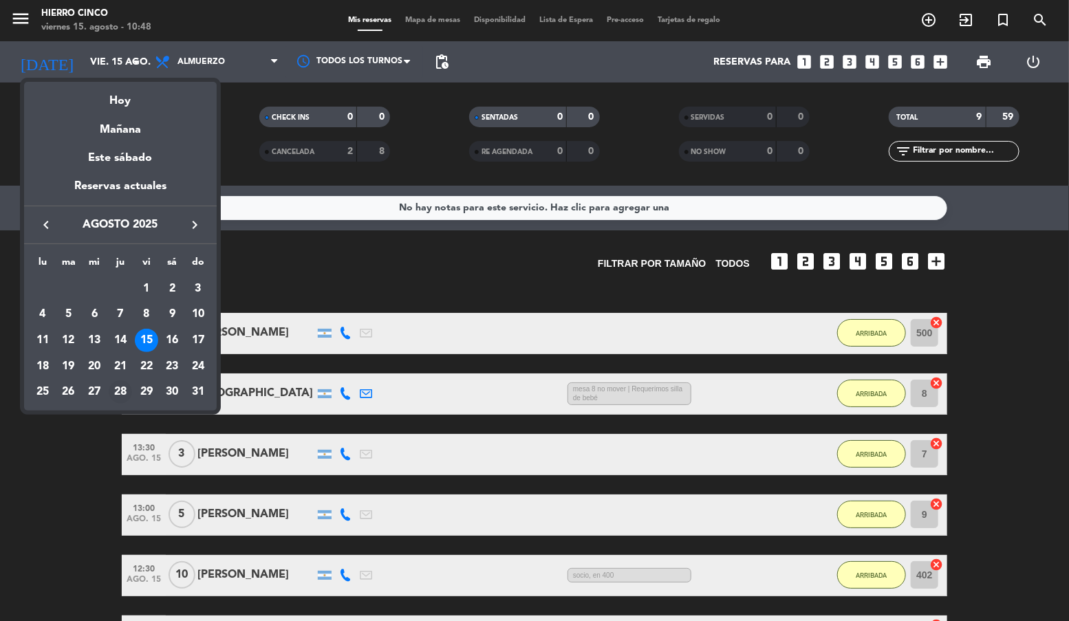
click at [111, 394] on div "28" at bounding box center [120, 391] width 23 height 23
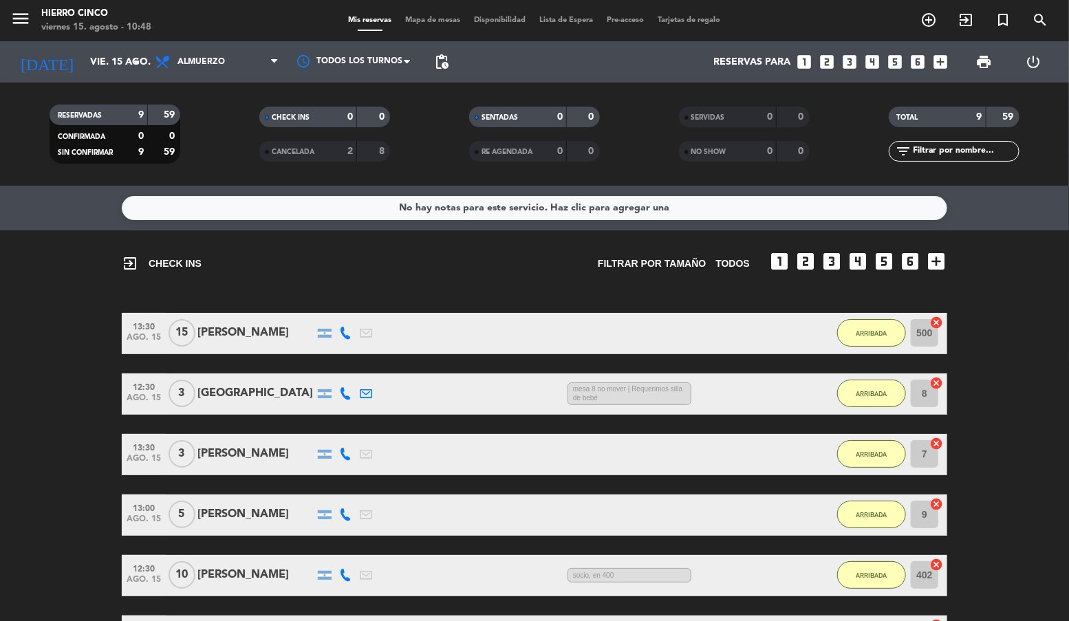
type input "jue. 28 ago."
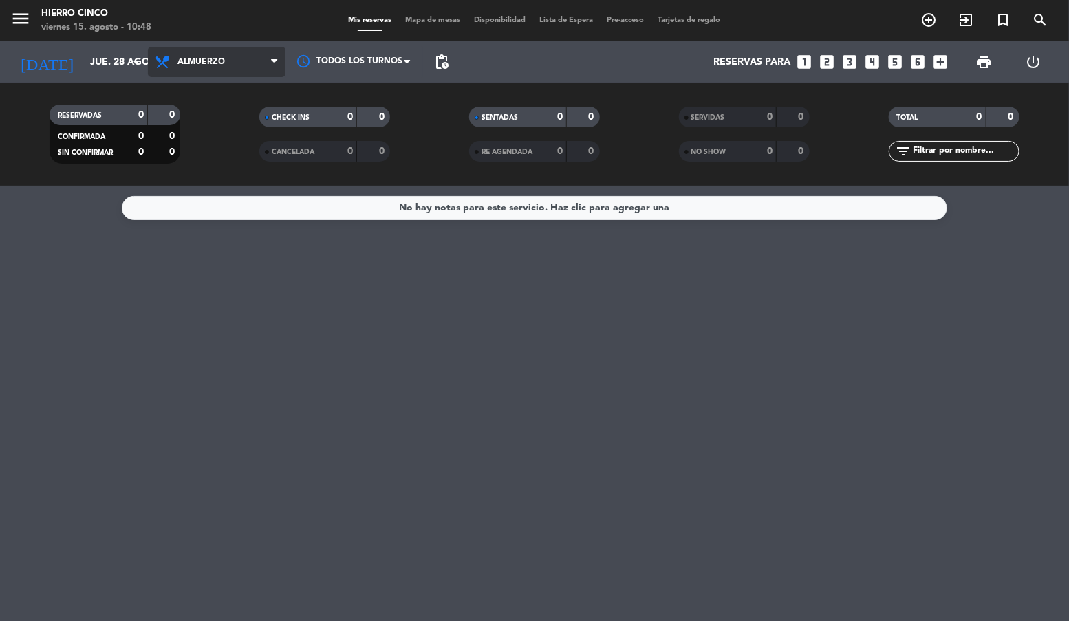
drag, startPoint x: 206, startPoint y: 63, endPoint x: 201, endPoint y: 124, distance: 61.5
click at [207, 63] on span "Almuerzo" at bounding box center [201, 62] width 47 height 10
click at [186, 184] on div "menu Hierro Cinco viernes 15. agosto - 10:48 Mis reservas Mapa de mesas Disponi…" at bounding box center [534, 93] width 1069 height 186
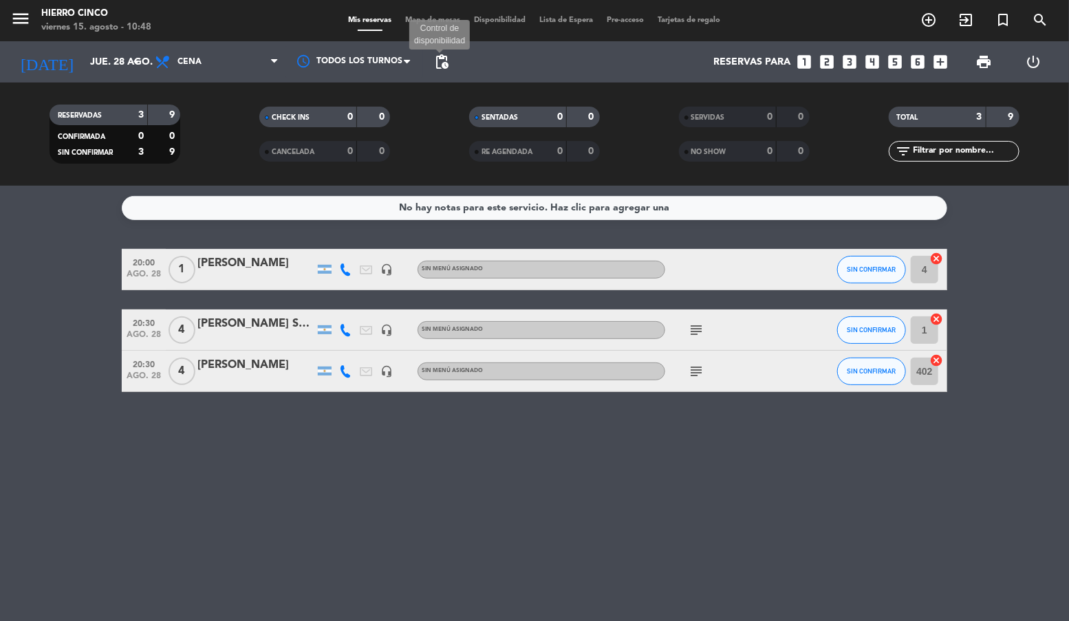
click at [448, 64] on span "pending_actions" at bounding box center [441, 62] width 17 height 17
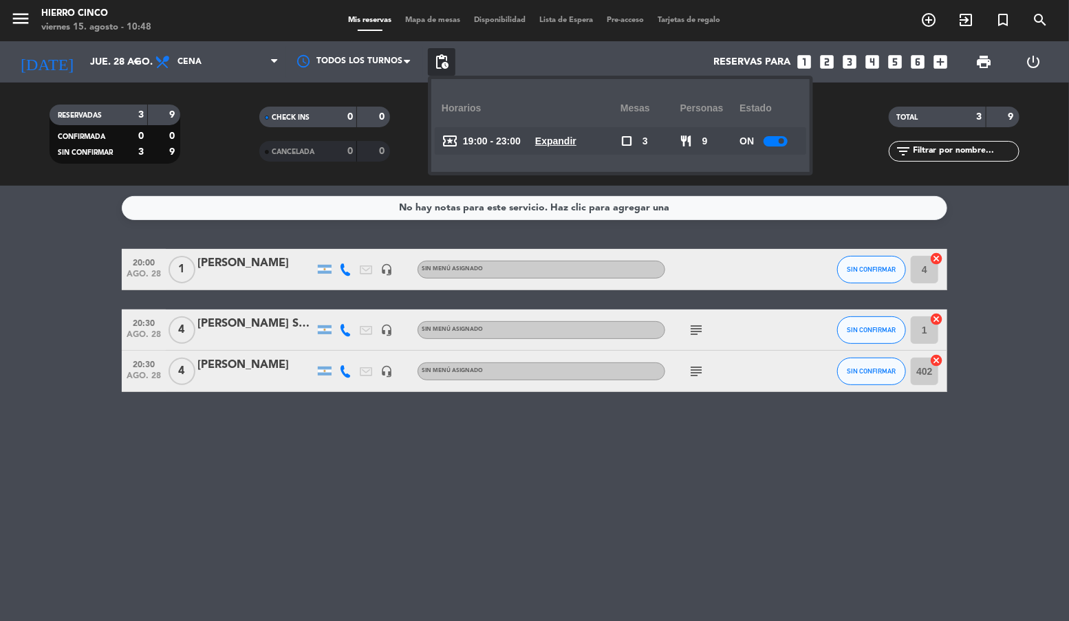
click at [775, 140] on div at bounding box center [776, 141] width 24 height 10
drag, startPoint x: 378, startPoint y: 486, endPoint x: 365, endPoint y: 469, distance: 21.6
click at [377, 485] on div "No hay notas para este servicio. Haz clic para agregar una 20:00 ago. 28 1 Grac…" at bounding box center [534, 404] width 1069 height 436
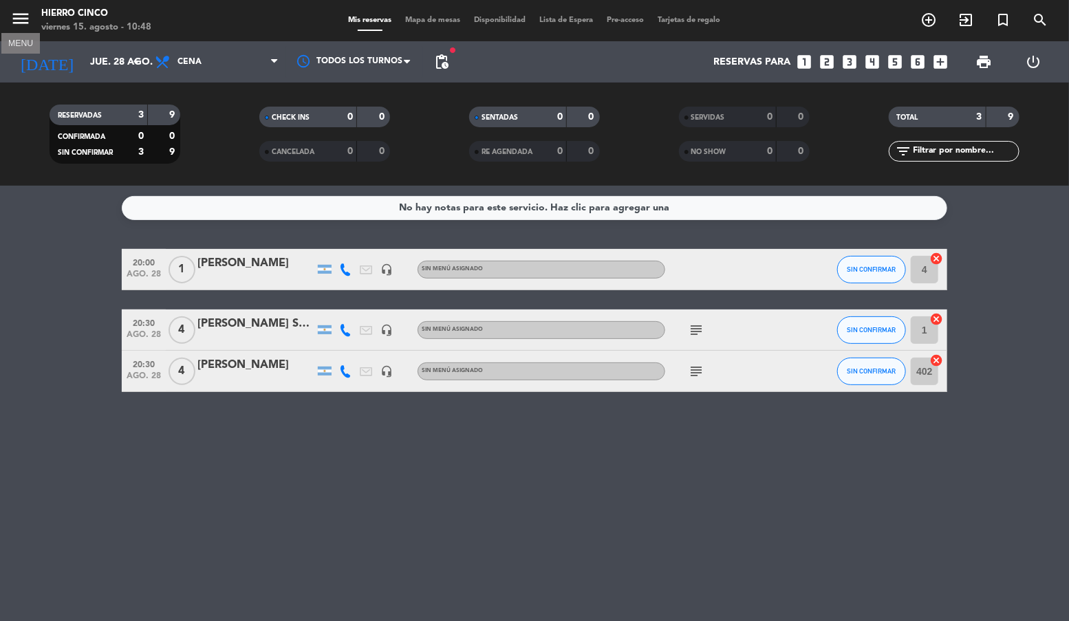
click at [16, 28] on button "menu" at bounding box center [20, 20] width 21 height 25
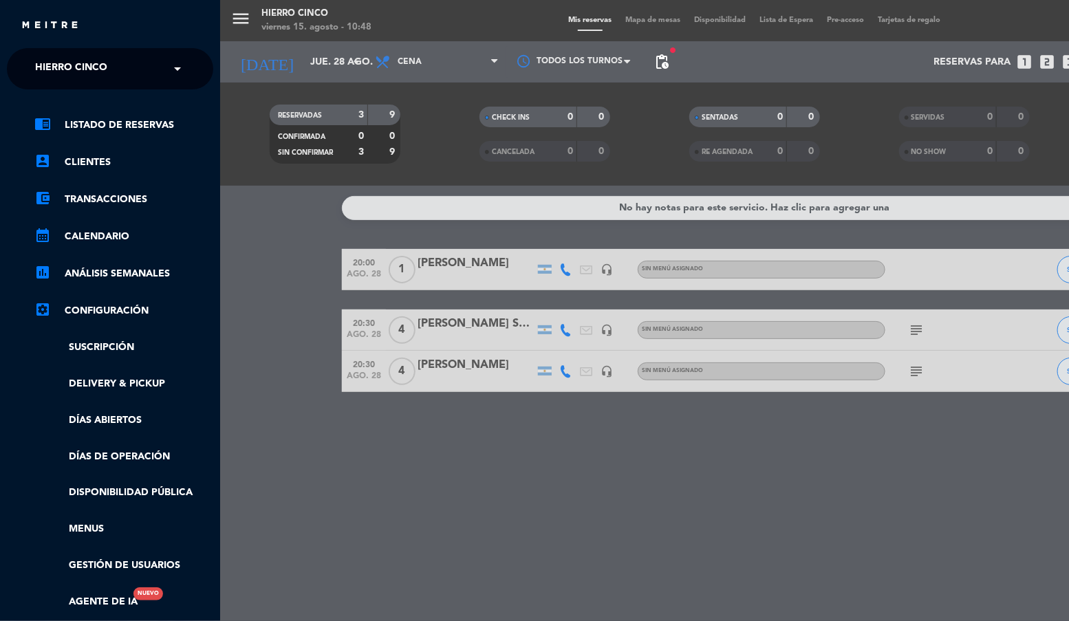
click at [63, 67] on span "Hierro Cinco" at bounding box center [71, 68] width 72 height 29
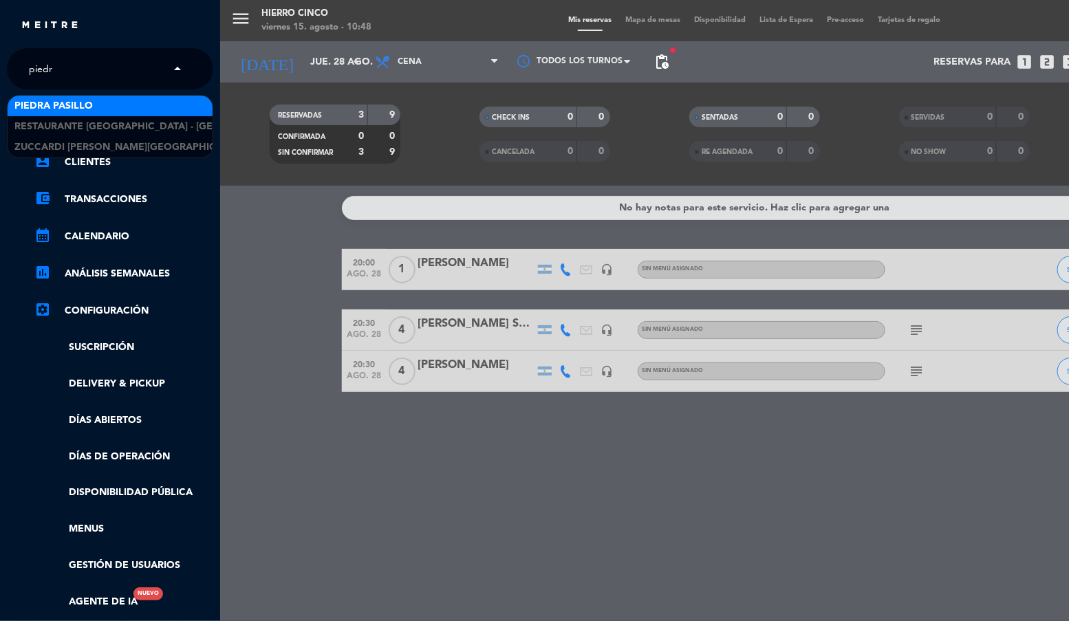
type input "piedra"
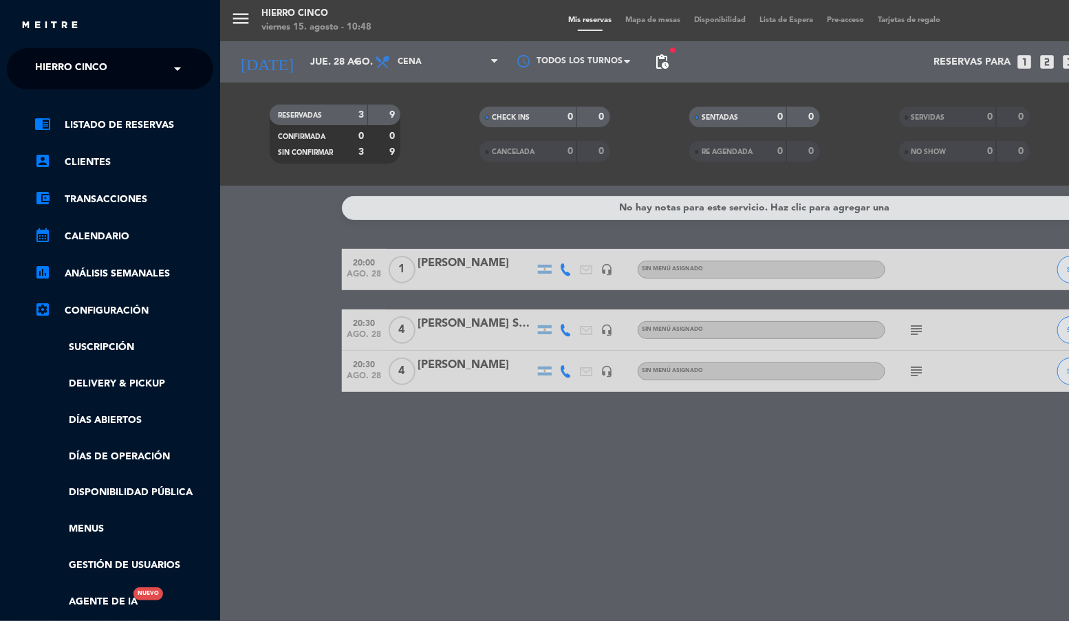
click at [80, 97] on div "chrome_reader_mode Listado de Reservas account_box Clientes account_balance_wal…" at bounding box center [110, 370] width 227 height 562
click at [74, 68] on span "Hierro Cinco" at bounding box center [71, 68] width 72 height 29
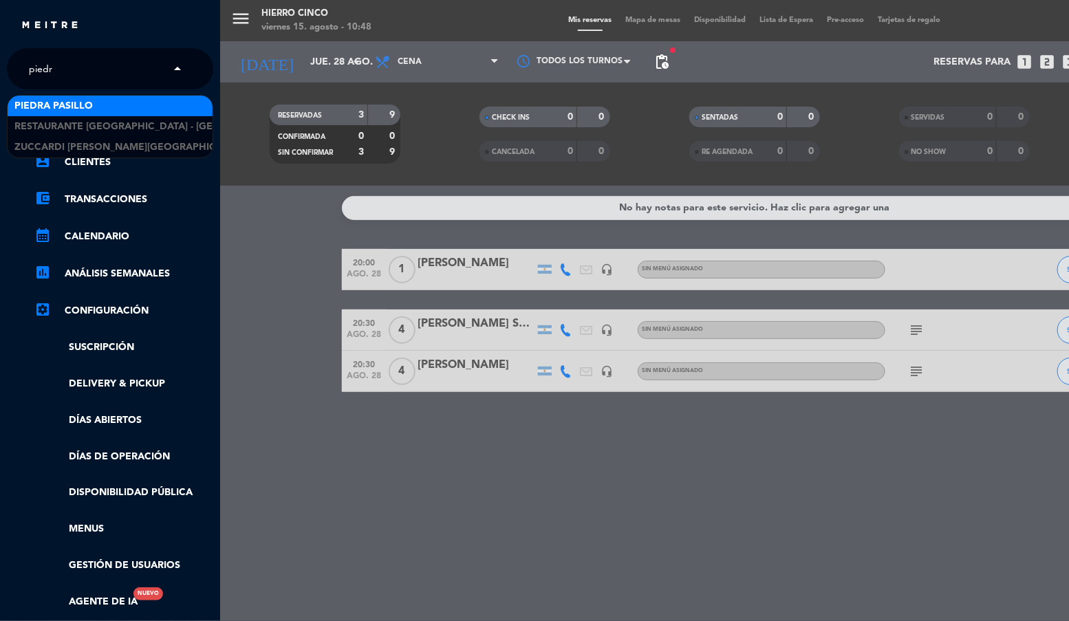
type input "piedra"
click at [76, 99] on span "Piedra Pasillo" at bounding box center [53, 106] width 78 height 16
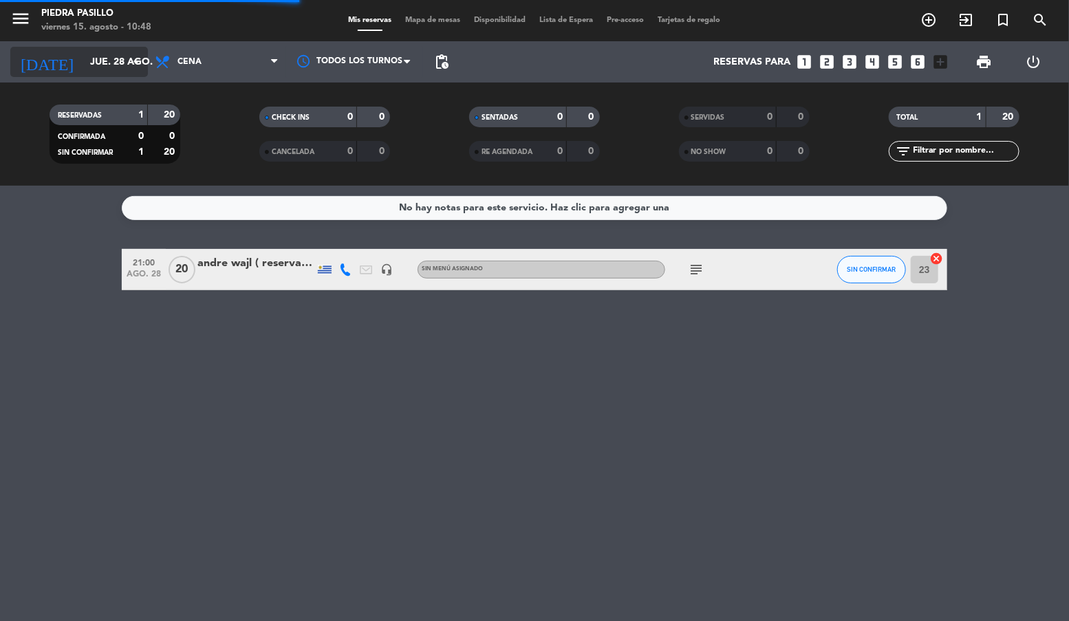
click at [110, 58] on input "jue. 28 ago." at bounding box center [148, 62] width 131 height 25
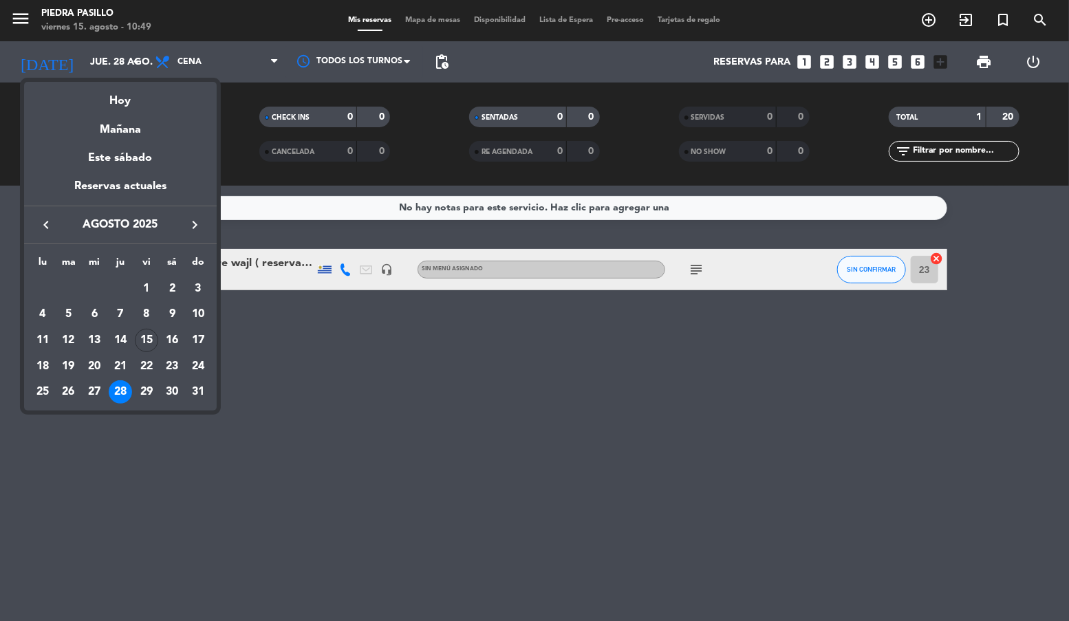
drag, startPoint x: 123, startPoint y: 342, endPoint x: 117, endPoint y: 338, distance: 7.4
click at [123, 342] on div "14" at bounding box center [120, 340] width 23 height 23
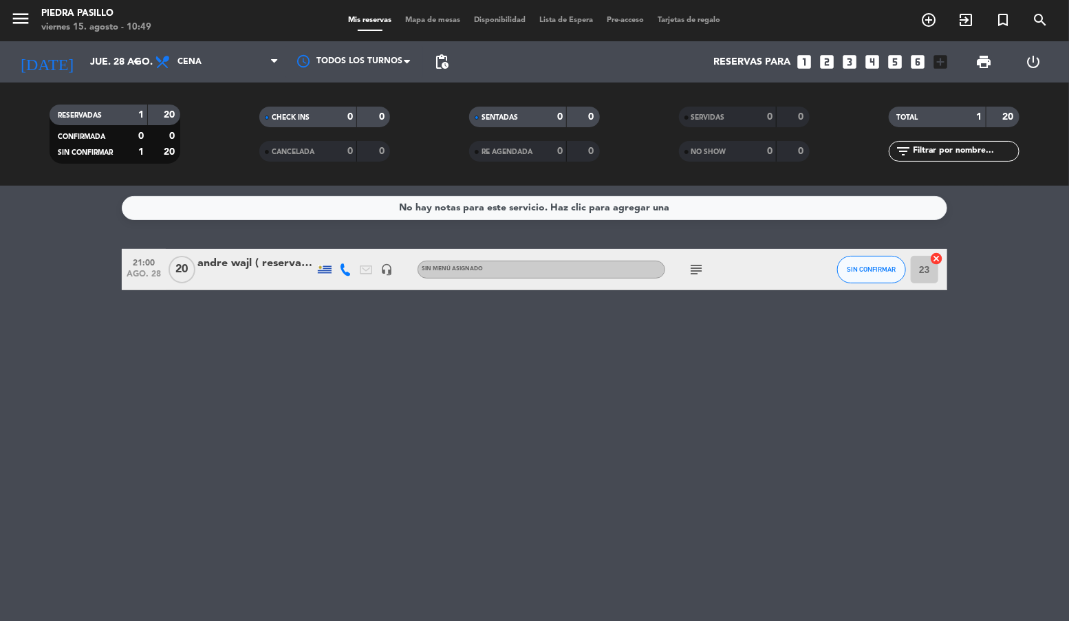
type input "jue. 14 ago."
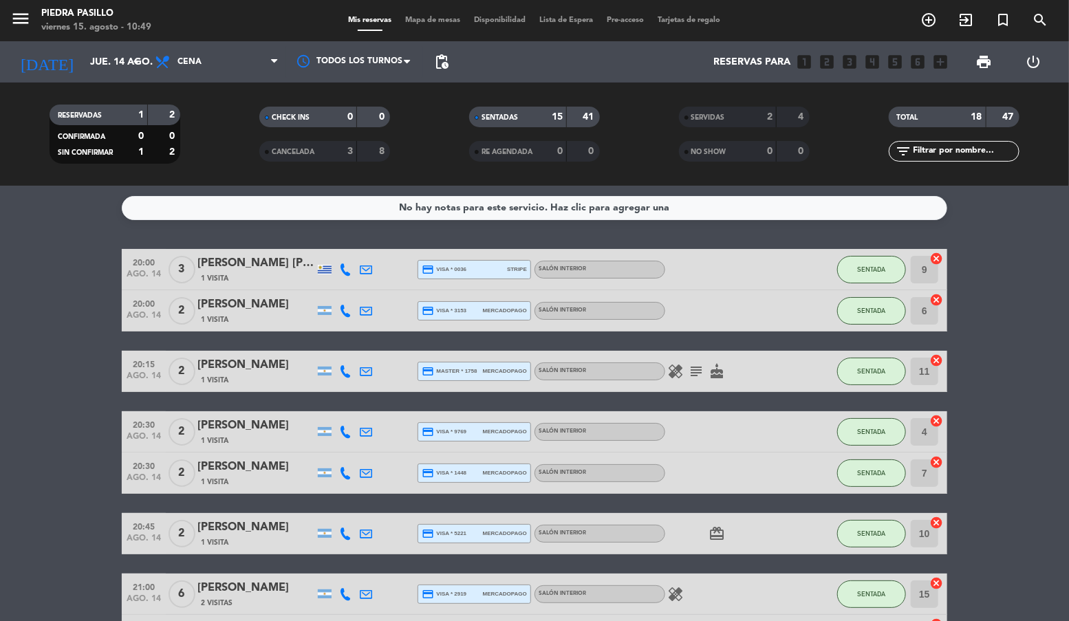
click at [936, 160] on div "filter_list" at bounding box center [954, 151] width 131 height 21
click at [932, 143] on div "filter_list" at bounding box center [954, 151] width 131 height 21
click at [932, 149] on input "text" at bounding box center [965, 151] width 107 height 15
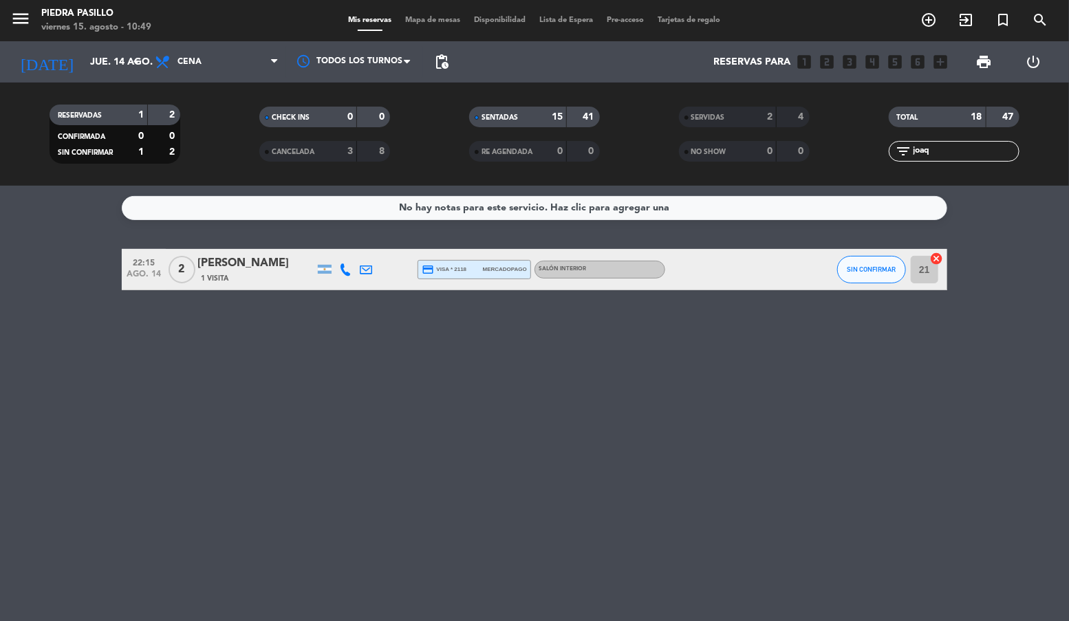
type input "joaq"
click at [855, 270] on span "SIN CONFIRMAR" at bounding box center [872, 270] width 49 height 8
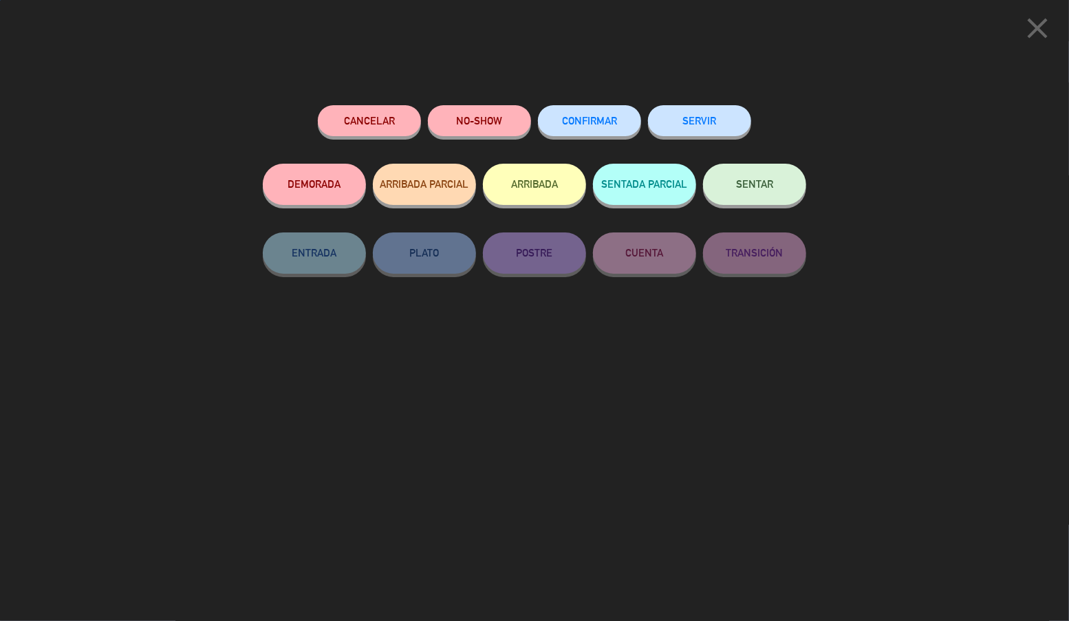
click at [480, 123] on button "NO-SHOW" at bounding box center [479, 120] width 103 height 31
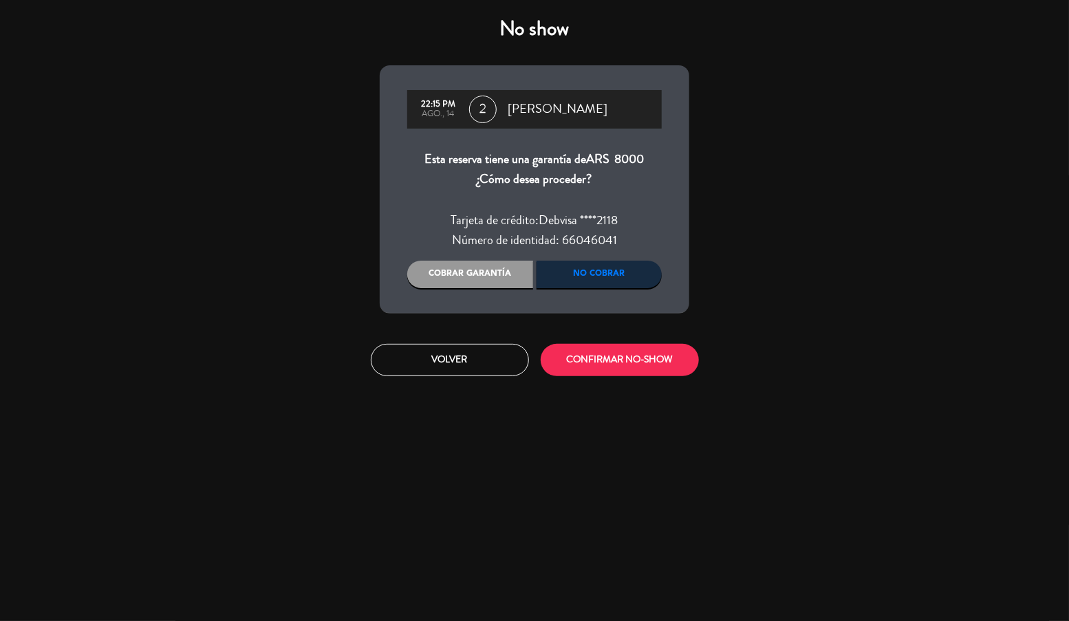
drag, startPoint x: 455, startPoint y: 274, endPoint x: 546, endPoint y: 316, distance: 100.3
click at [456, 275] on div "Cobrar garantía" at bounding box center [470, 275] width 126 height 28
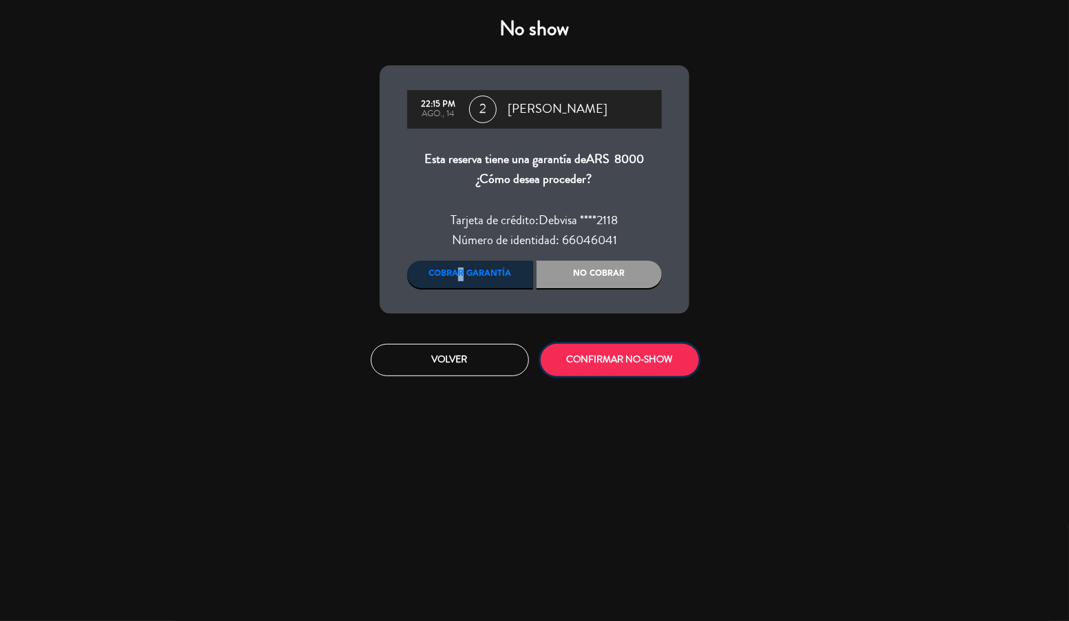
click at [599, 357] on button "CONFIRMAR NO-SHOW" at bounding box center [620, 360] width 158 height 32
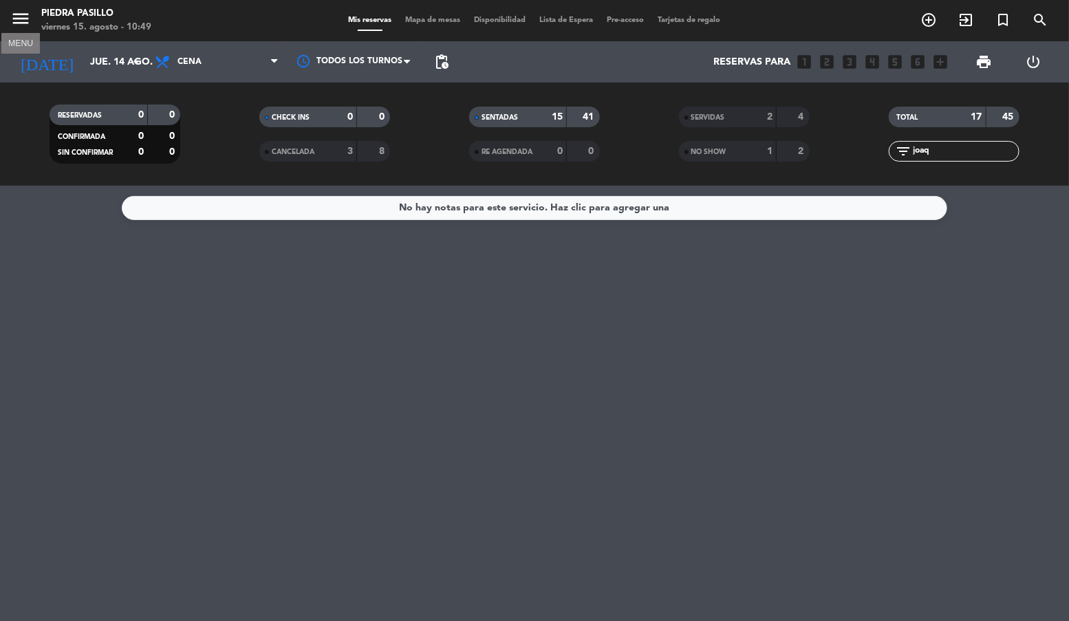
click at [14, 21] on icon "menu" at bounding box center [20, 18] width 21 height 21
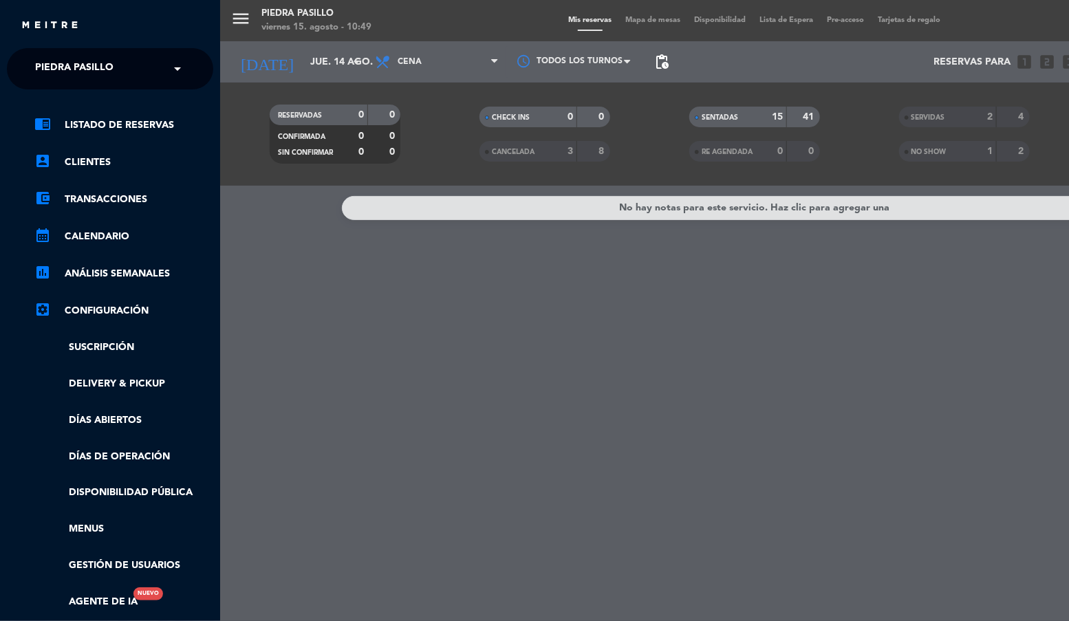
click at [77, 66] on span "Piedra Pasillo" at bounding box center [74, 68] width 78 height 29
type input "betty"
click at [109, 106] on span "[PERSON_NAME] and [PERSON_NAME]" at bounding box center [107, 106] width 187 height 16
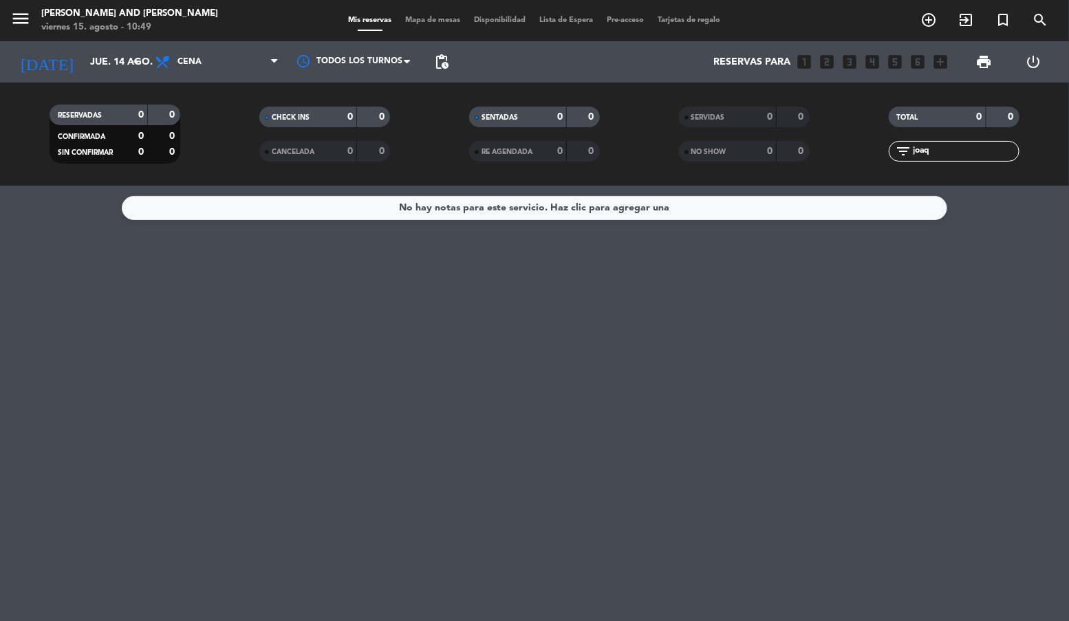
click at [949, 151] on input "joaq" at bounding box center [965, 151] width 107 height 15
drag, startPoint x: 949, startPoint y: 151, endPoint x: 1000, endPoint y: 72, distance: 94.7
click at [950, 151] on input "joaq" at bounding box center [965, 151] width 107 height 15
click at [1043, 28] on icon "search" at bounding box center [1040, 20] width 17 height 17
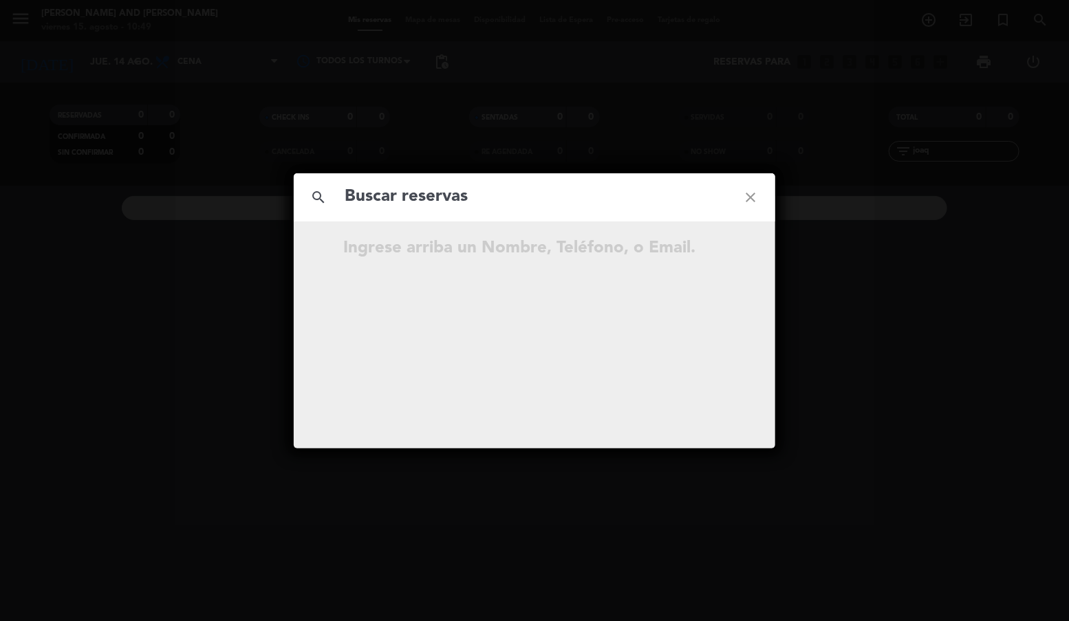
type input "b"
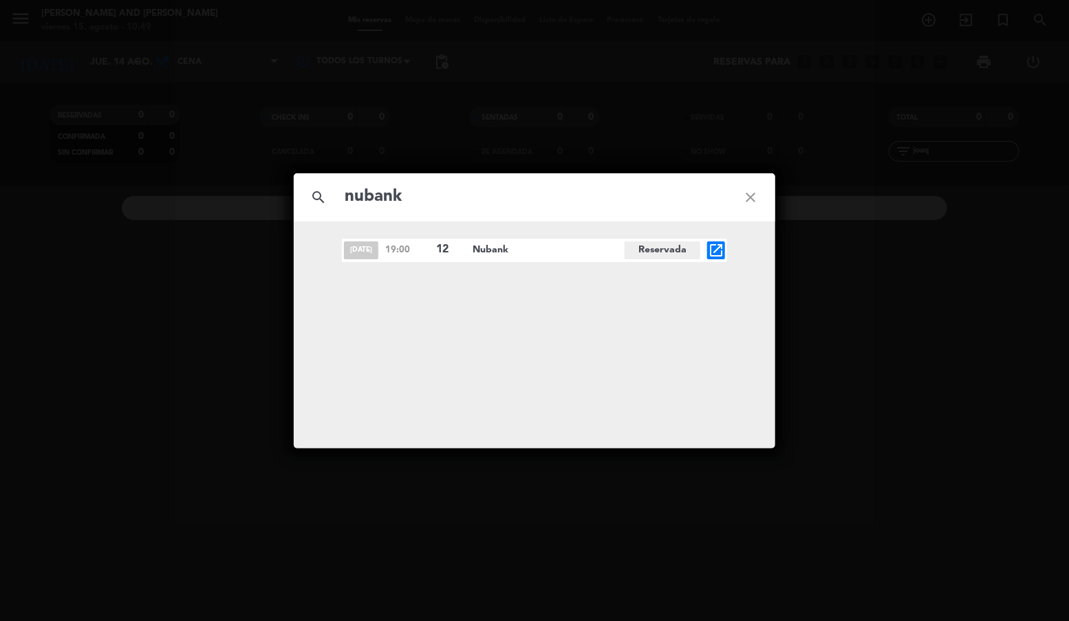
type input "nubank"
click at [715, 257] on icon "open_in_new" at bounding box center [716, 250] width 17 height 17
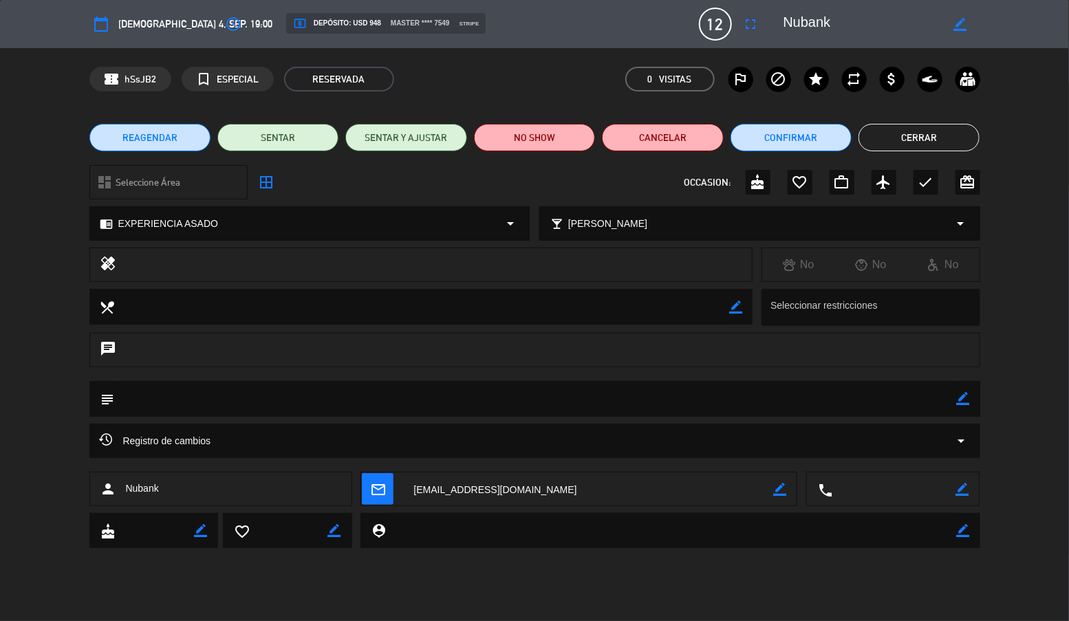
click at [599, 491] on textarea at bounding box center [588, 490] width 370 height 34
click at [591, 453] on span "check_circle Copiado" at bounding box center [588, 456] width 52 height 14
